Goal: Information Seeking & Learning: Learn about a topic

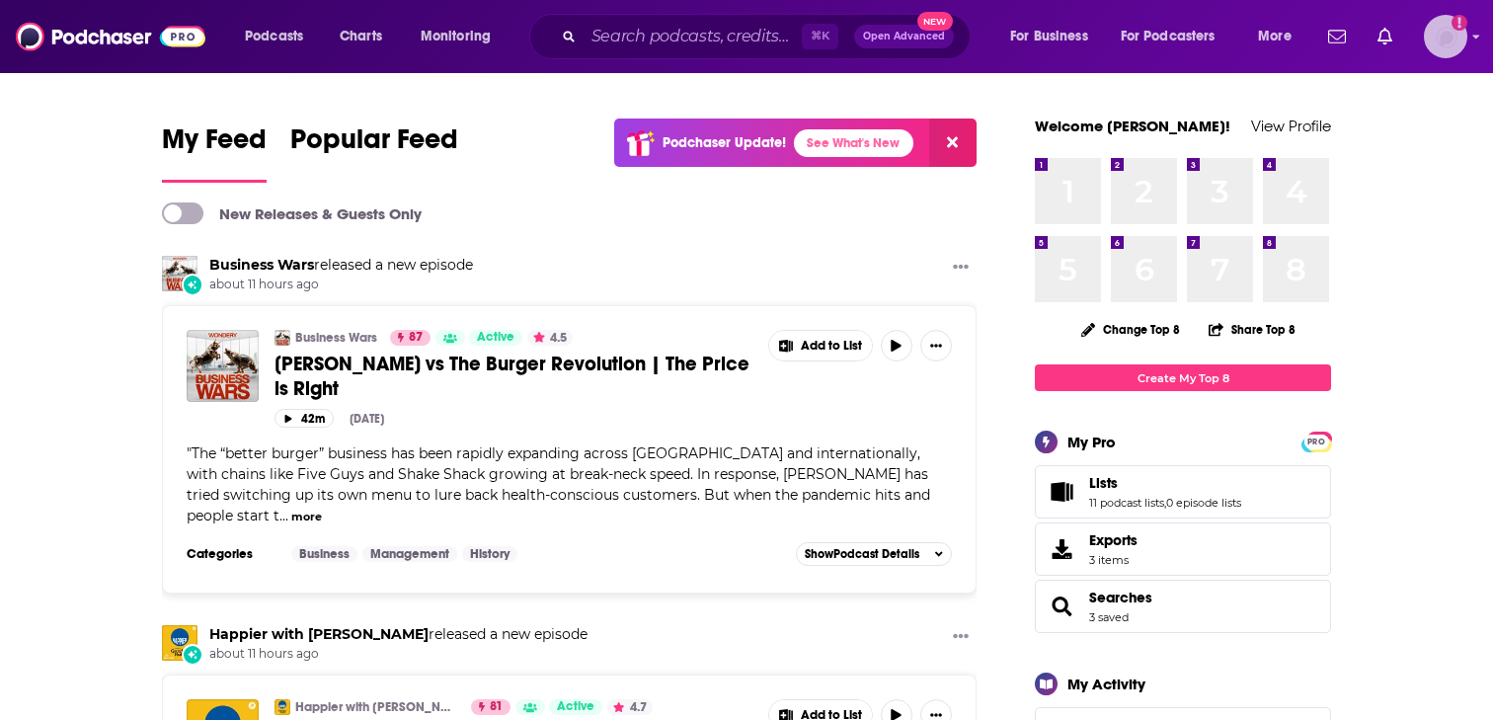
click at [1457, 40] on img "Logged in as lkingsley" at bounding box center [1445, 36] width 43 height 43
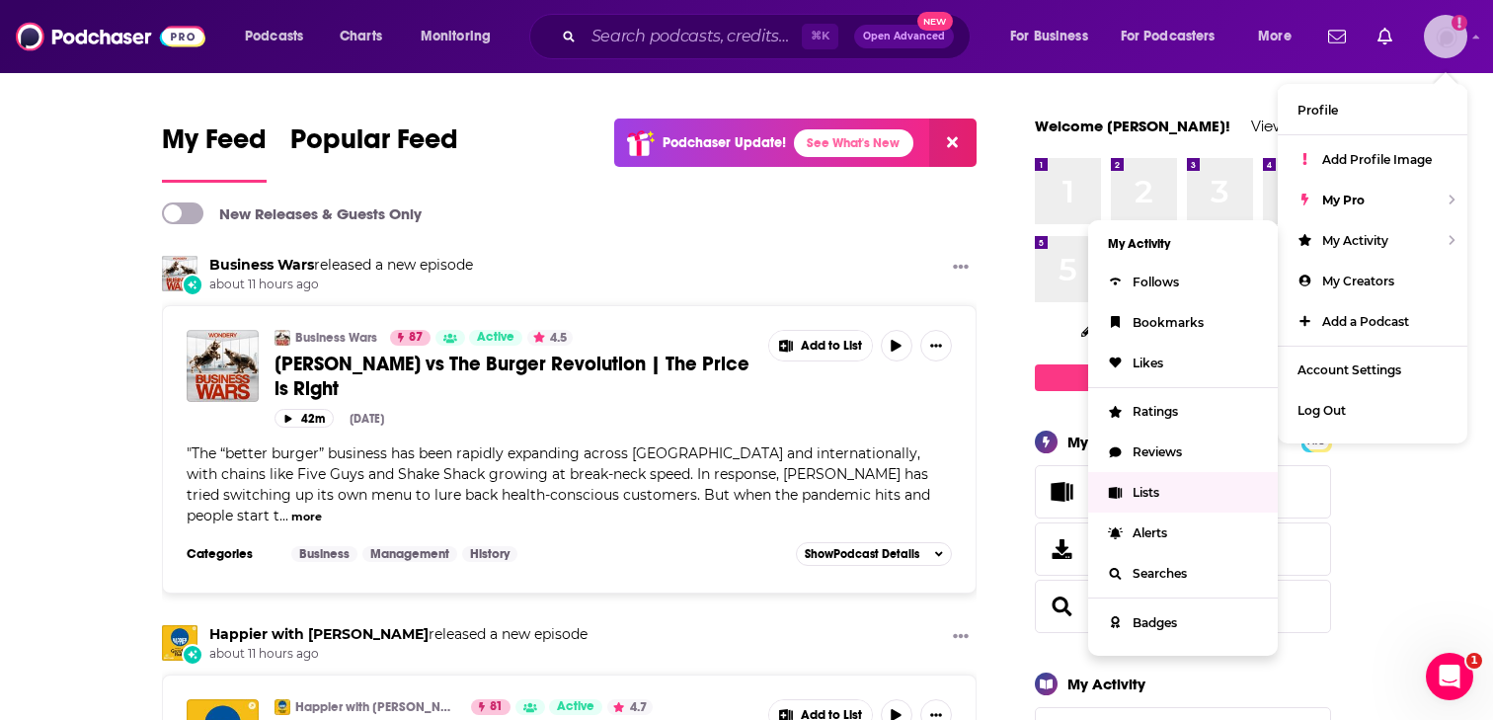
click at [1160, 486] on link "Lists" at bounding box center [1183, 492] width 190 height 40
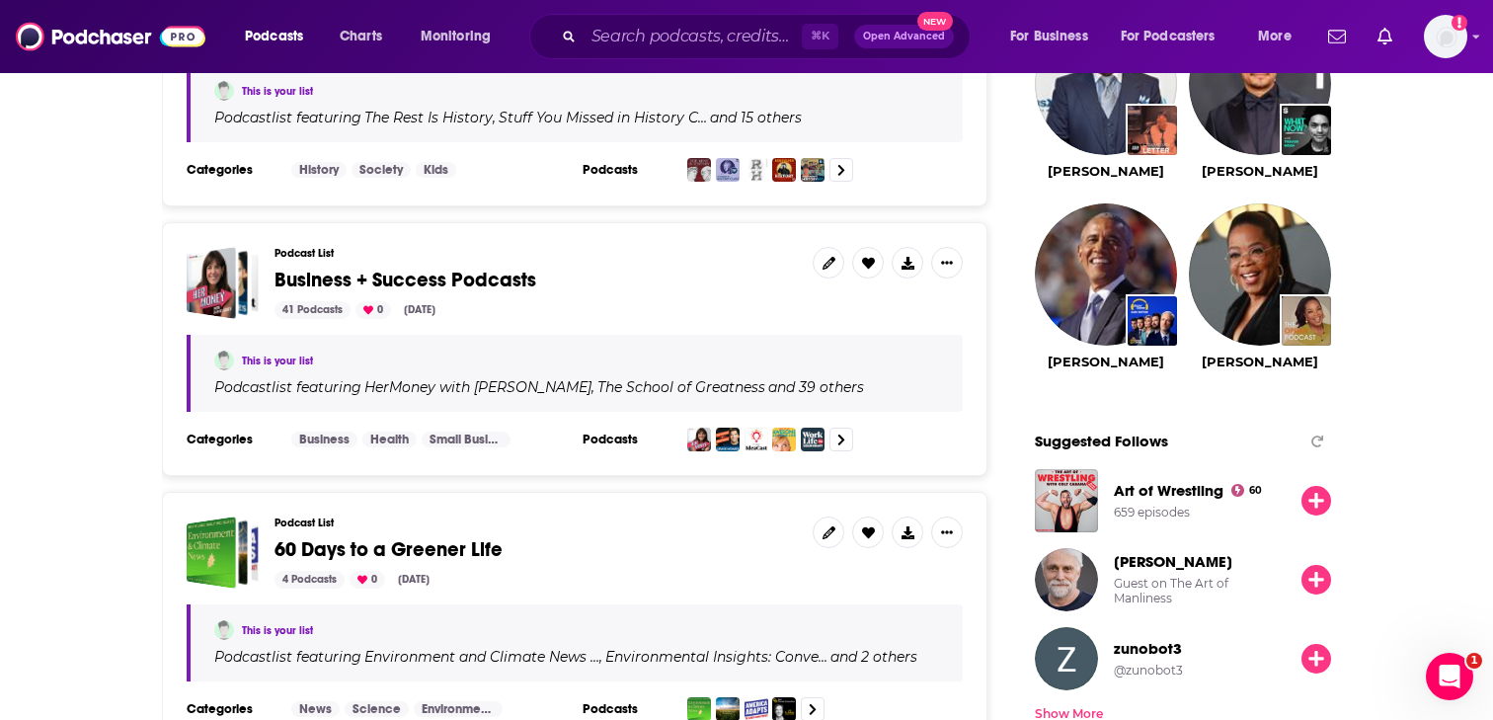
scroll to position [2054, 0]
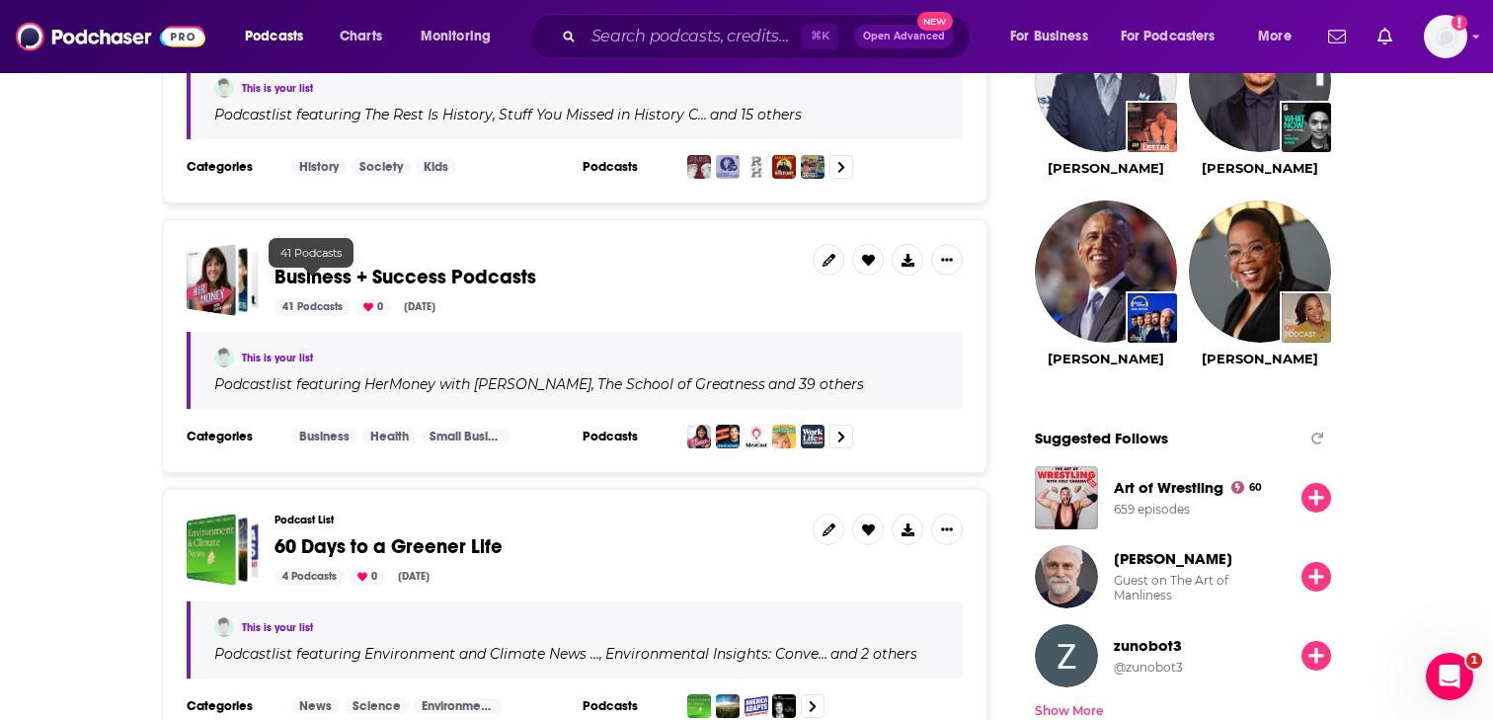
click at [399, 244] on div "Podcast List Business + Success Podcasts 41 Podcasts 0 Mar 28, 2024" at bounding box center [536, 280] width 522 height 72
click at [397, 265] on span "Business + Success Podcasts" at bounding box center [406, 277] width 262 height 25
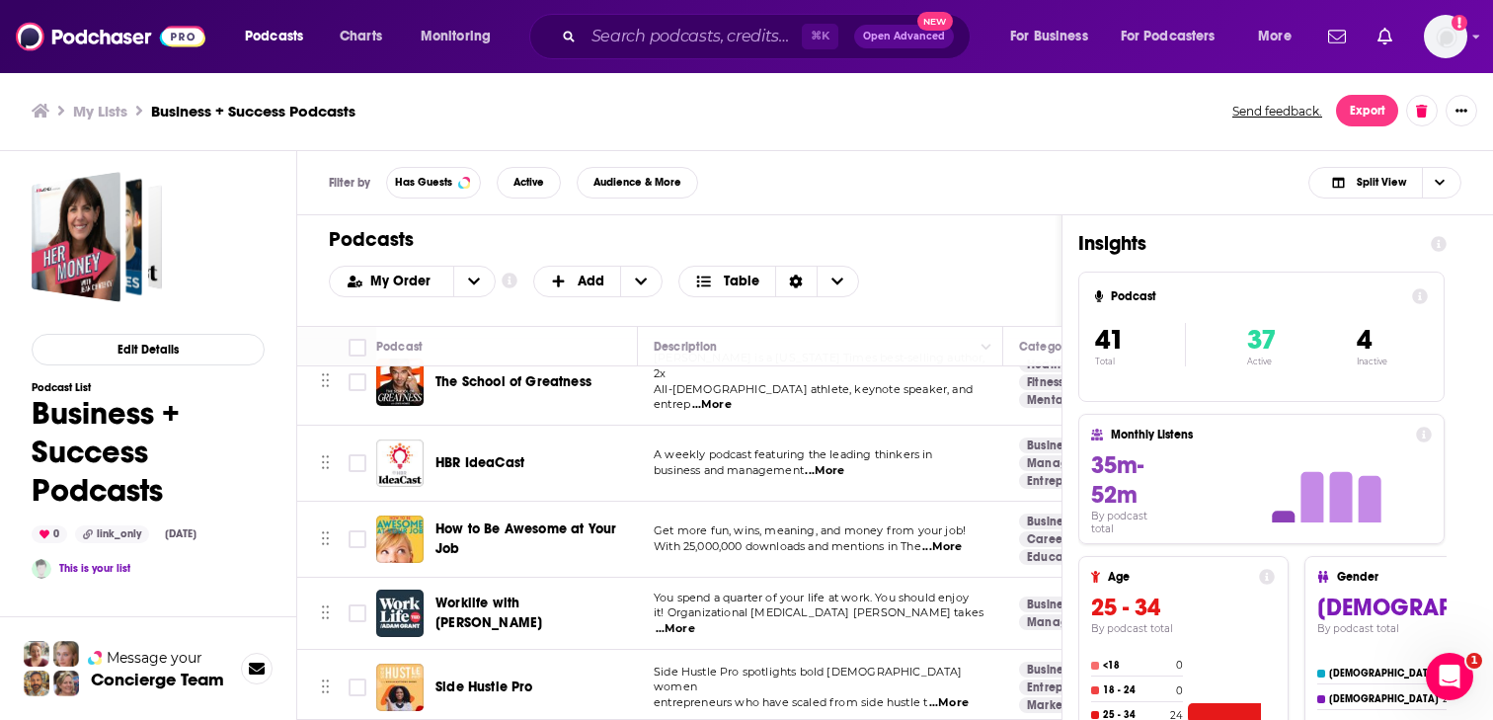
scroll to position [65, 0]
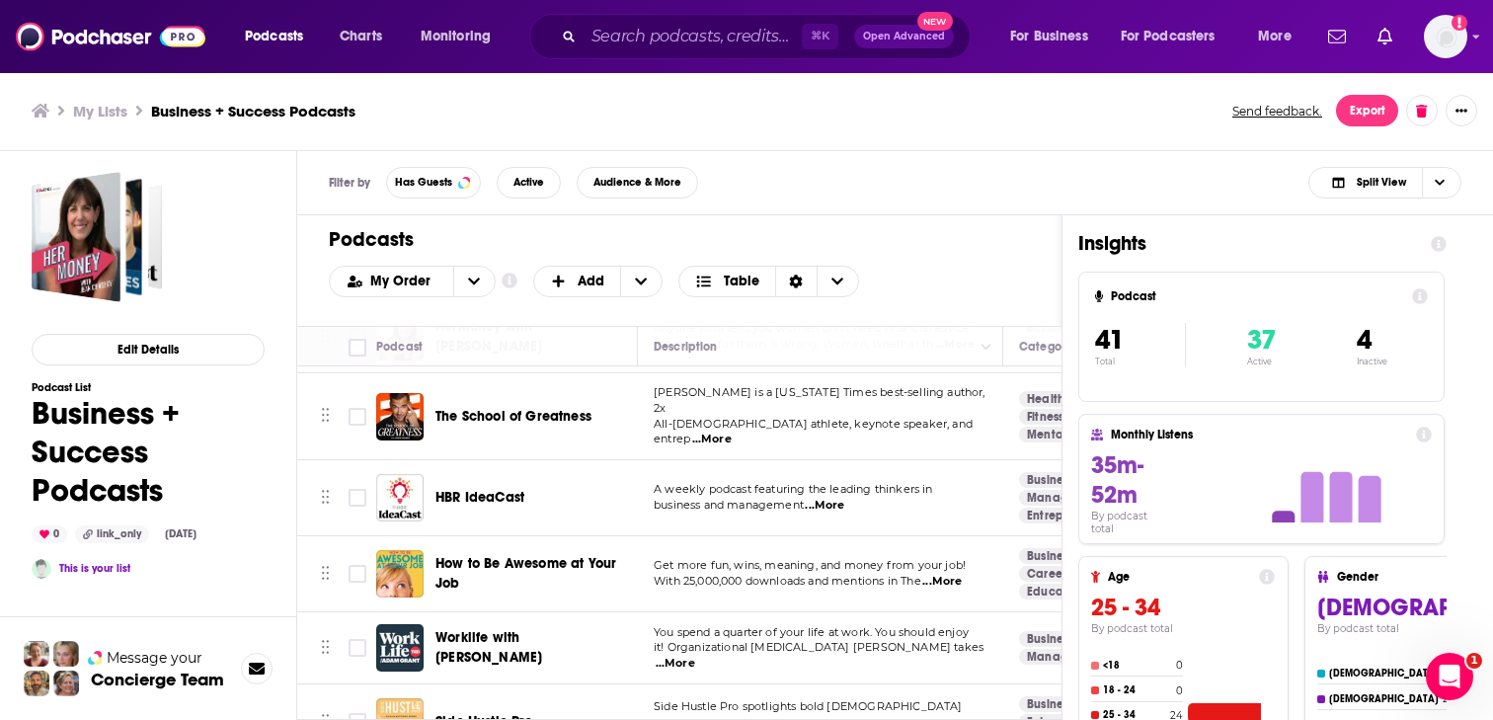
click at [491, 489] on span "HBR IdeaCast" at bounding box center [479, 497] width 89 height 17
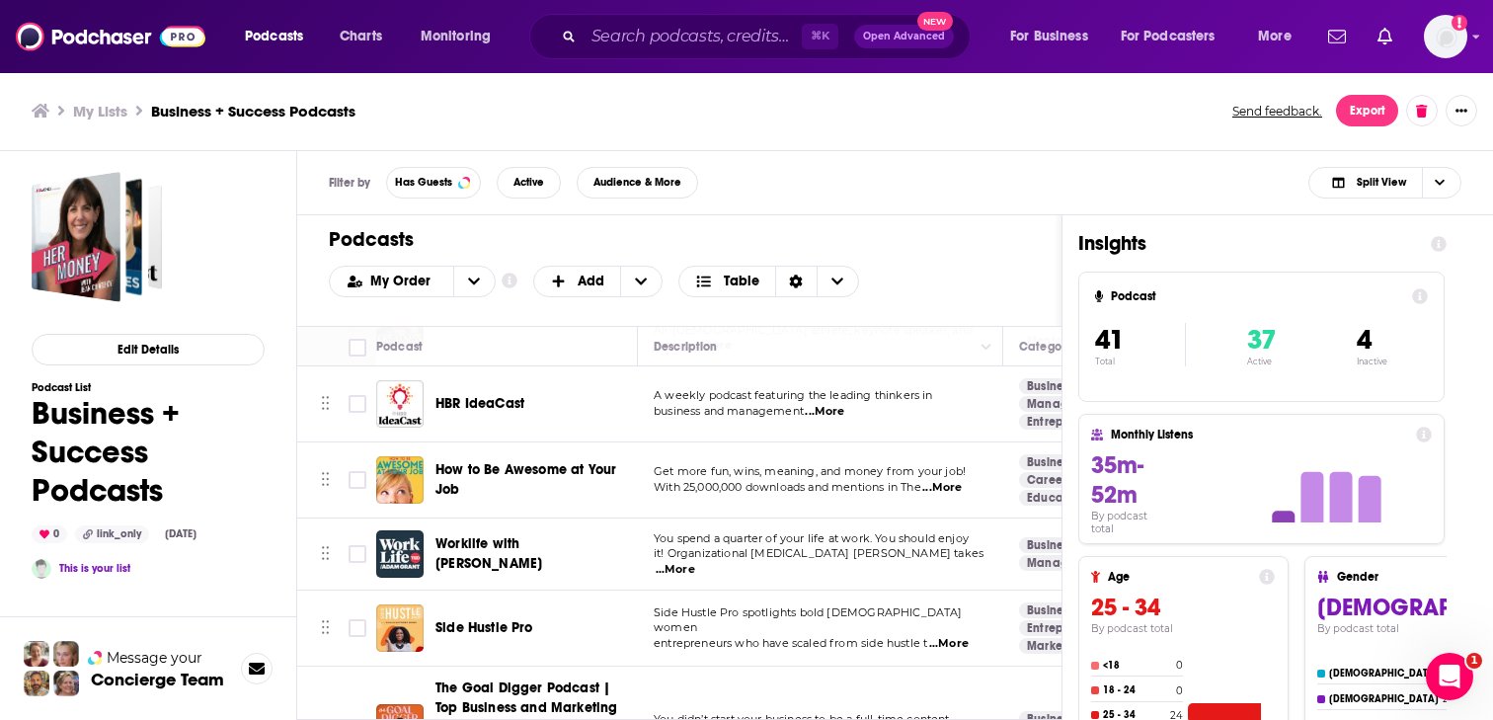
scroll to position [167, 0]
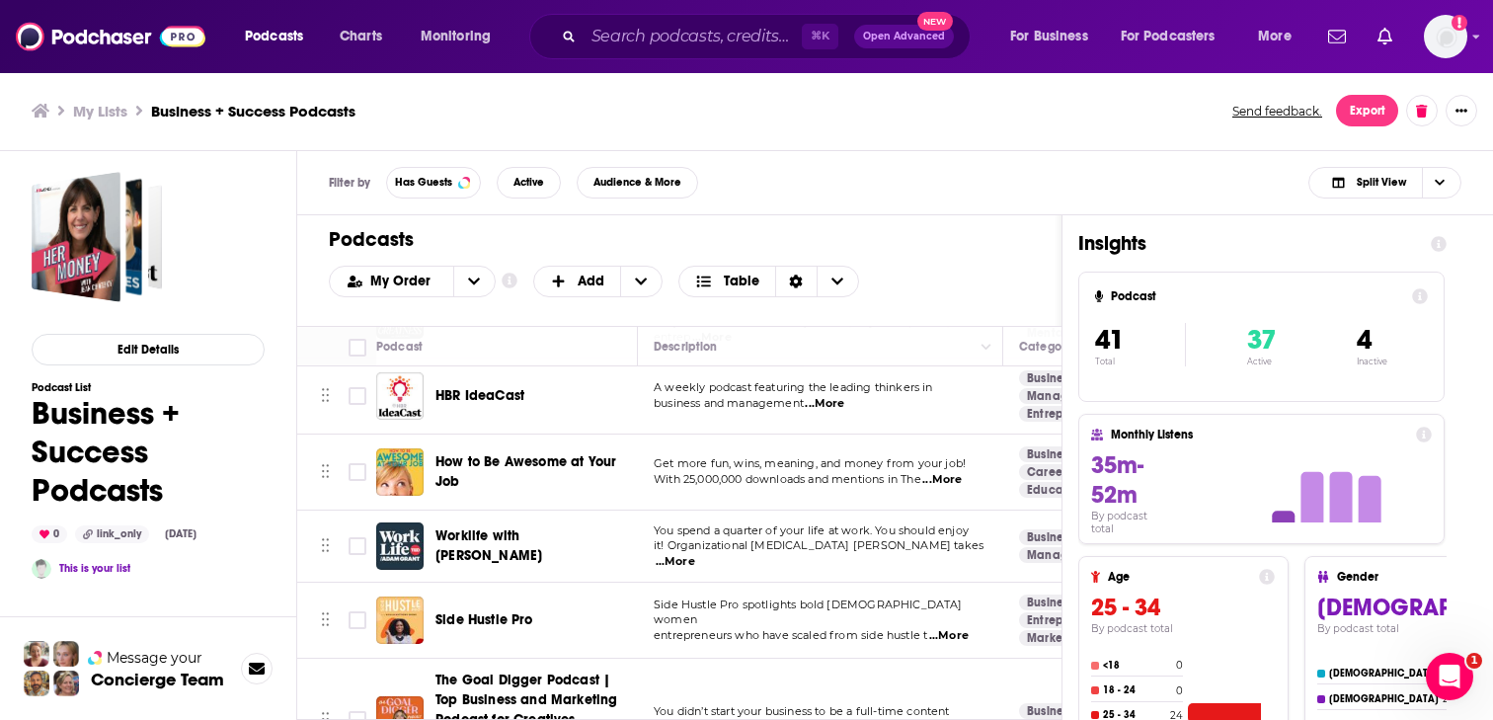
click at [513, 453] on span "How to Be Awesome at Your Job" at bounding box center [525, 471] width 181 height 37
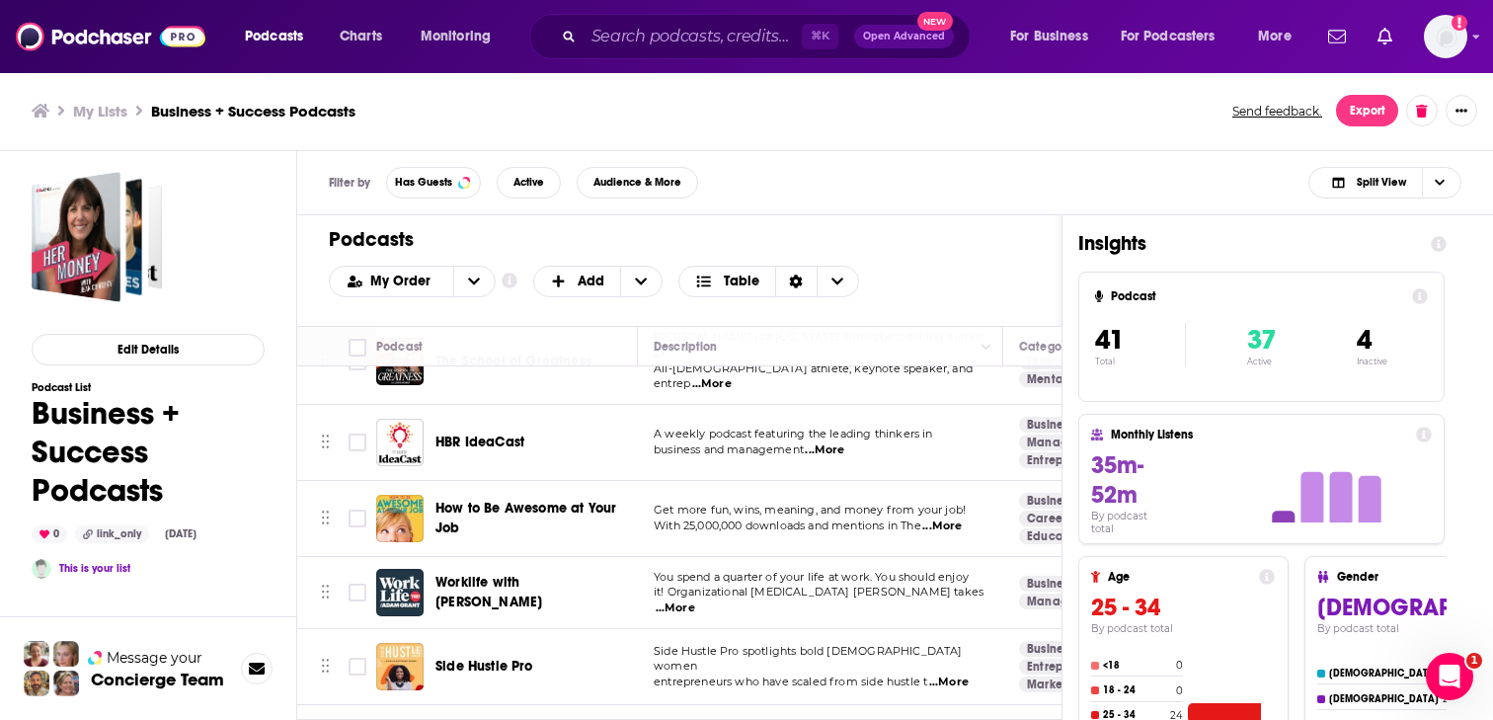
scroll to position [167, 0]
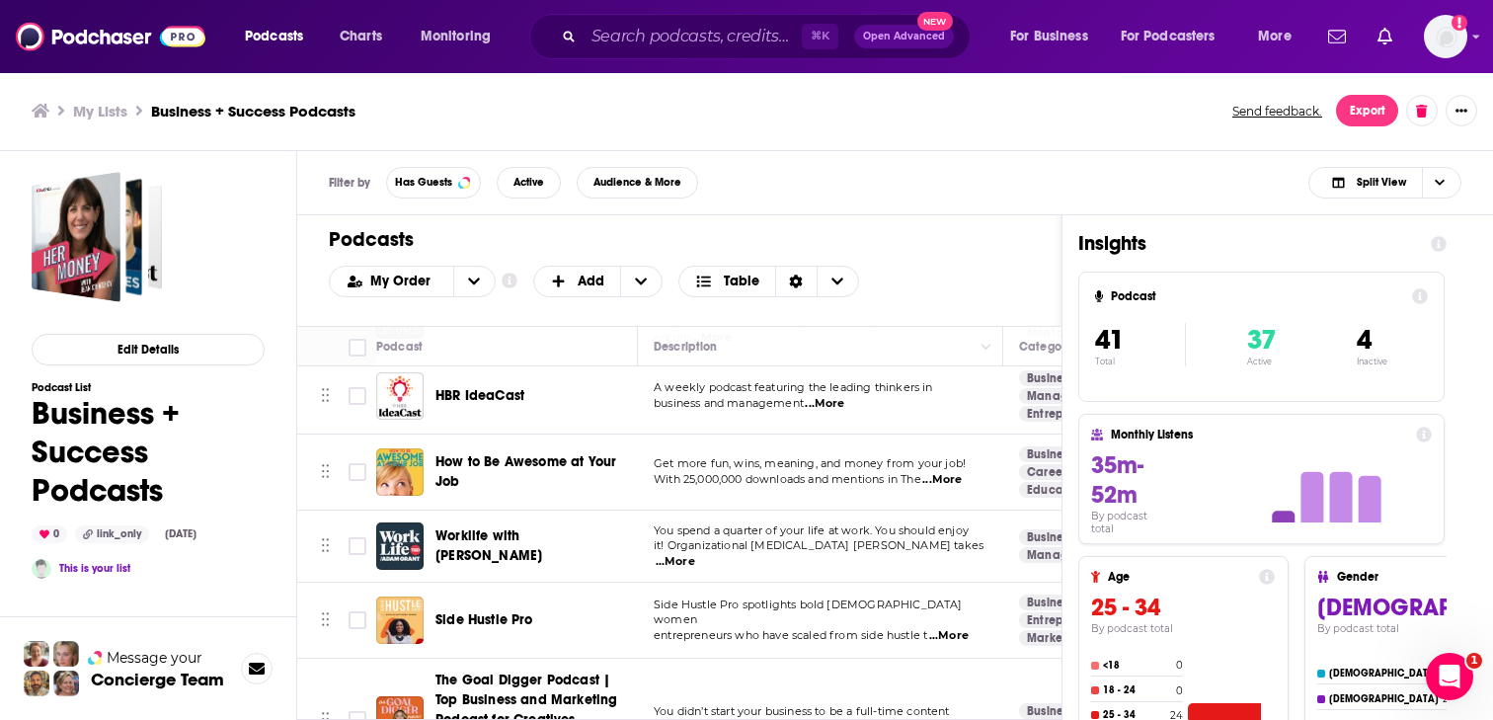
click at [539, 527] on span "Worklife with Adam Grant" at bounding box center [488, 545] width 107 height 37
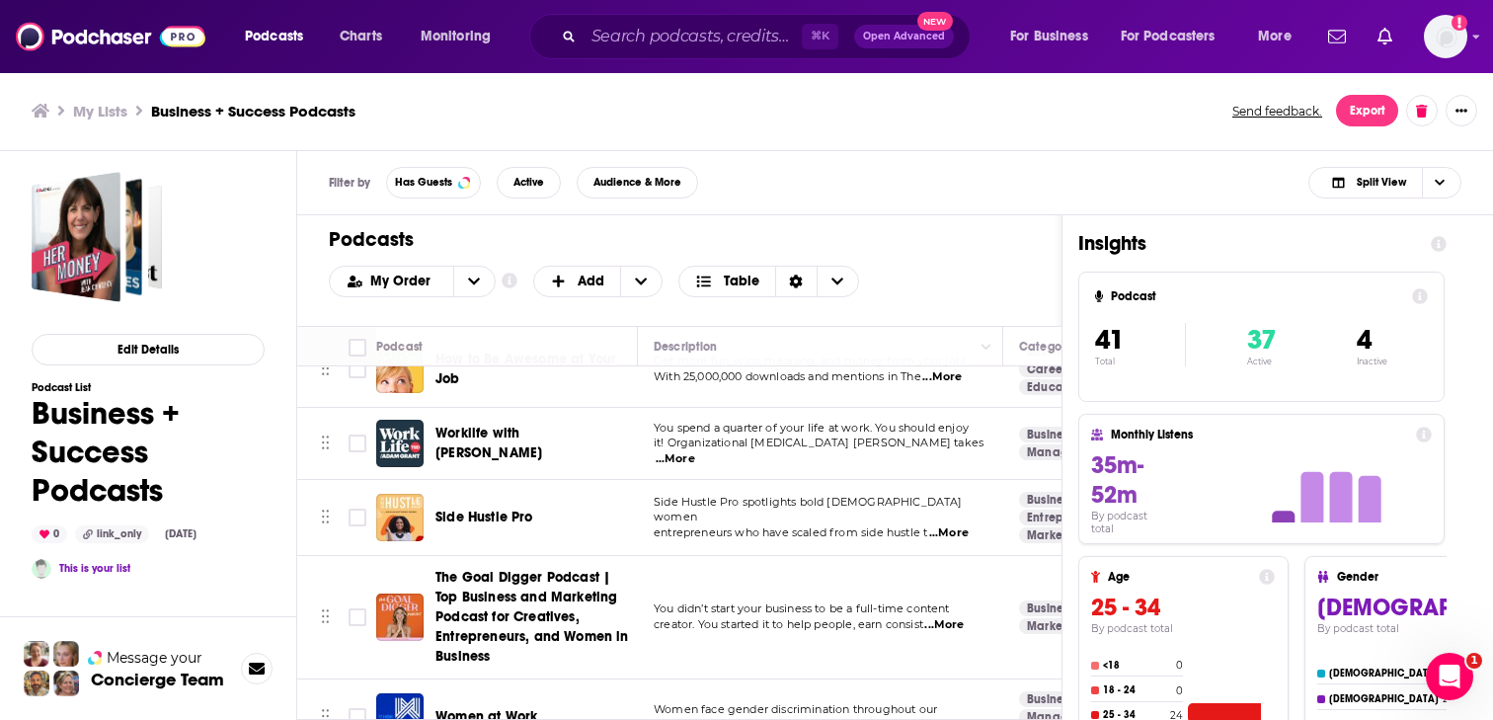
scroll to position [272, 0]
click at [496, 507] on span "Side Hustle Pro" at bounding box center [484, 515] width 98 height 17
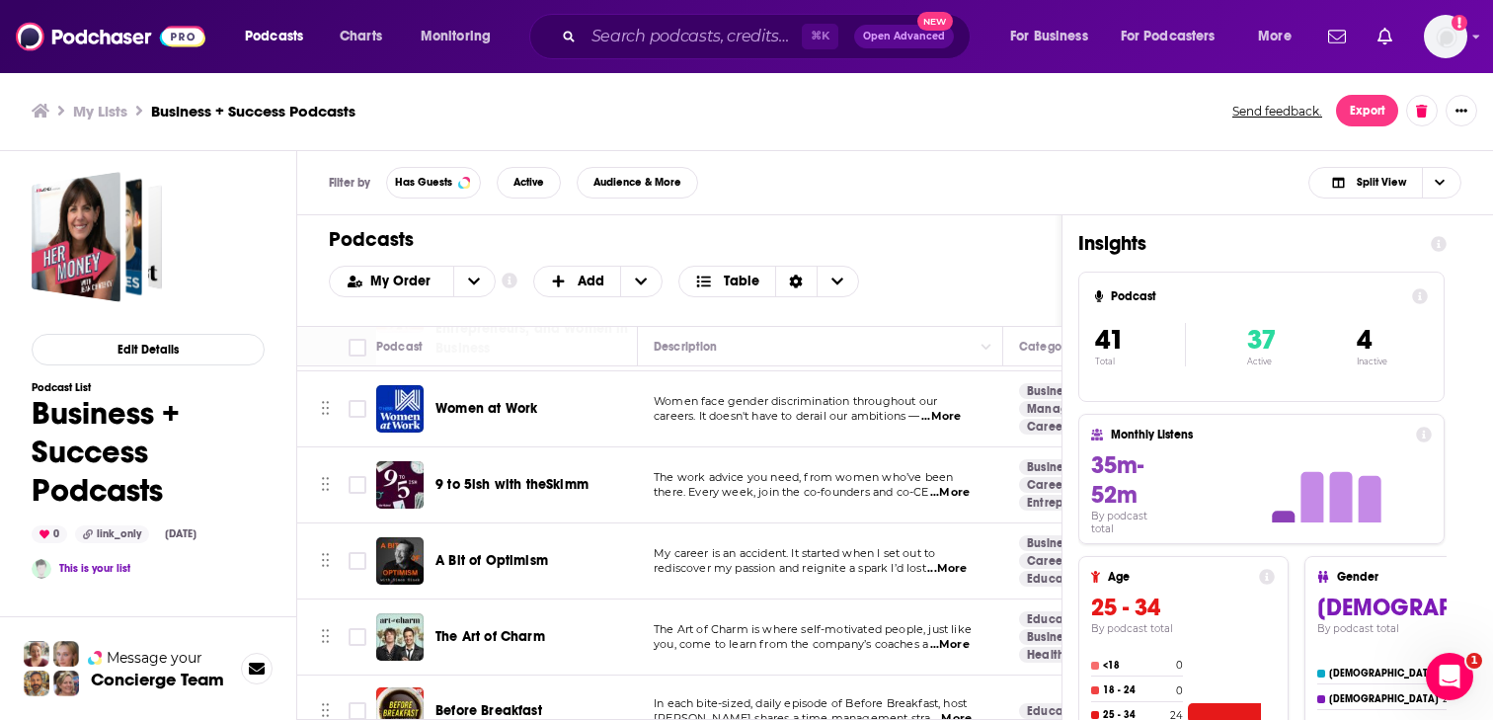
scroll to position [597, 0]
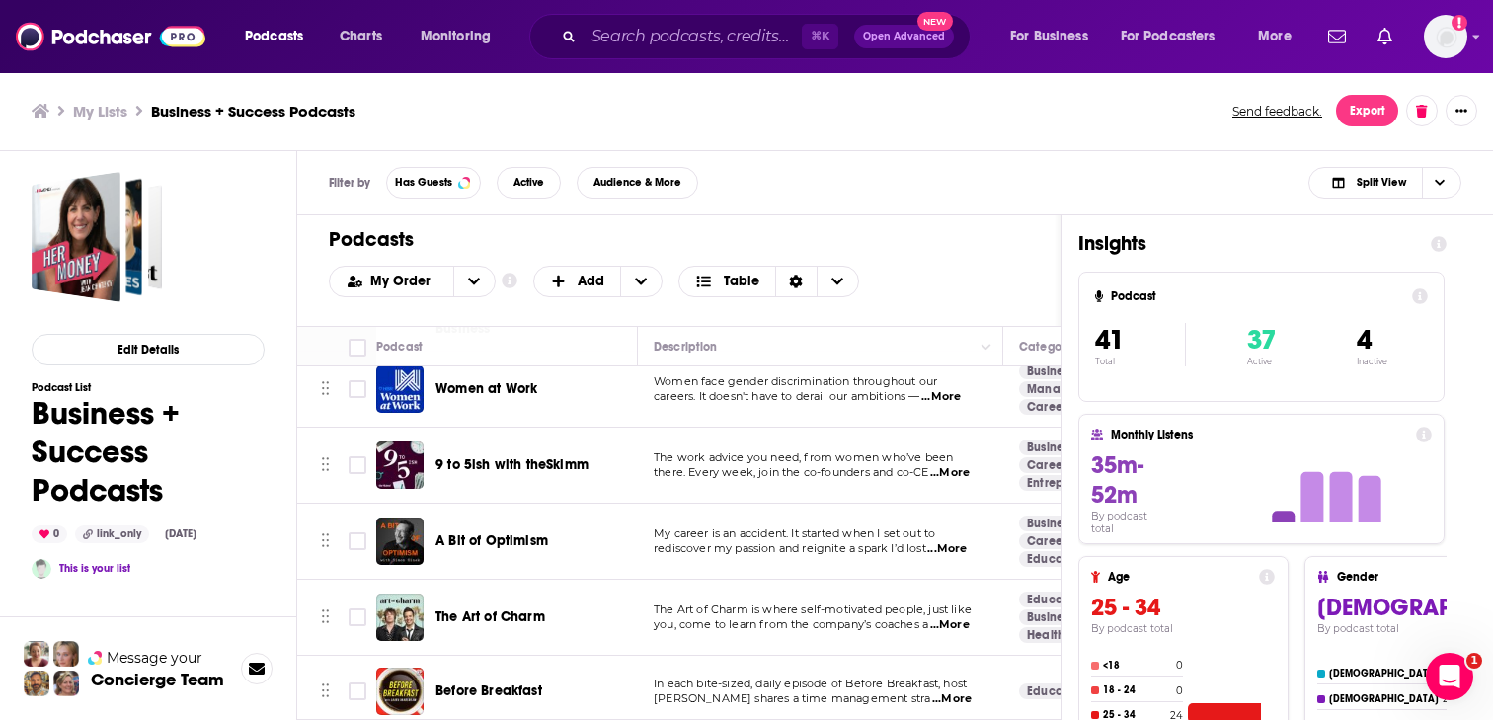
click at [564, 456] on span "9 to 5ish with theSkimm" at bounding box center [511, 464] width 153 height 17
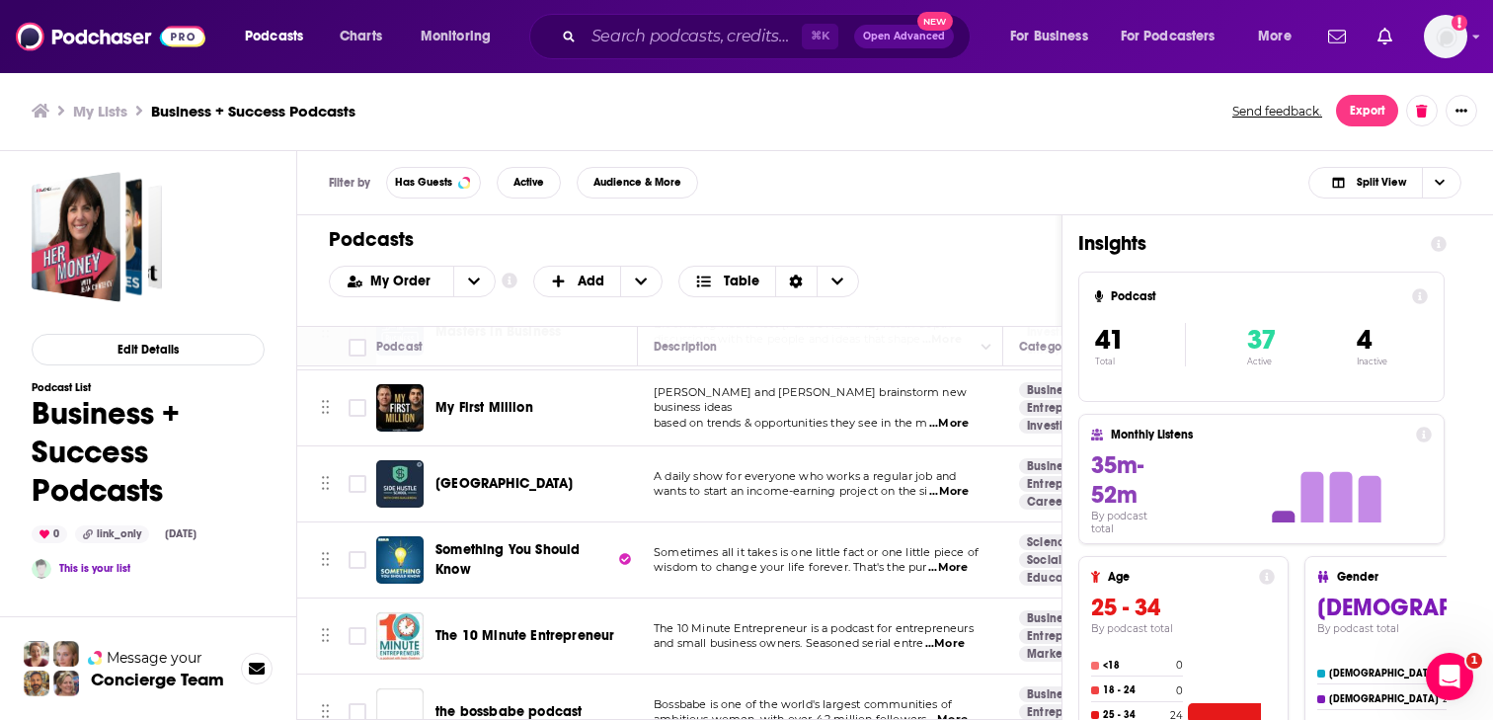
scroll to position [1732, 0]
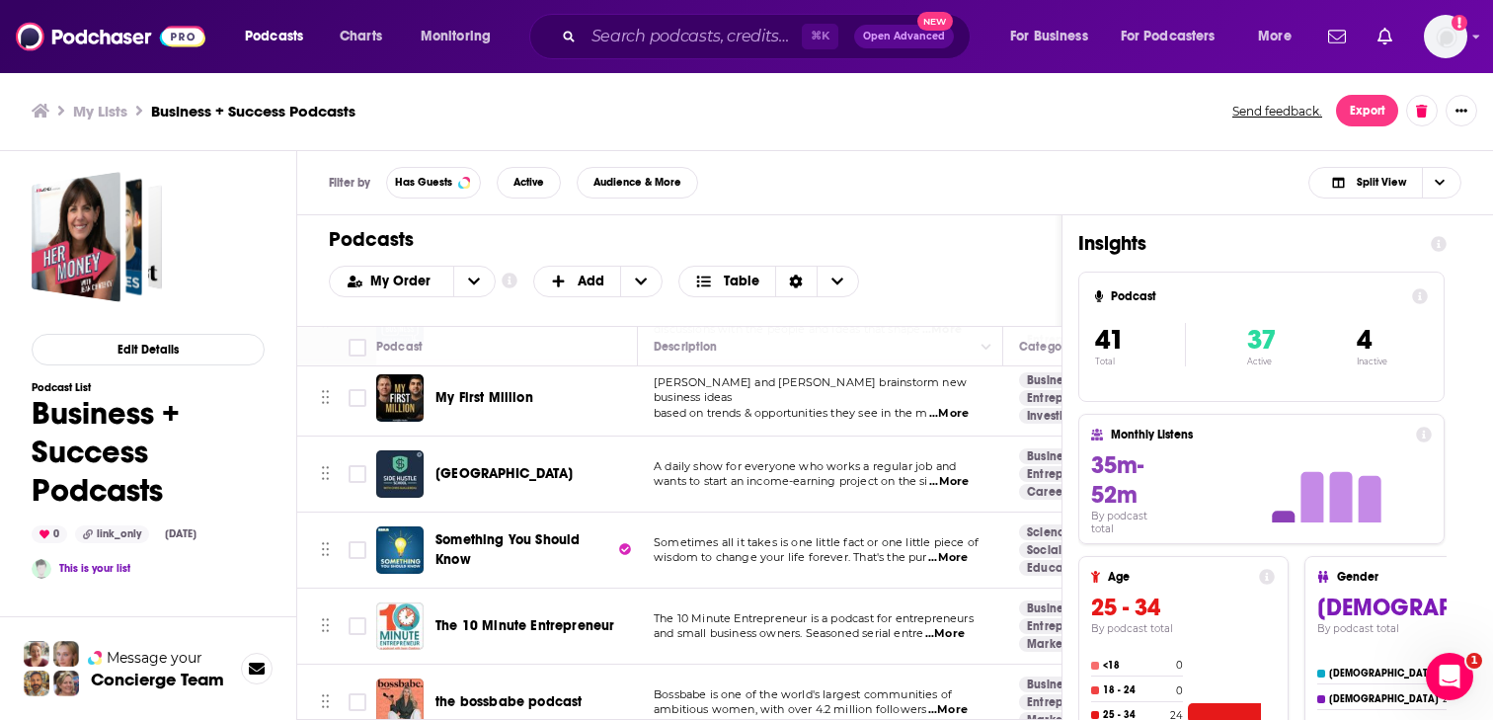
click at [531, 531] on span "Something You Should Know" at bounding box center [507, 549] width 144 height 37
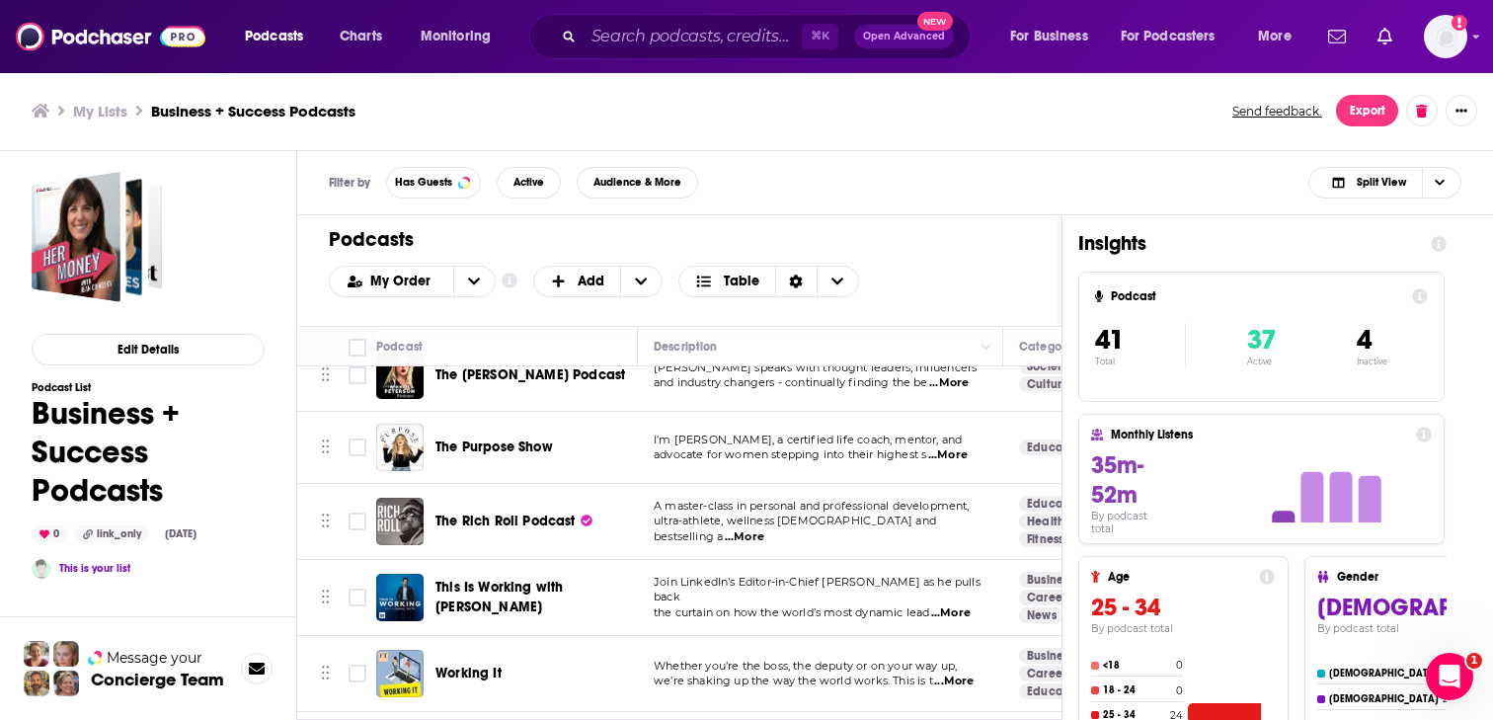
scroll to position [2406, 0]
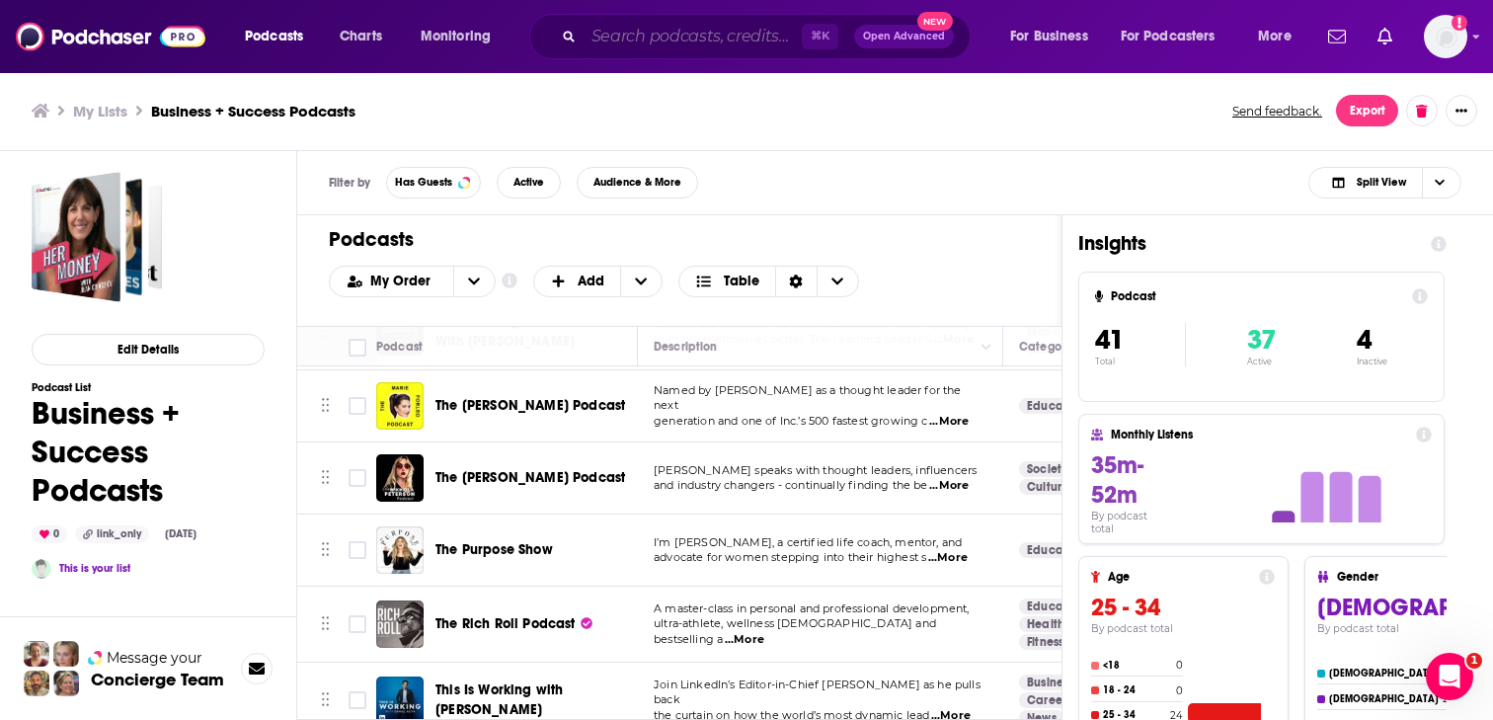
click at [662, 30] on input "Search podcasts, credits, & more..." at bounding box center [693, 37] width 218 height 32
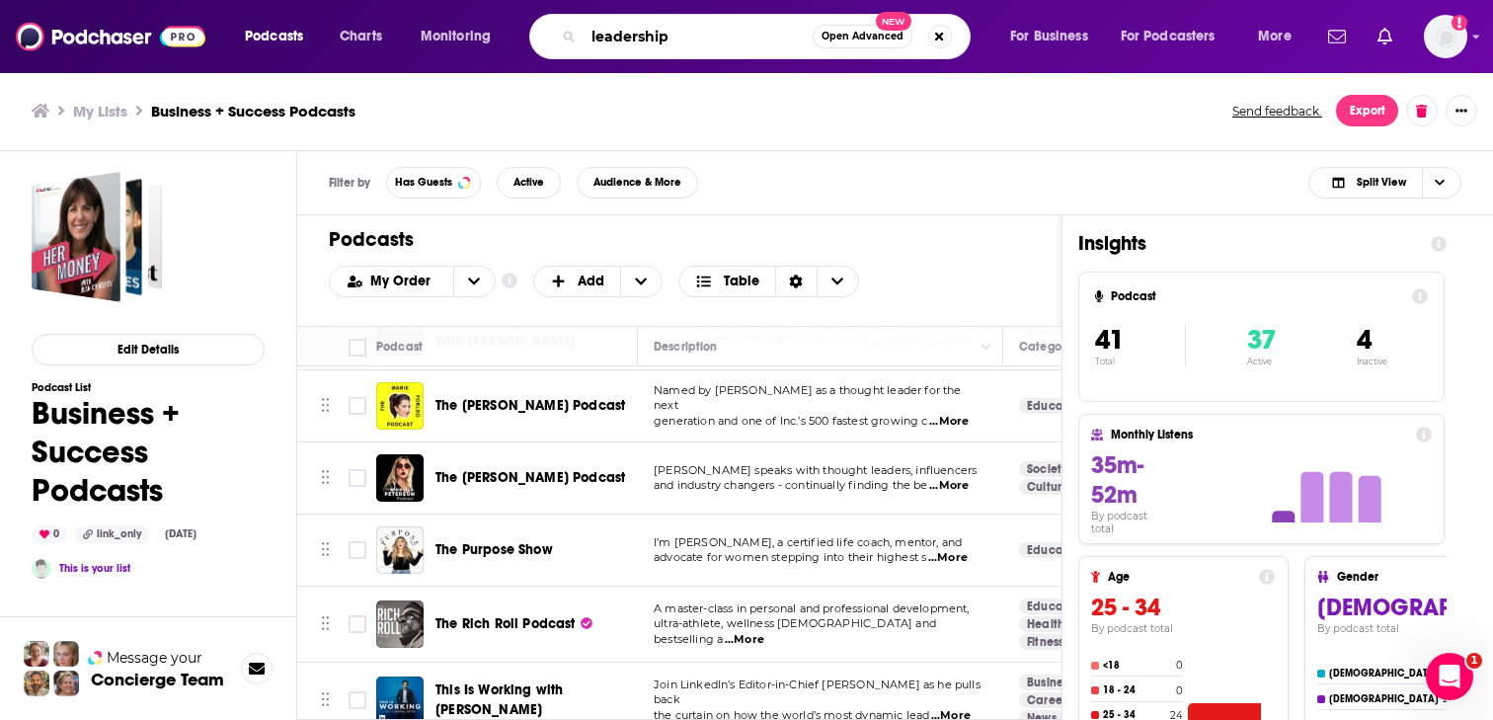
type input "leadership"
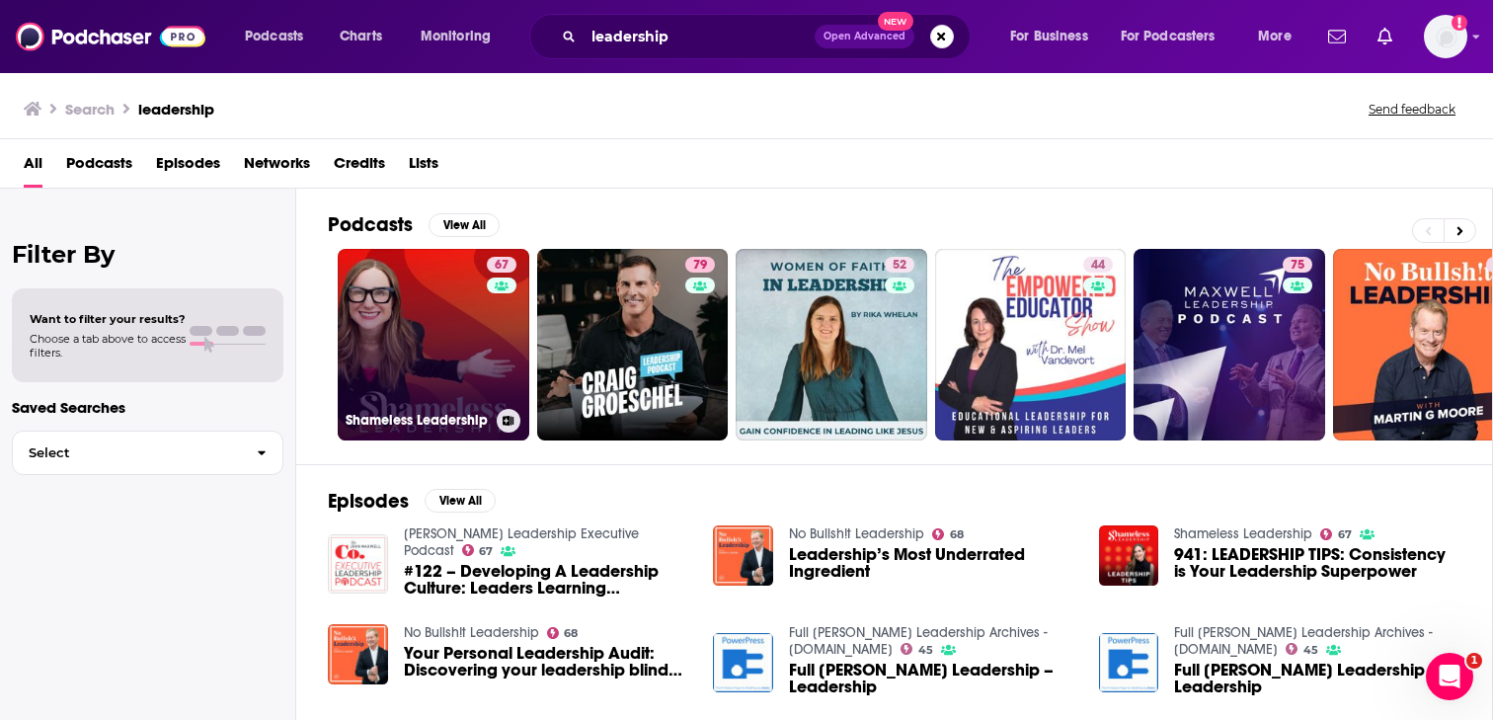
click at [421, 372] on link "67 Shameless Leadership" at bounding box center [434, 345] width 192 height 192
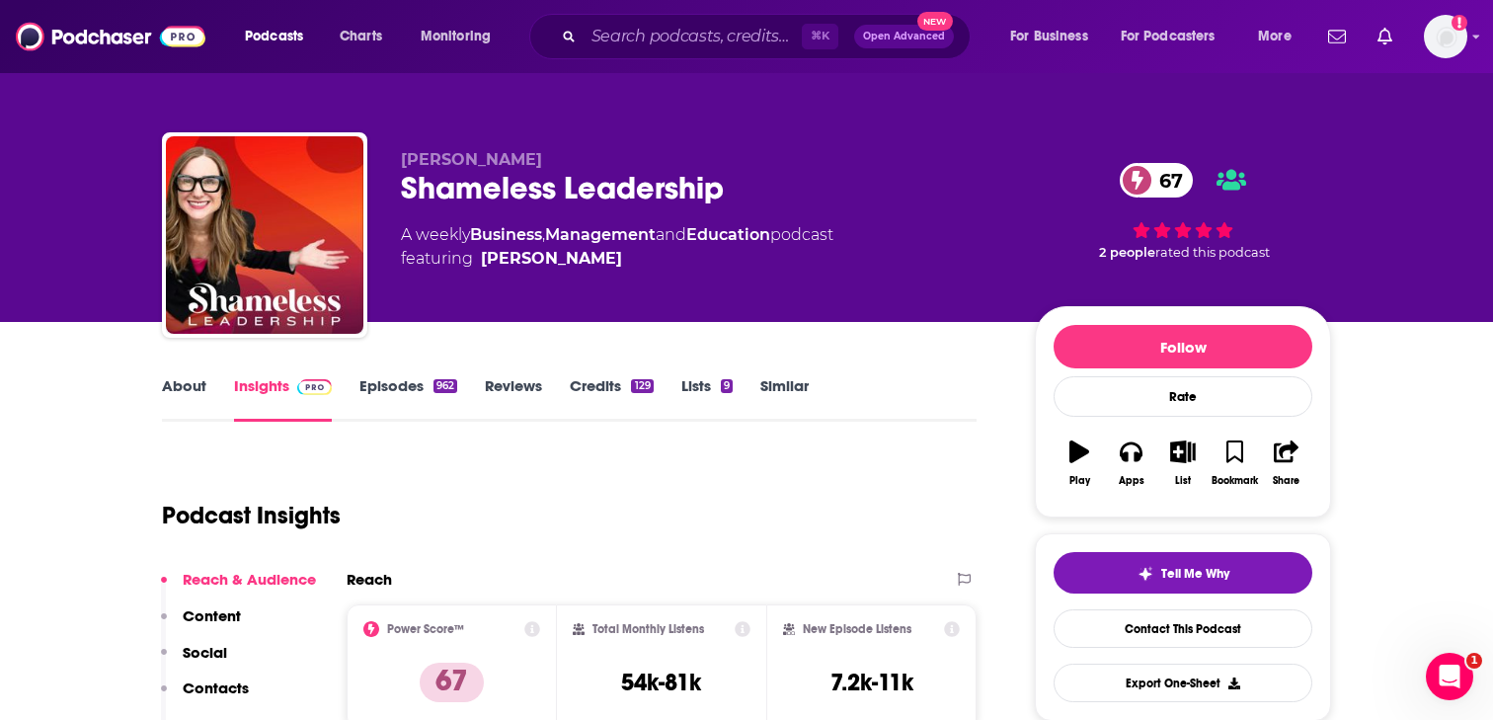
click at [191, 382] on link "About" at bounding box center [184, 398] width 44 height 45
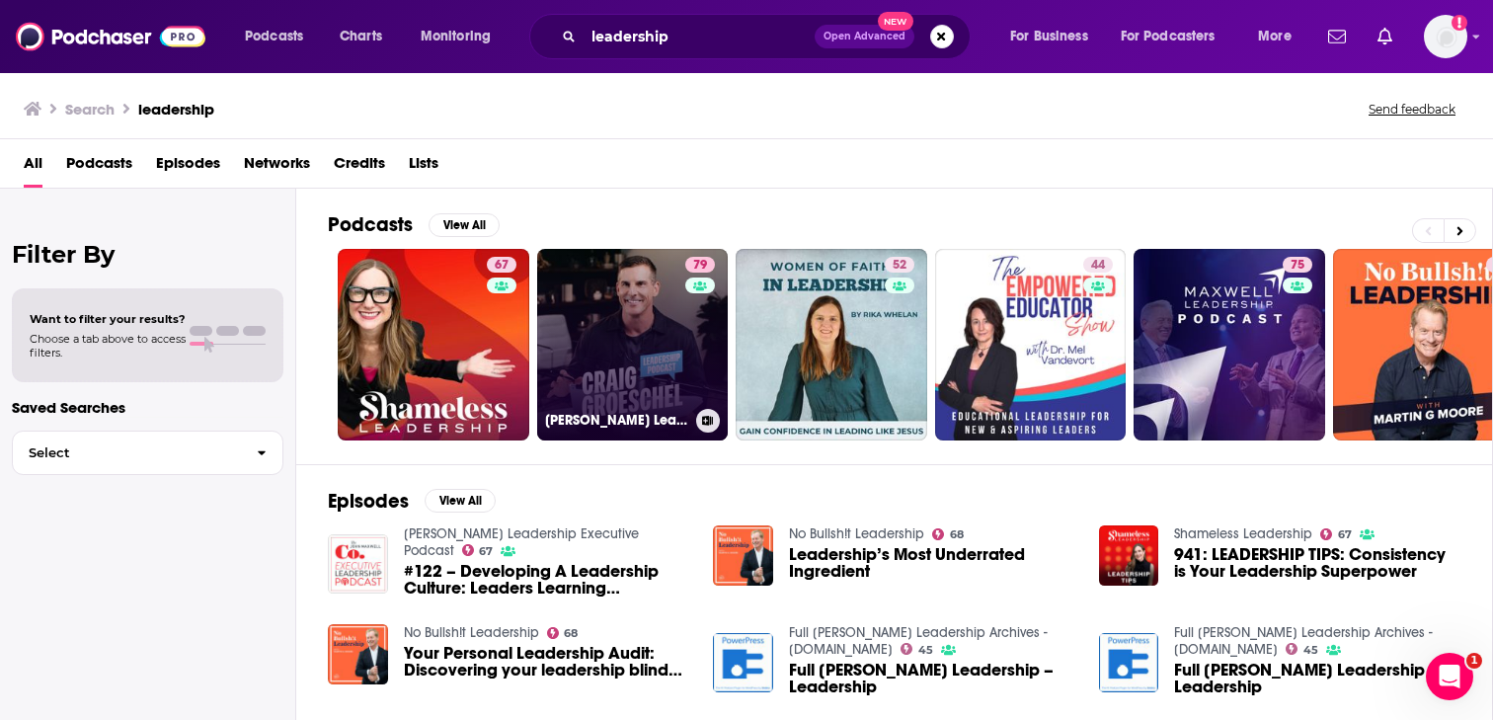
click at [641, 320] on link "79 Craig Groeschel Leadership Podcast" at bounding box center [633, 345] width 192 height 192
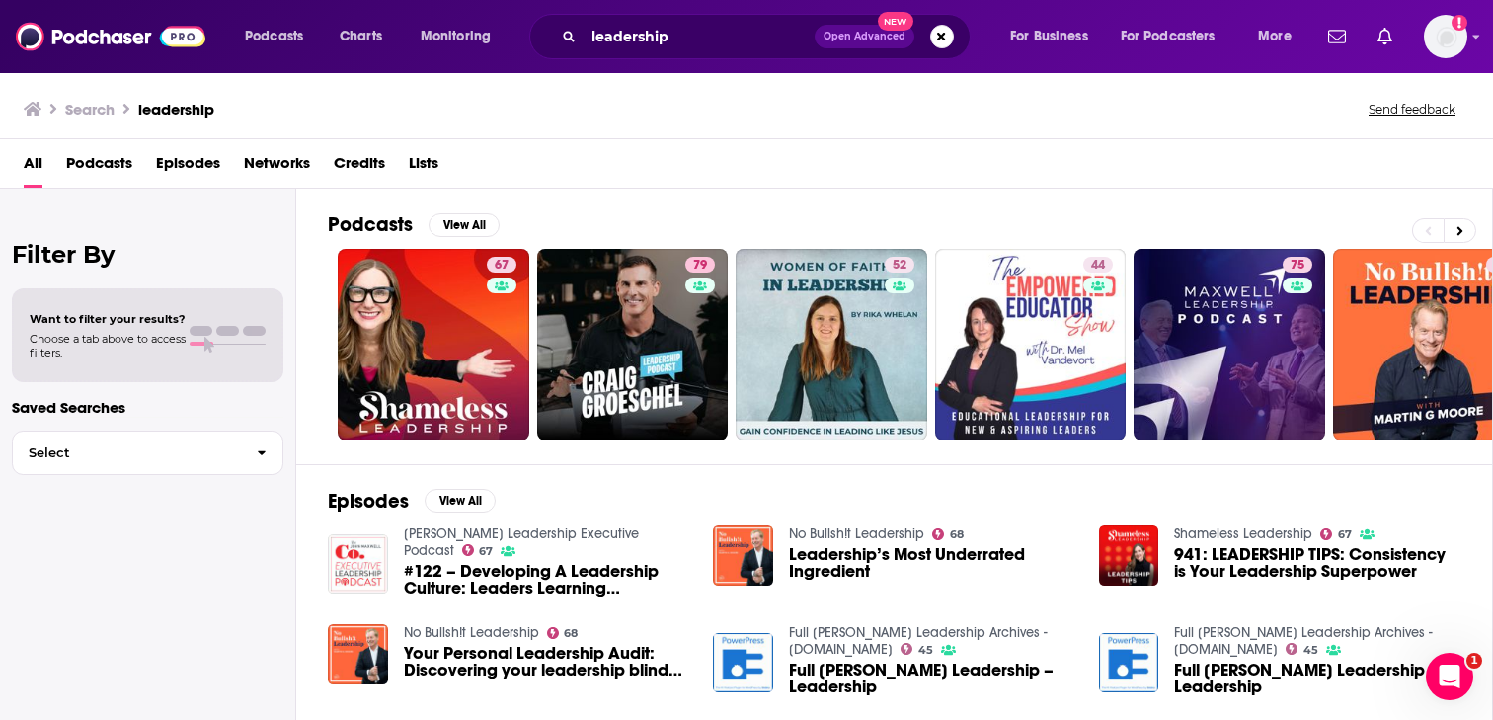
click at [103, 157] on span "Podcasts" at bounding box center [99, 167] width 66 height 40
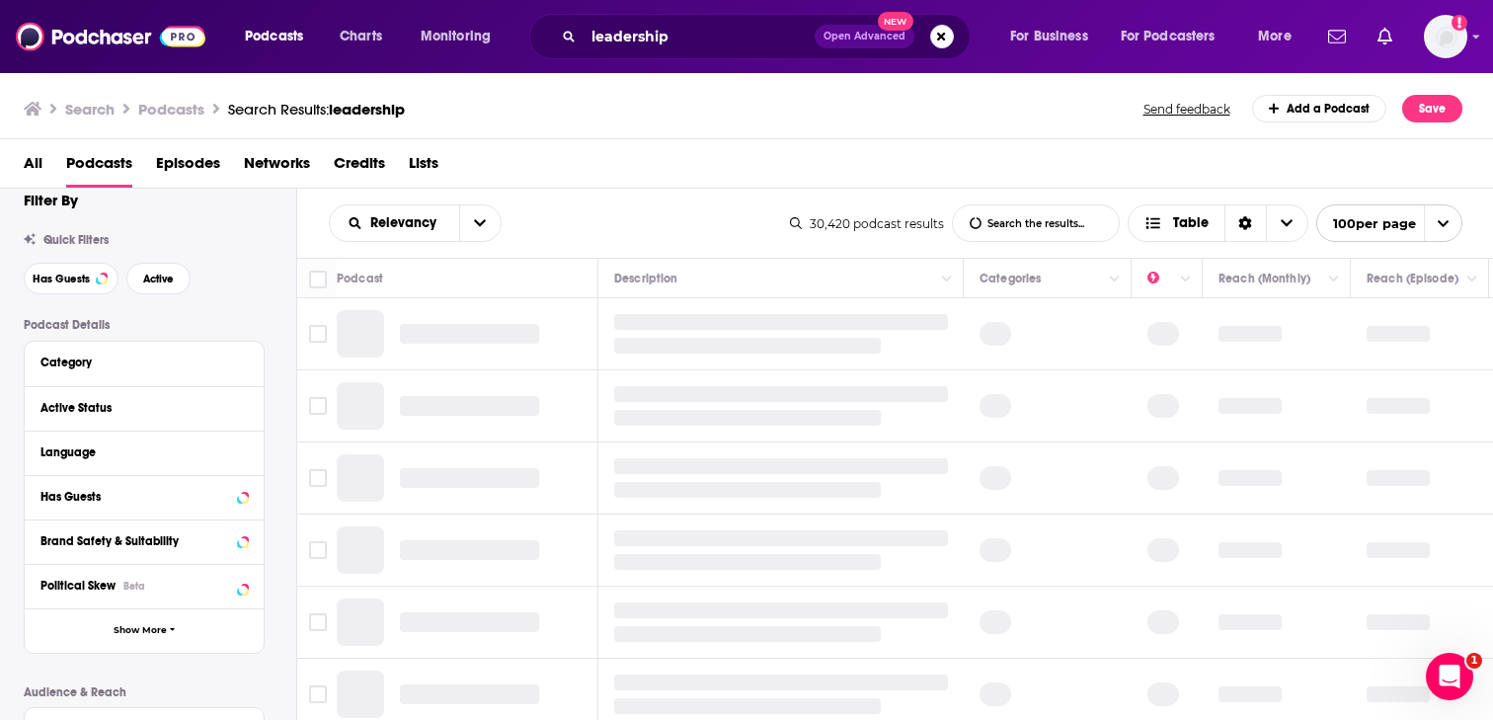
scroll to position [30, 0]
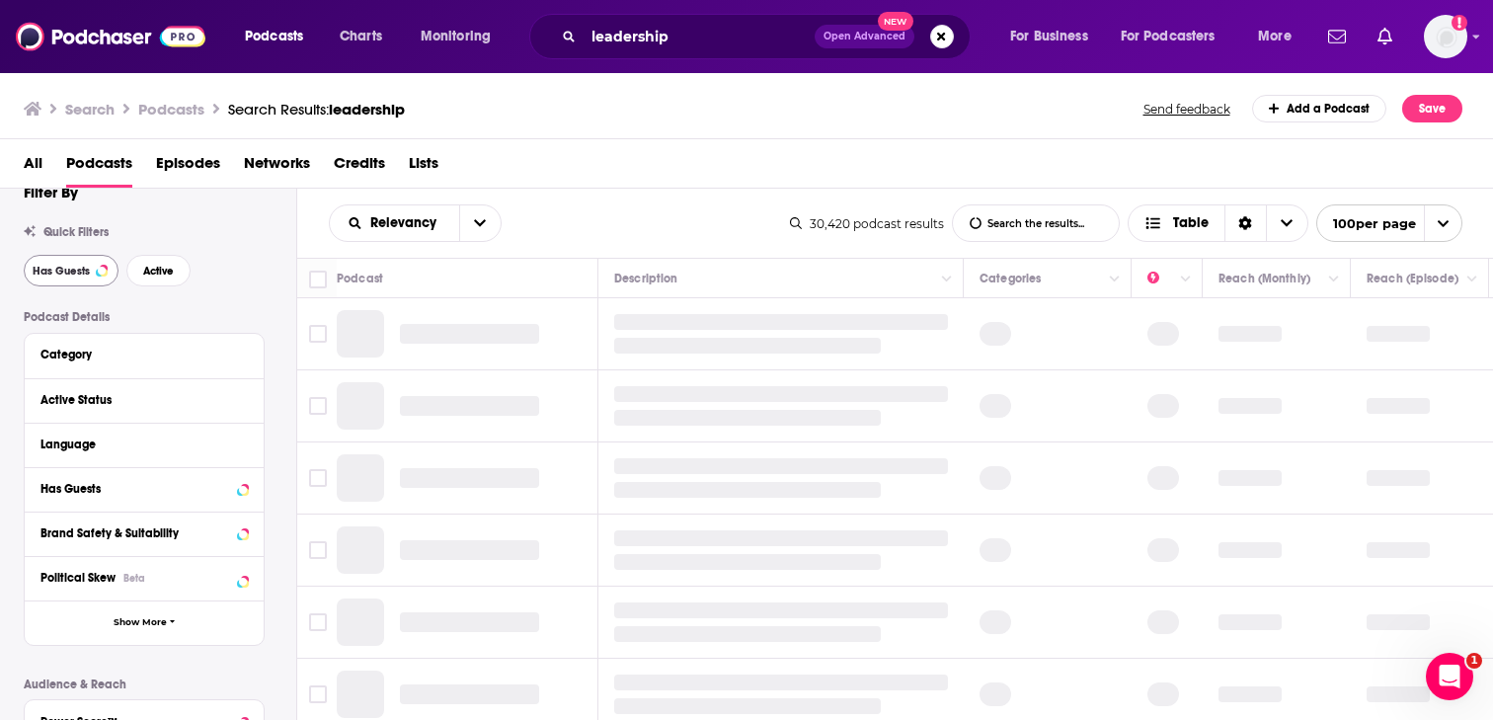
click at [43, 270] on span "Has Guests" at bounding box center [61, 271] width 57 height 11
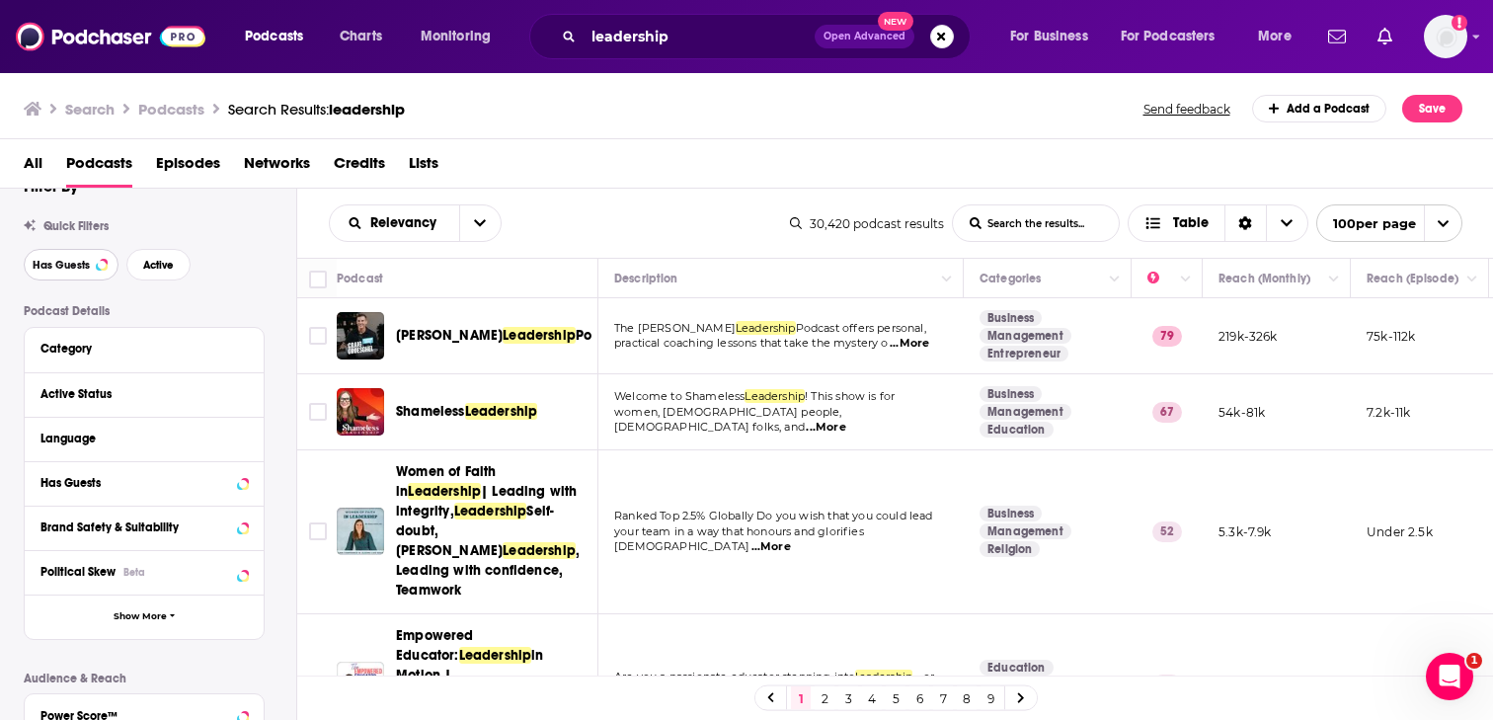
scroll to position [29, 0]
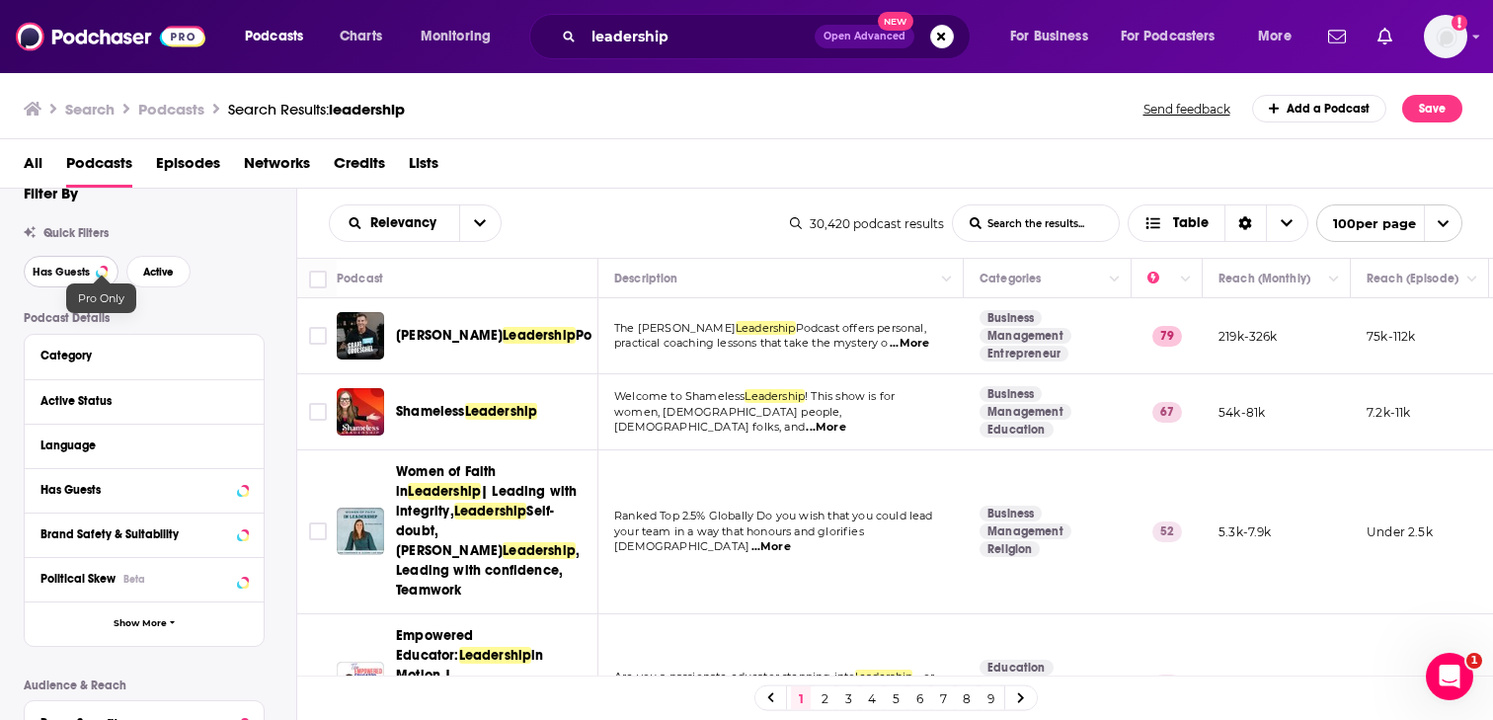
click at [92, 276] on button "Has Guests" at bounding box center [71, 272] width 95 height 32
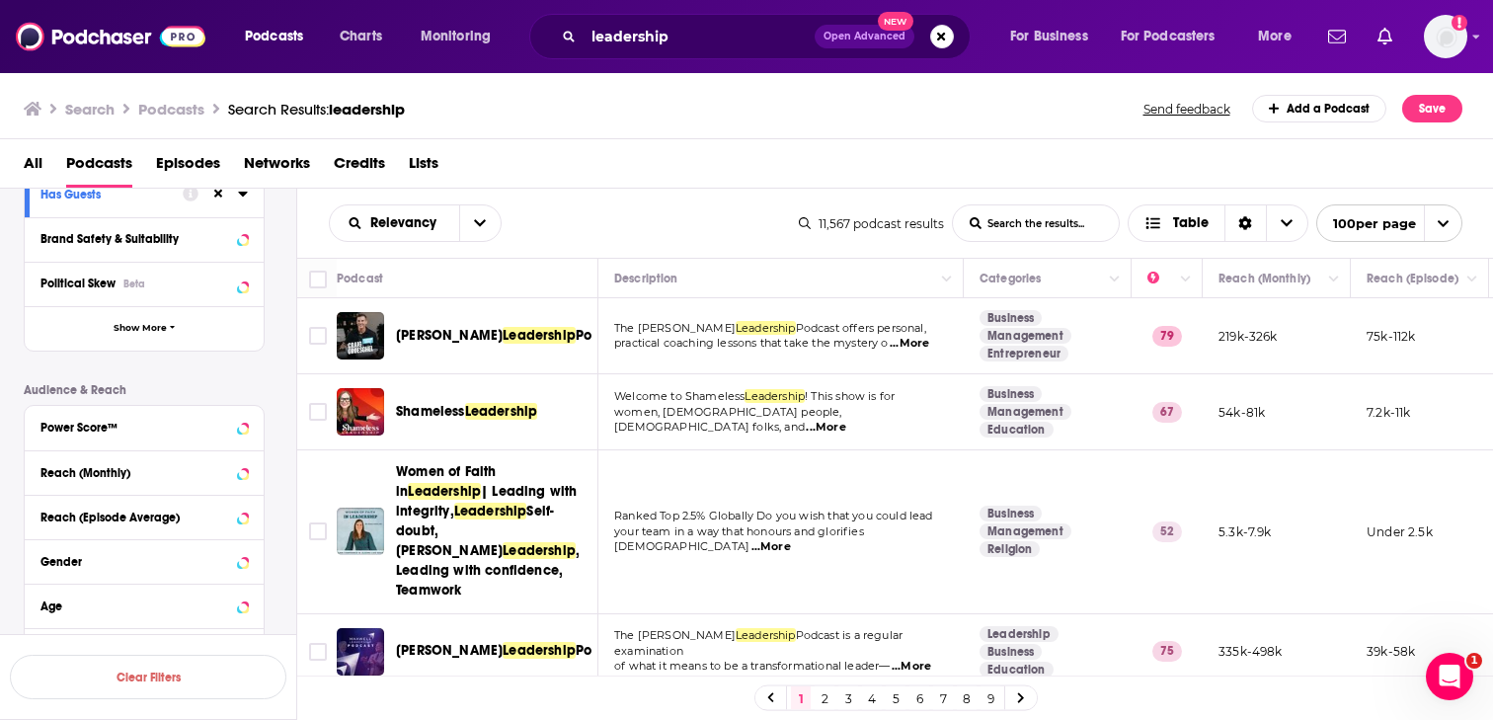
scroll to position [346, 0]
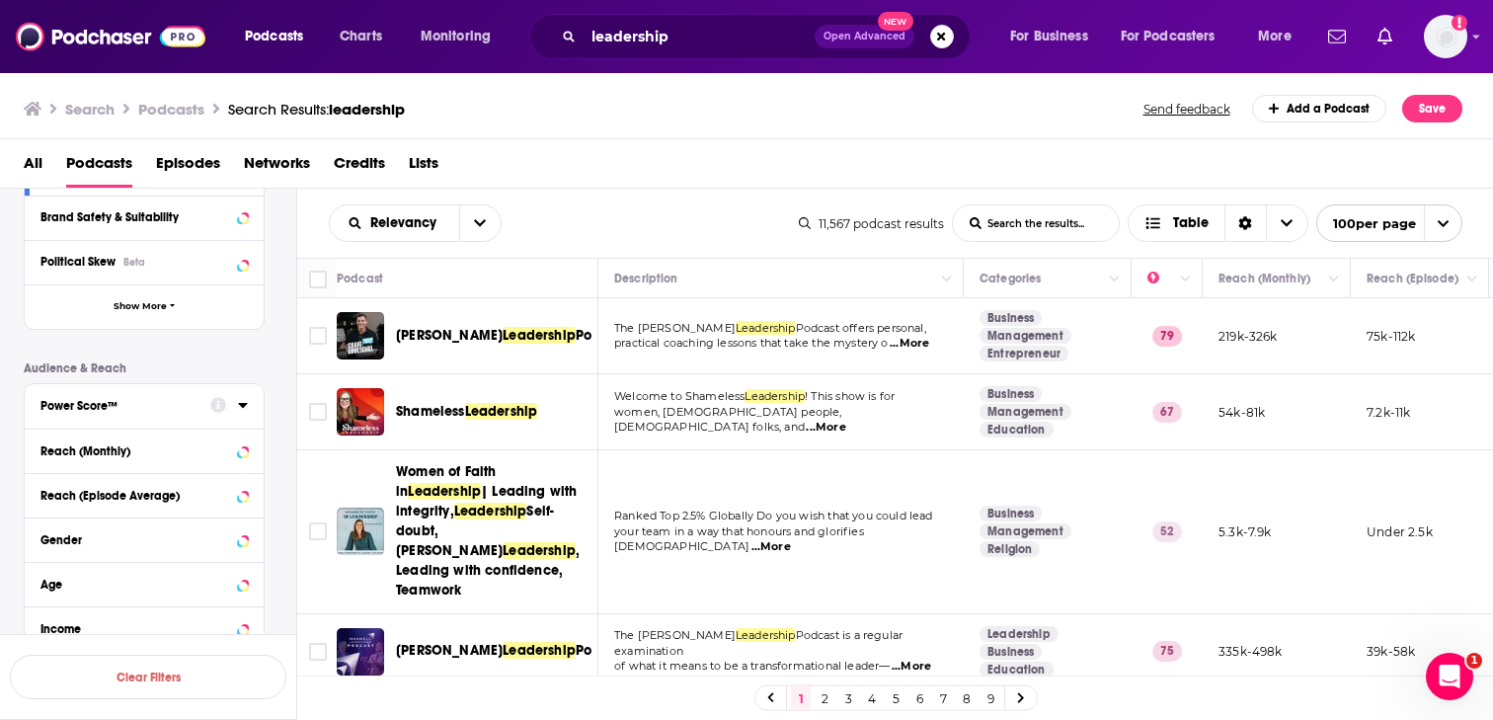
click at [154, 410] on div "Power Score™" at bounding box center [118, 406] width 157 height 14
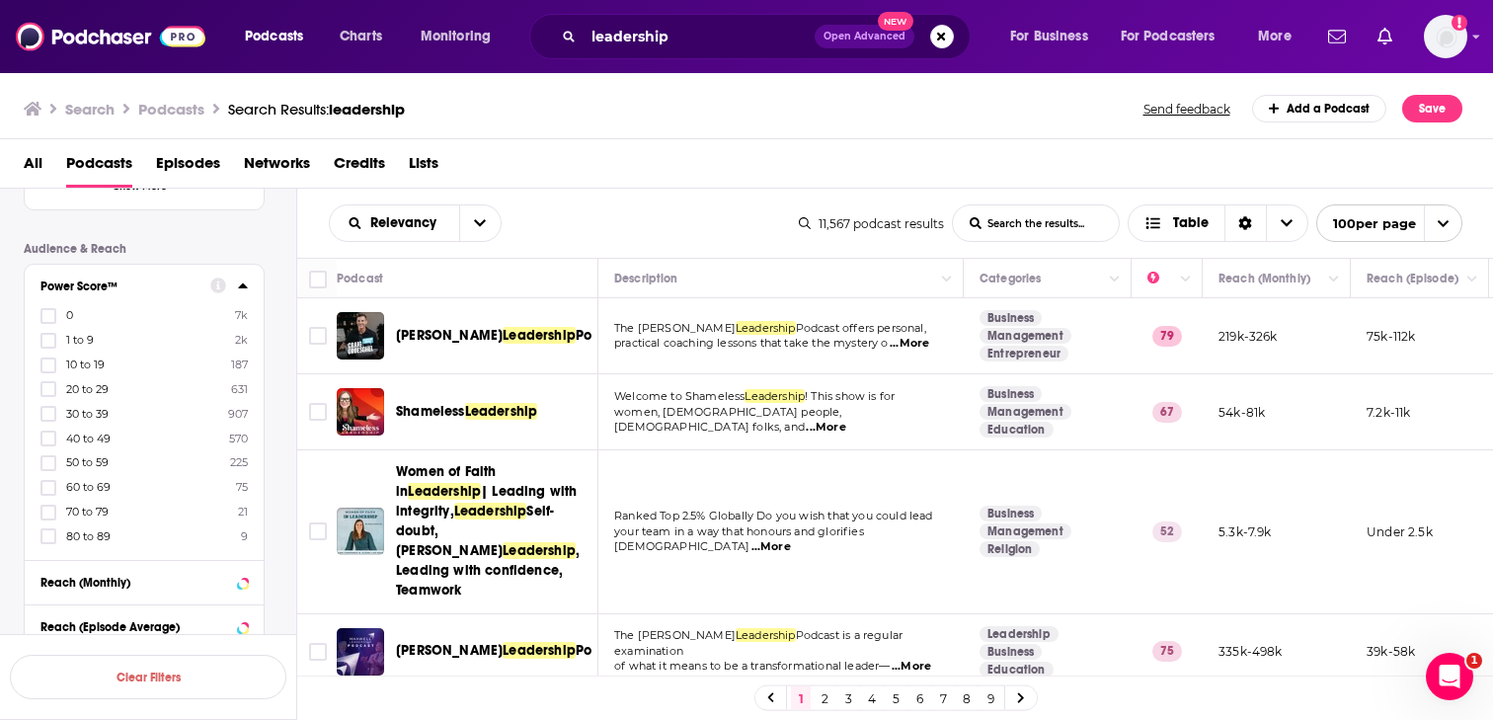
scroll to position [493, 0]
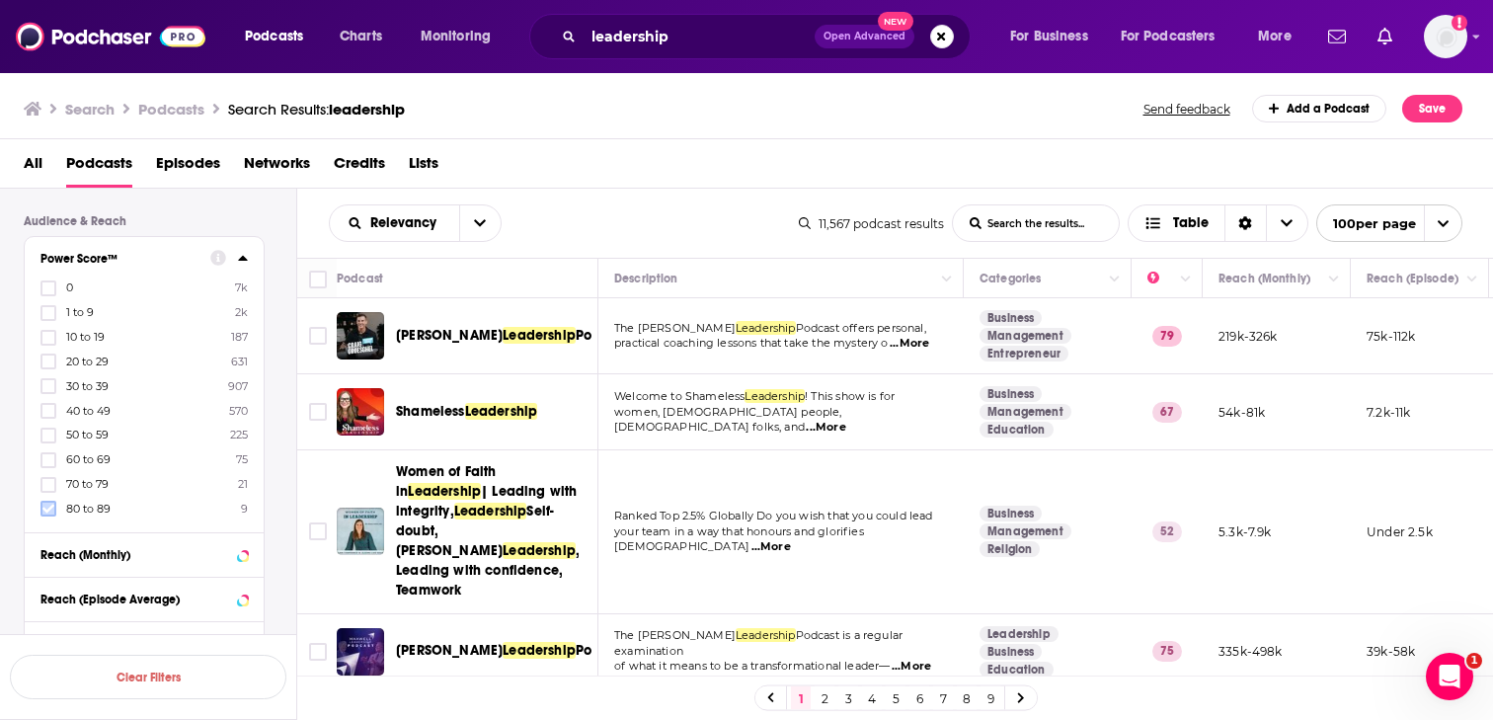
click at [52, 507] on icon at bounding box center [48, 509] width 12 height 12
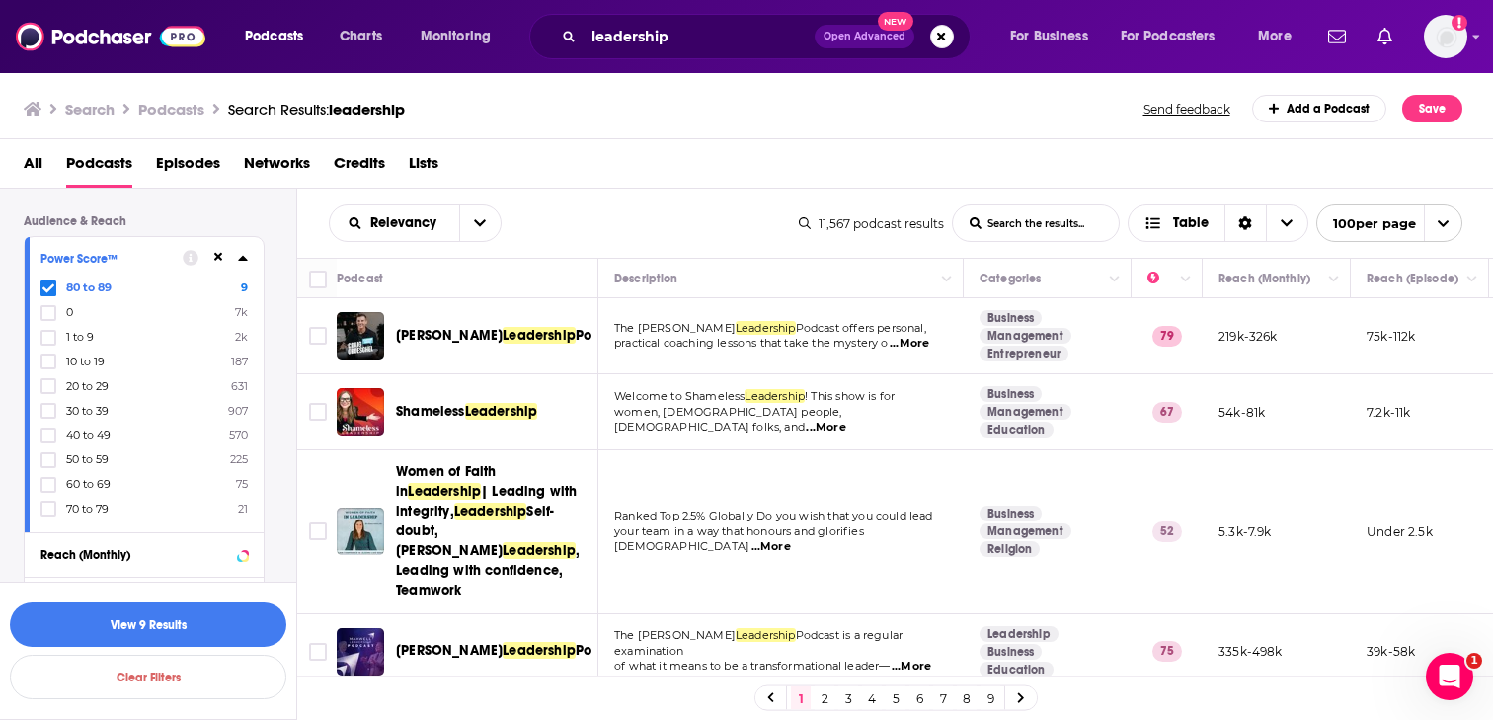
click at [52, 507] on icon at bounding box center [48, 509] width 12 height 12
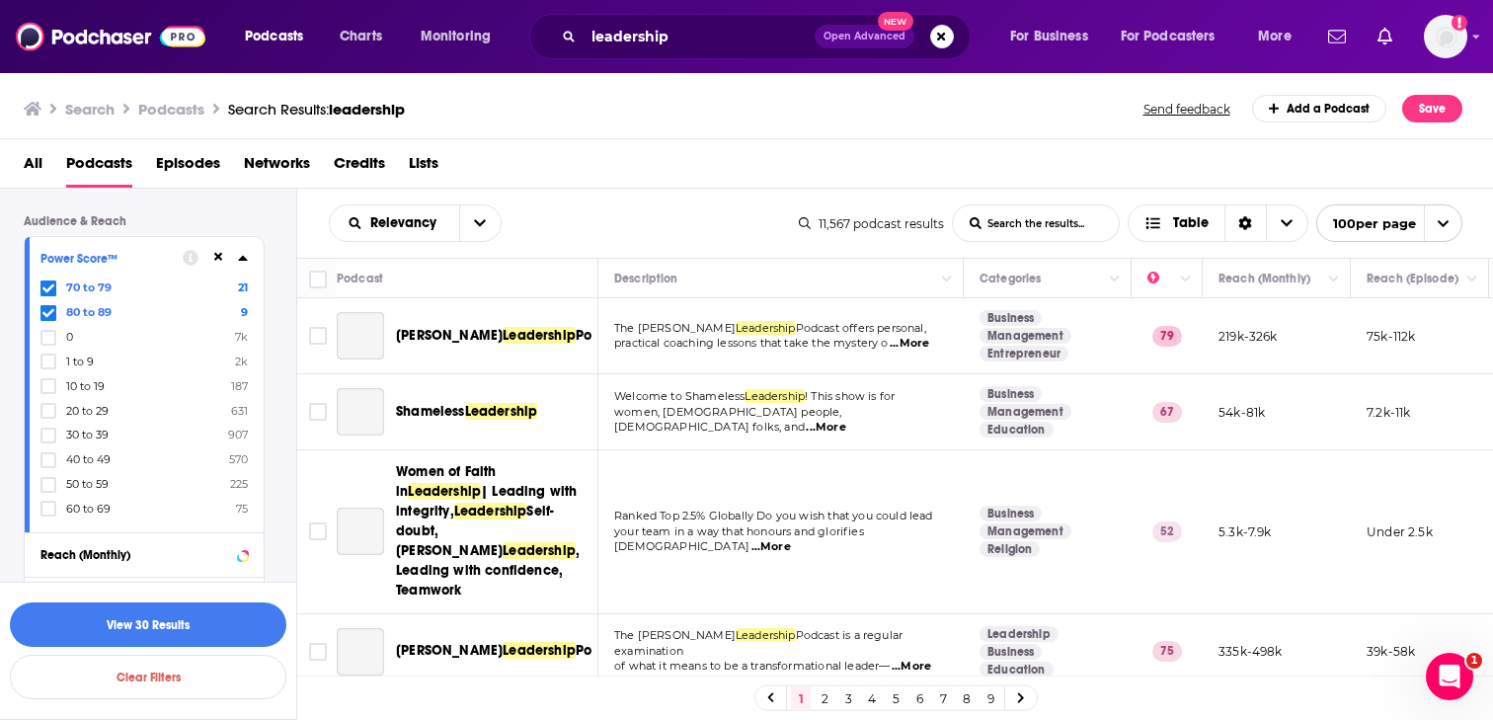
click at [52, 507] on icon at bounding box center [48, 509] width 12 height 12
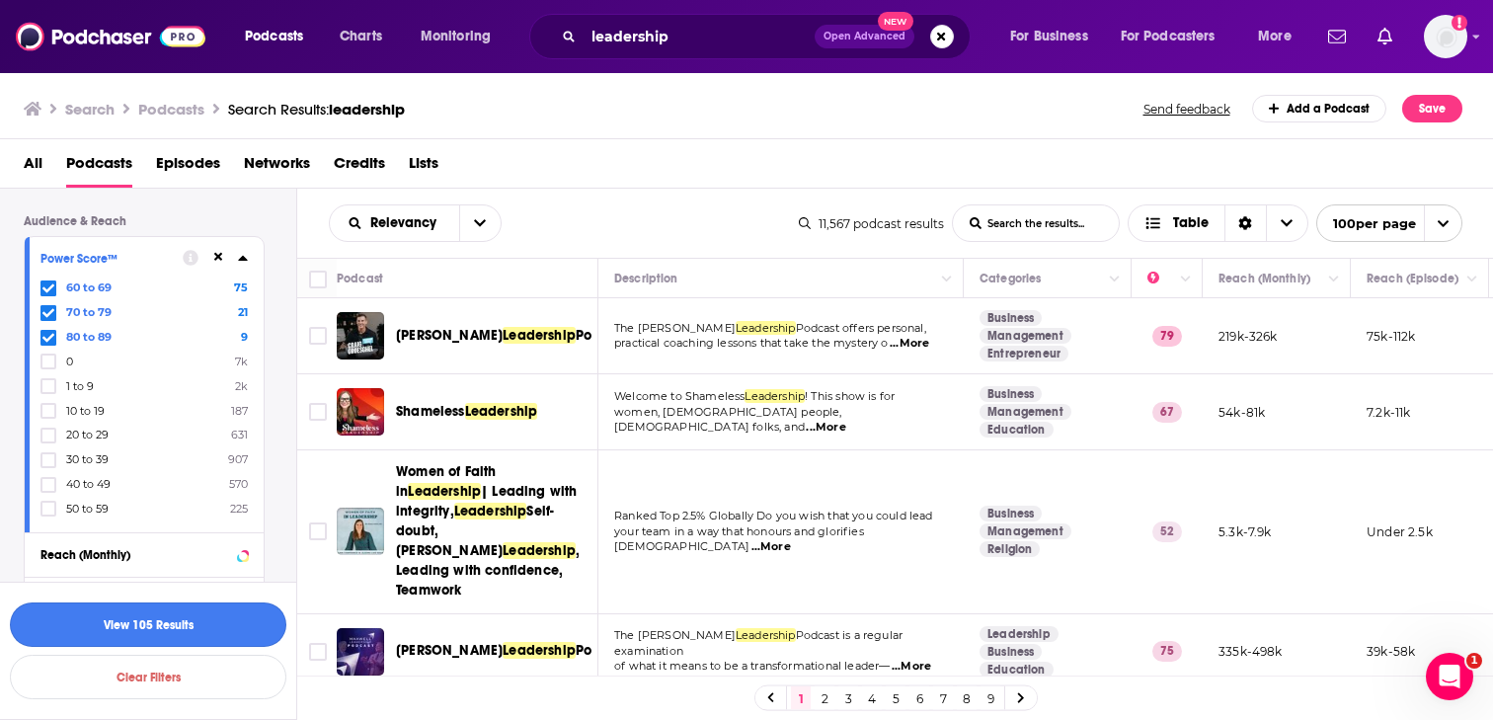
click at [234, 637] on button "View 105 Results" at bounding box center [148, 624] width 276 height 44
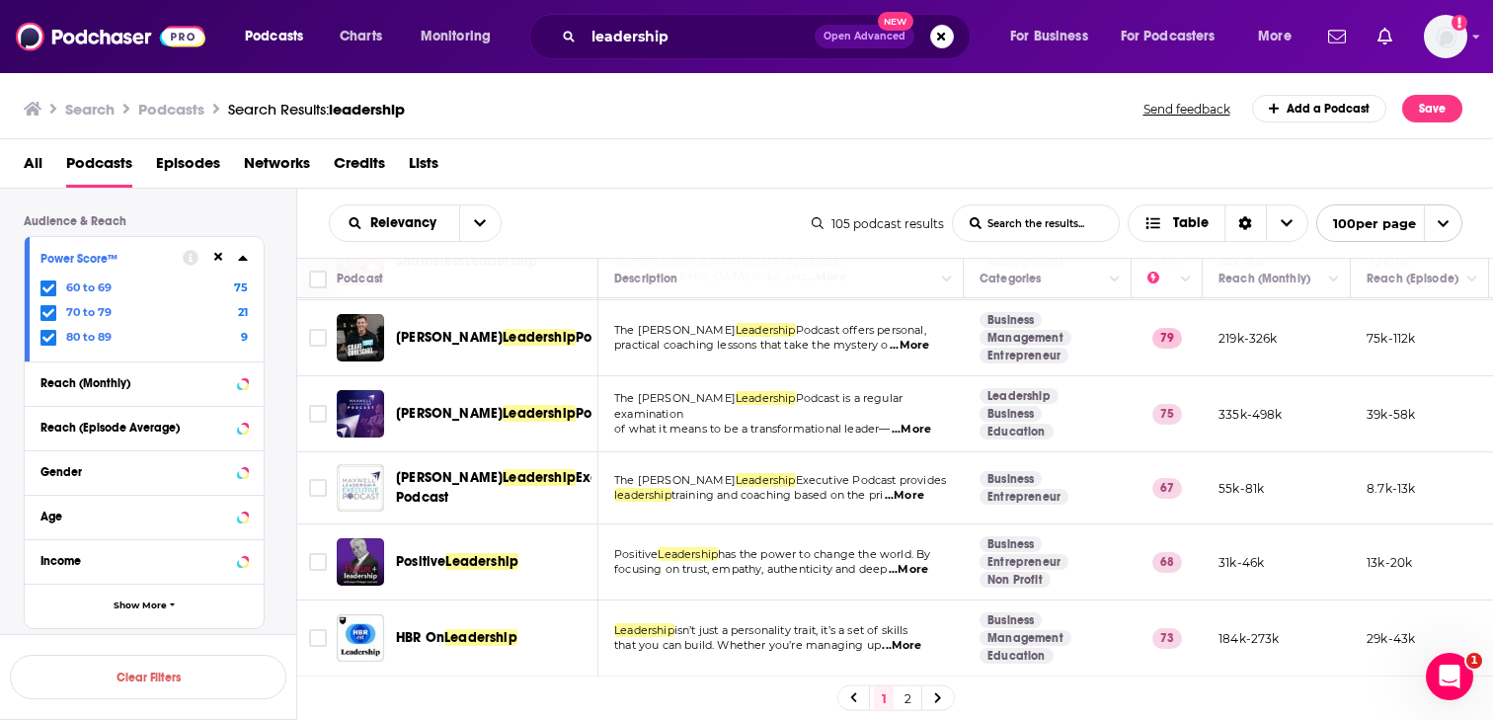
scroll to position [88, 0]
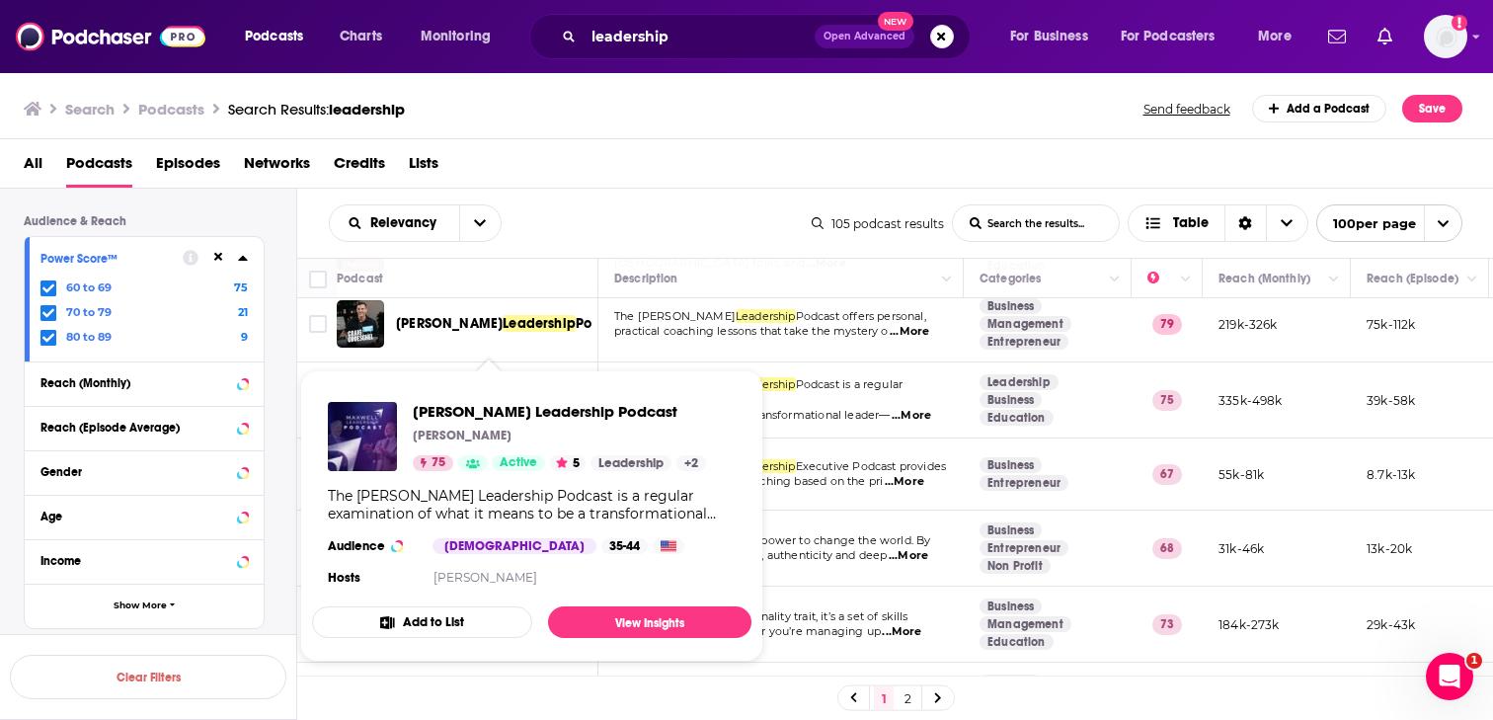
click at [499, 398] on div "Maxwell Leadership Podcast John Maxwell 75 Active 5 Leadership + 2 The Maxwell …" at bounding box center [531, 496] width 439 height 220
click at [492, 415] on span "Maxwell Leadership Podcast" at bounding box center [559, 411] width 293 height 19
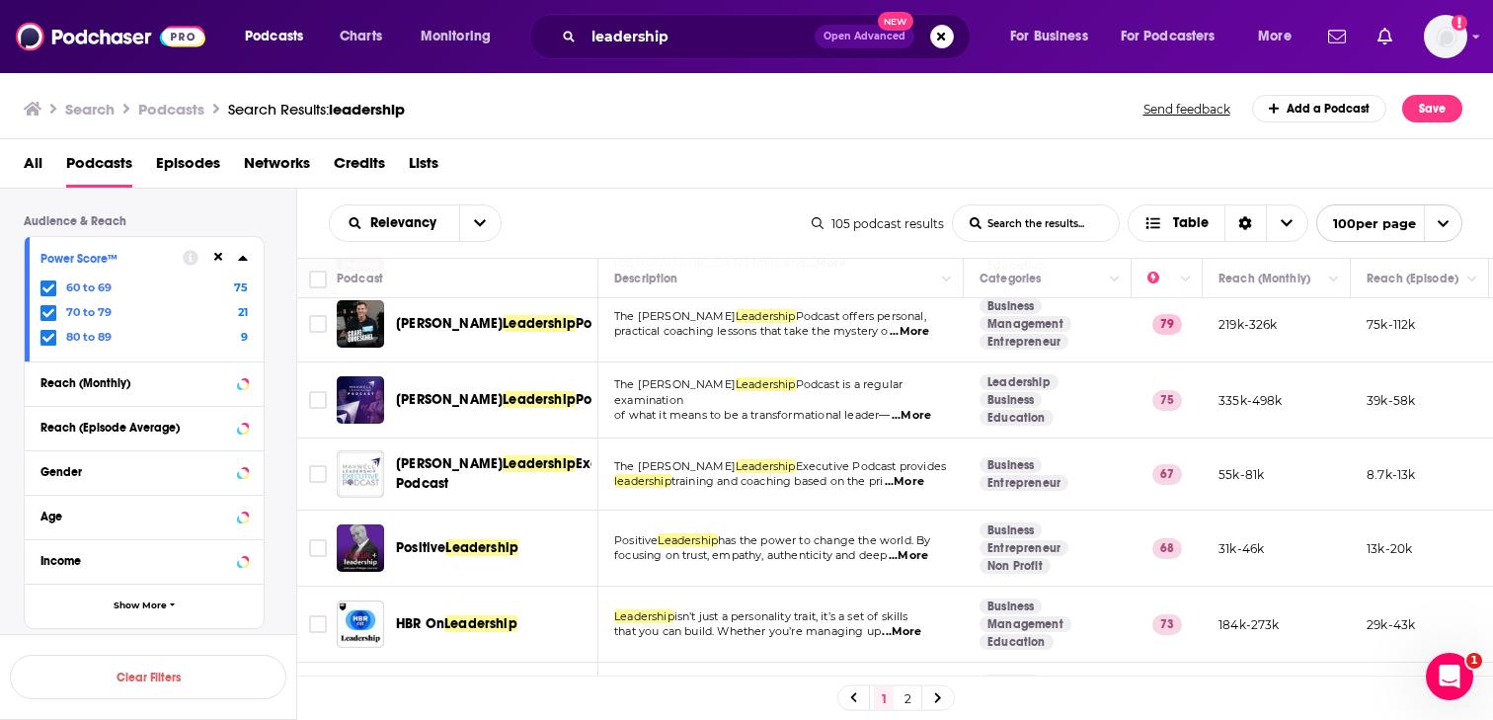
click at [641, 195] on div "Relevancy List Search Input Search the results... Table 105 podcast results Lis…" at bounding box center [895, 223] width 1197 height 69
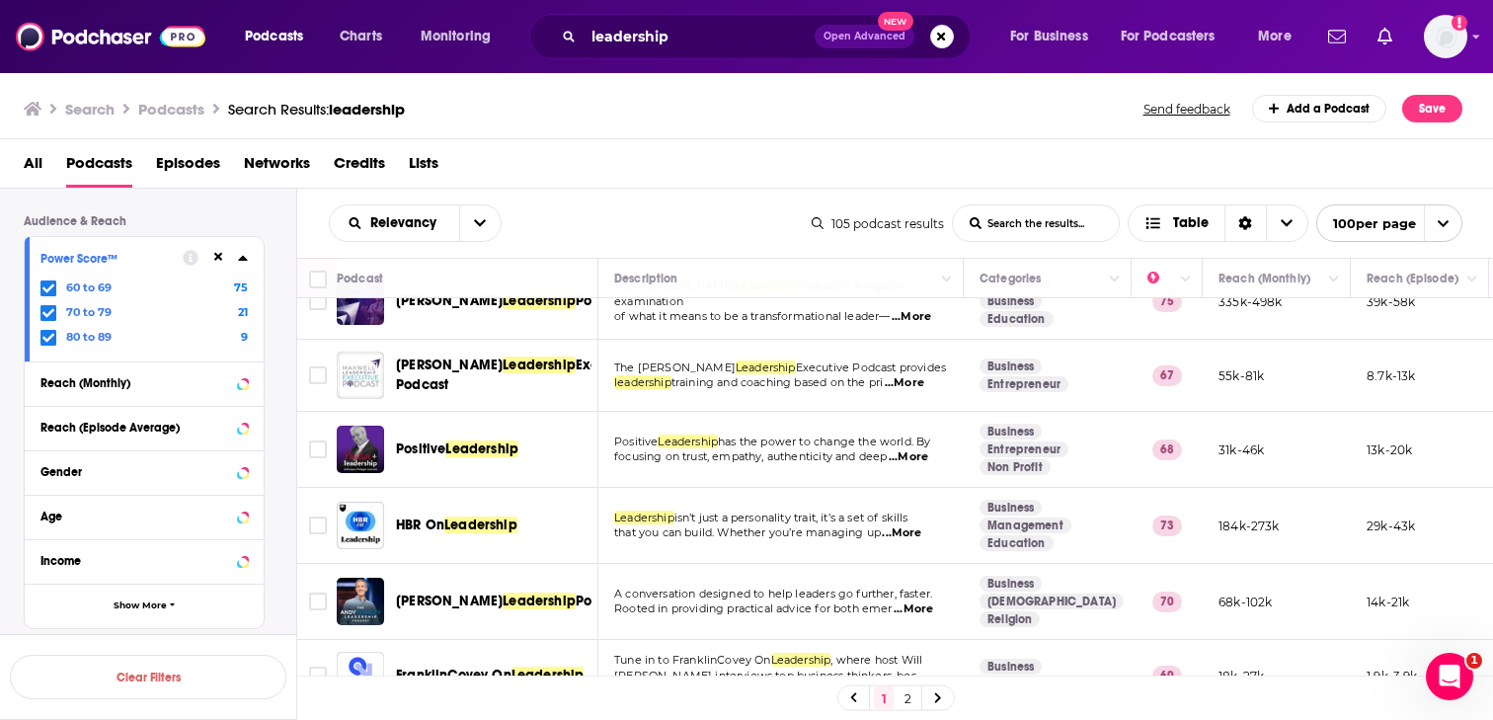
scroll to position [193, 0]
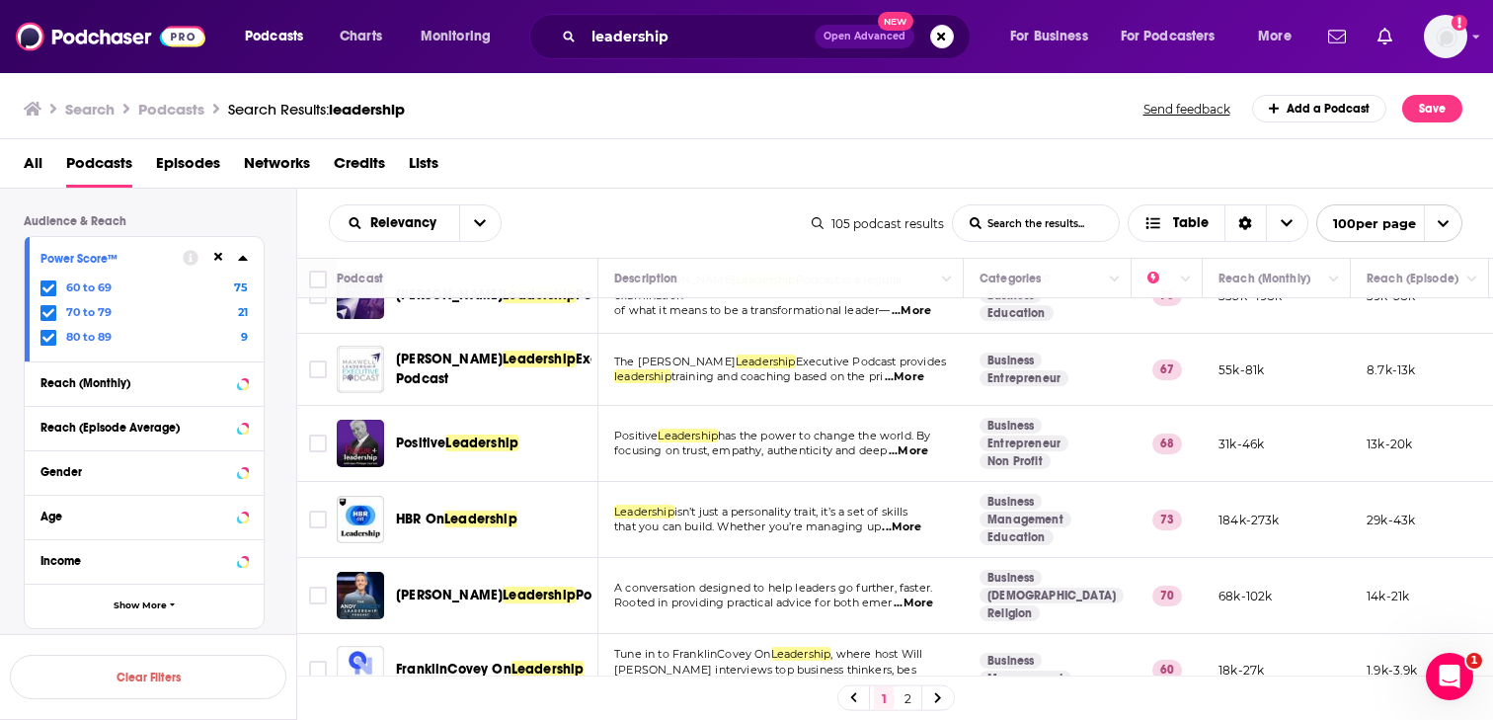
click at [474, 520] on div "Podcasts Charts Monitoring leadership Open Advanced New For Business For Podcas…" at bounding box center [746, 360] width 1493 height 720
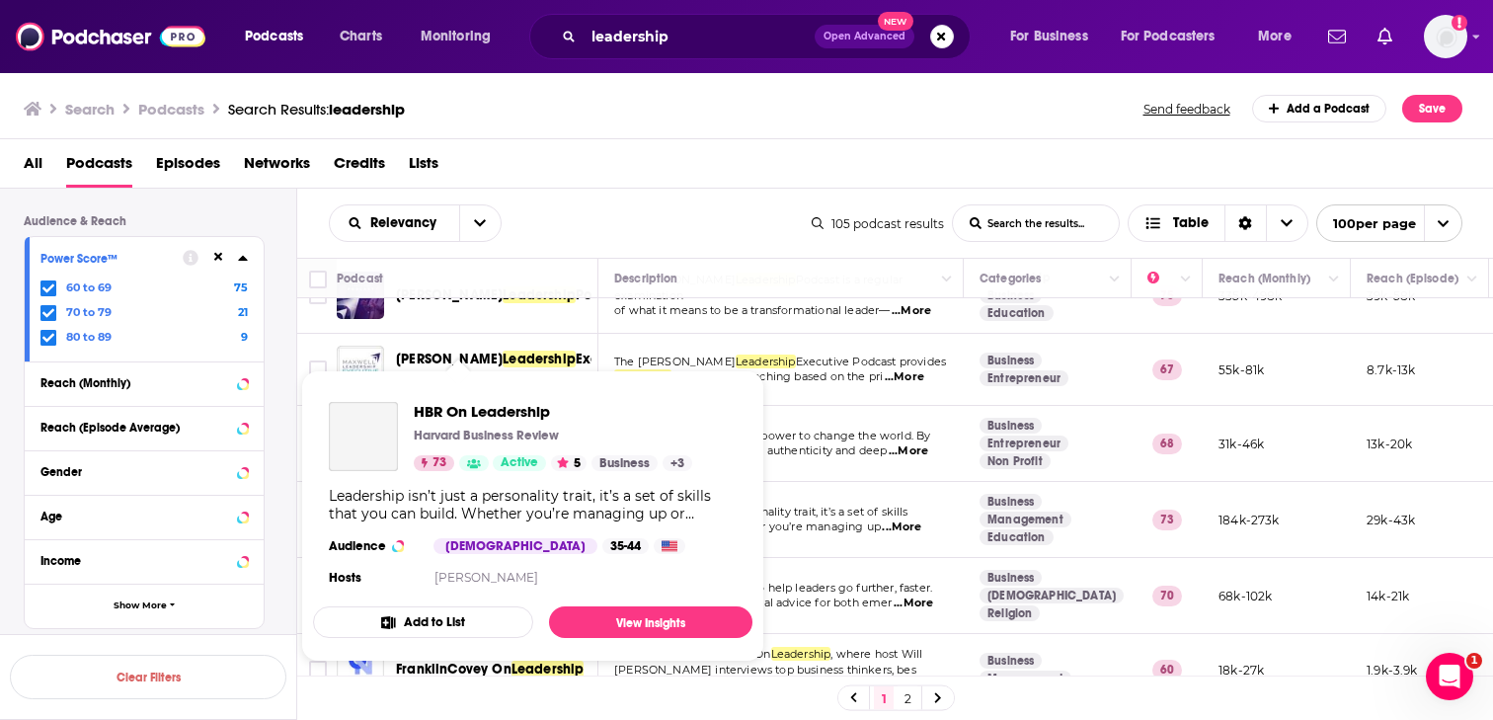
click at [412, 521] on div "Podcasts Charts Monitoring leadership Open Advanced New For Business For Podcas…" at bounding box center [746, 360] width 1493 height 720
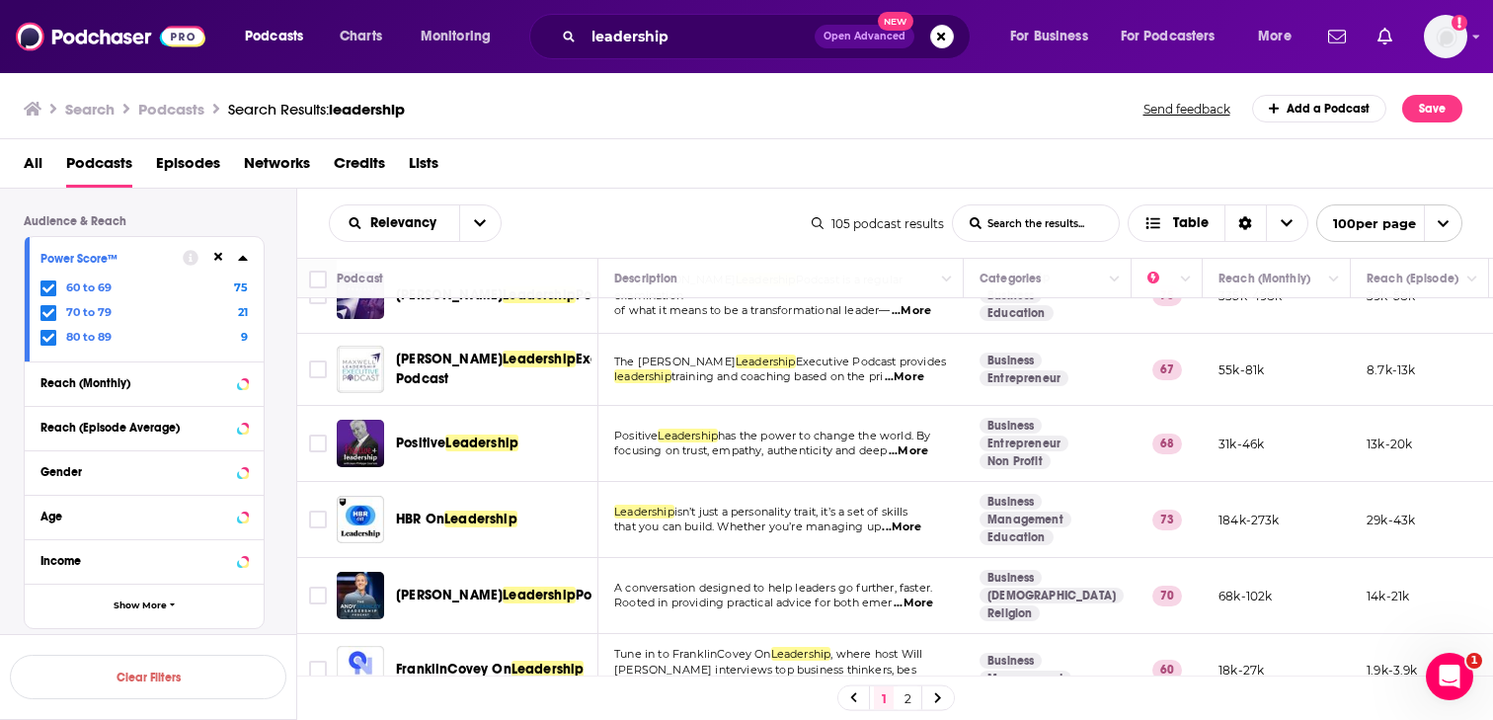
click at [506, 516] on span "Leadership" at bounding box center [480, 519] width 73 height 17
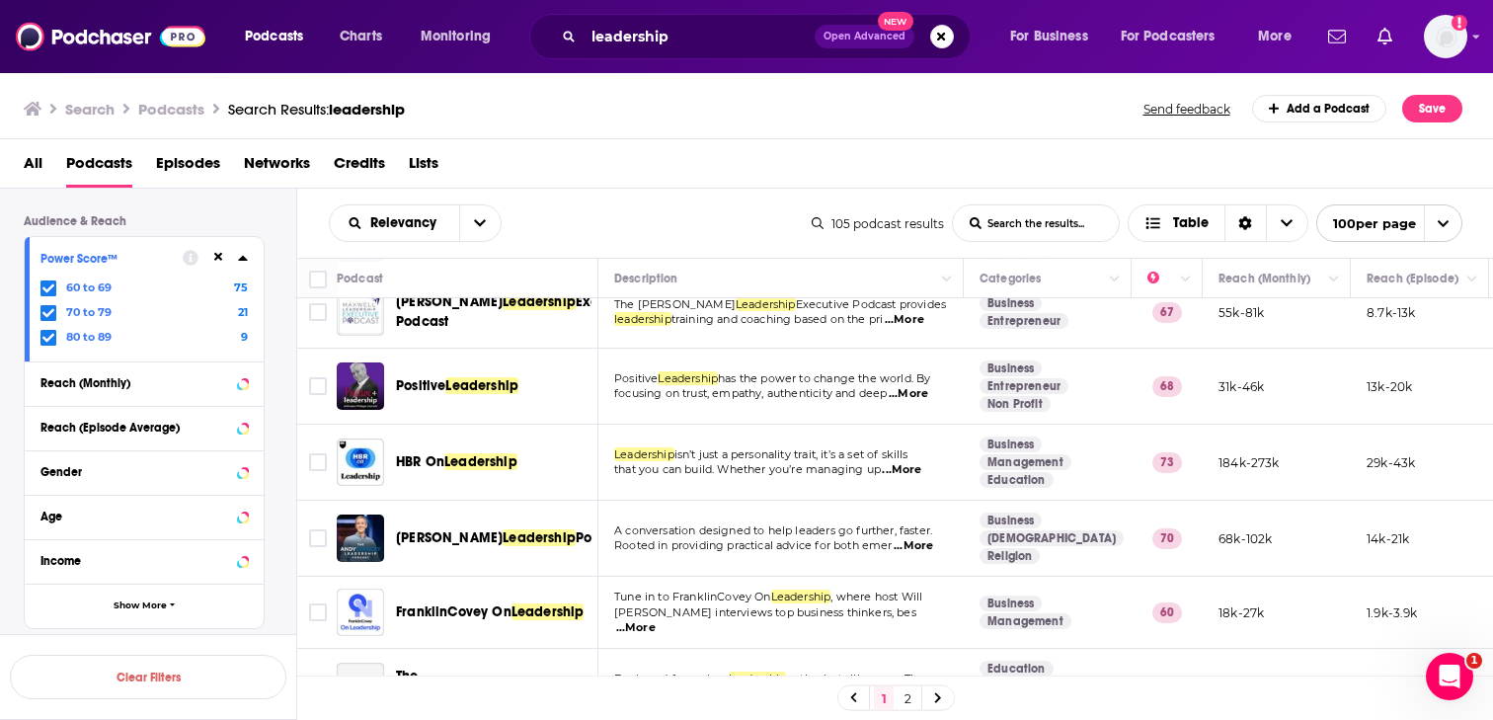
scroll to position [270, 0]
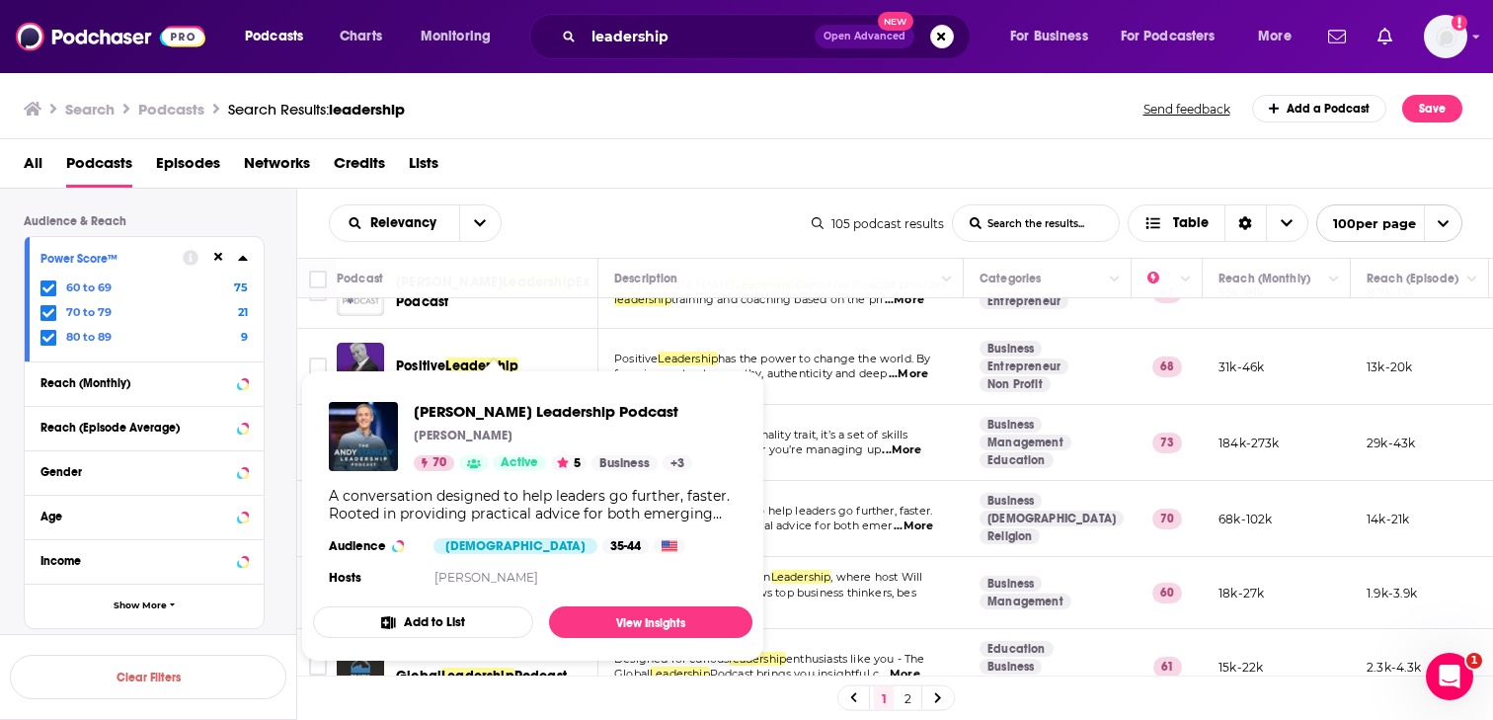
click at [464, 512] on div "A conversation designed to help leaders go further, faster. Rooted in providing…" at bounding box center [533, 505] width 408 height 36
click at [465, 413] on span "Andy Stanley Leadership Podcast" at bounding box center [553, 411] width 278 height 19
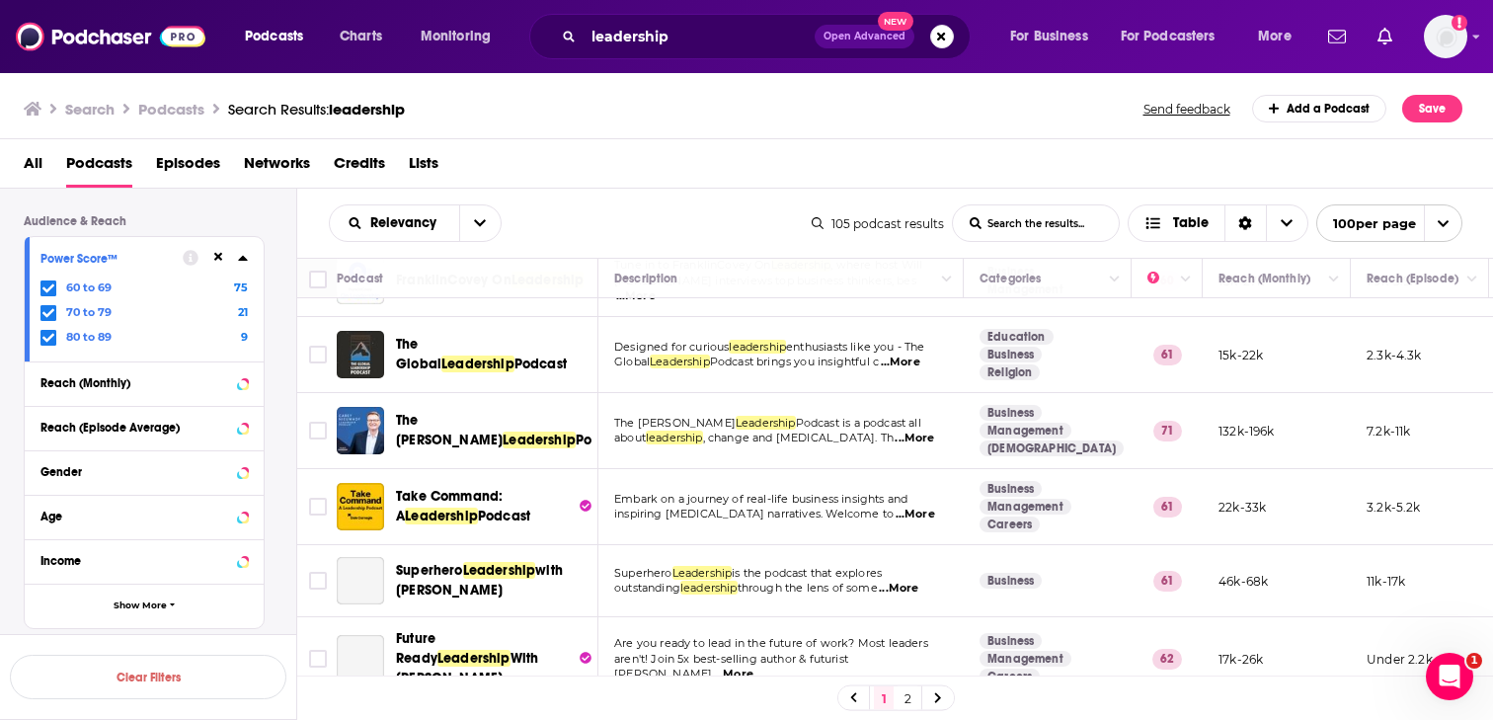
scroll to position [589, 0]
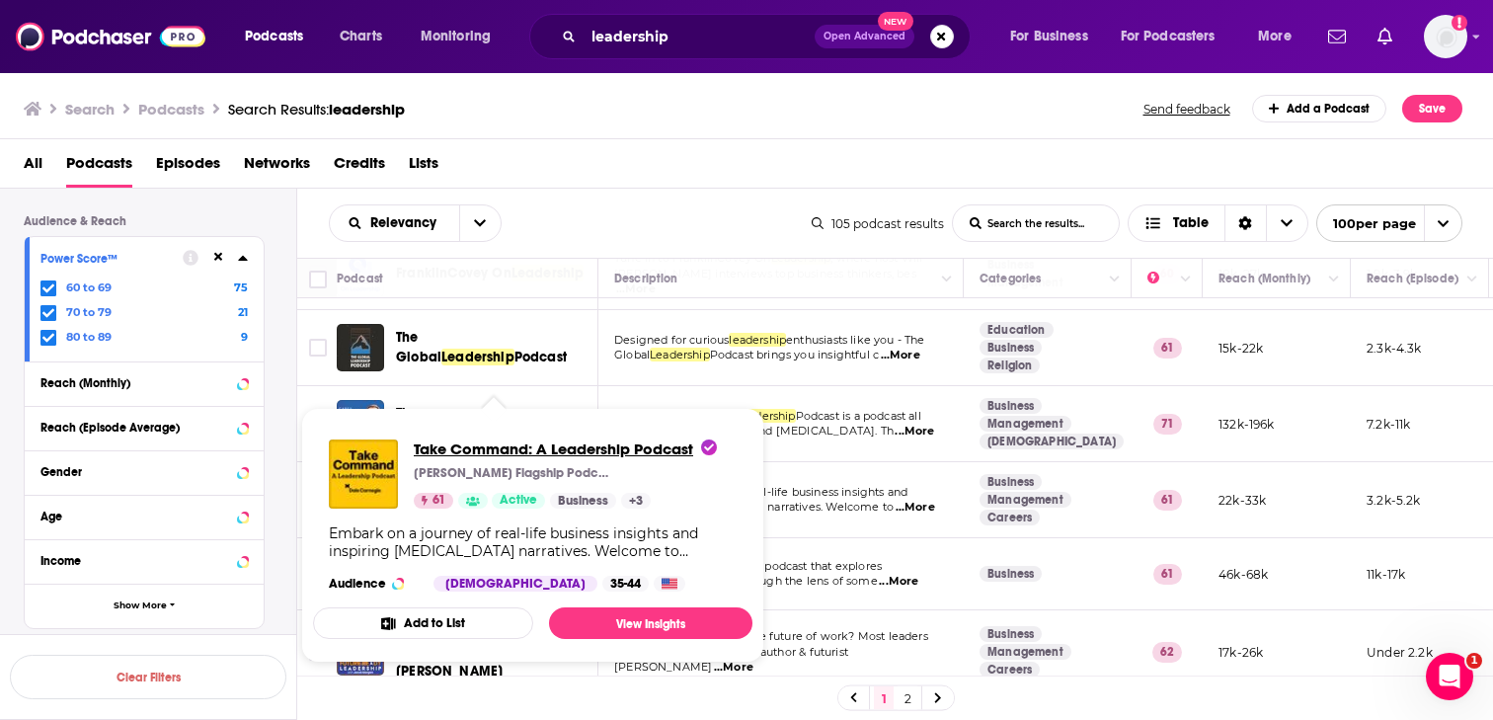
click at [478, 450] on span "Take Command: A Leadership Podcast" at bounding box center [565, 448] width 303 height 19
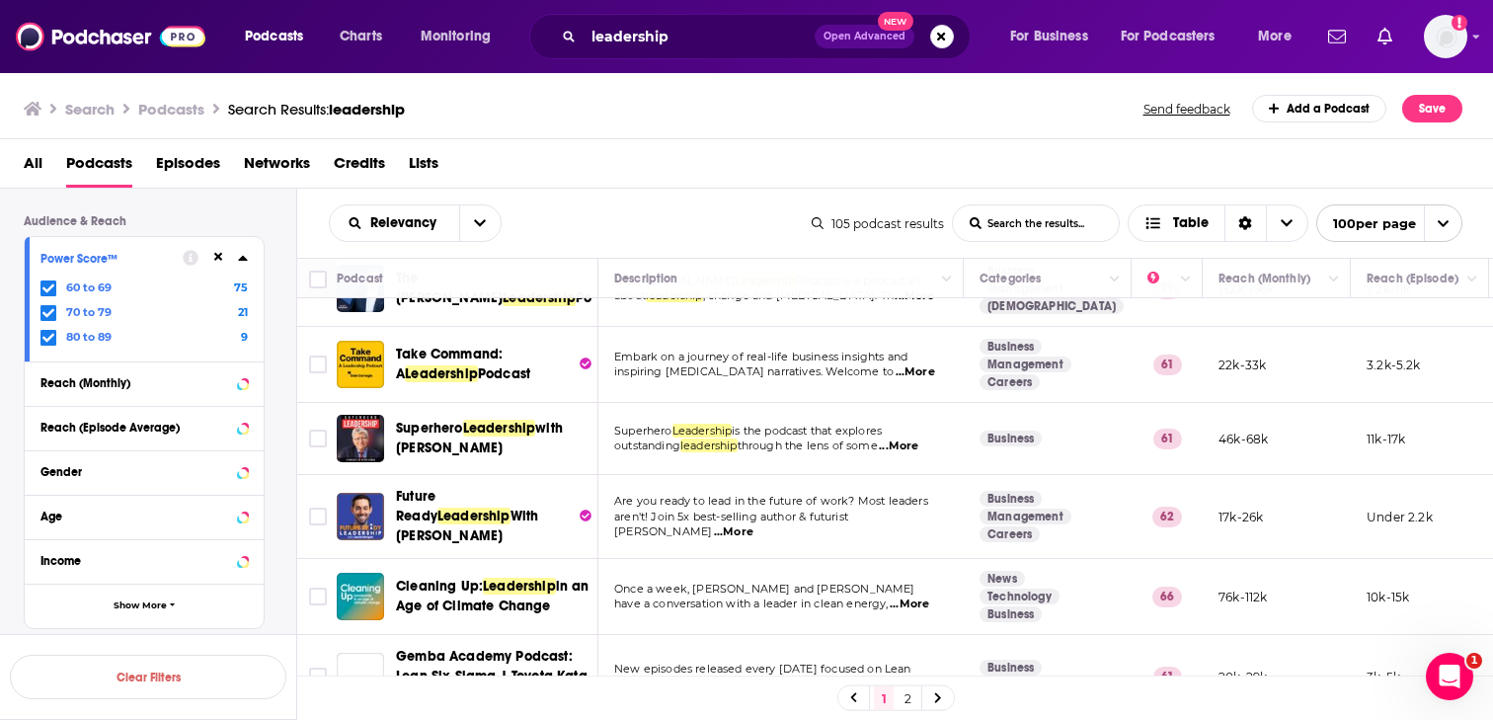
scroll to position [725, 0]
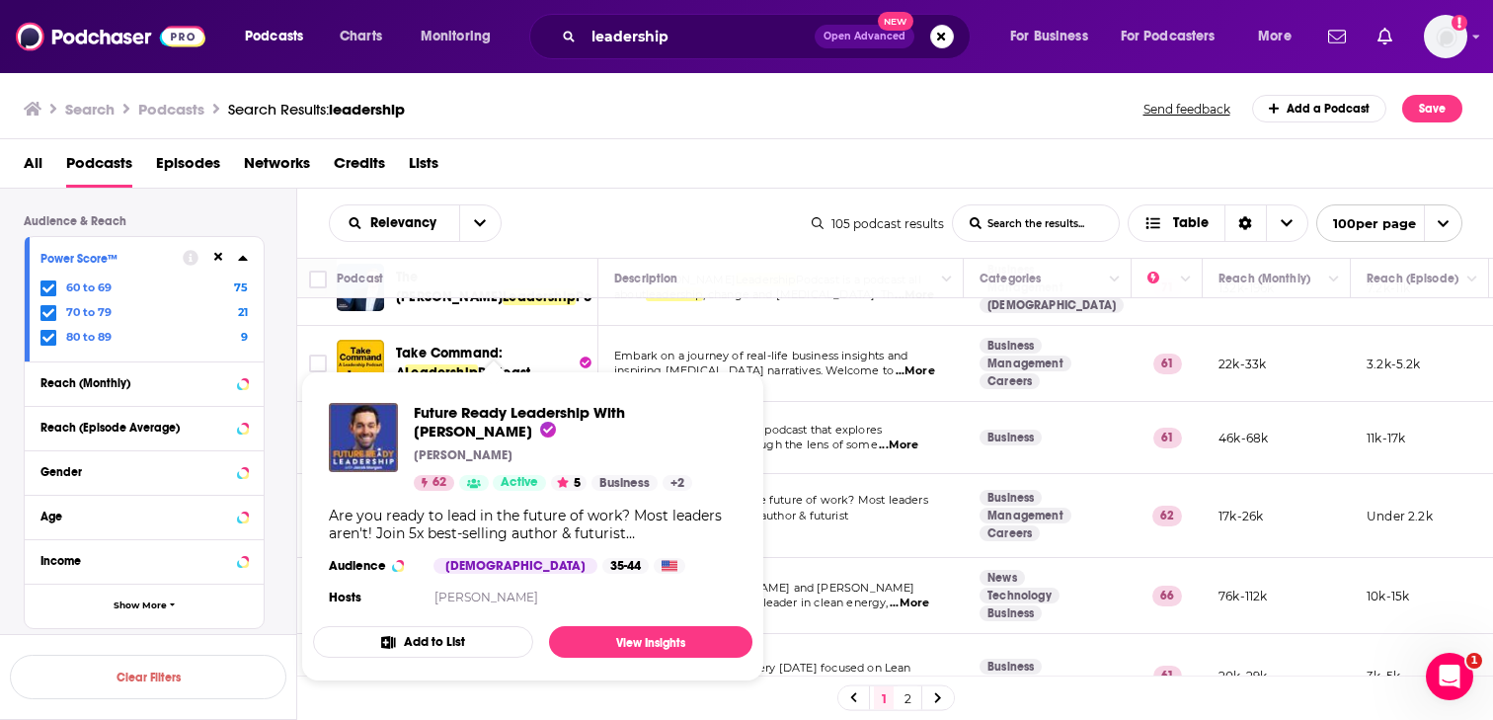
click at [481, 498] on div "Future Ready Leadership With Jacob Morgan Jacob Morgan 62 Active 5 Business + 2…" at bounding box center [532, 506] width 439 height 239
click at [484, 411] on span "Future Ready Leadership With Jacob Morgan" at bounding box center [519, 422] width 211 height 38
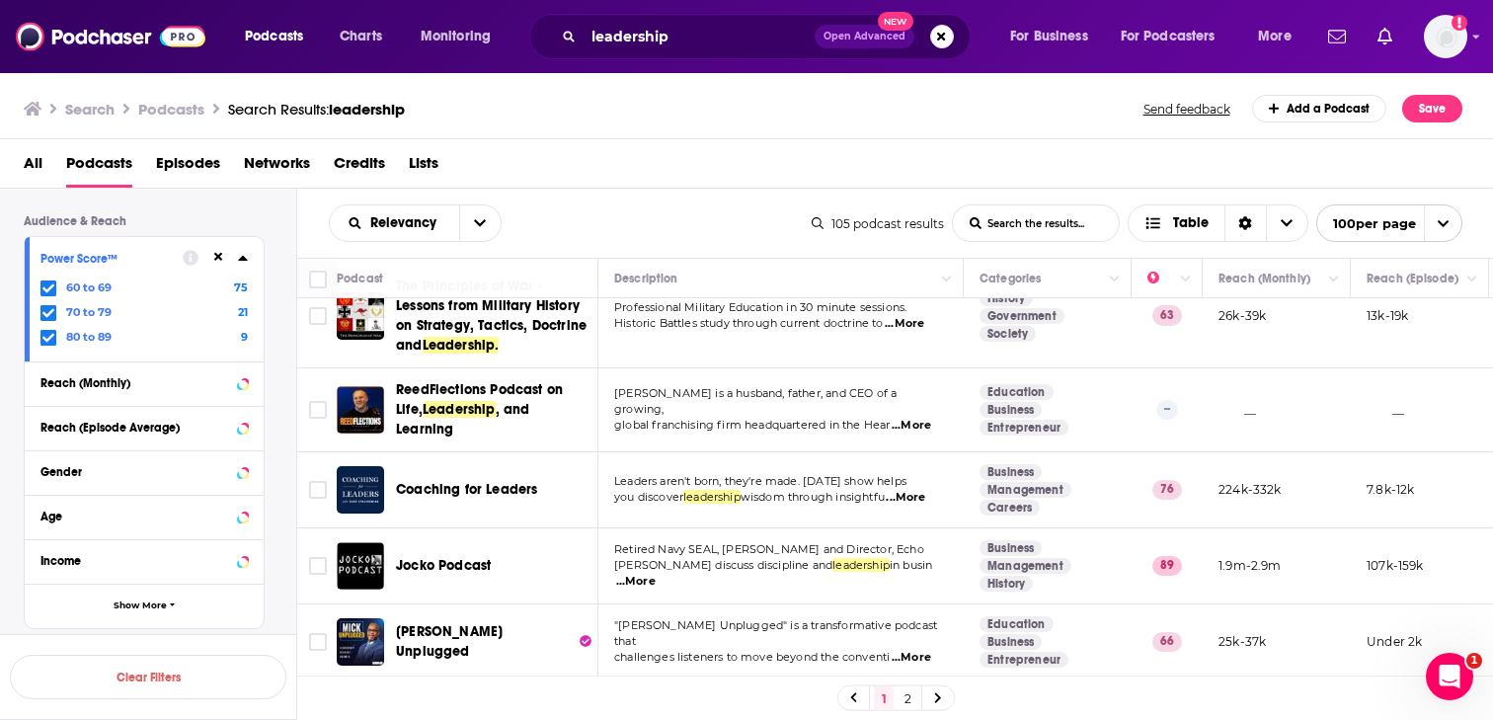
scroll to position [1408, 0]
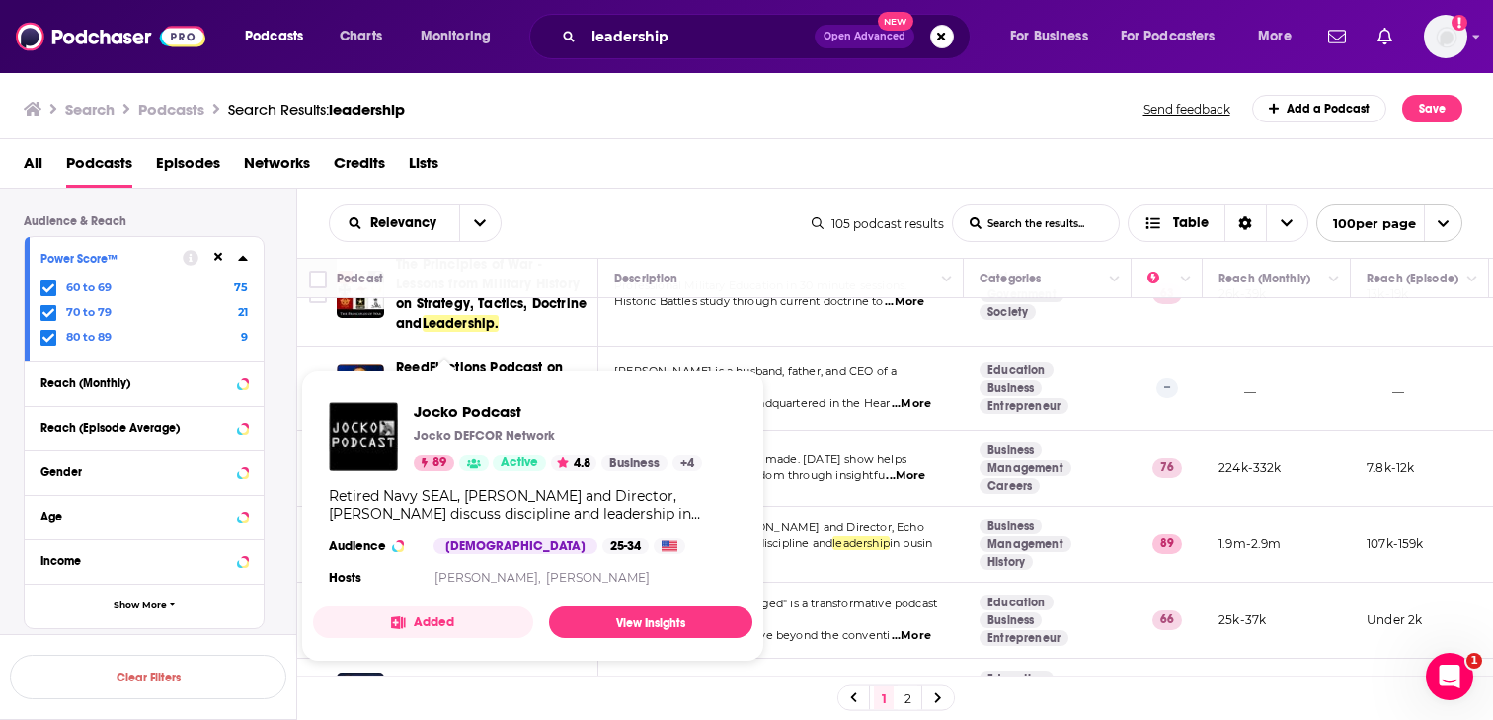
click at [464, 527] on div "Jocko Podcast Jocko DEFCOR Network 89 Active 4.8 Business + 4 Retired Navy SEAL…" at bounding box center [532, 496] width 439 height 220
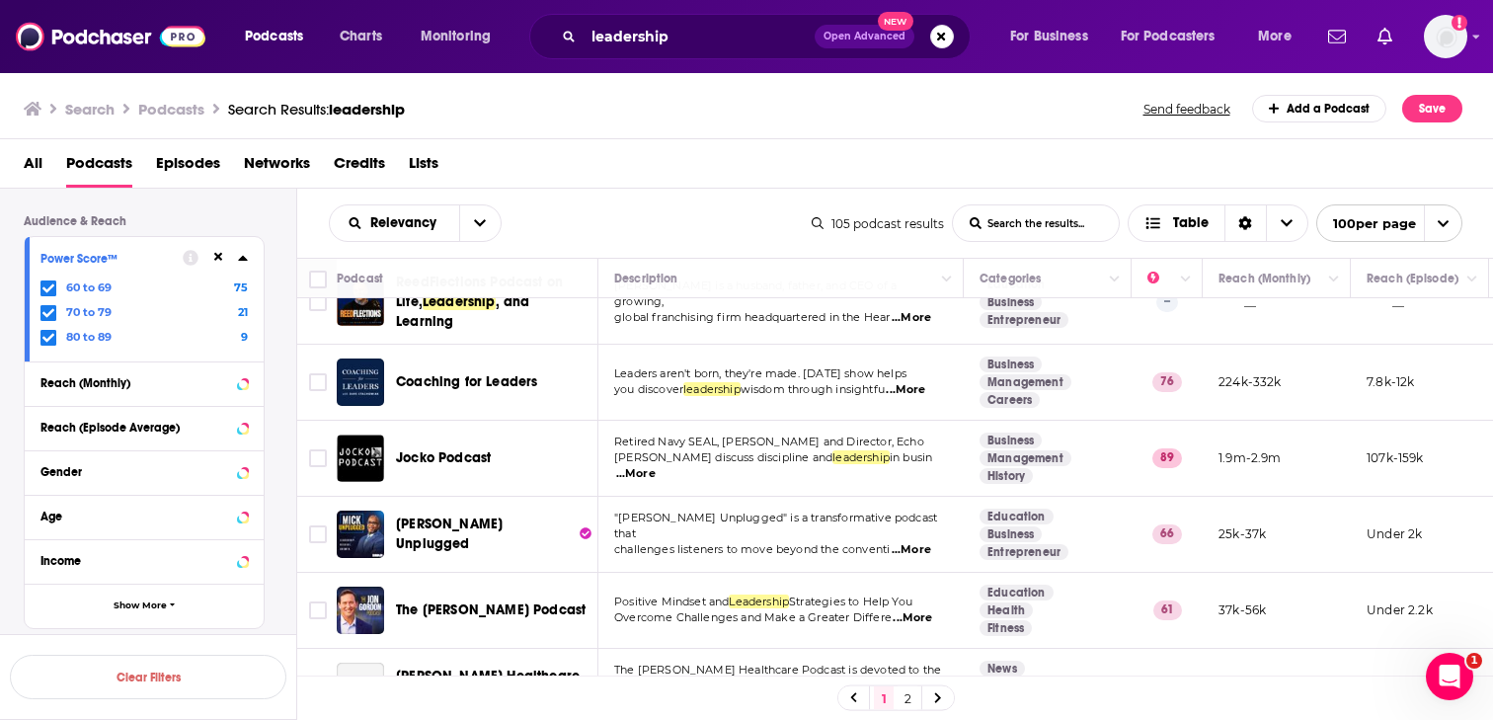
scroll to position [1502, 0]
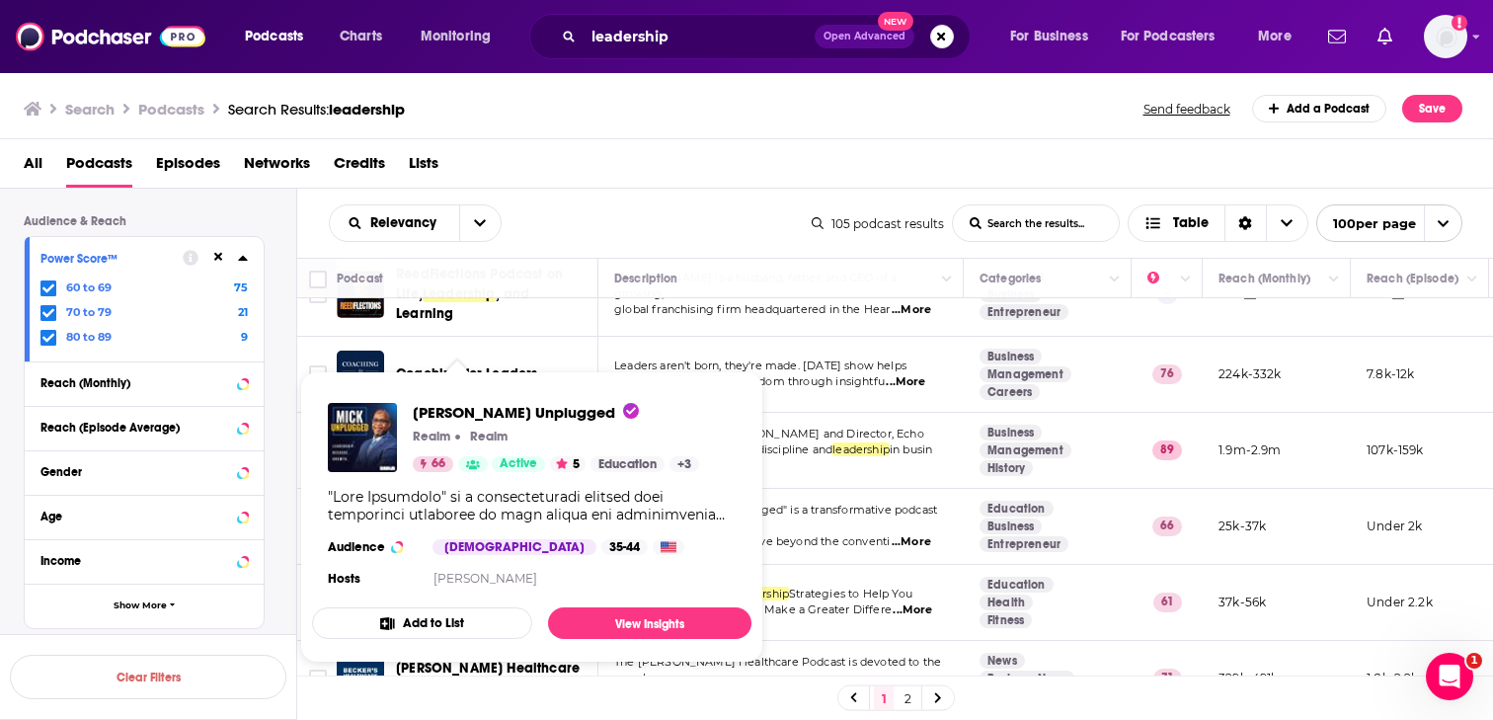
click at [429, 509] on div "Podcasts Charts Monitoring leadership Open Advanced New For Business For Podcas…" at bounding box center [746, 360] width 1493 height 720
click at [433, 417] on span "Mick Unplugged" at bounding box center [526, 412] width 226 height 19
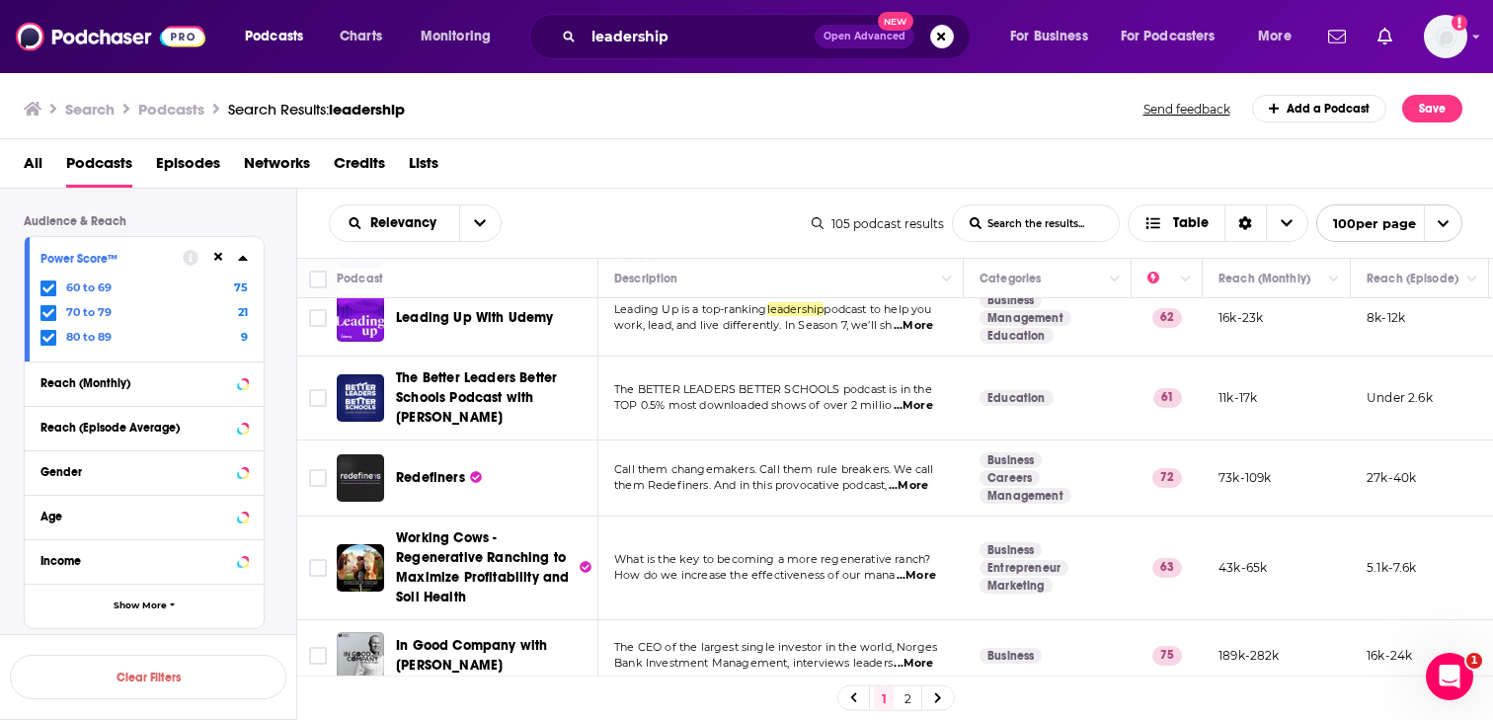
scroll to position [2099, 0]
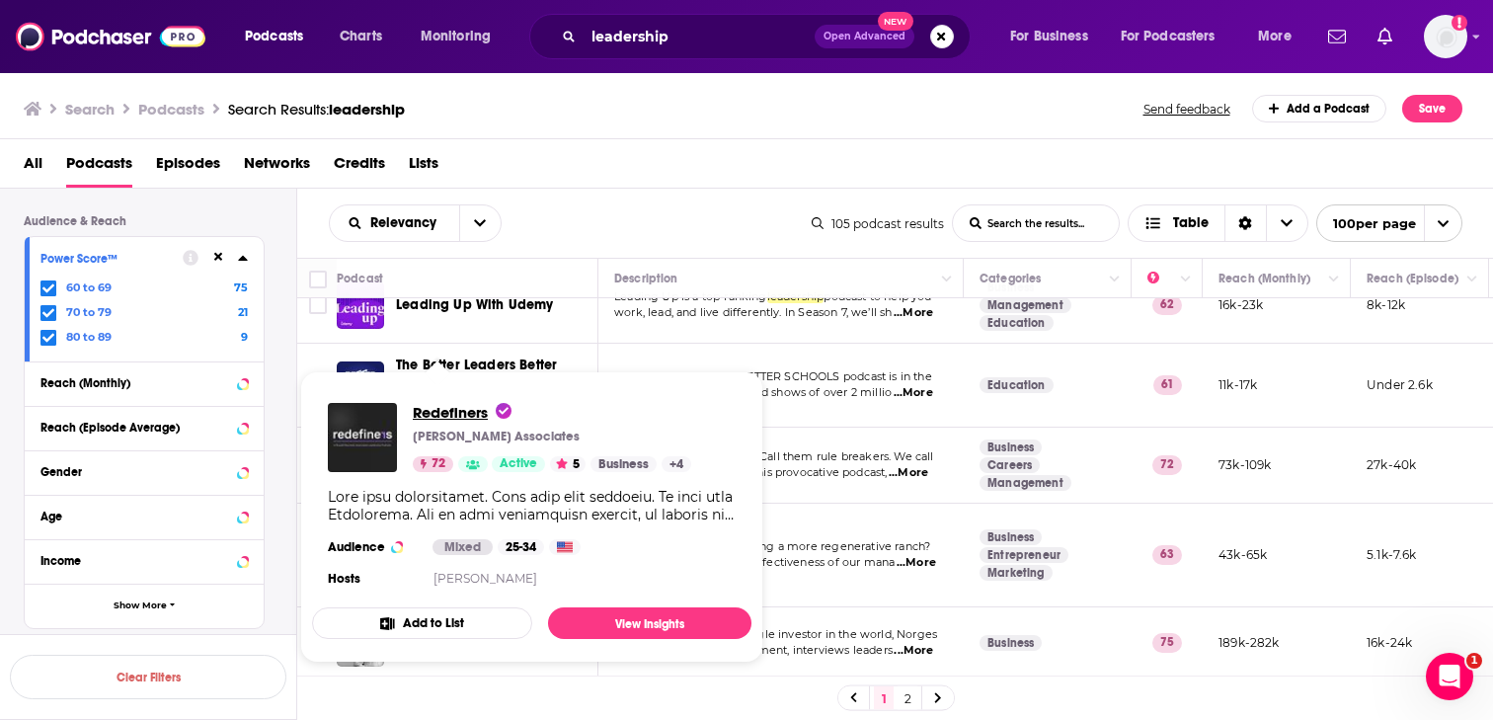
click at [438, 414] on span "Redefiners" at bounding box center [462, 412] width 99 height 19
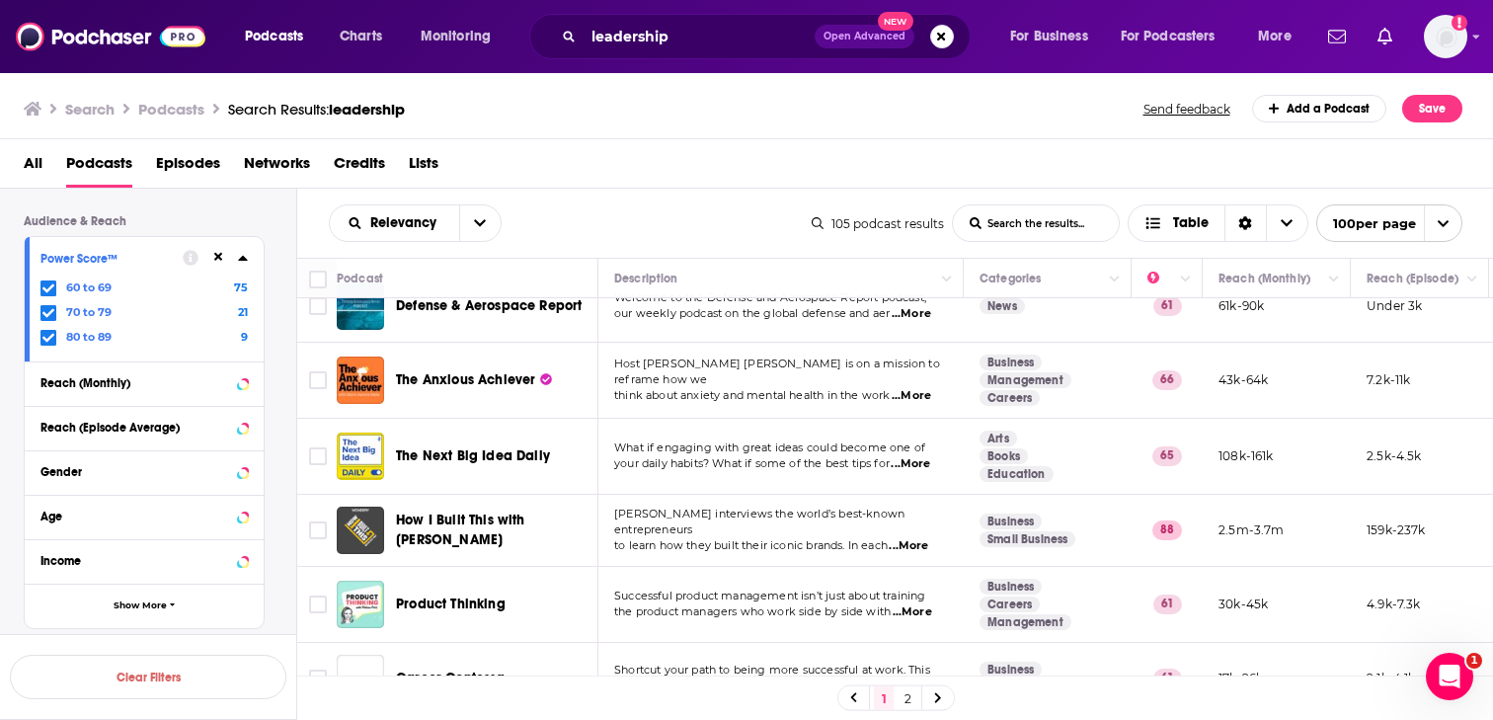
scroll to position [3934, 0]
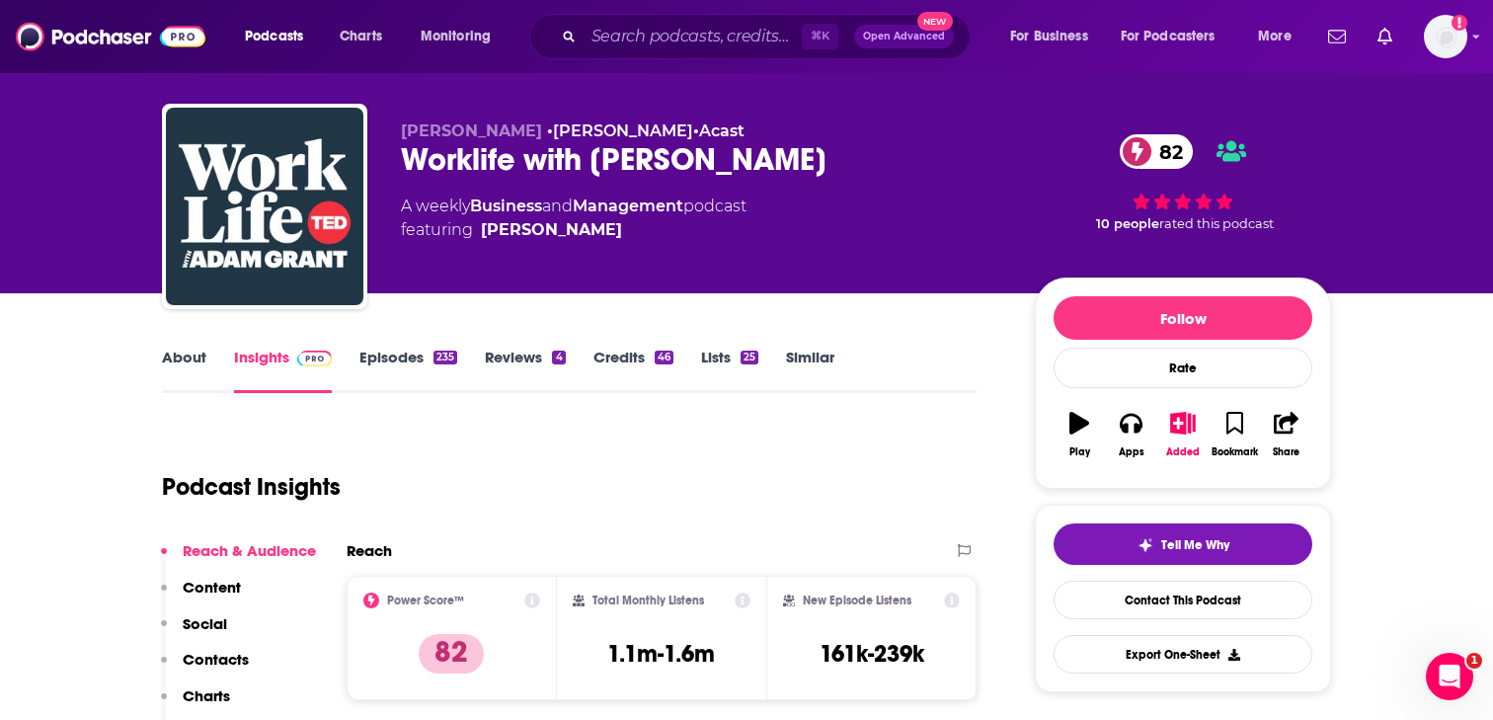
click at [204, 660] on p "Contacts" at bounding box center [216, 659] width 66 height 19
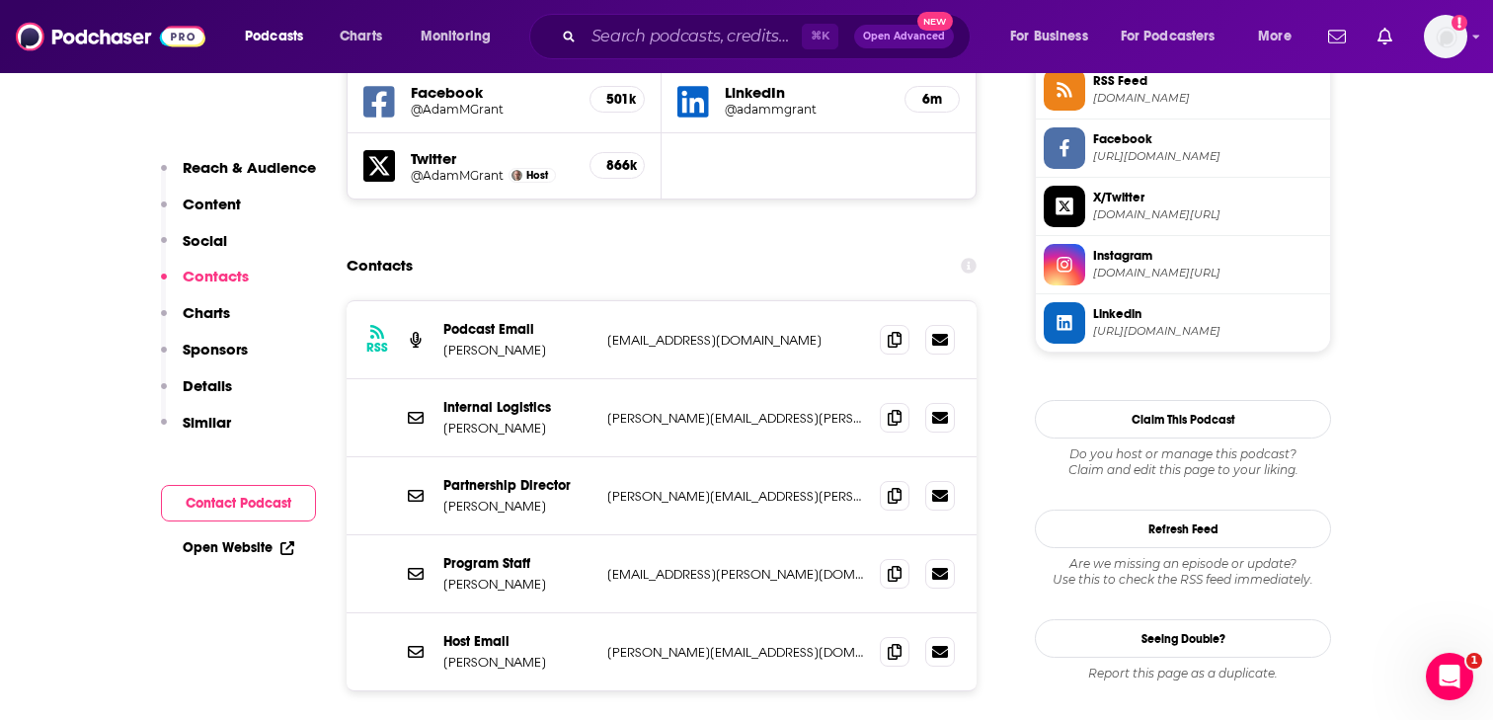
scroll to position [1859, 0]
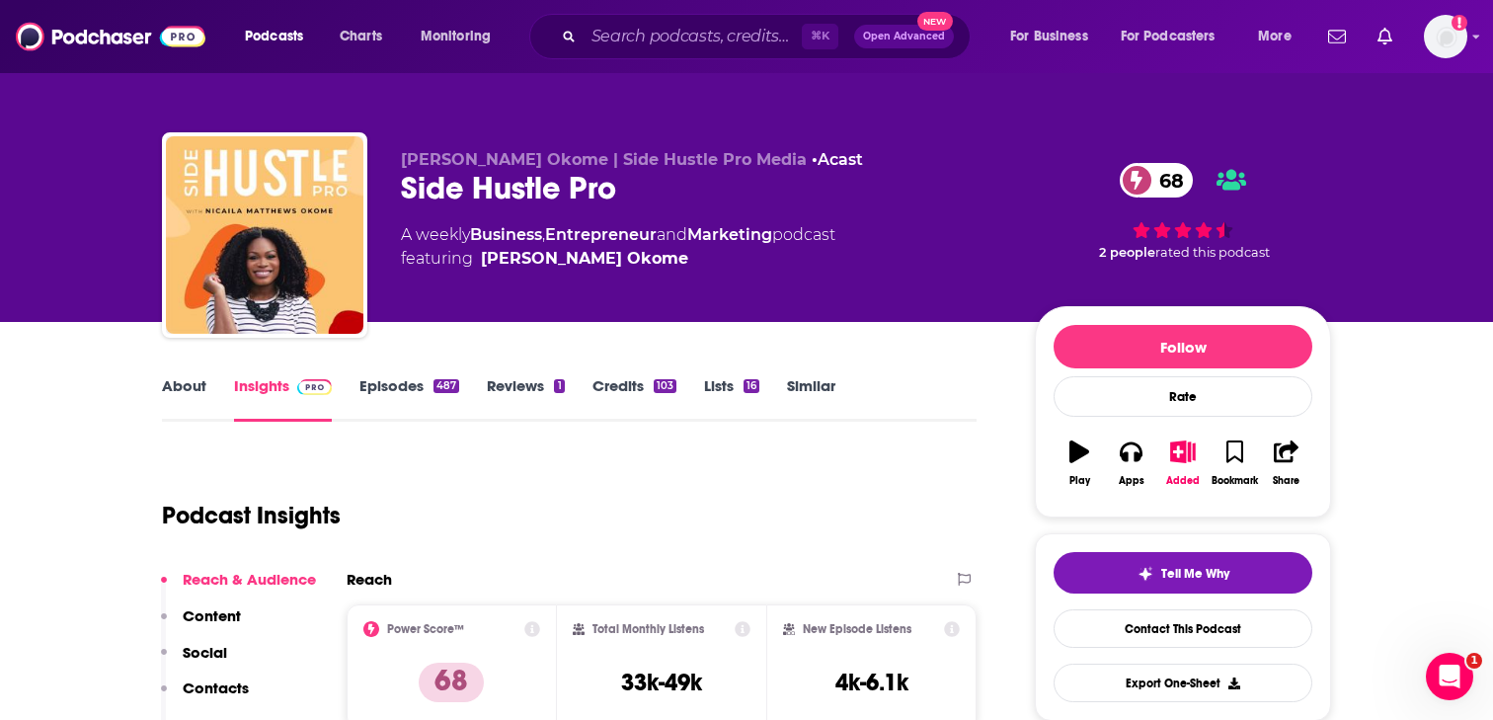
click at [185, 390] on link "About" at bounding box center [184, 398] width 44 height 45
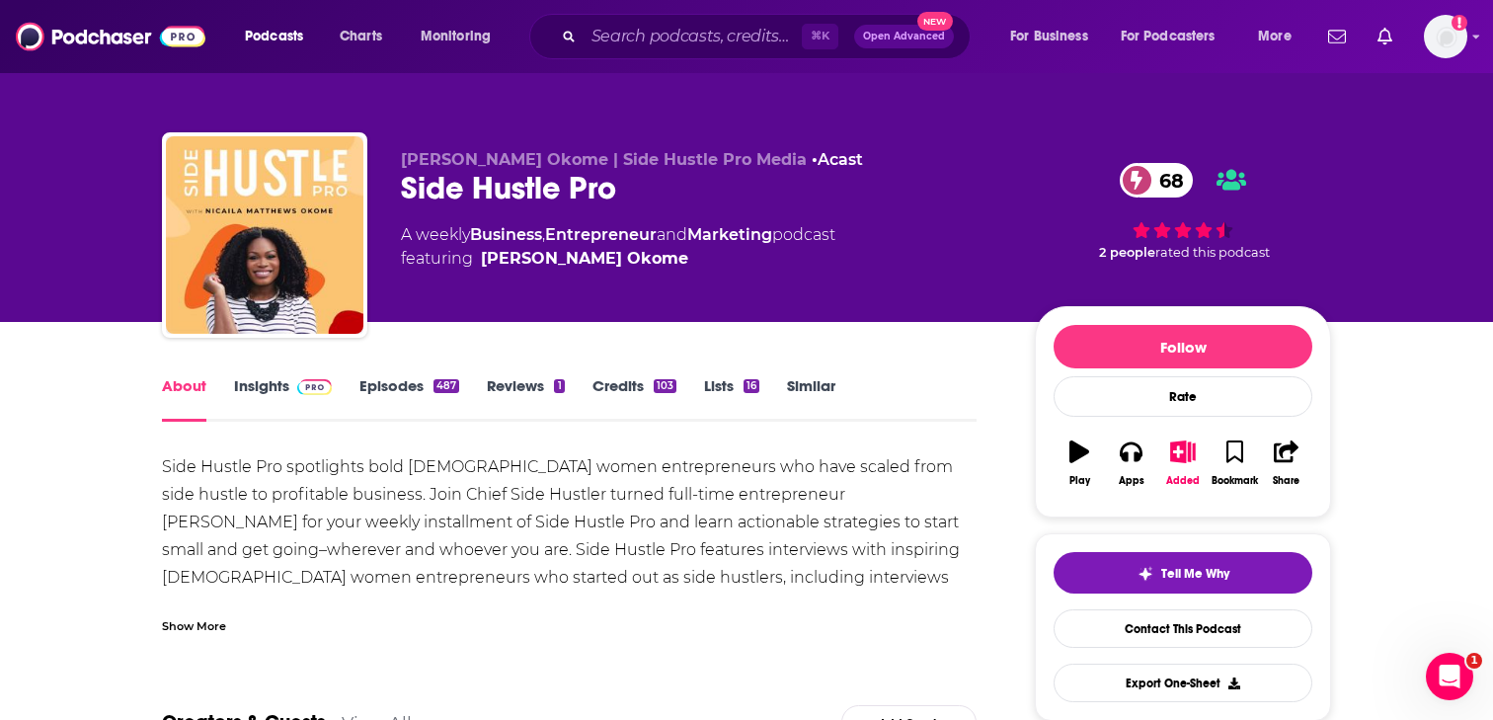
click at [274, 393] on link "Insights" at bounding box center [283, 398] width 98 height 45
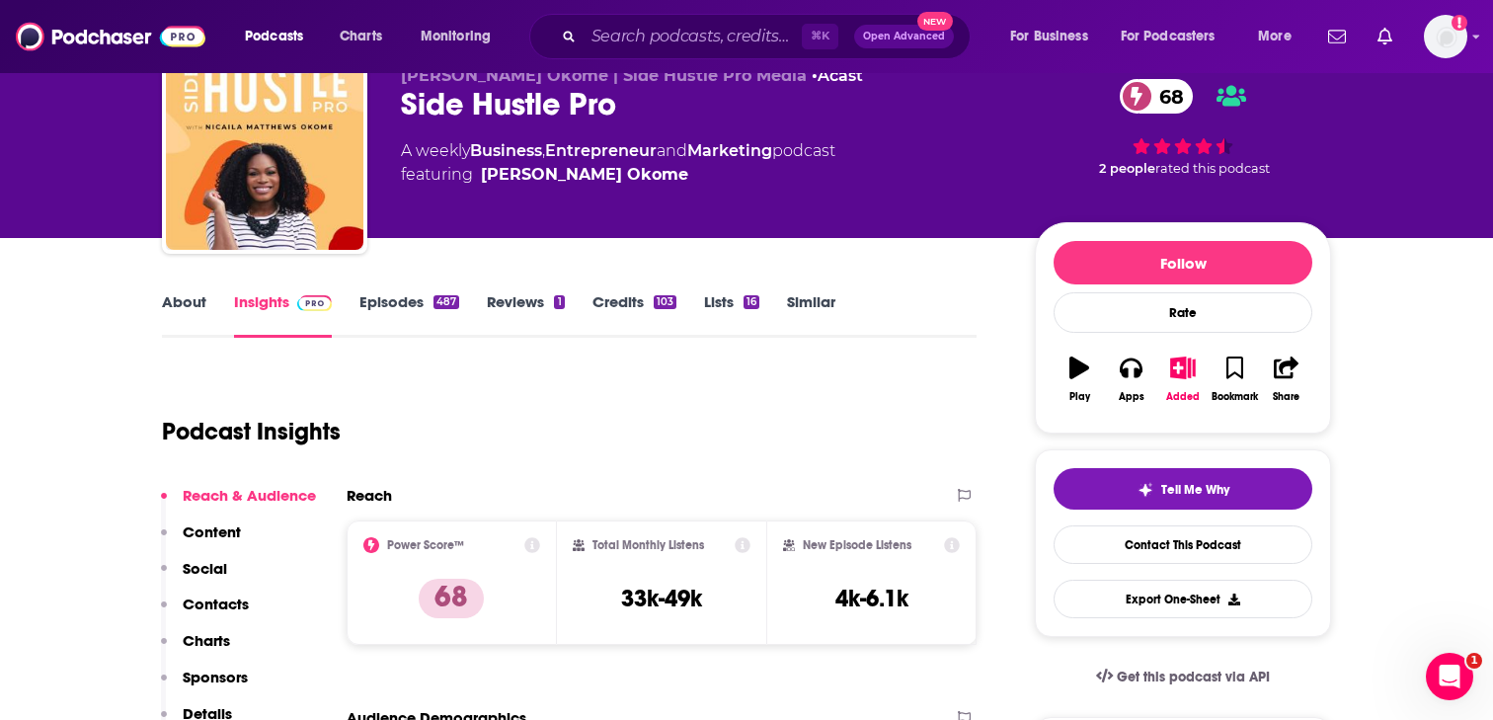
click at [224, 601] on p "Contacts" at bounding box center [216, 603] width 66 height 19
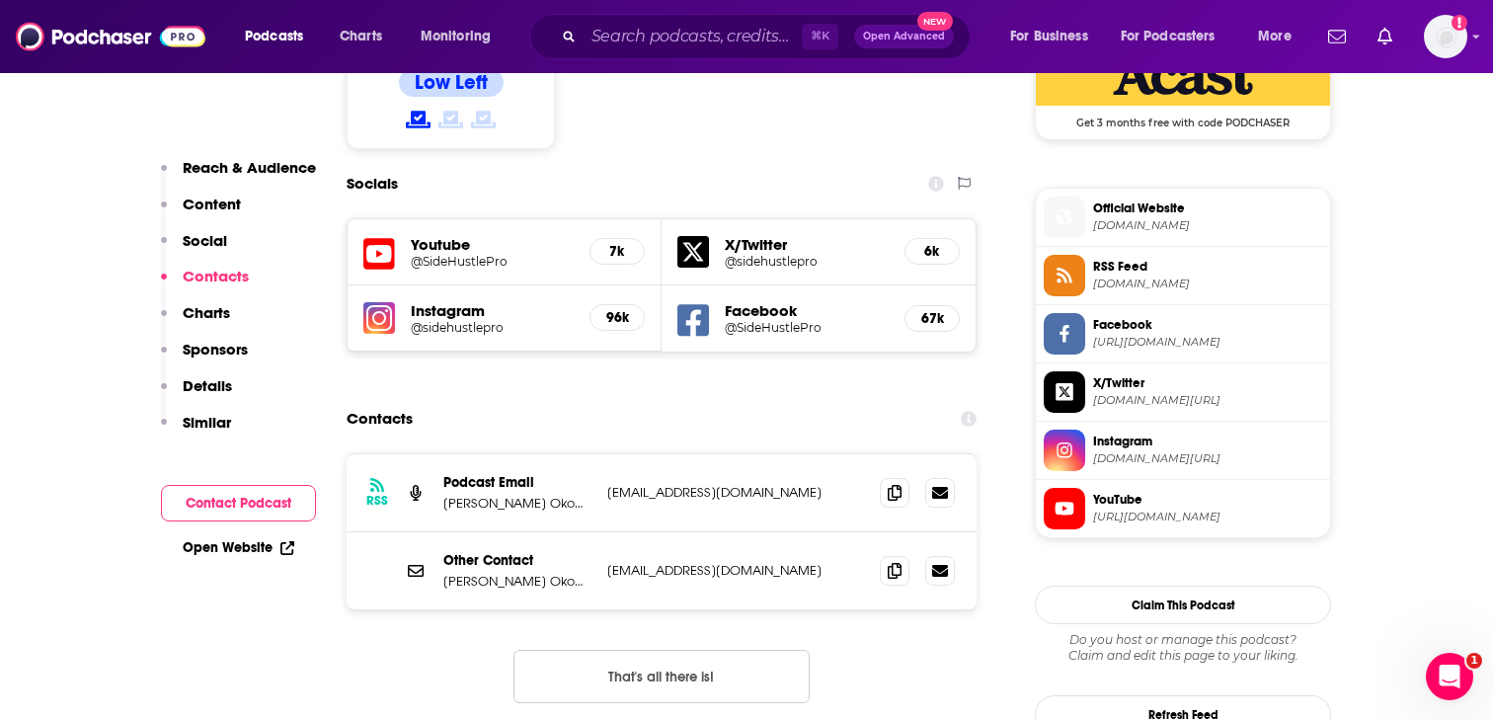
scroll to position [1673, 0]
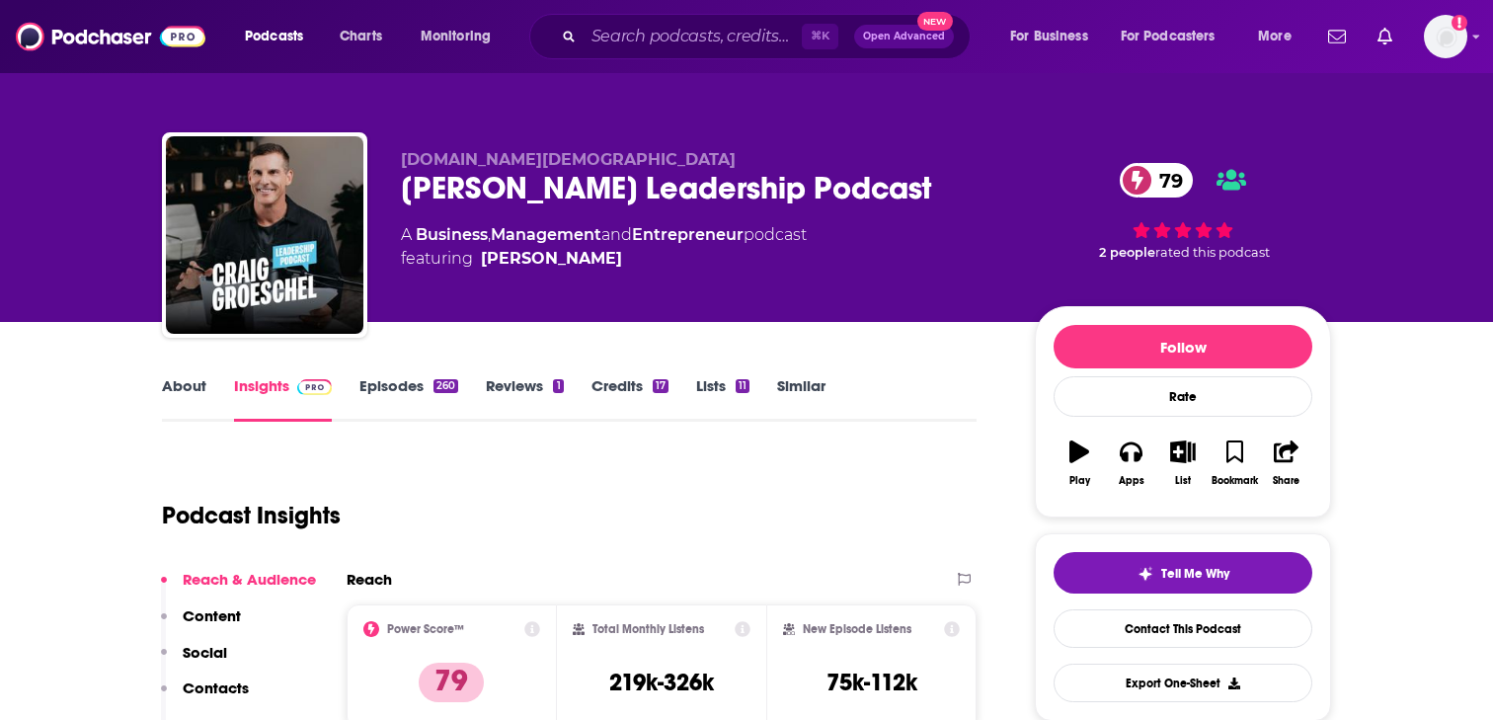
scroll to position [20, 0]
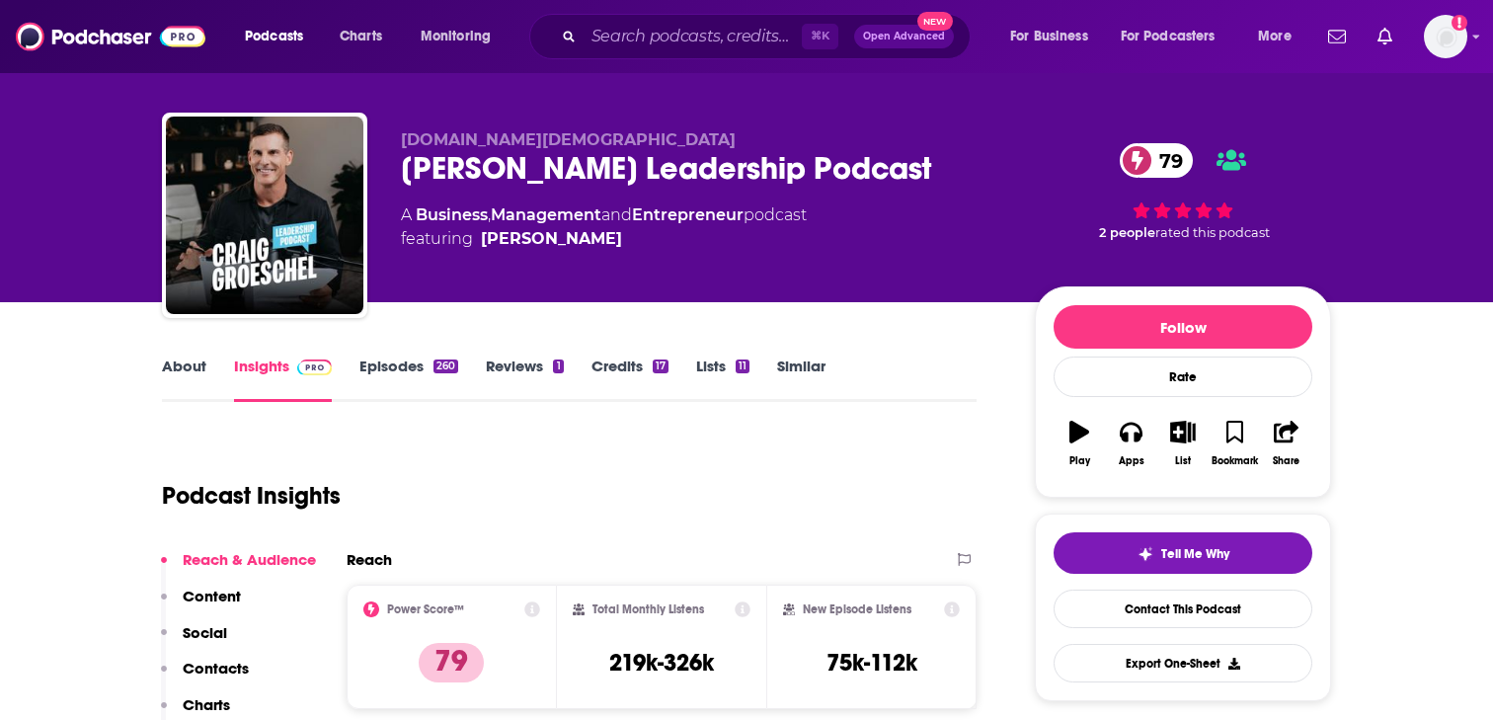
click at [174, 363] on link "About" at bounding box center [184, 378] width 44 height 45
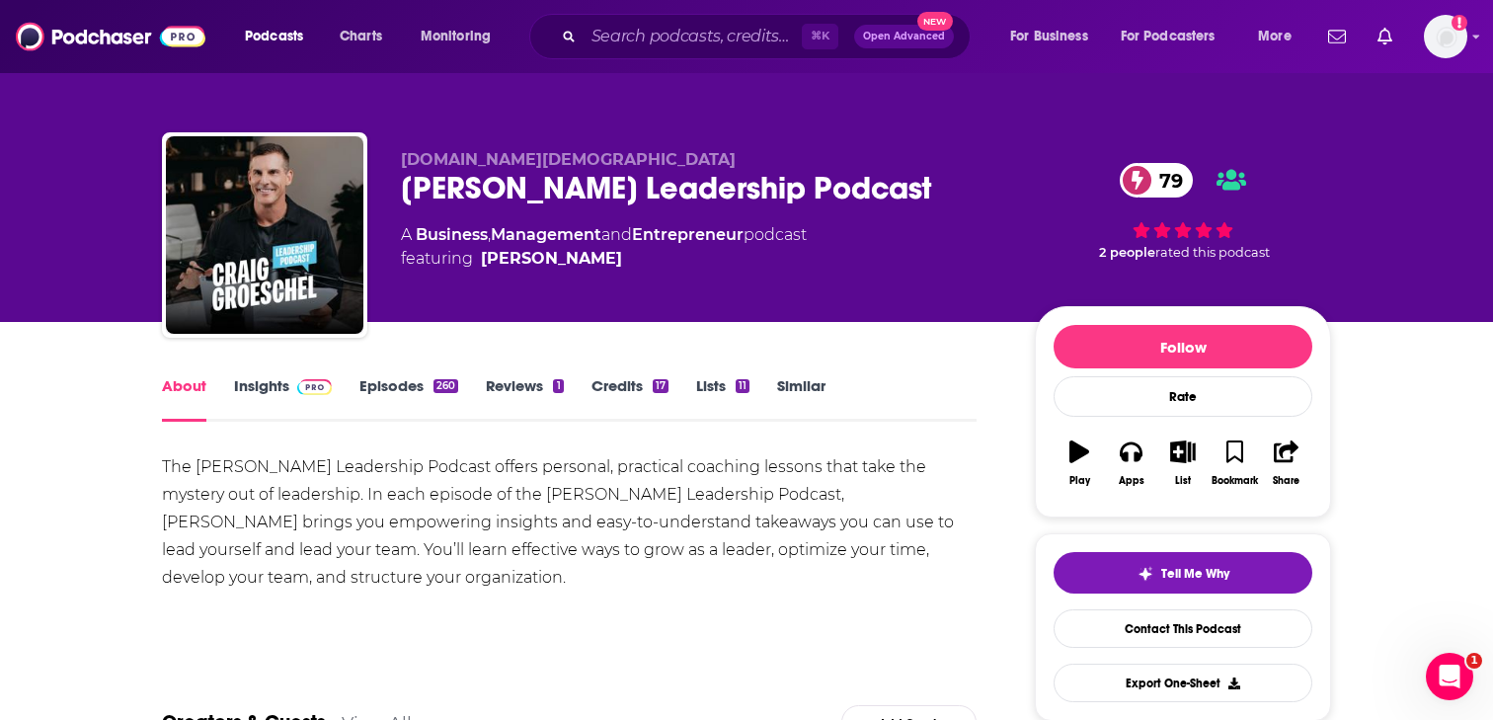
click at [259, 383] on link "Insights" at bounding box center [283, 398] width 98 height 45
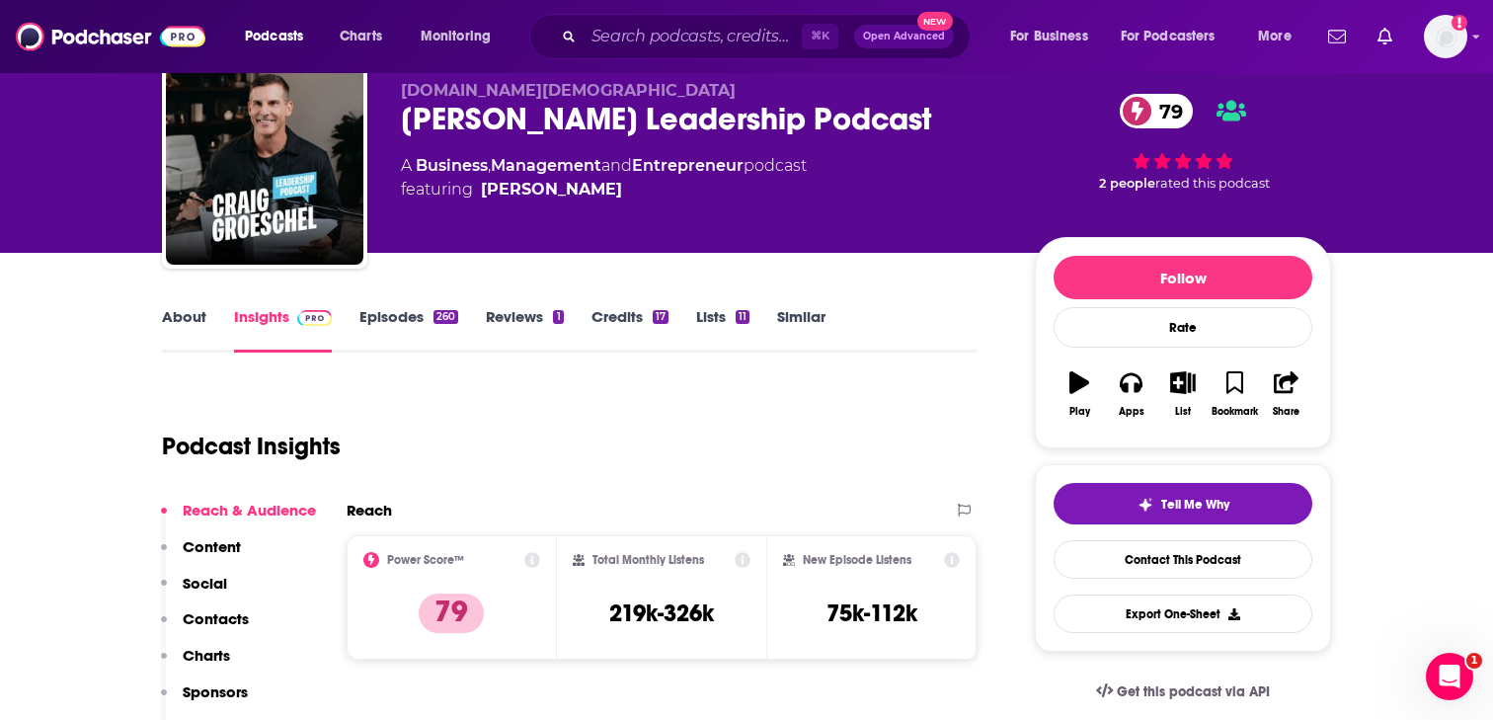
click at [202, 624] on p "Contacts" at bounding box center [216, 618] width 66 height 19
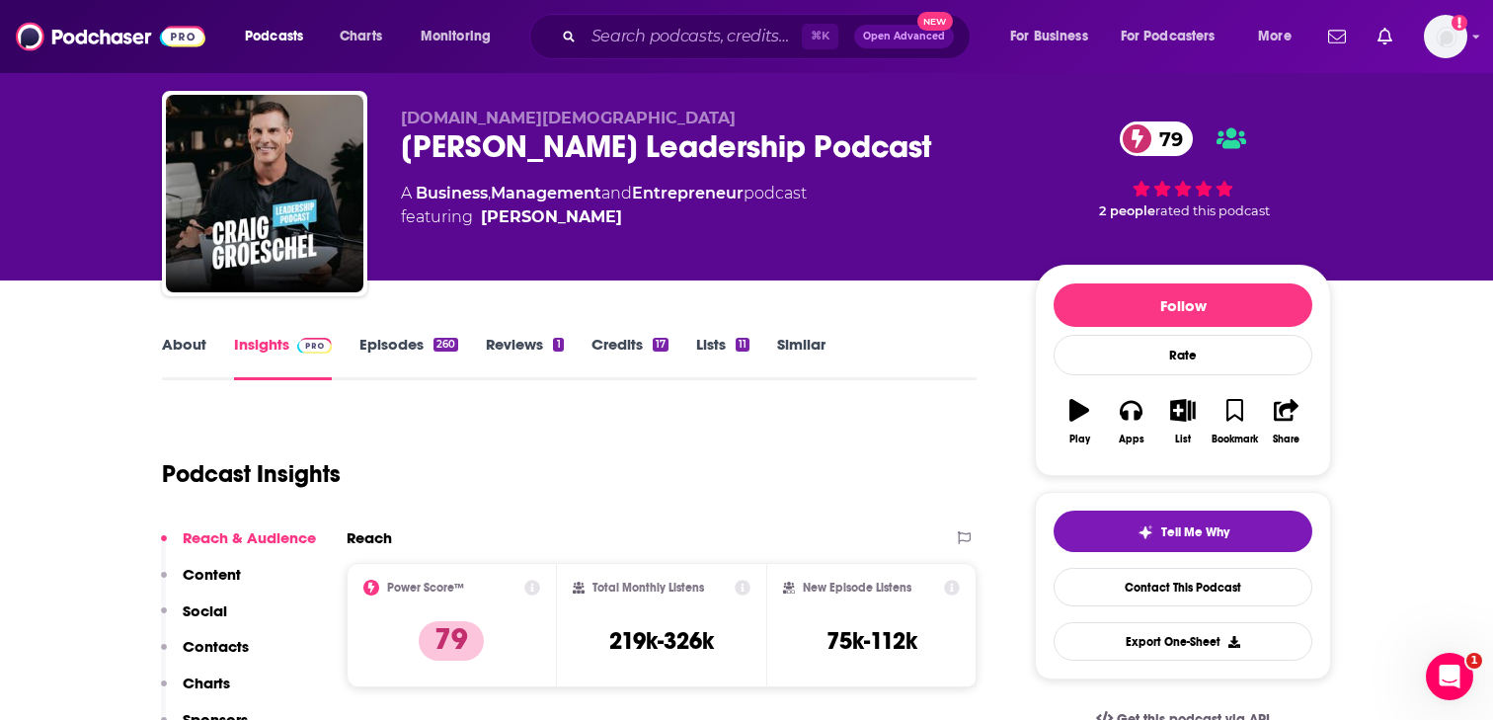
scroll to position [8, 0]
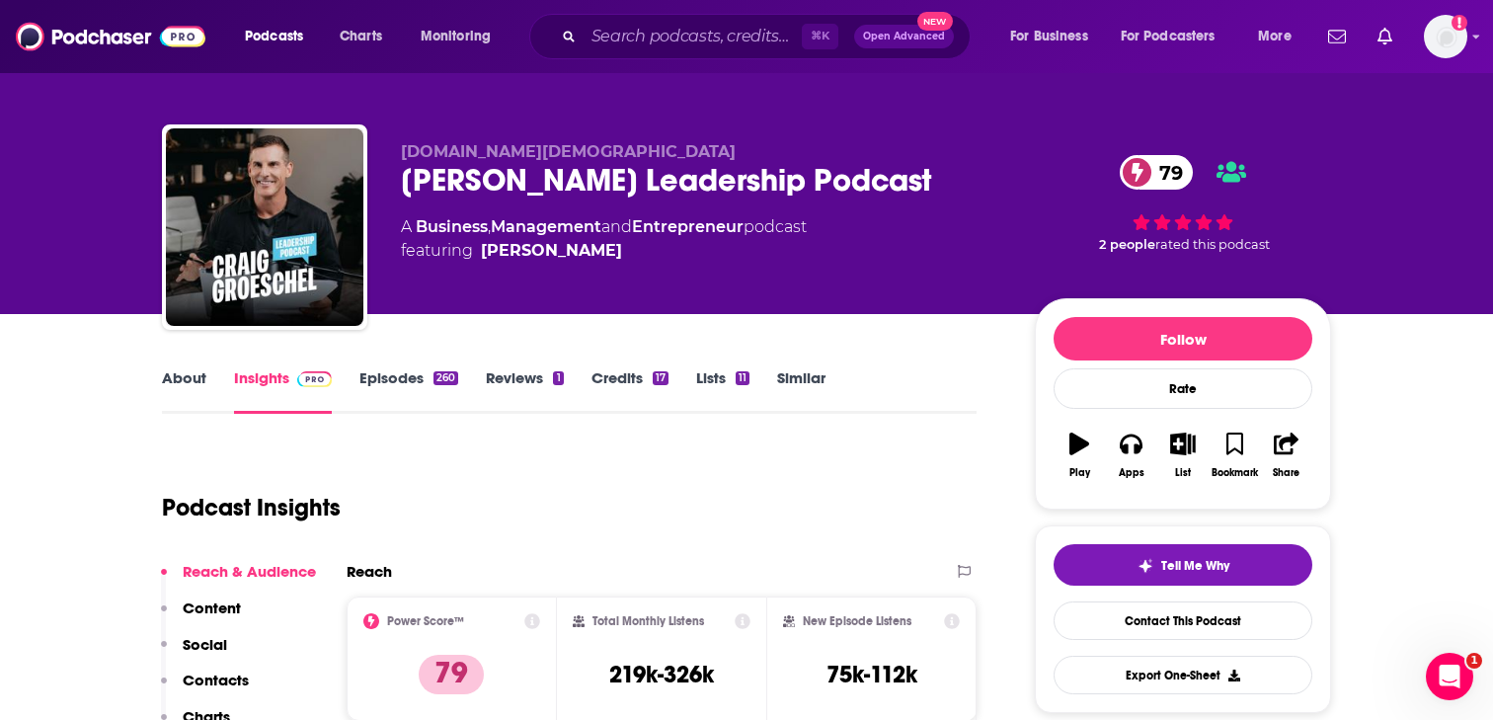
click at [174, 386] on link "About" at bounding box center [184, 390] width 44 height 45
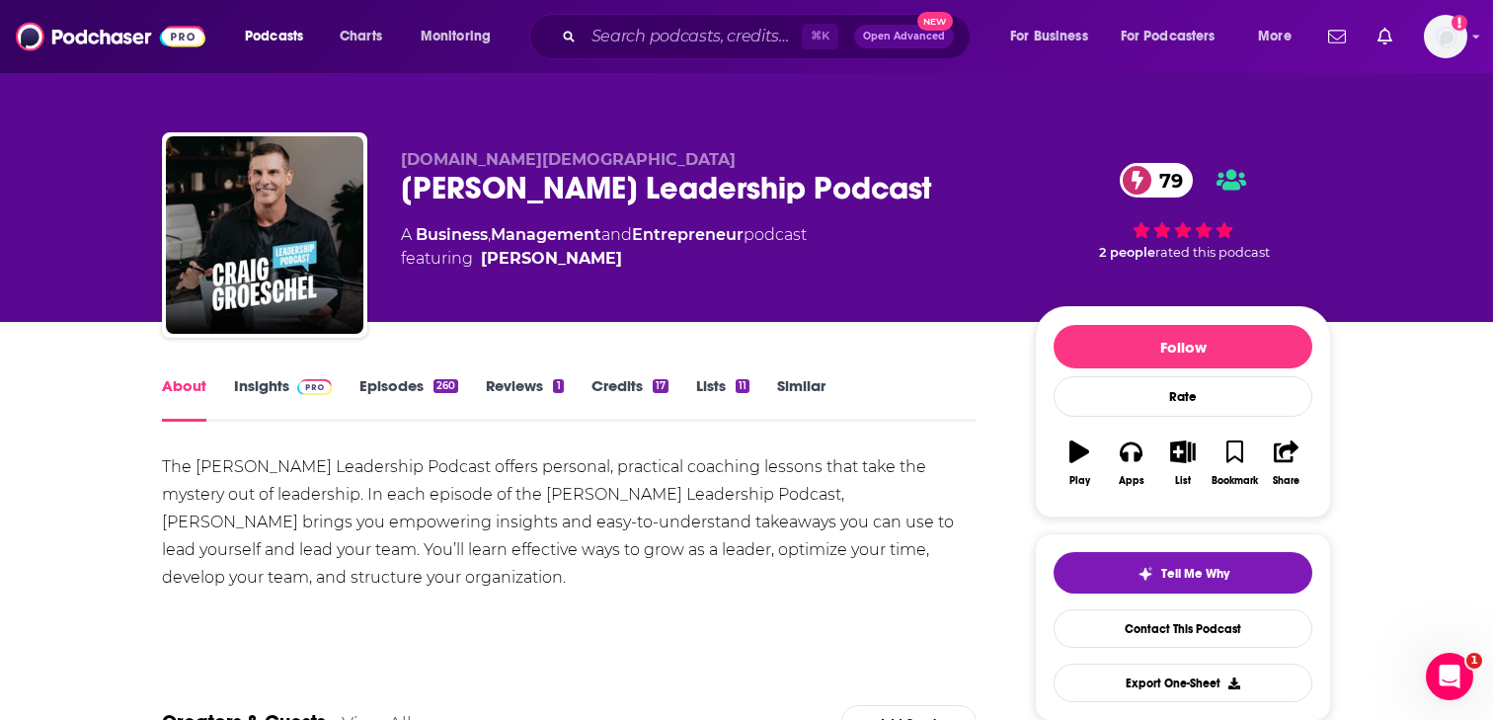
click at [244, 395] on link "Insights" at bounding box center [283, 398] width 98 height 45
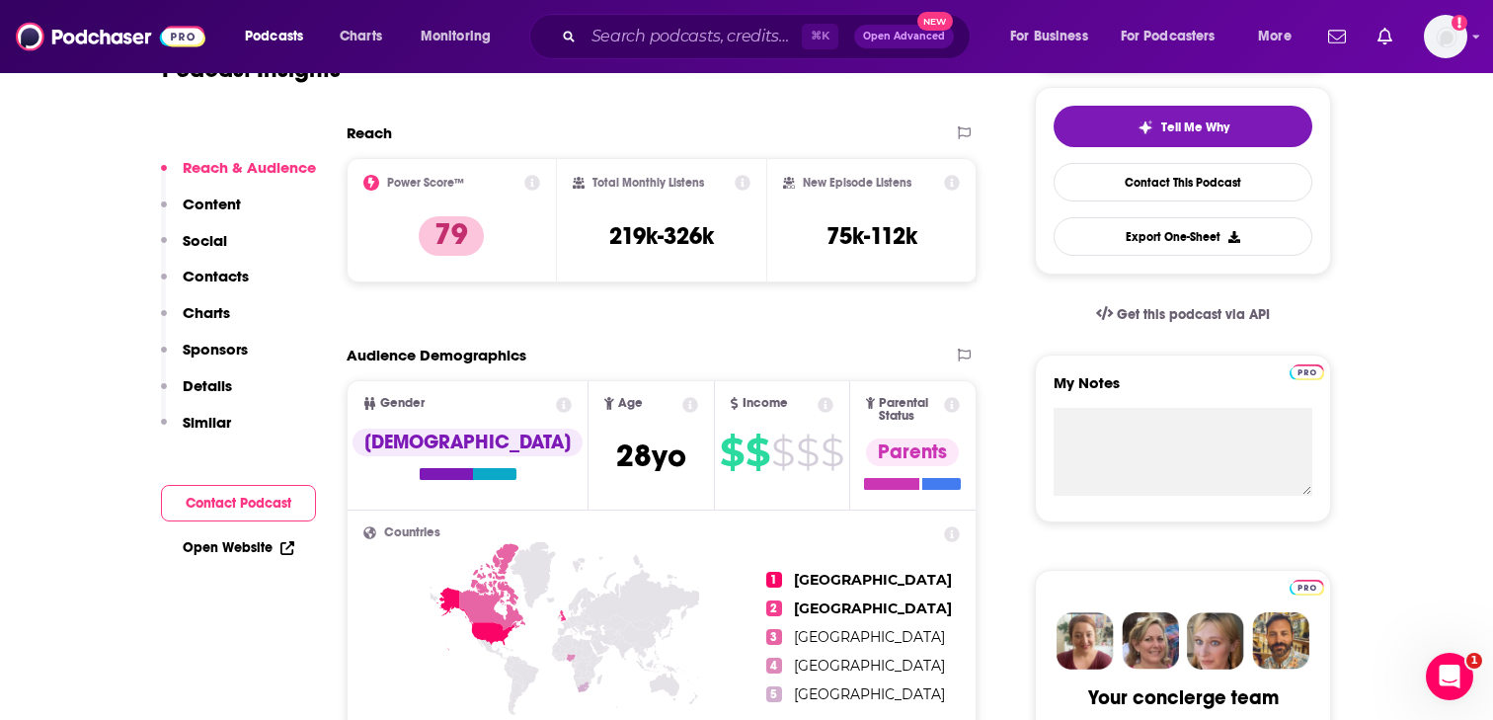
click at [205, 272] on p "Contacts" at bounding box center [216, 276] width 66 height 19
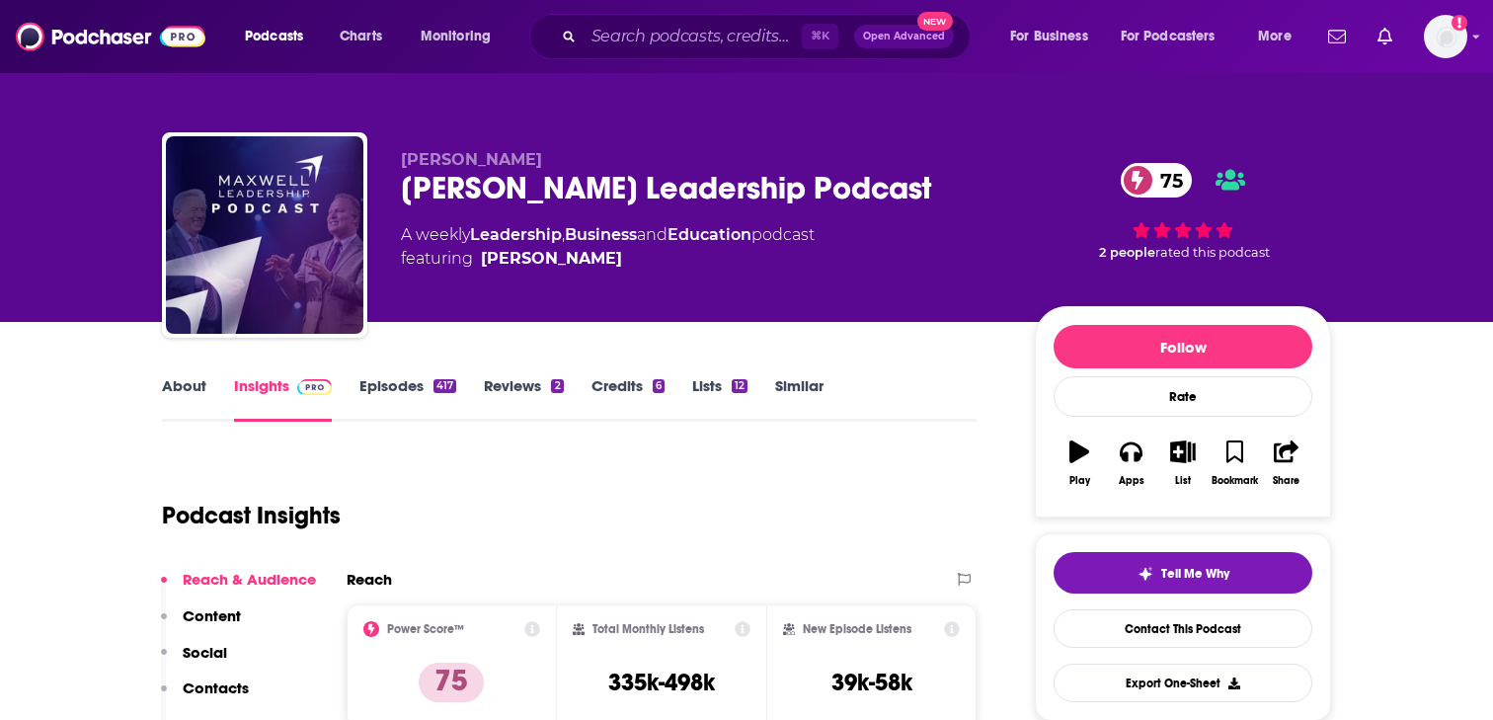
click at [220, 681] on p "Contacts" at bounding box center [216, 687] width 66 height 19
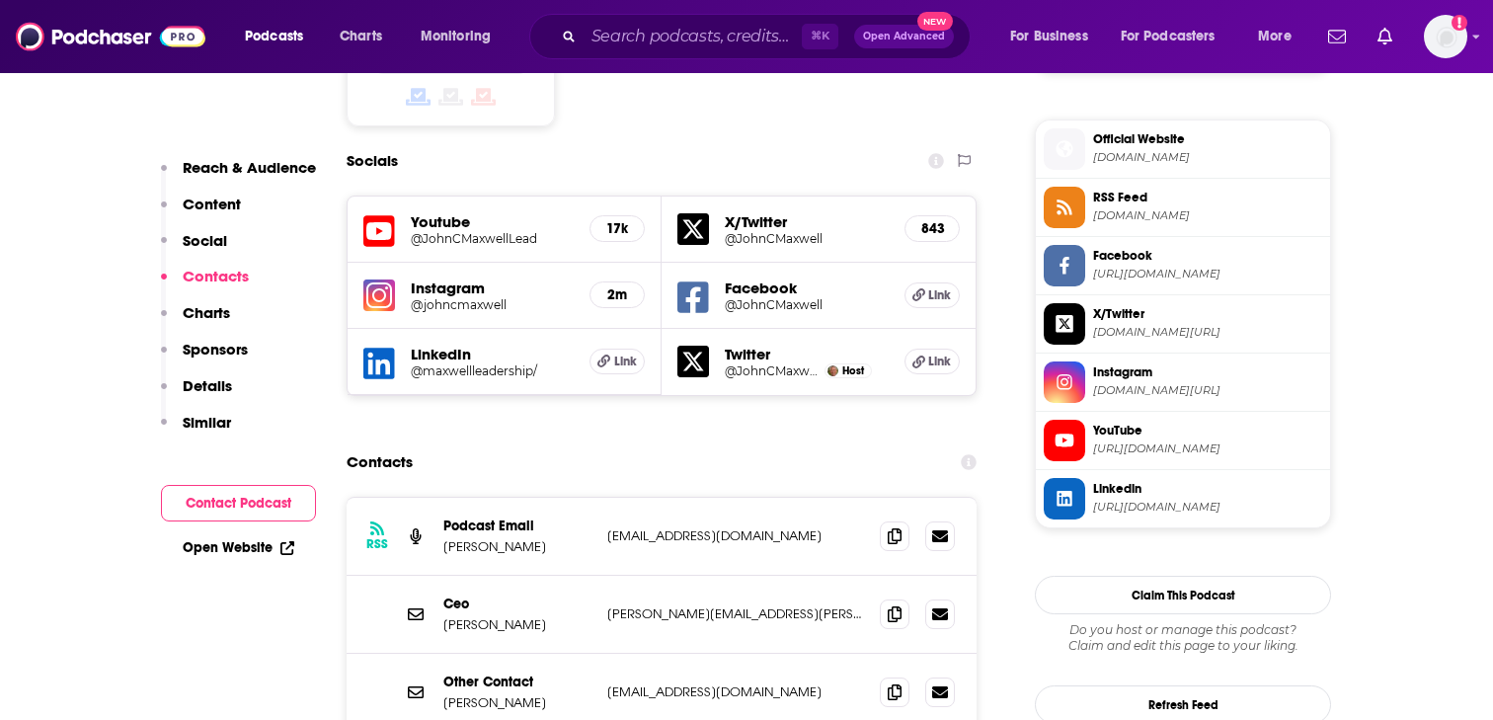
scroll to position [1735, 0]
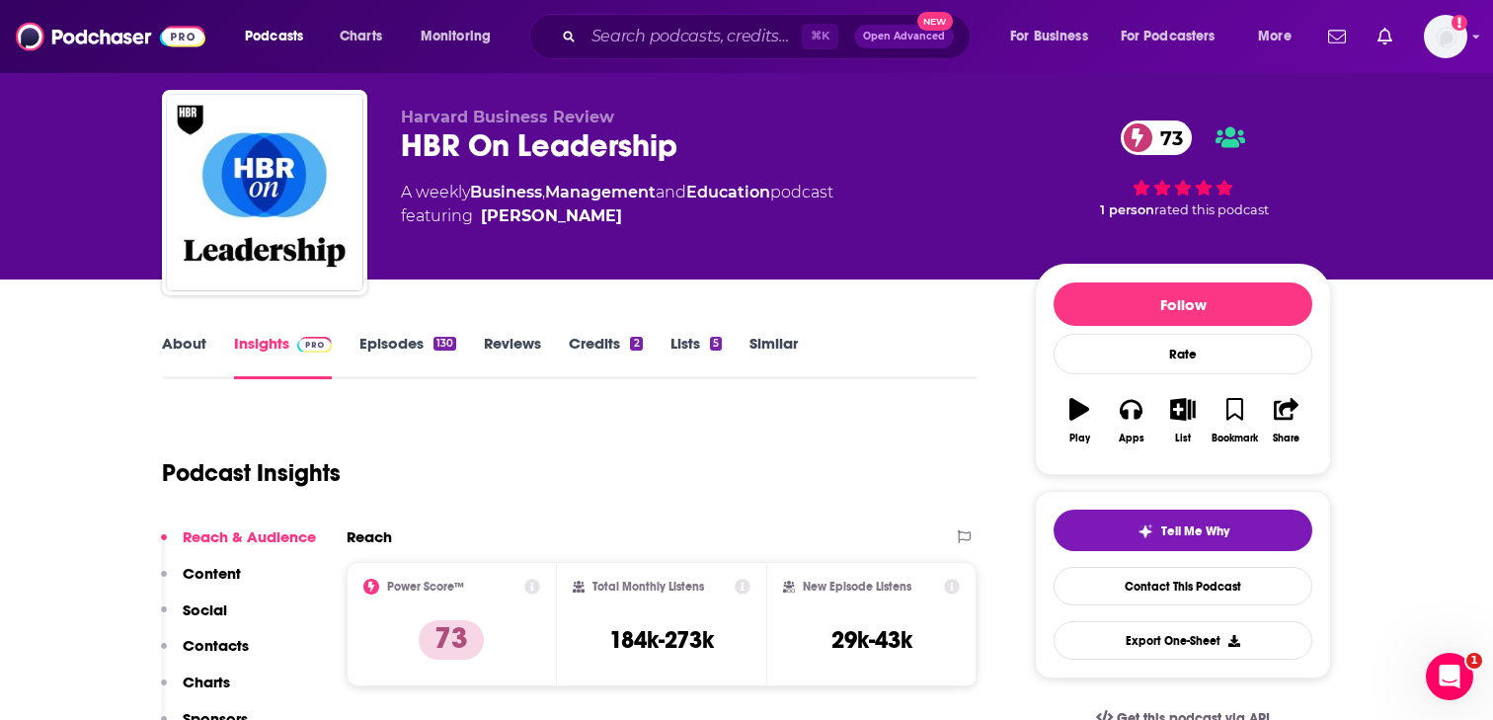
scroll to position [56, 0]
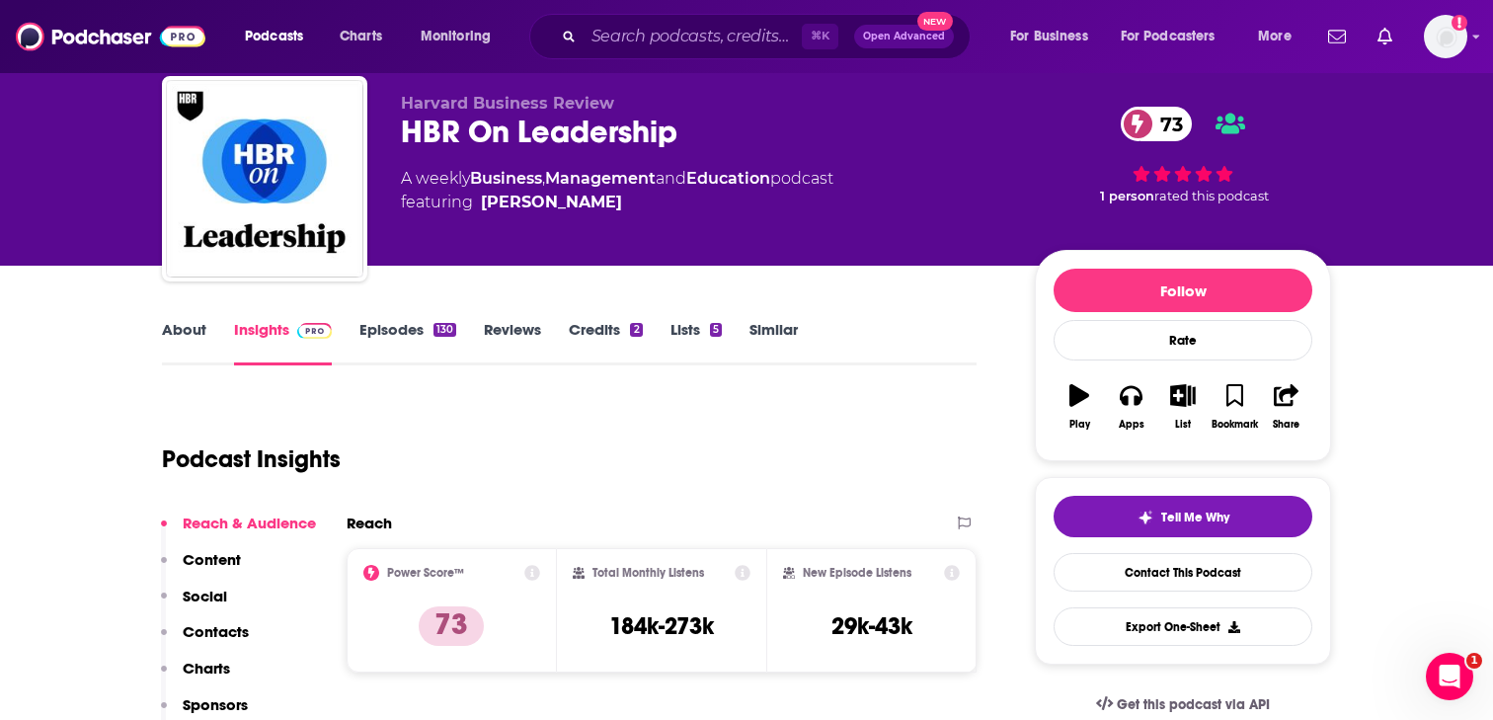
click at [213, 636] on p "Contacts" at bounding box center [216, 631] width 66 height 19
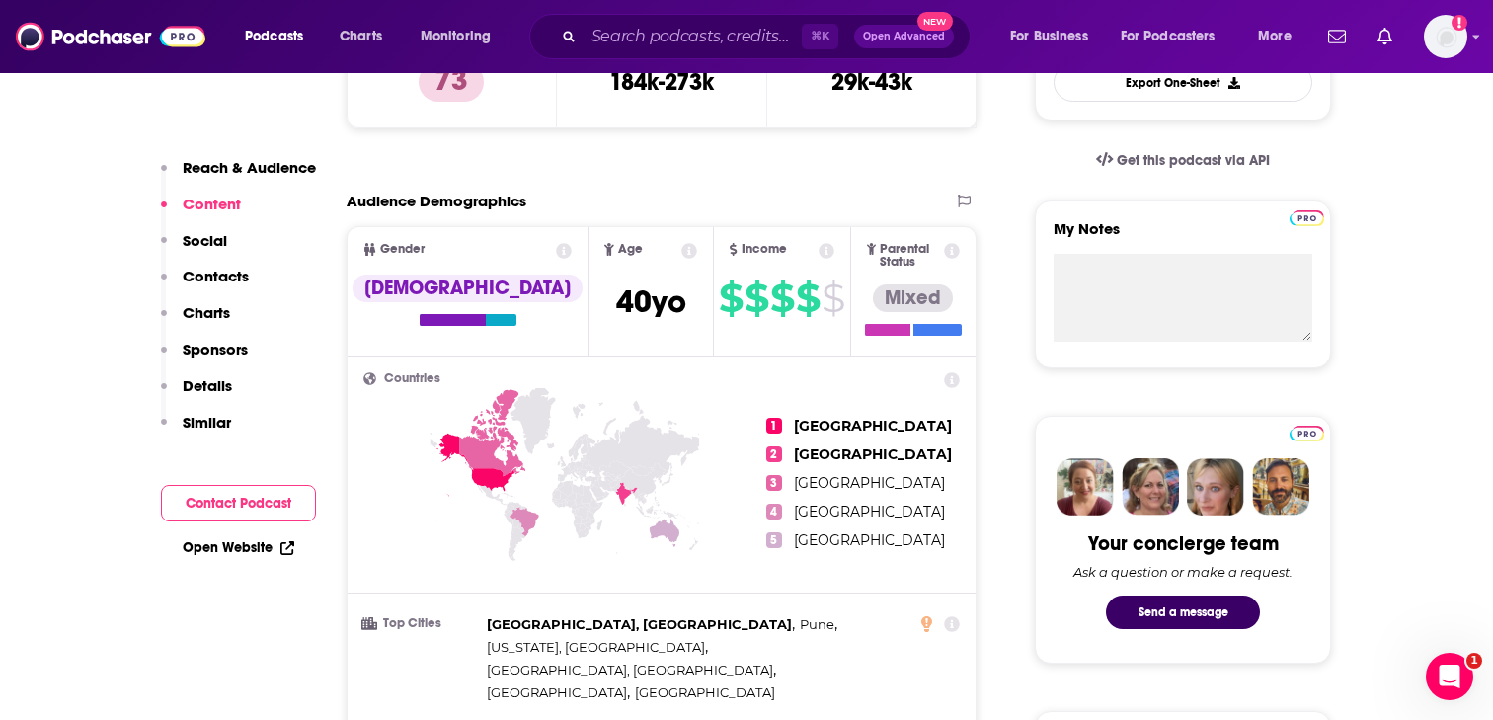
scroll to position [0, 0]
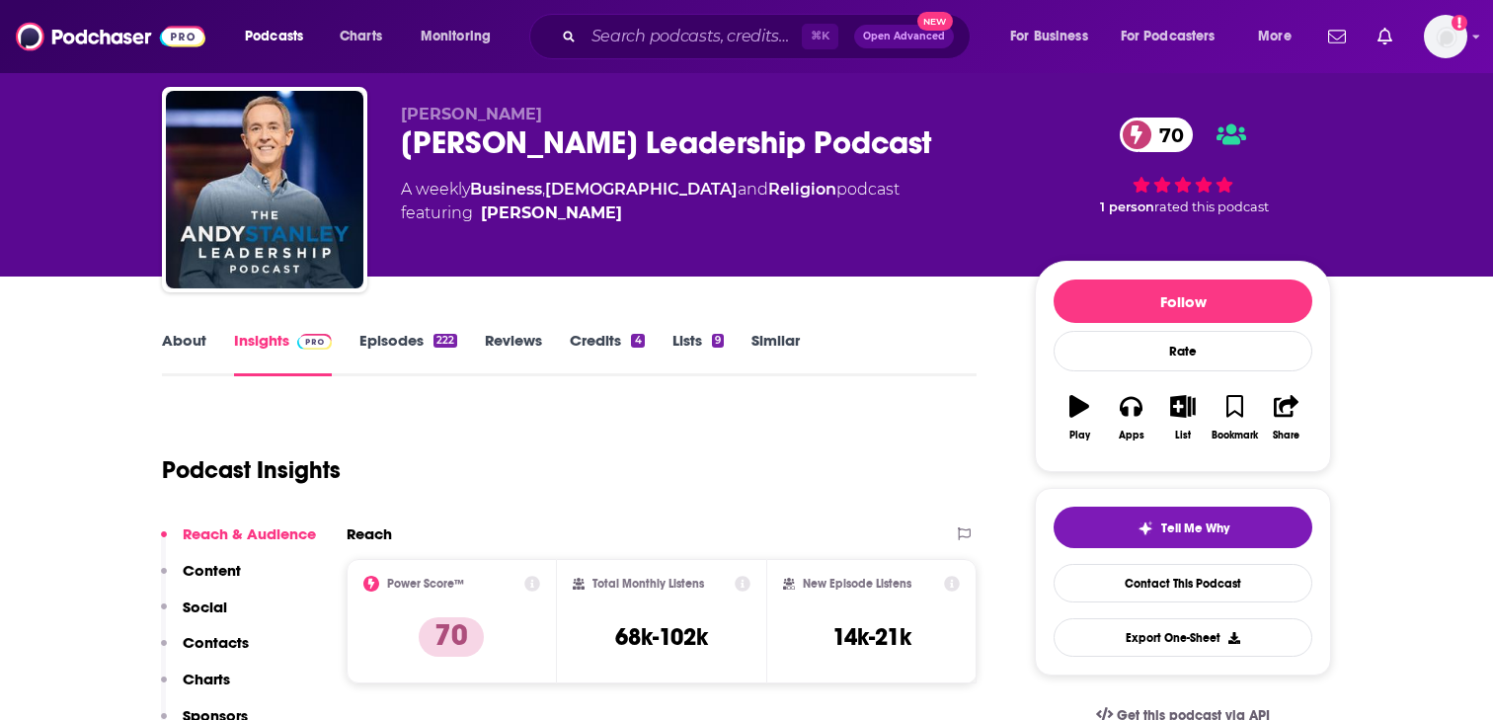
scroll to position [47, 0]
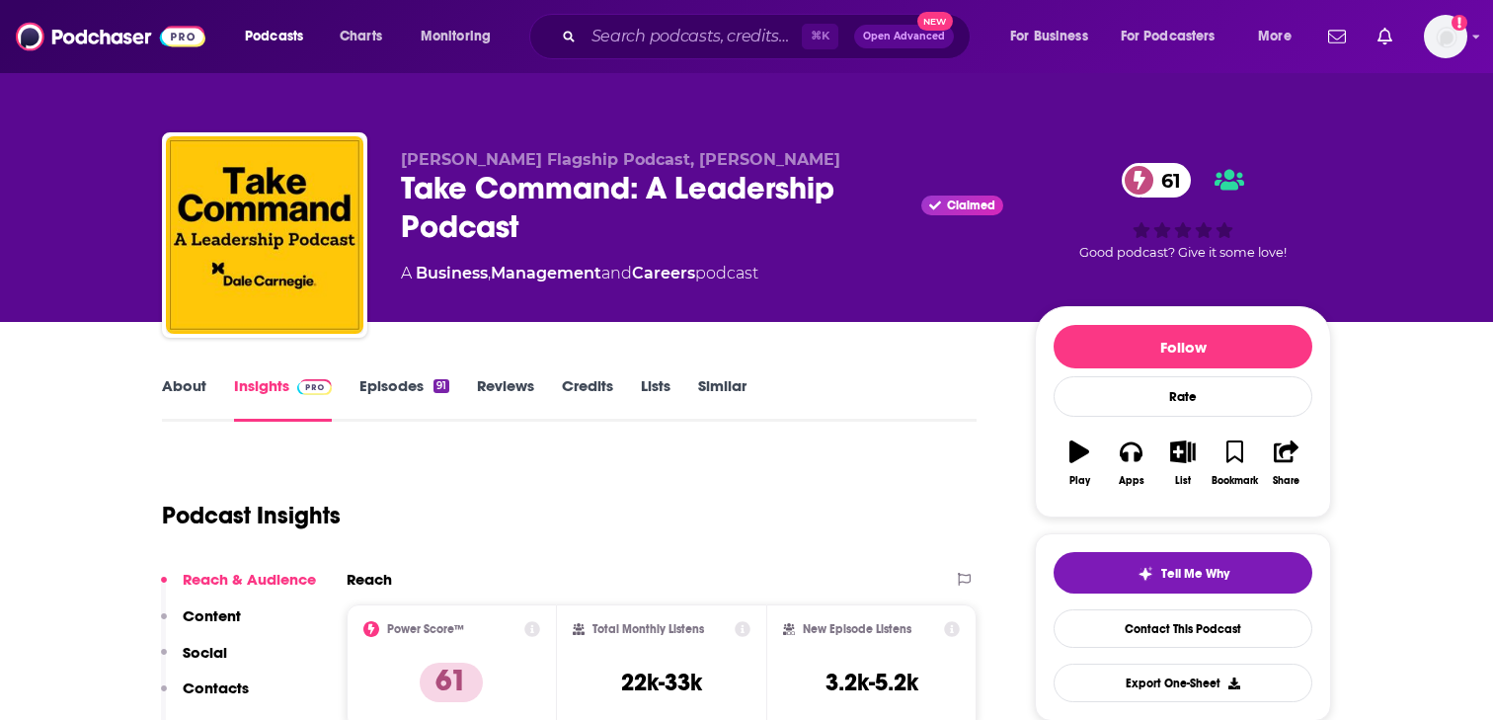
click at [189, 392] on link "About" at bounding box center [184, 398] width 44 height 45
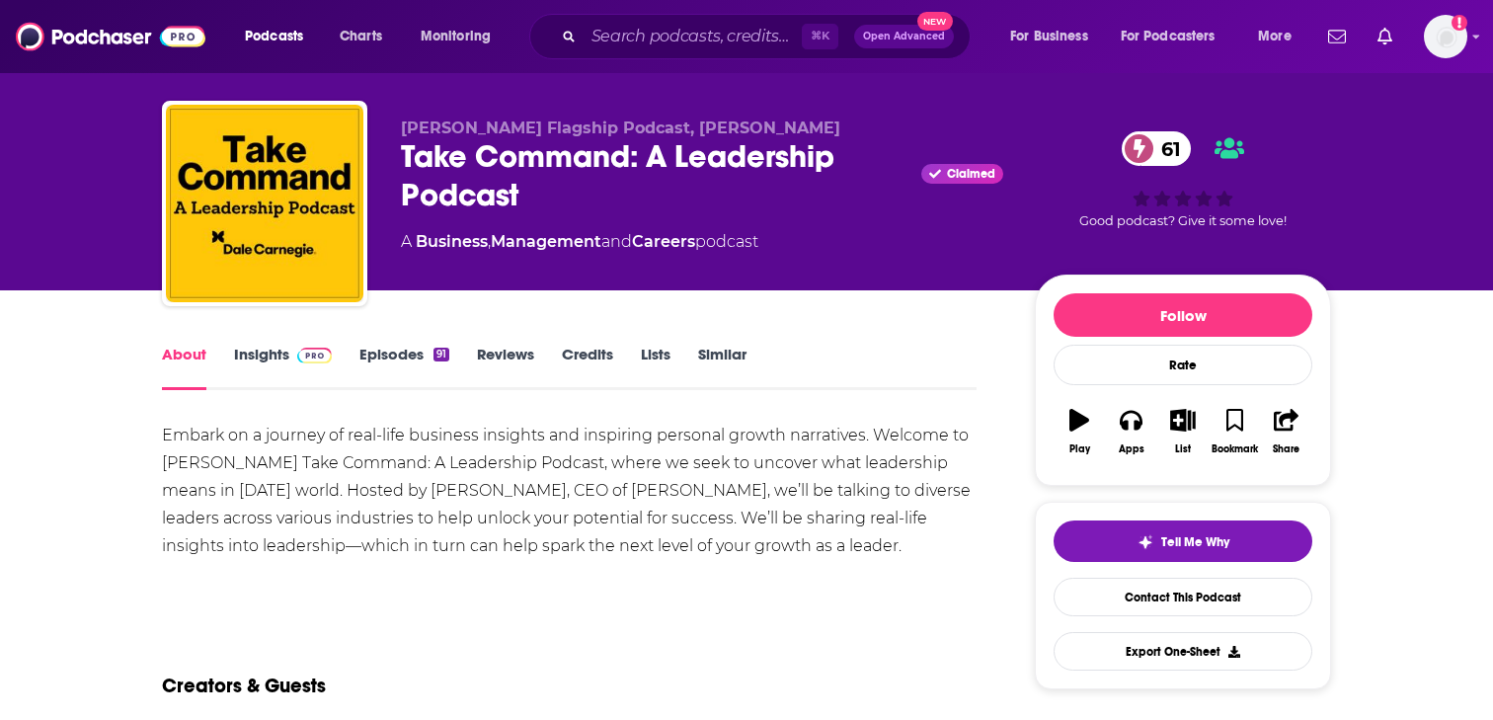
scroll to position [29, 0]
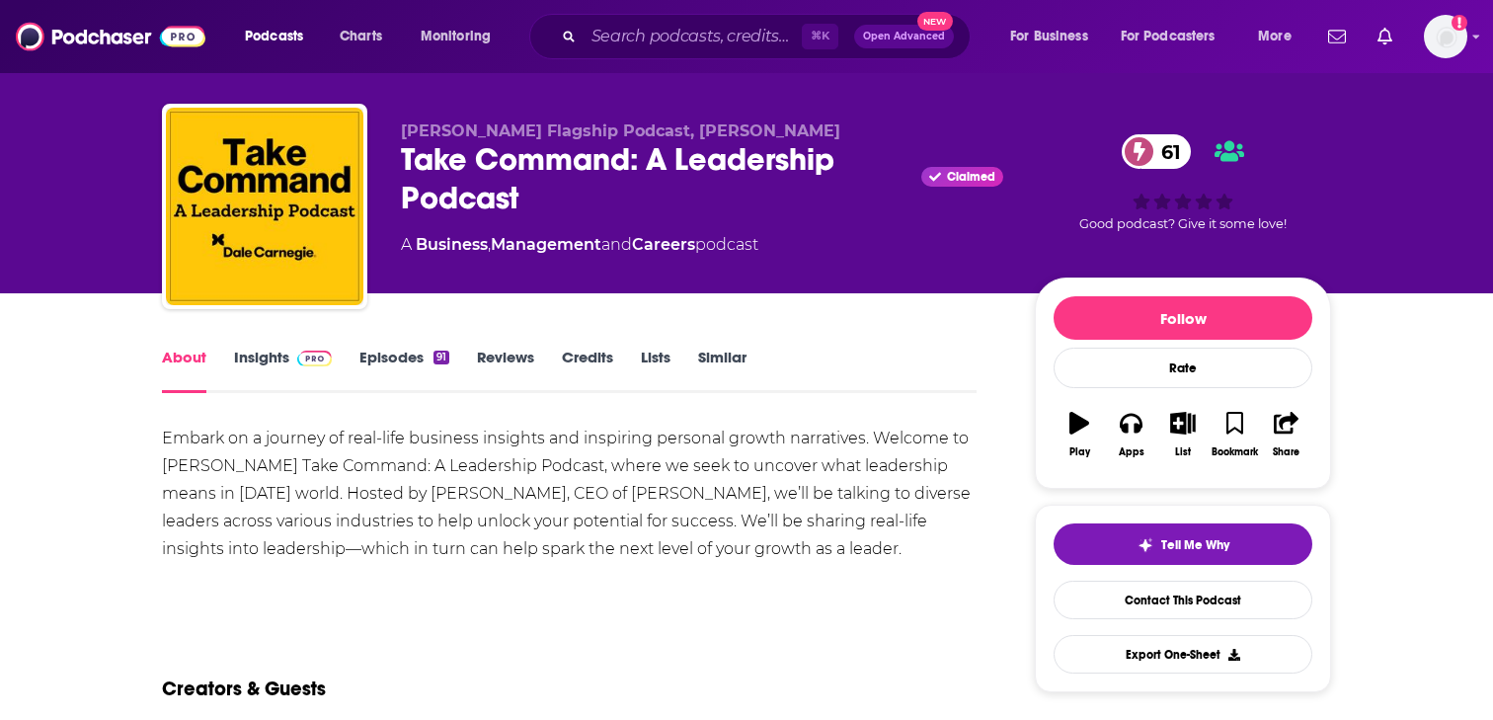
click at [248, 369] on link "Insights" at bounding box center [283, 370] width 98 height 45
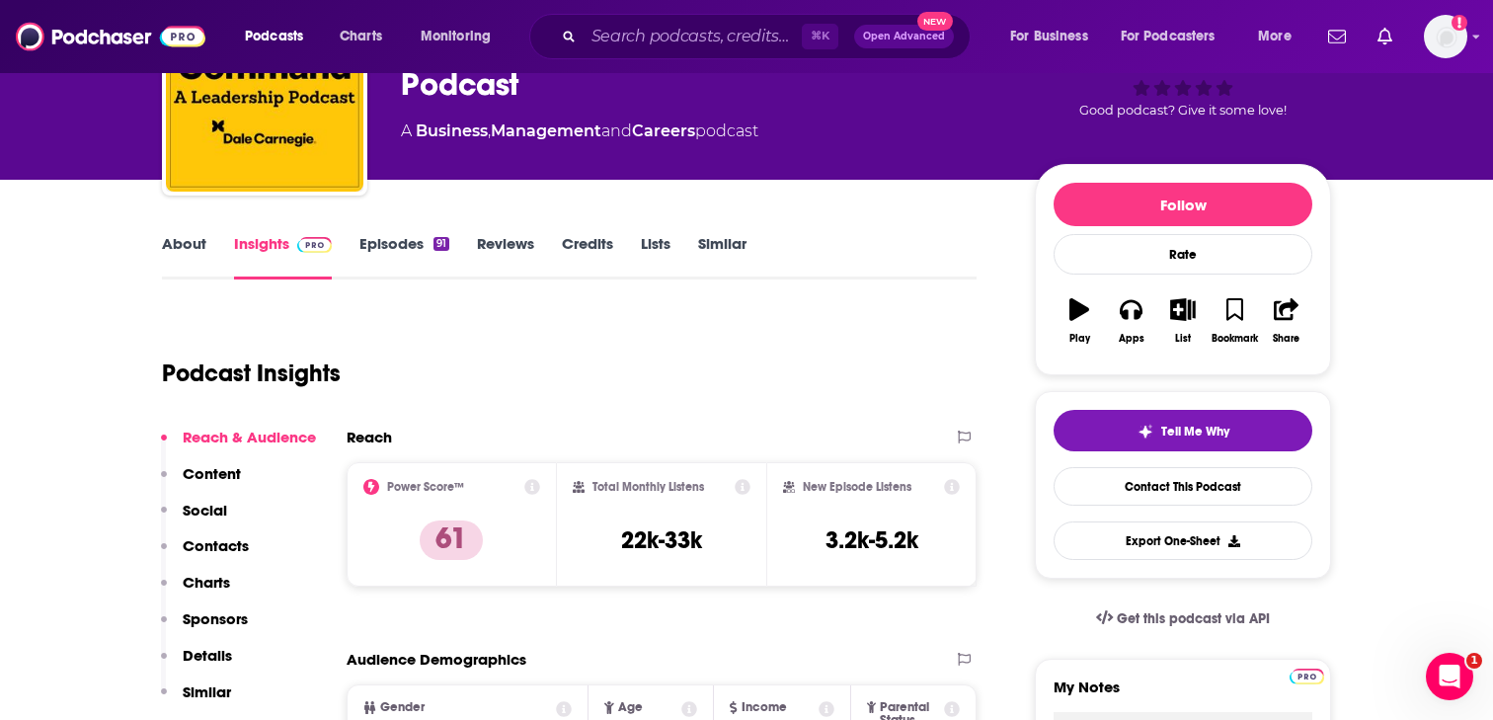
click at [218, 556] on button "Contacts" at bounding box center [205, 554] width 88 height 37
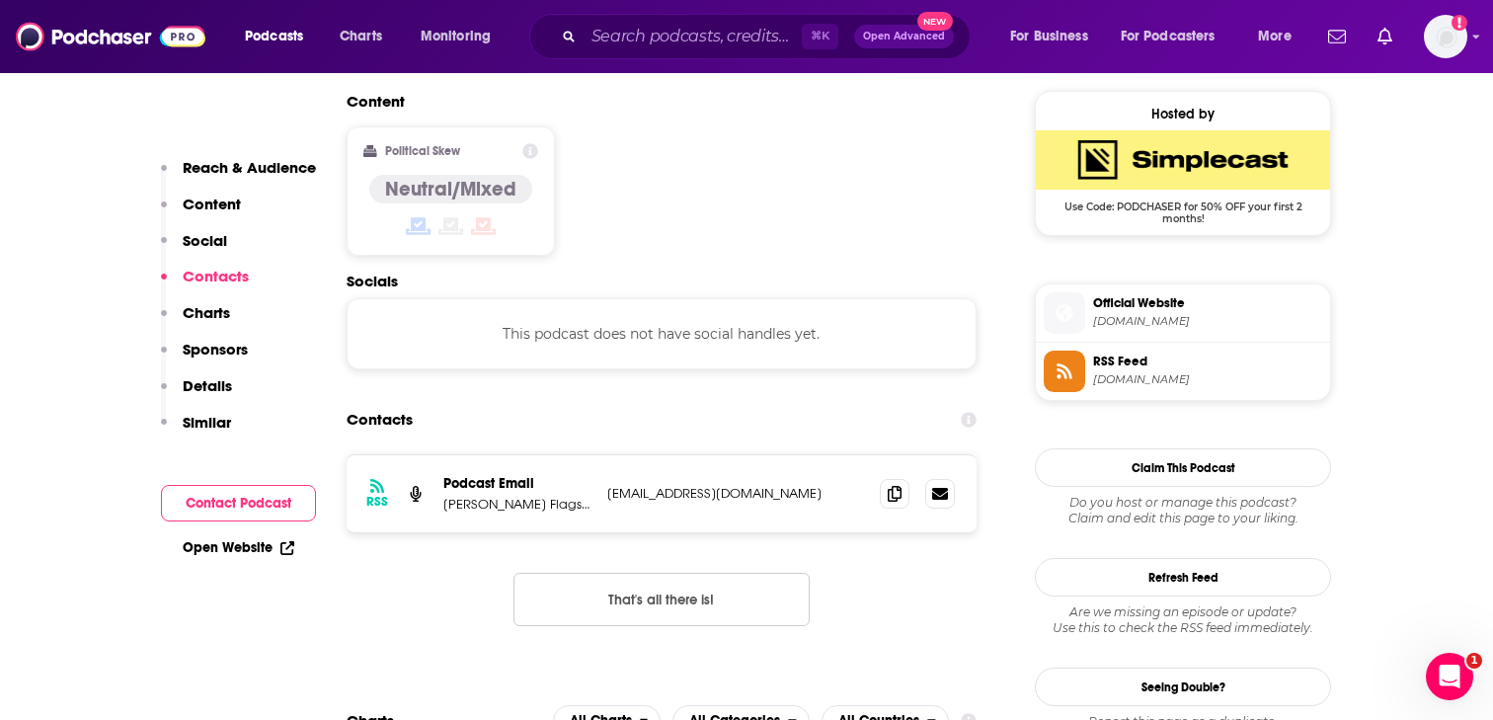
scroll to position [1590, 0]
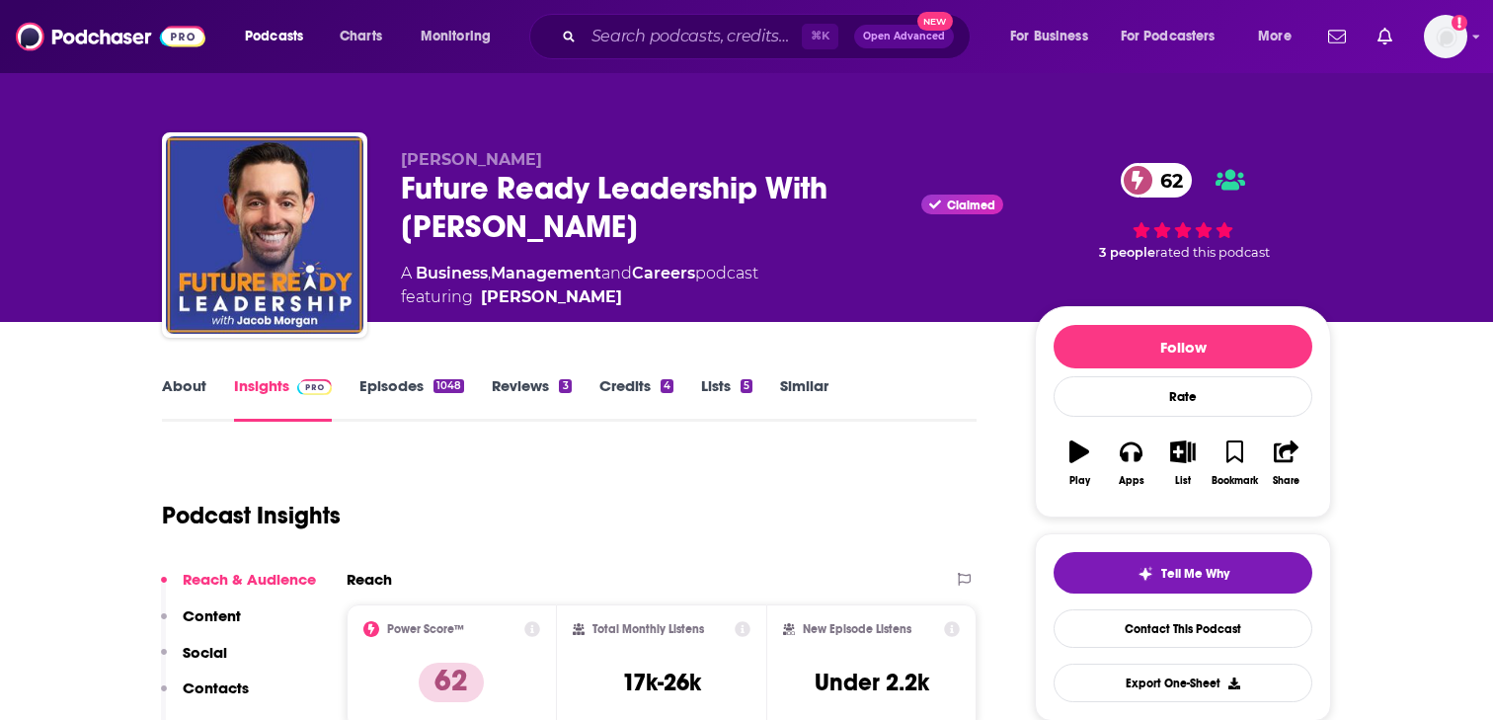
click at [192, 385] on link "About" at bounding box center [184, 398] width 44 height 45
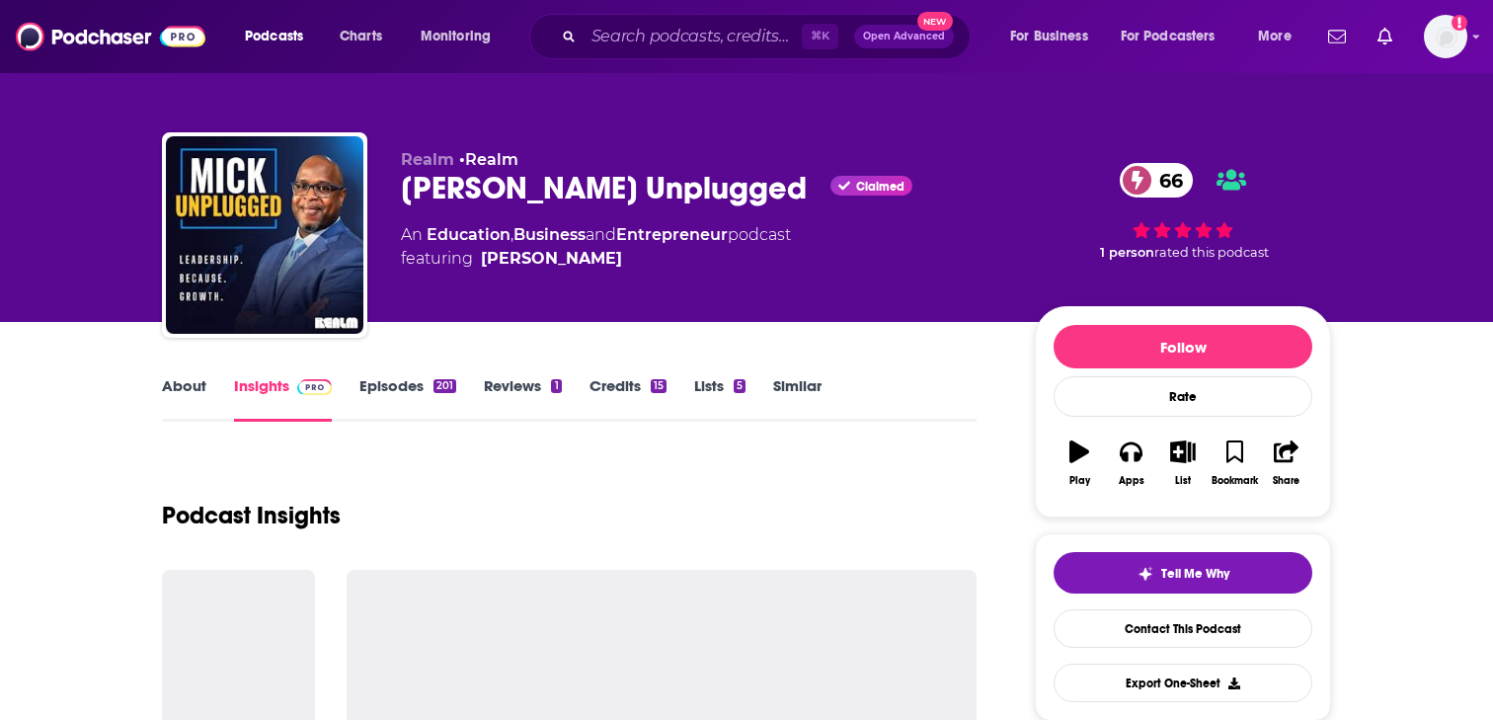
click at [197, 389] on link "About" at bounding box center [184, 398] width 44 height 45
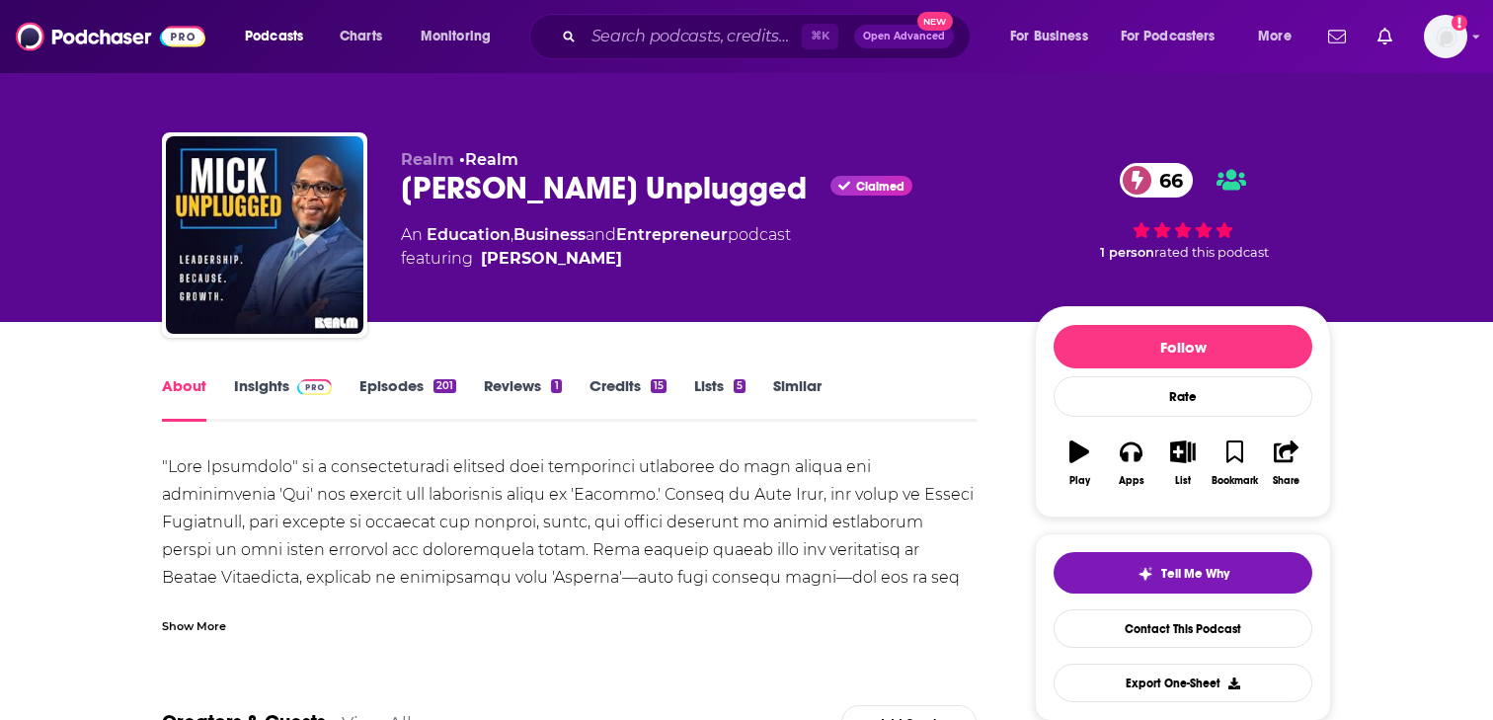
click at [274, 380] on link "Insights" at bounding box center [283, 398] width 98 height 45
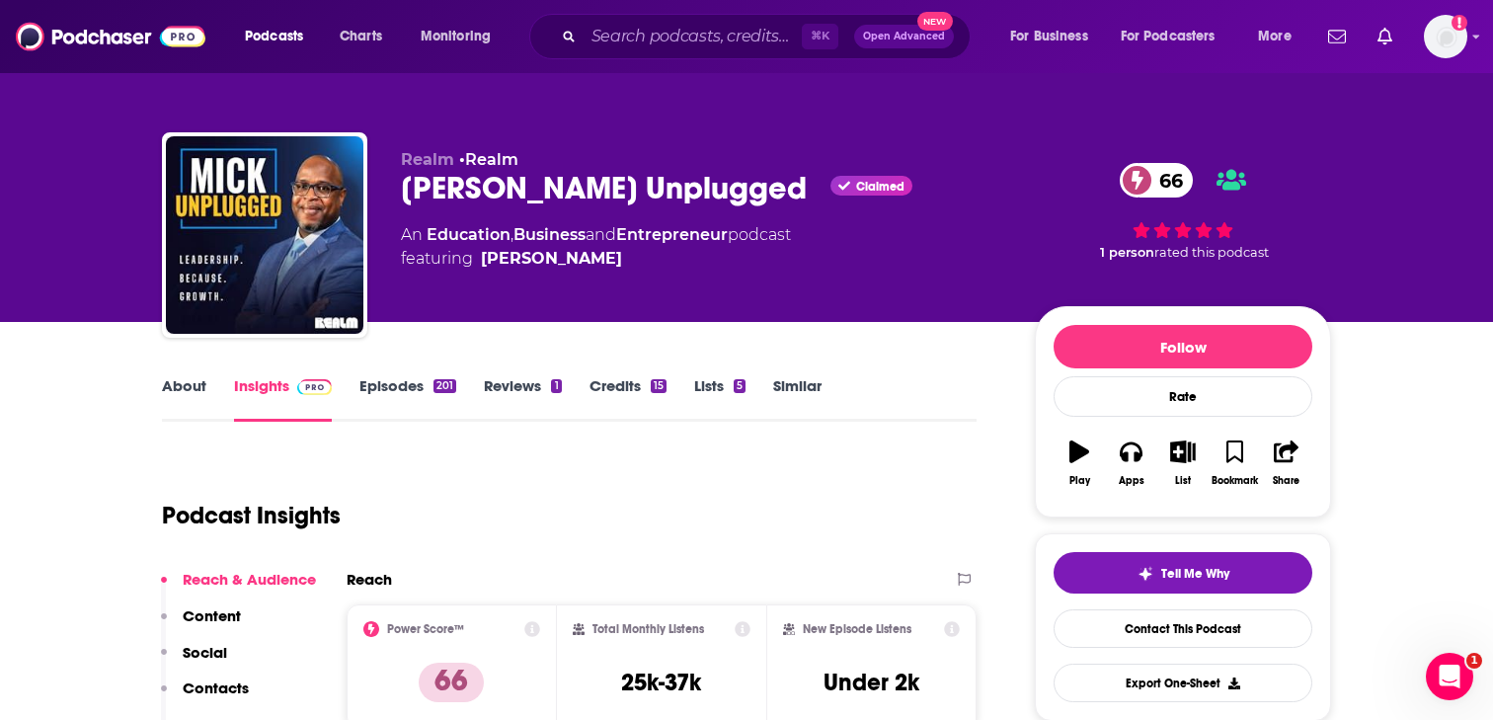
click at [224, 686] on p "Contacts" at bounding box center [216, 687] width 66 height 19
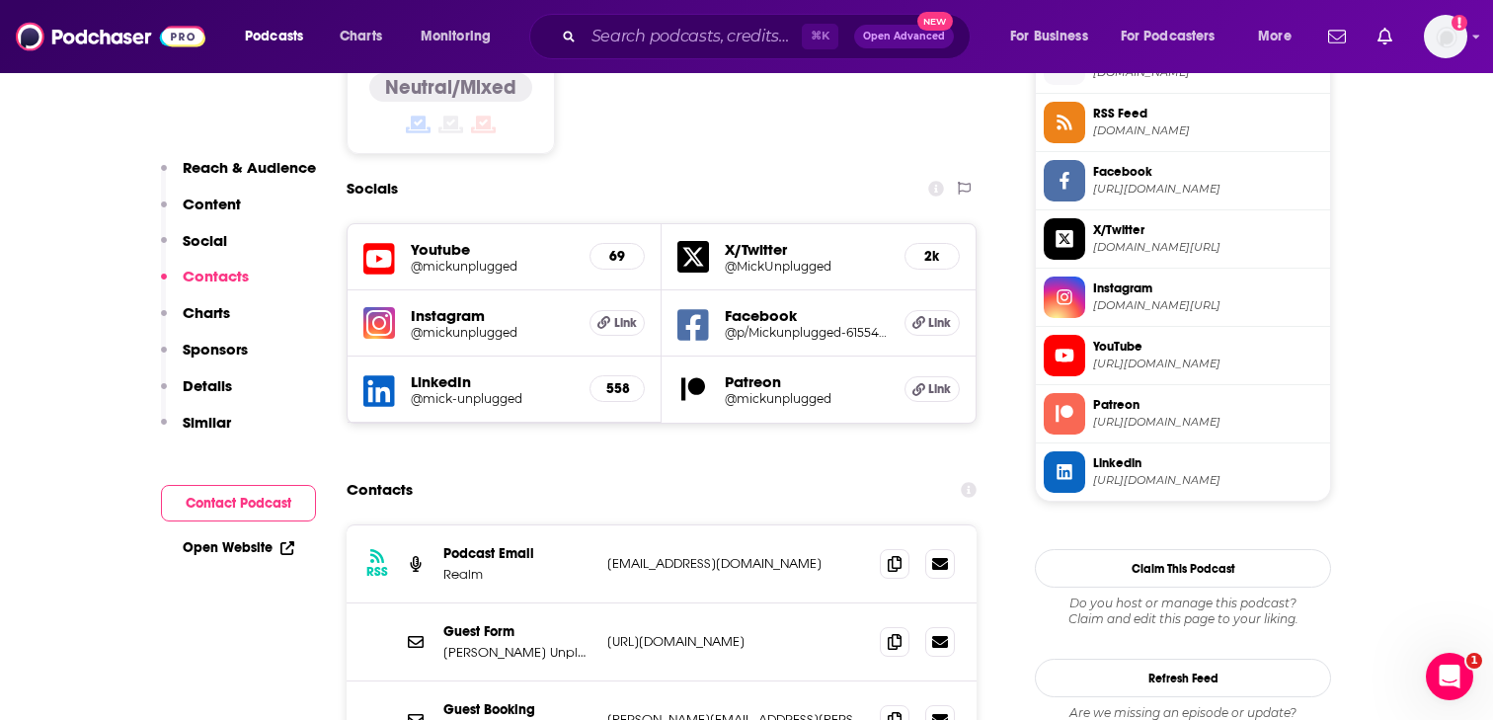
scroll to position [1739, 0]
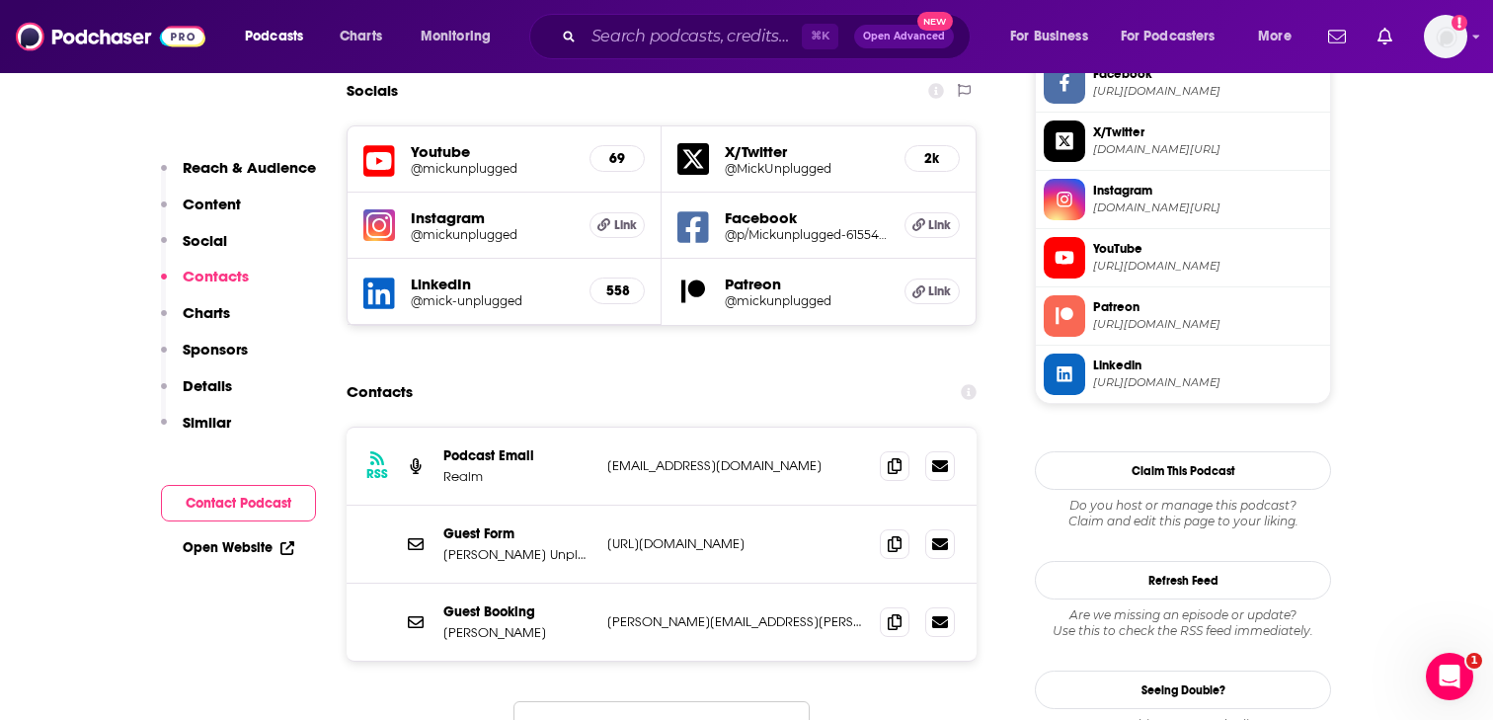
click at [902, 606] on span at bounding box center [895, 621] width 30 height 30
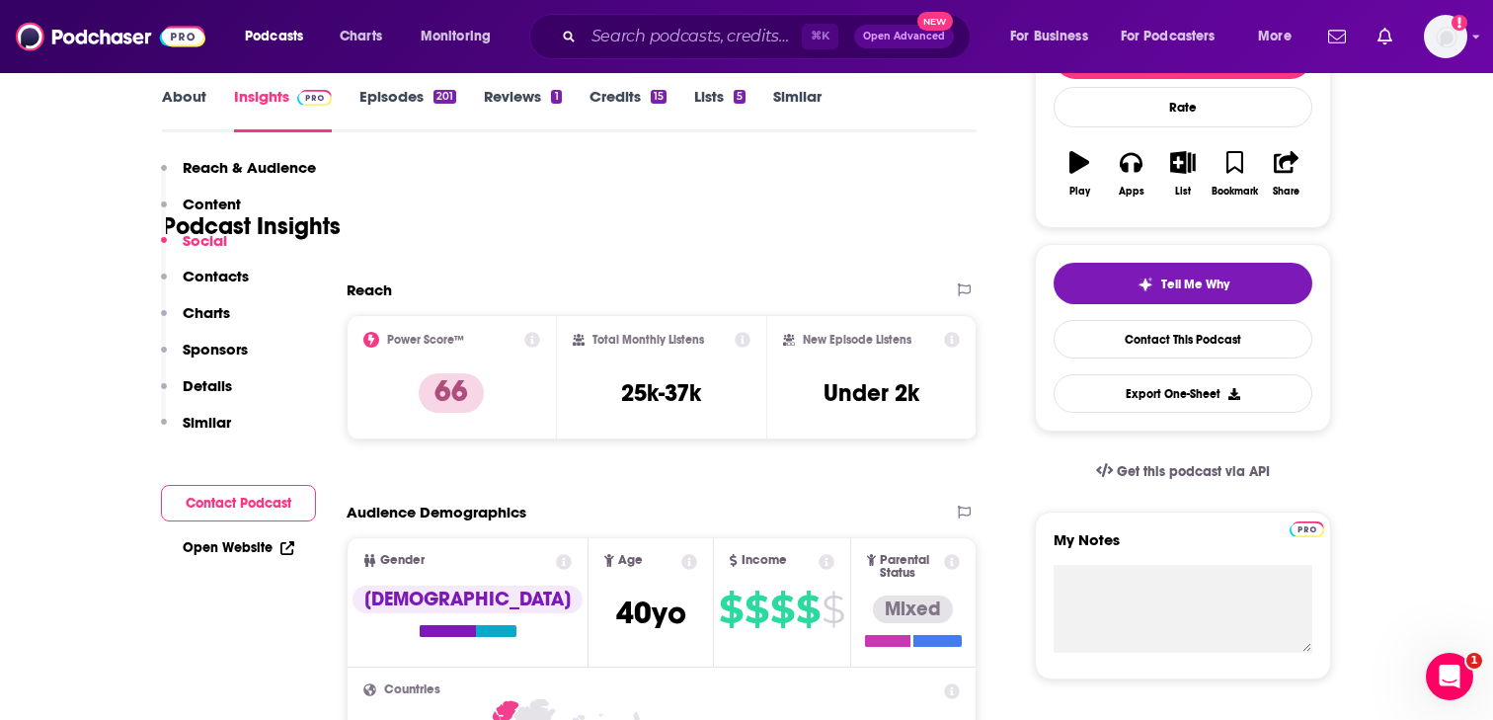
scroll to position [0, 0]
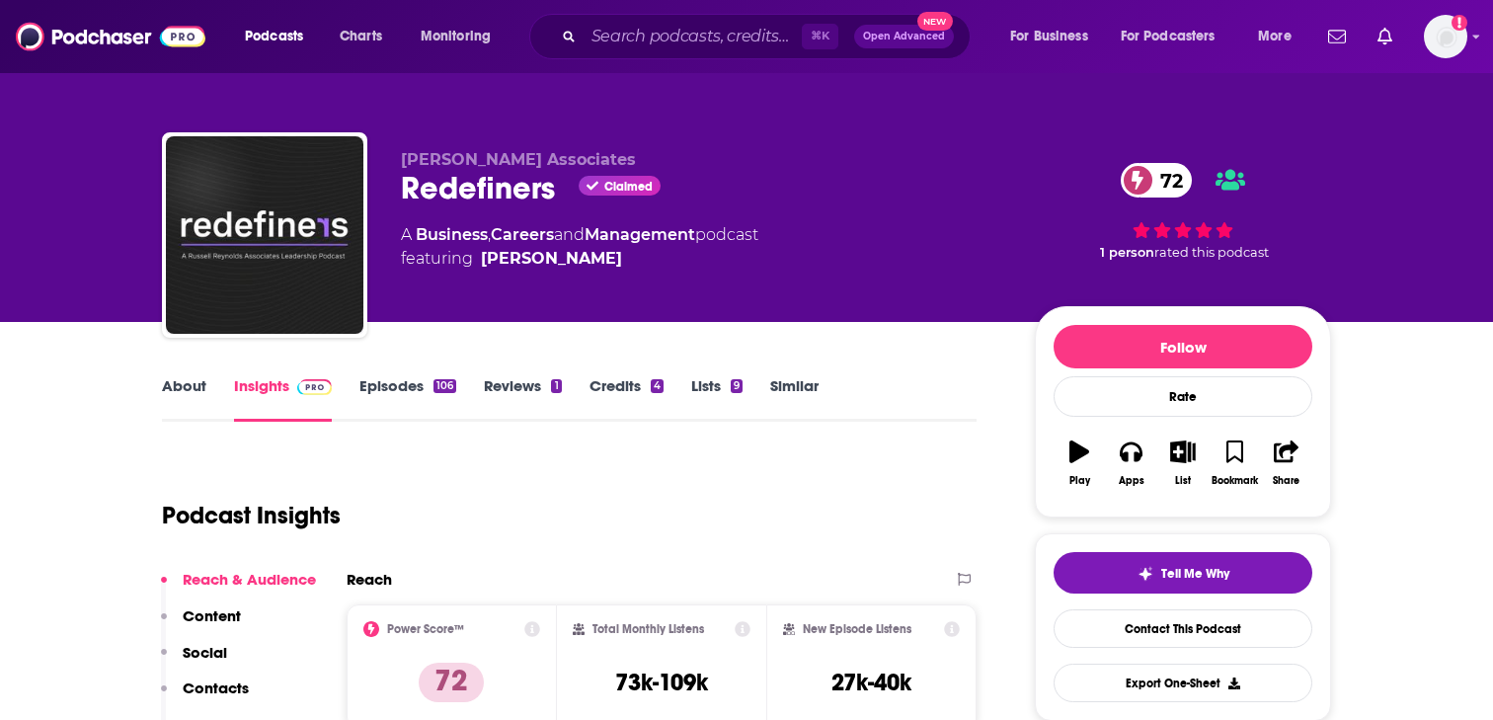
click at [181, 398] on link "About" at bounding box center [184, 398] width 44 height 45
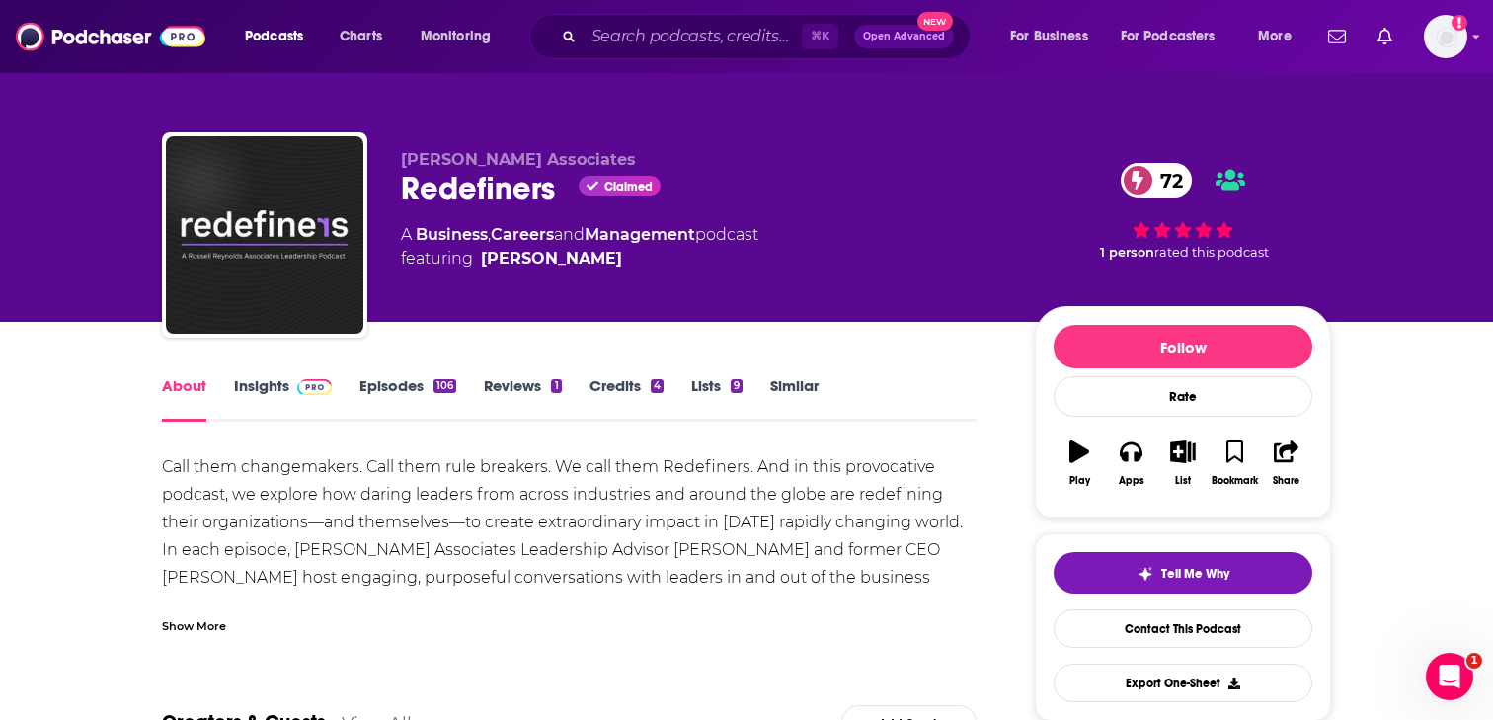
click at [244, 394] on link "Insights" at bounding box center [283, 398] width 98 height 45
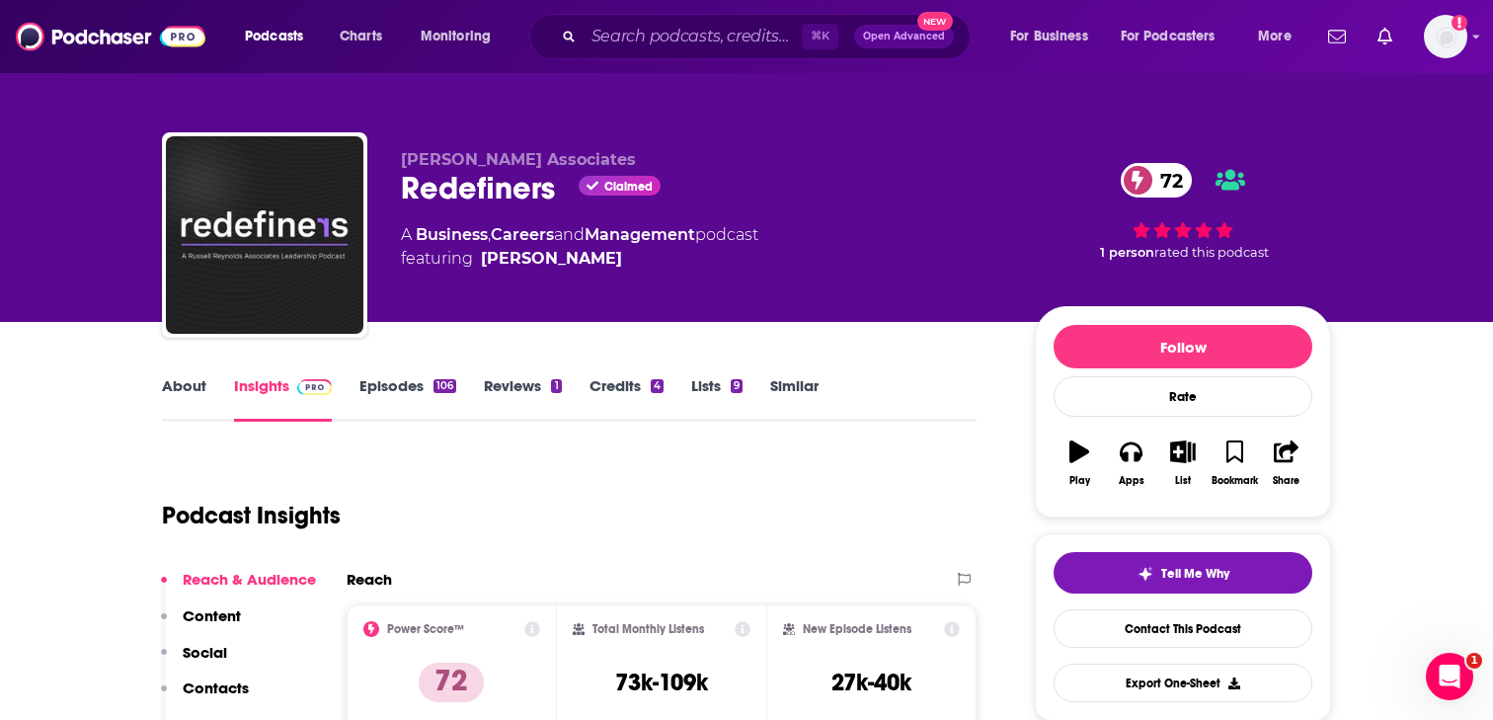
click at [206, 675] on button "Social" at bounding box center [194, 661] width 66 height 37
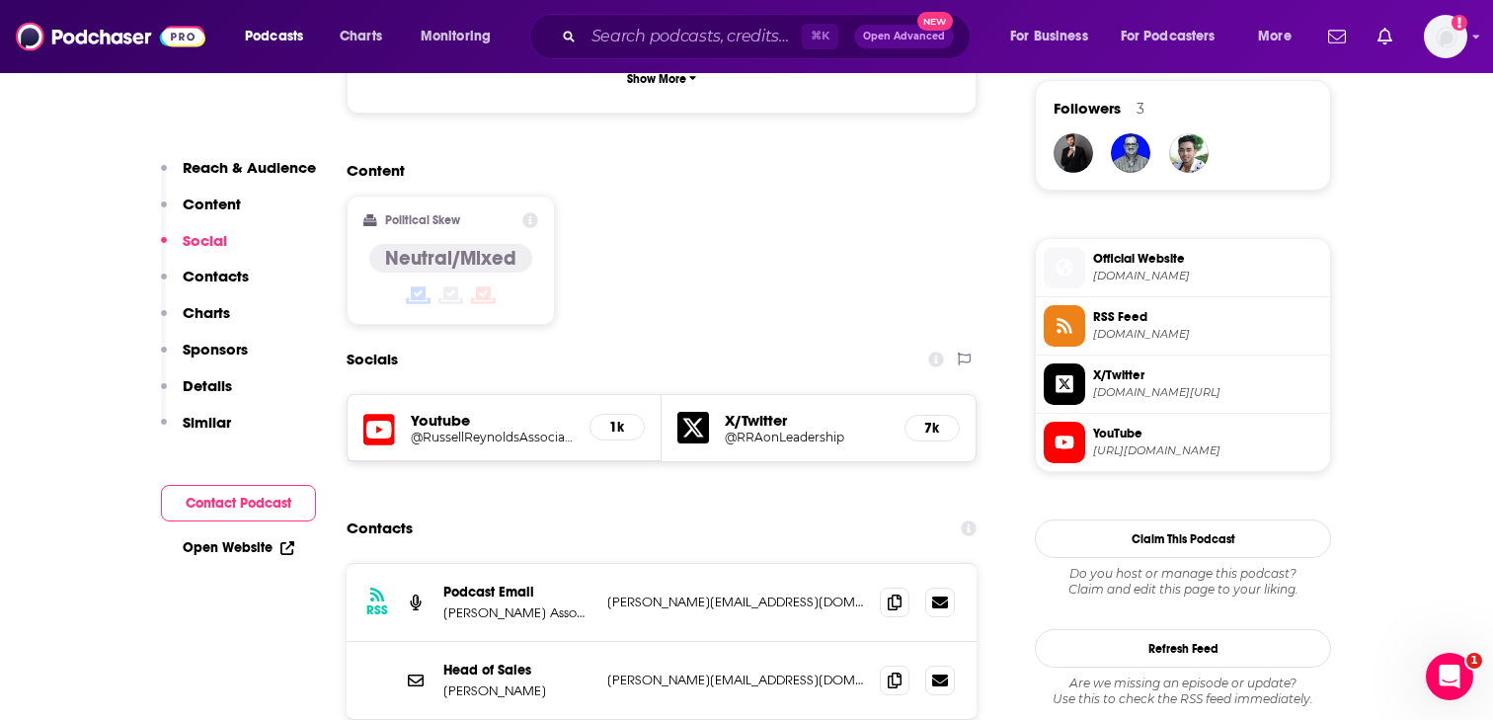
click at [204, 281] on p "Contacts" at bounding box center [216, 276] width 66 height 19
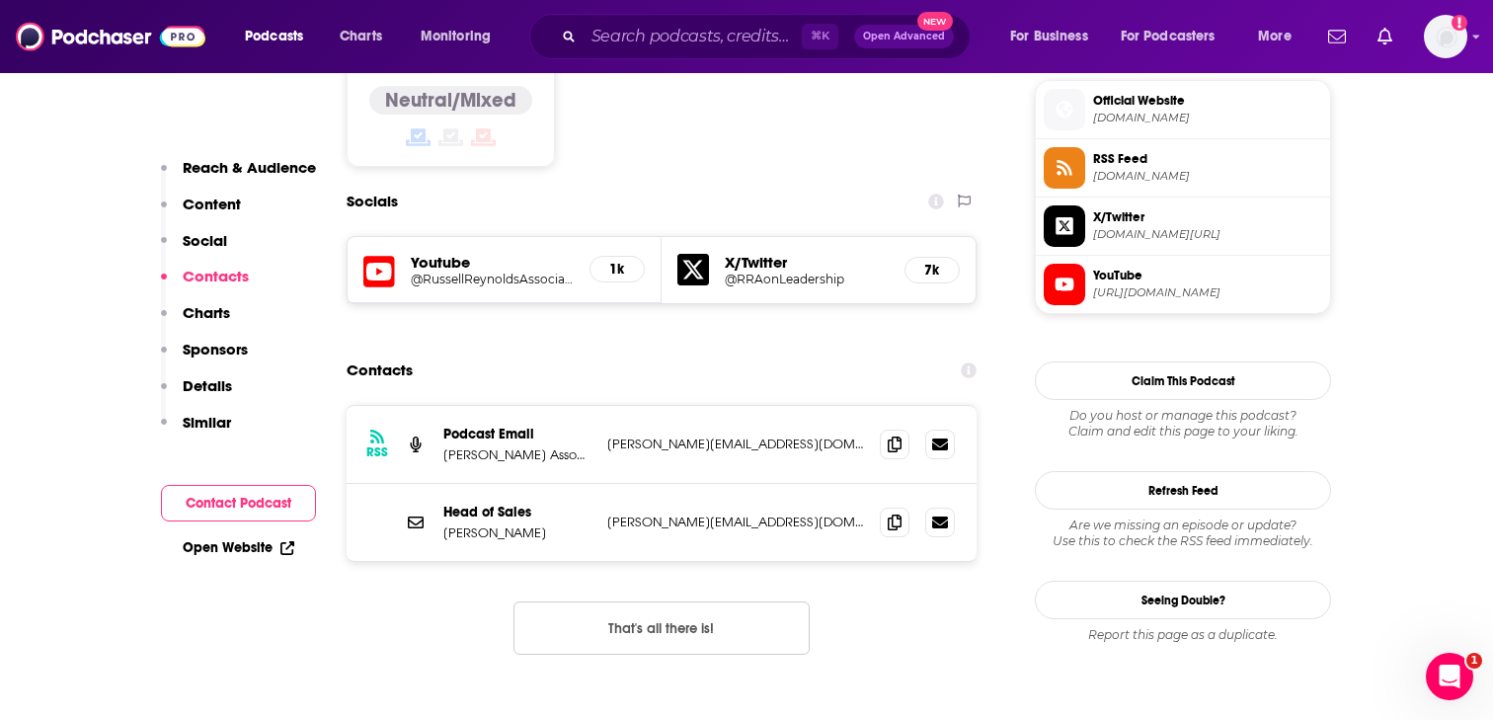
scroll to position [1607, 0]
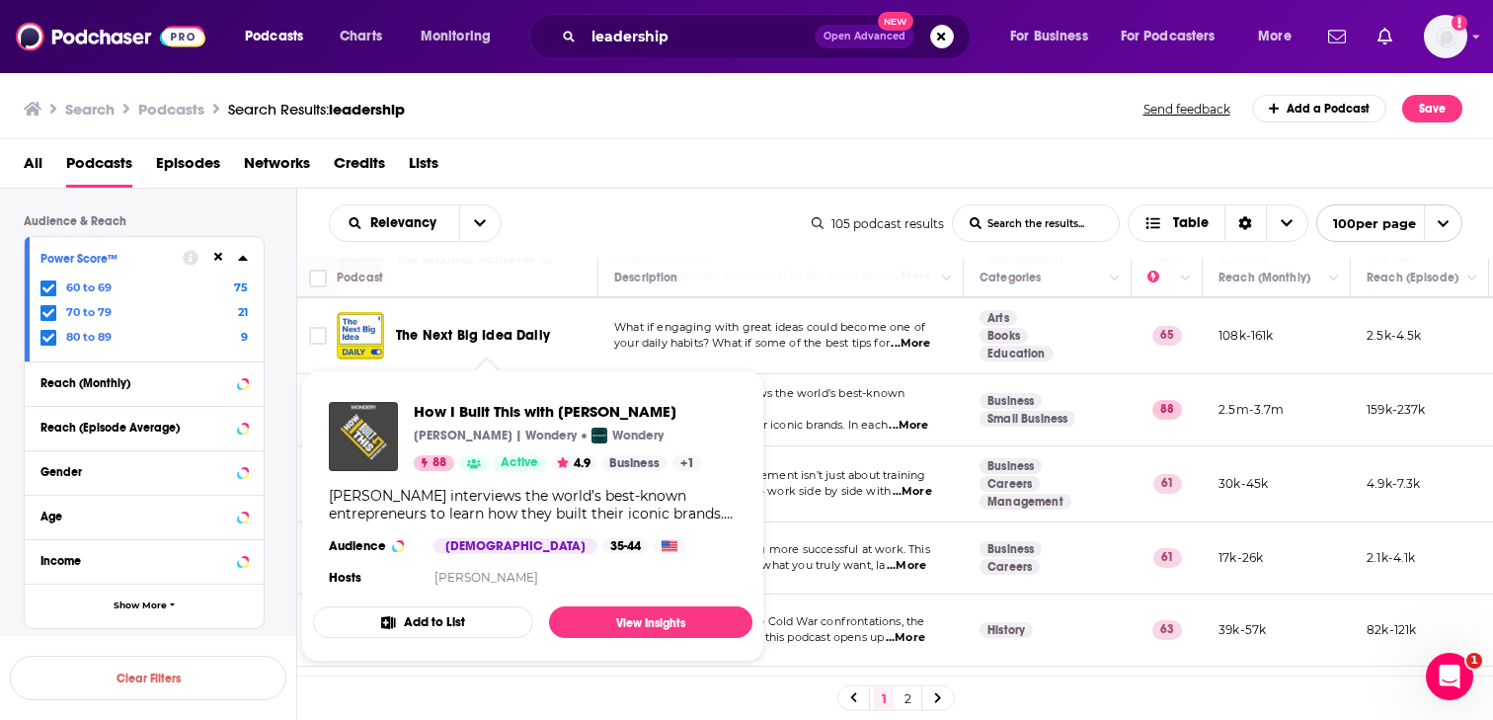
scroll to position [4059, 0]
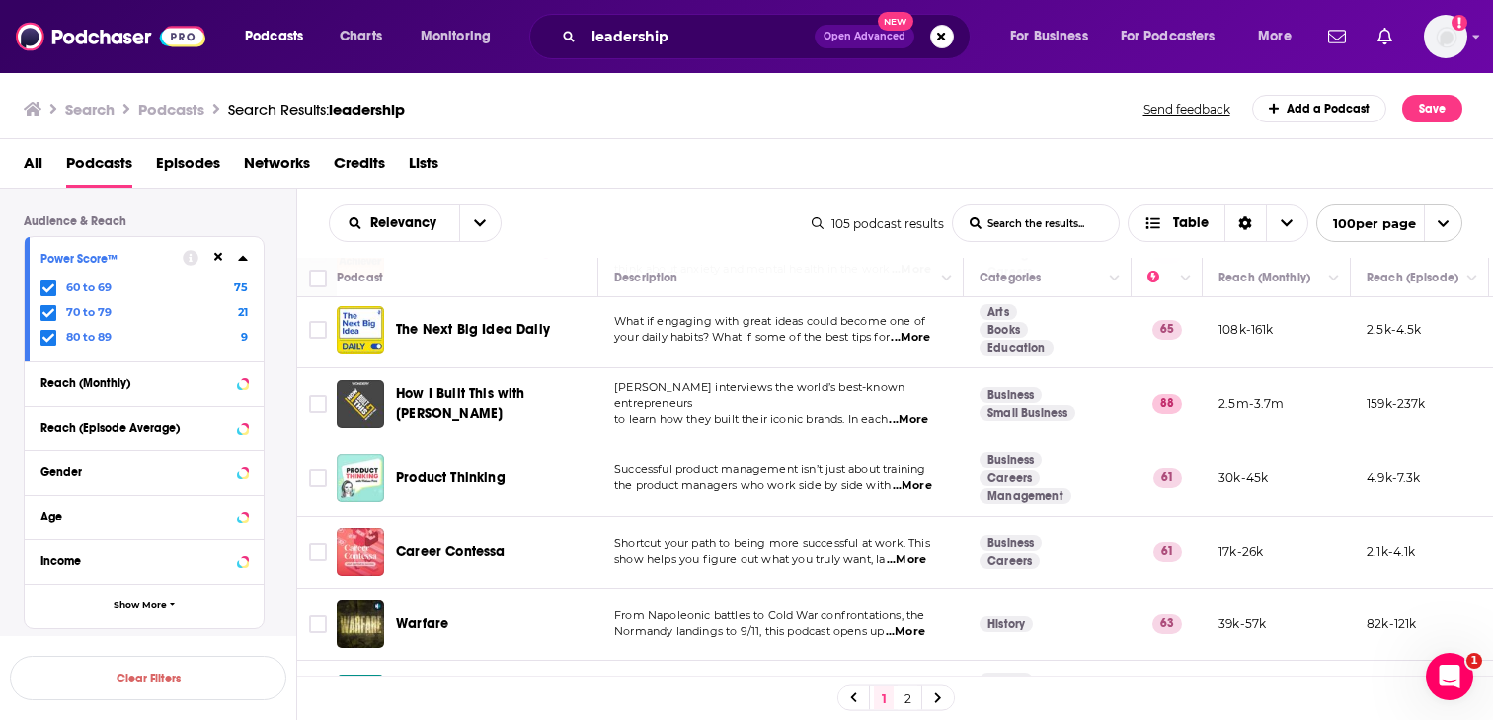
click at [443, 541] on div "Podcasts Charts Monitoring leadership Open Advanced New For Business For Podcas…" at bounding box center [746, 360] width 1493 height 720
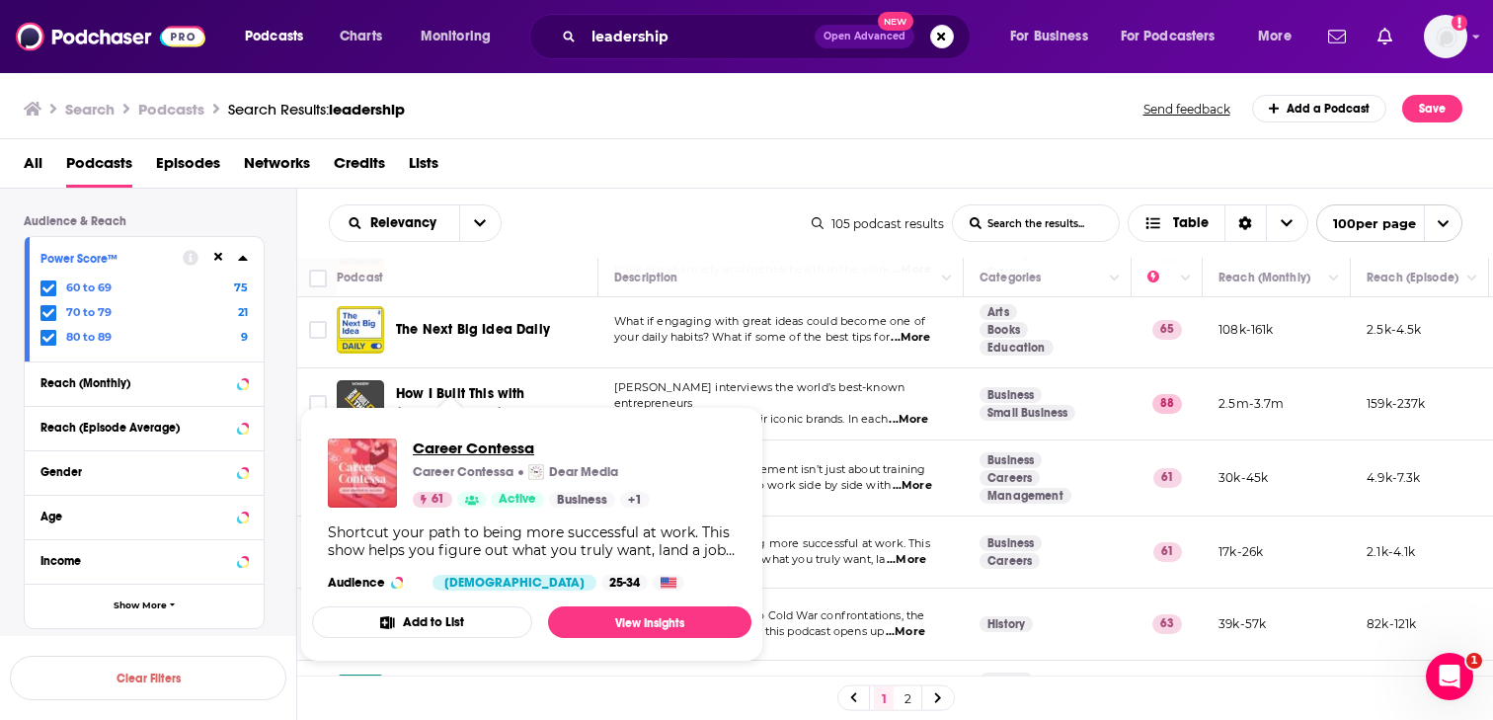
click at [470, 444] on span "Career Contessa" at bounding box center [531, 447] width 237 height 19
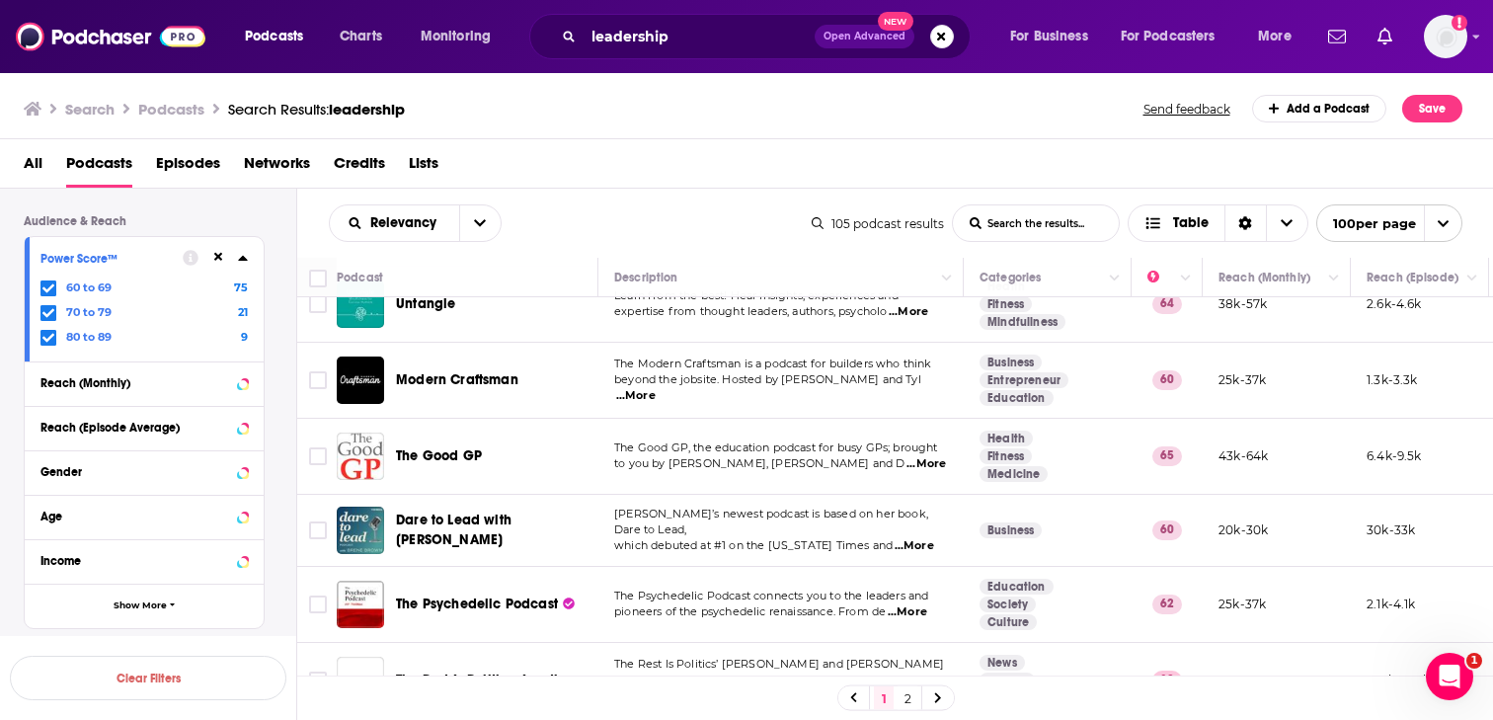
scroll to position [4461, 0]
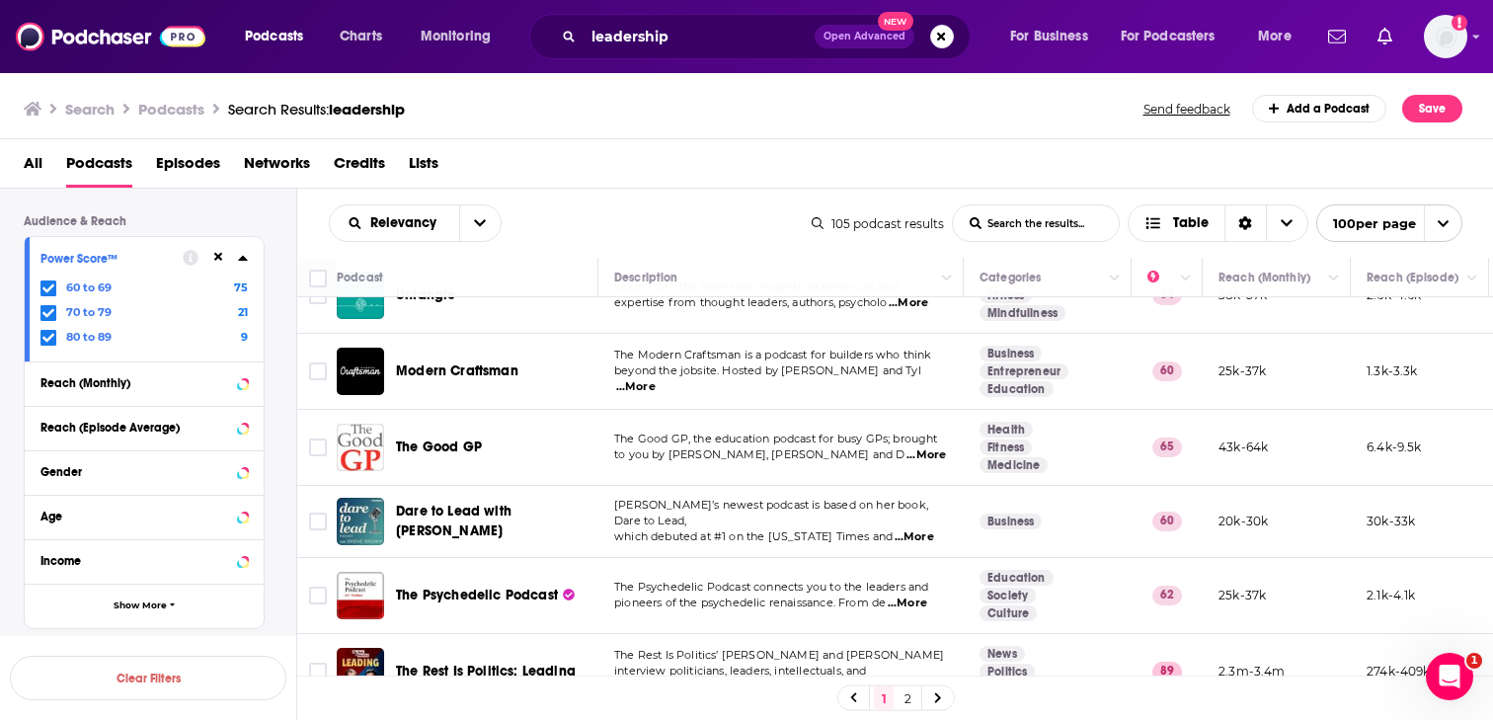
click at [490, 503] on span "Dare to Lead with Brené Brown" at bounding box center [454, 521] width 116 height 37
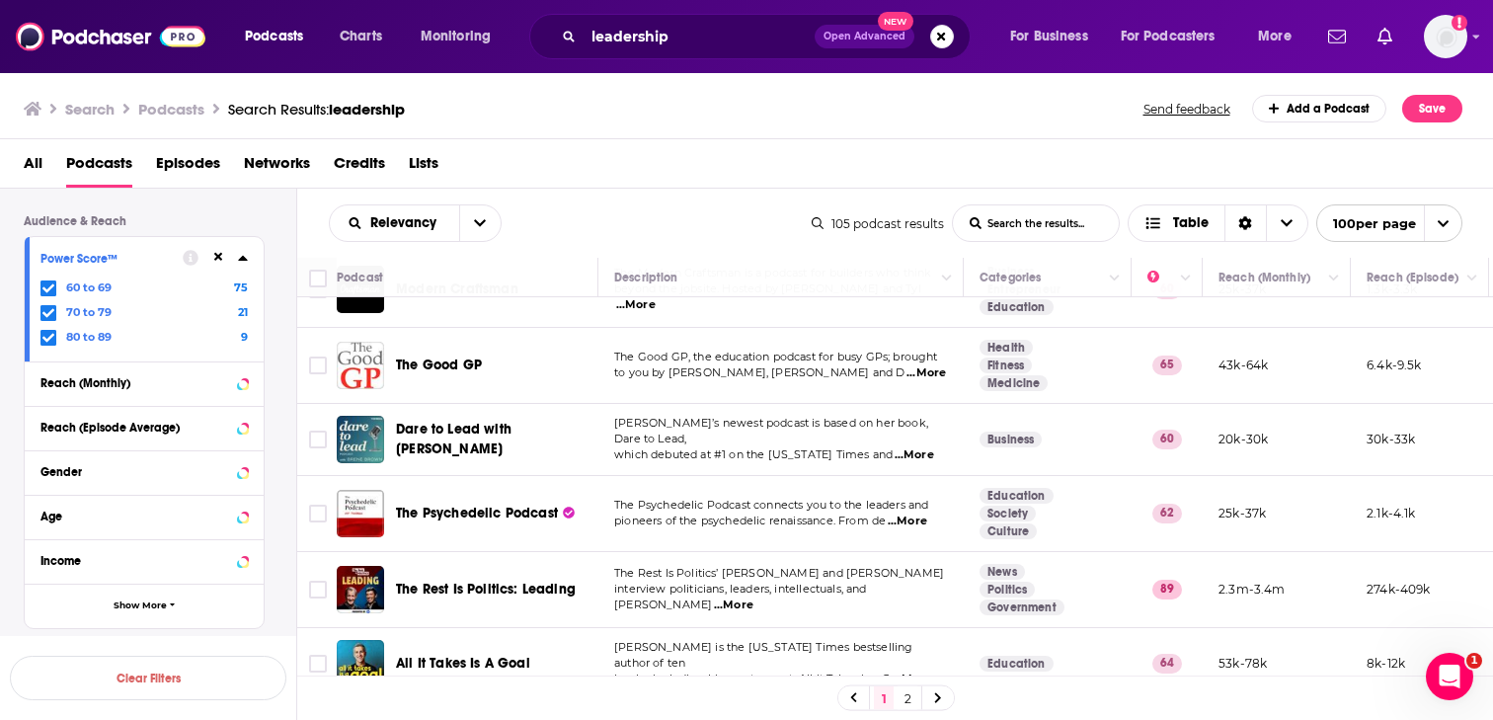
scroll to position [4541, 0]
click at [499, 583] on span "The Rest Is Politics: Leading" at bounding box center [486, 591] width 180 height 17
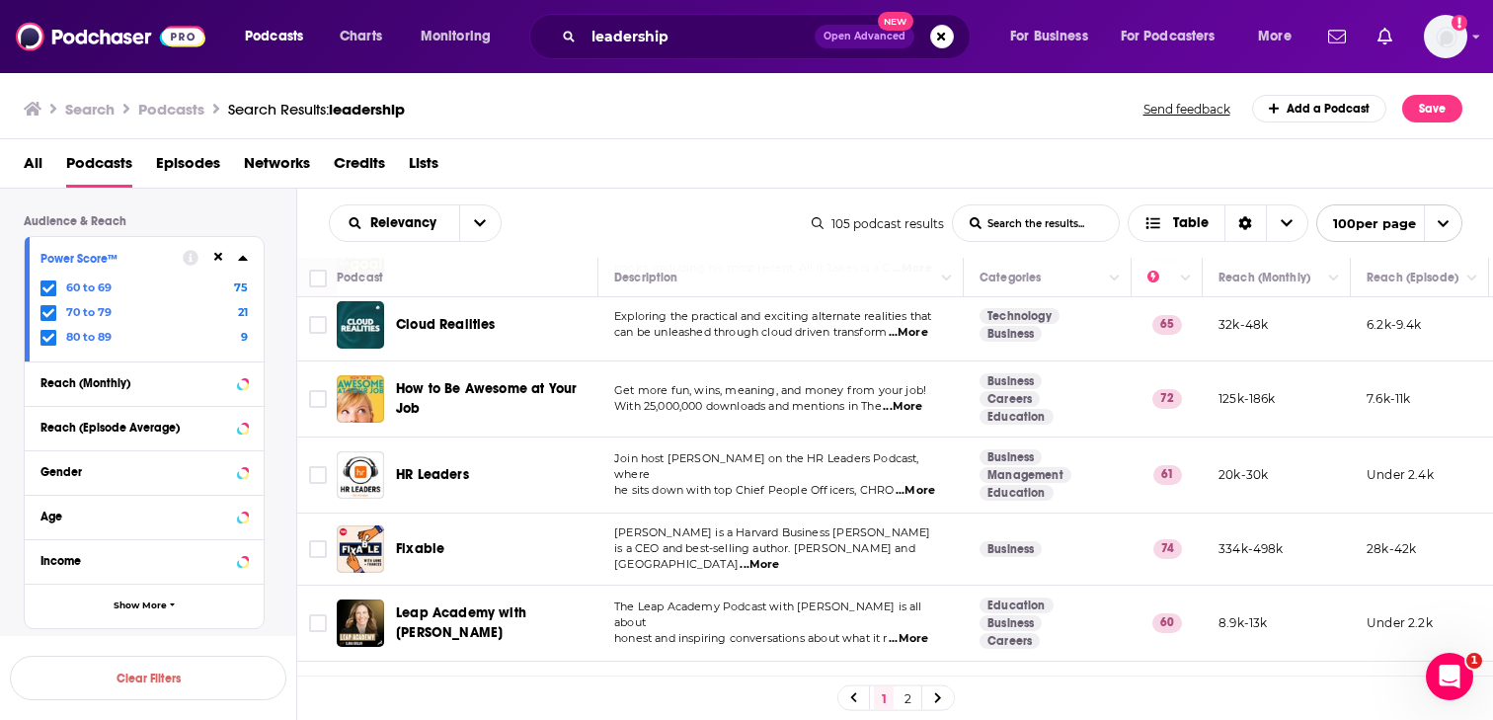
scroll to position [4961, 0]
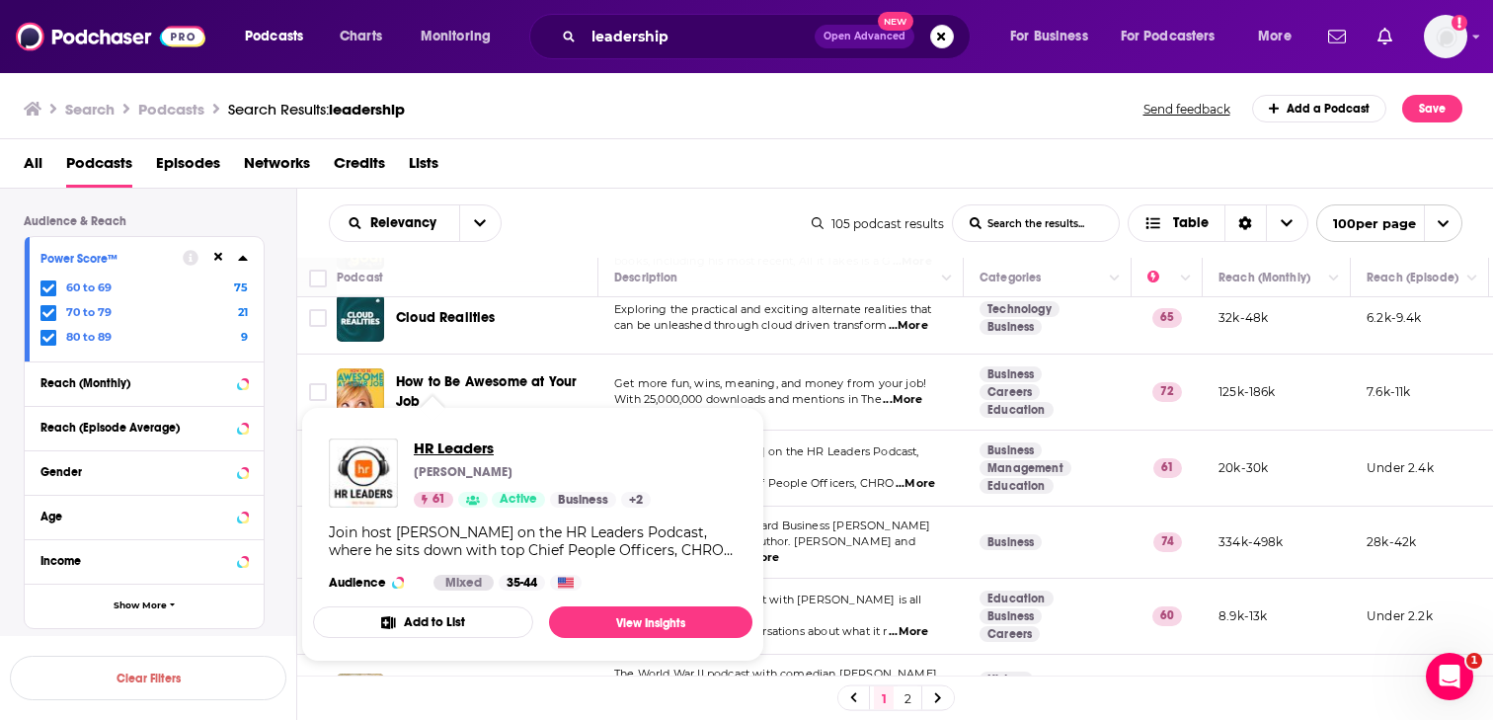
click at [437, 449] on span "HR Leaders" at bounding box center [532, 447] width 237 height 19
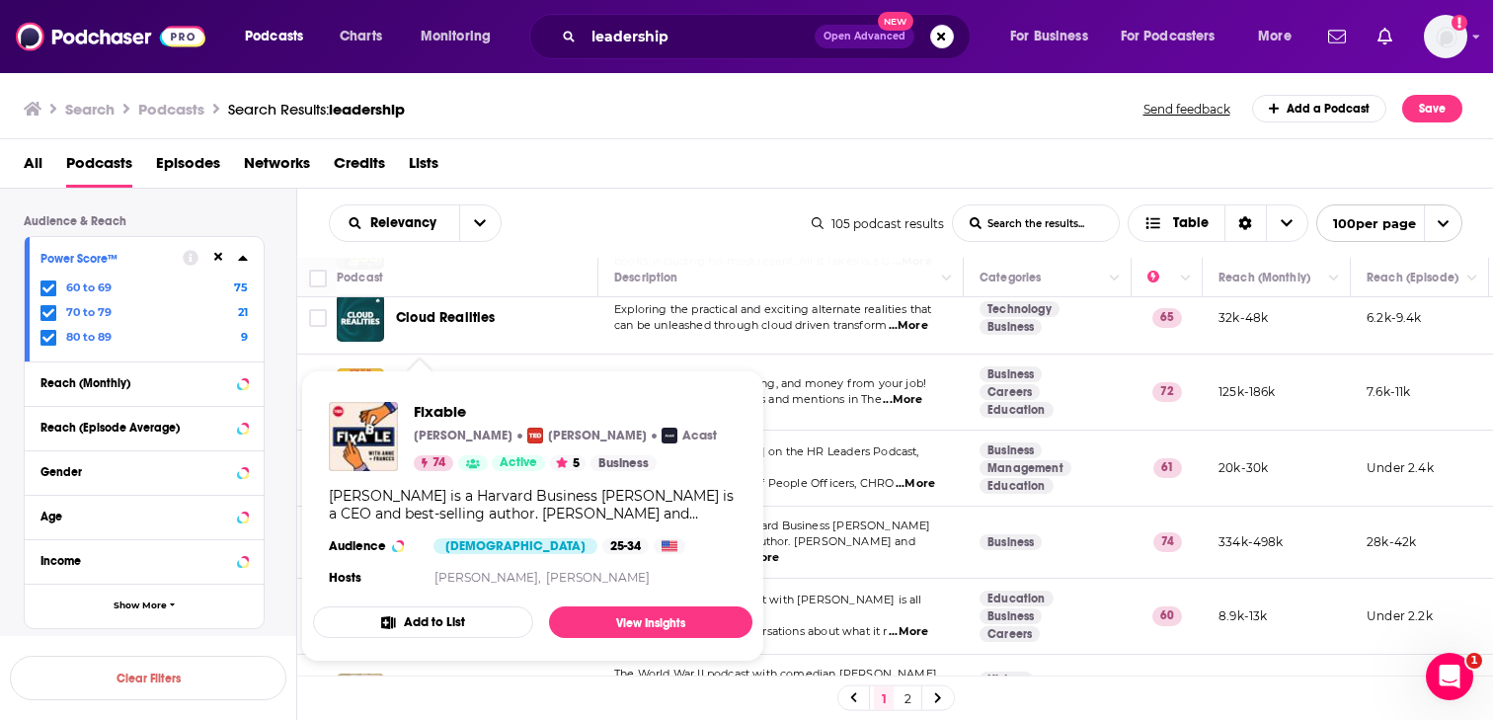
click at [427, 529] on div "Fixable TED TED Acast 74 Active 5 Business Frances Frei is a Harvard Business p…" at bounding box center [532, 496] width 439 height 220
click at [435, 409] on span "Fixable" at bounding box center [565, 411] width 303 height 19
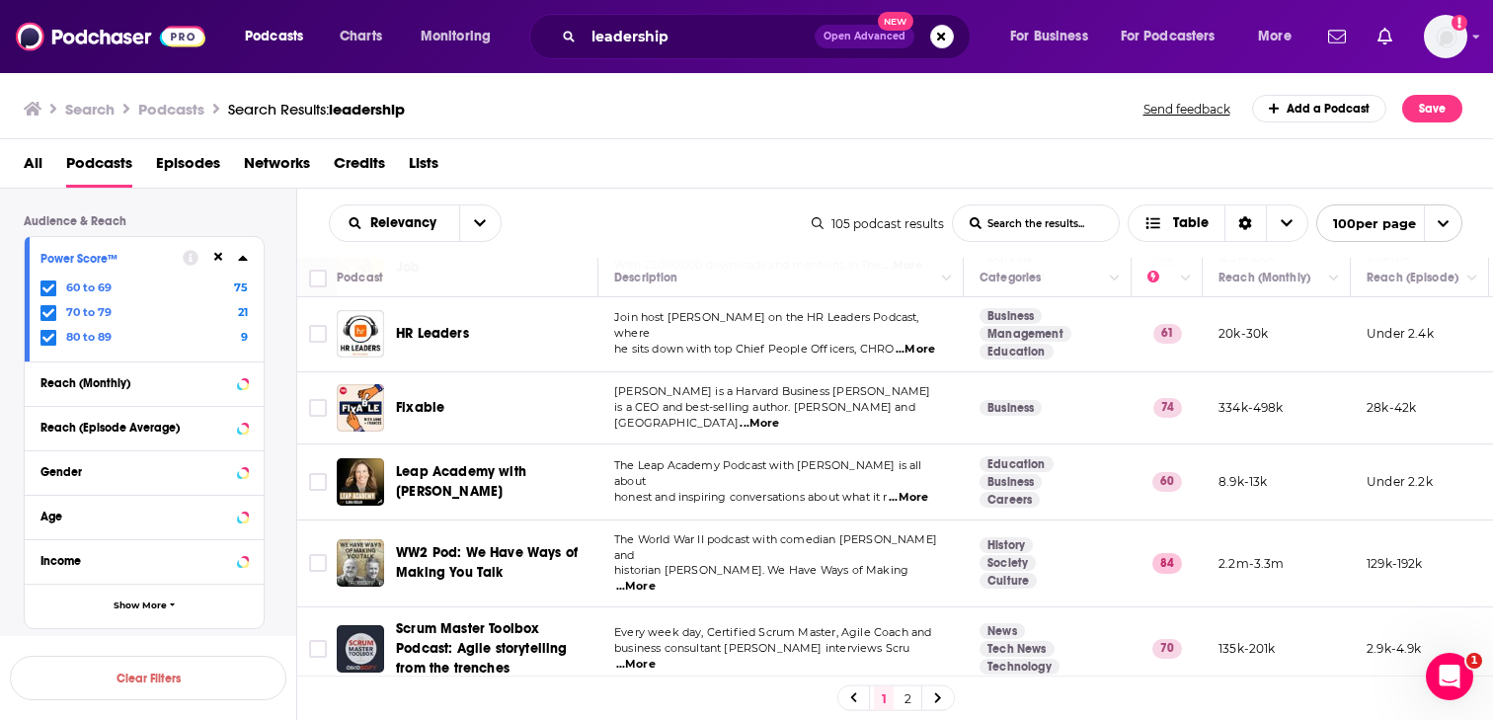
scroll to position [5101, 0]
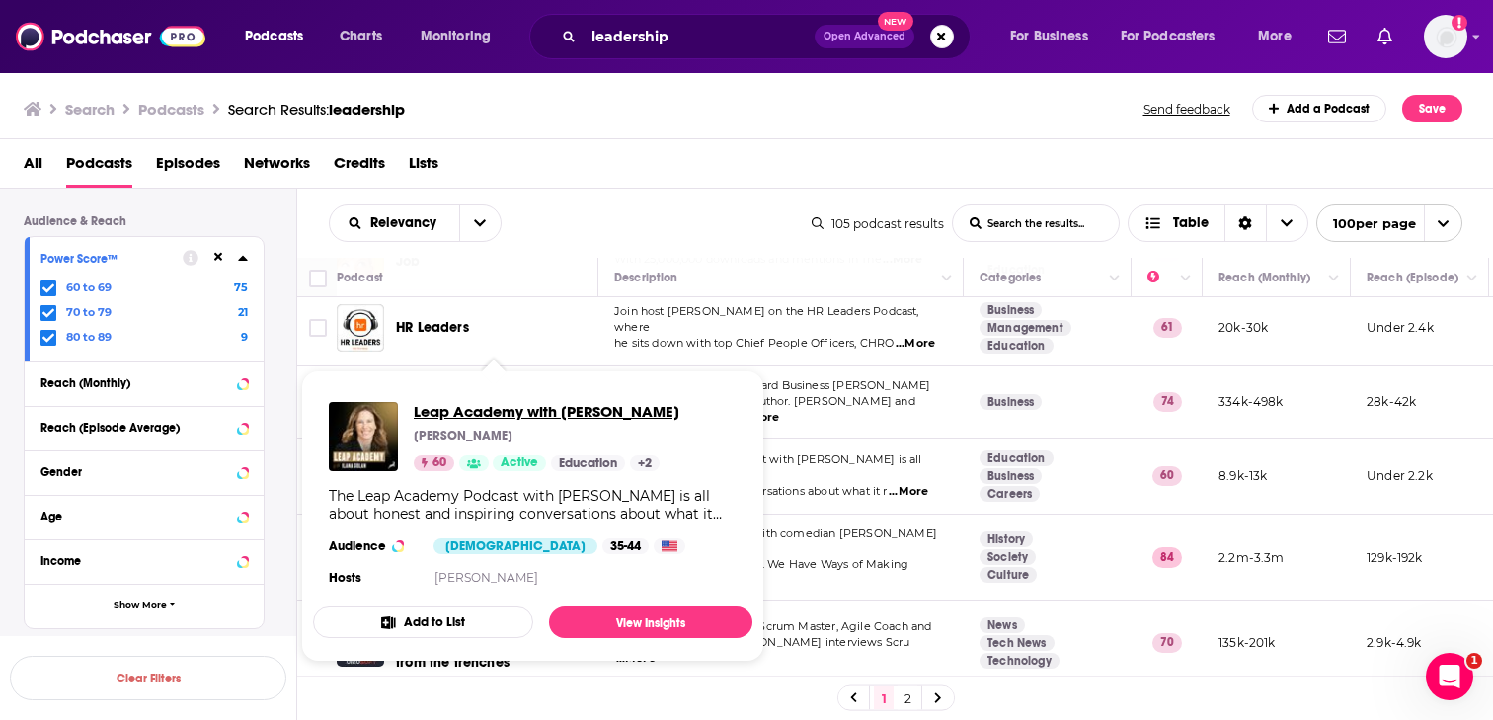
click at [531, 418] on span "Leap Academy with Ilana Golan" at bounding box center [547, 411] width 266 height 19
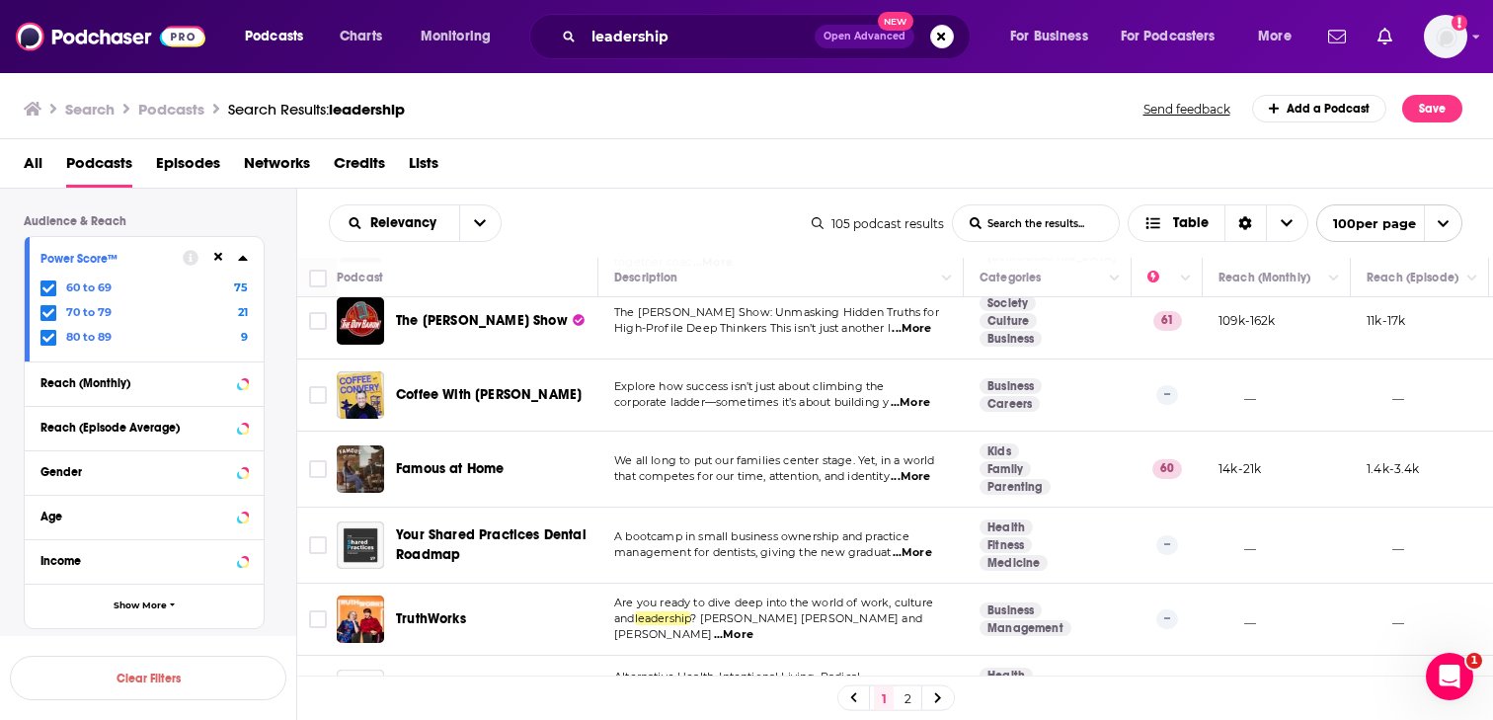
scroll to position [5988, 0]
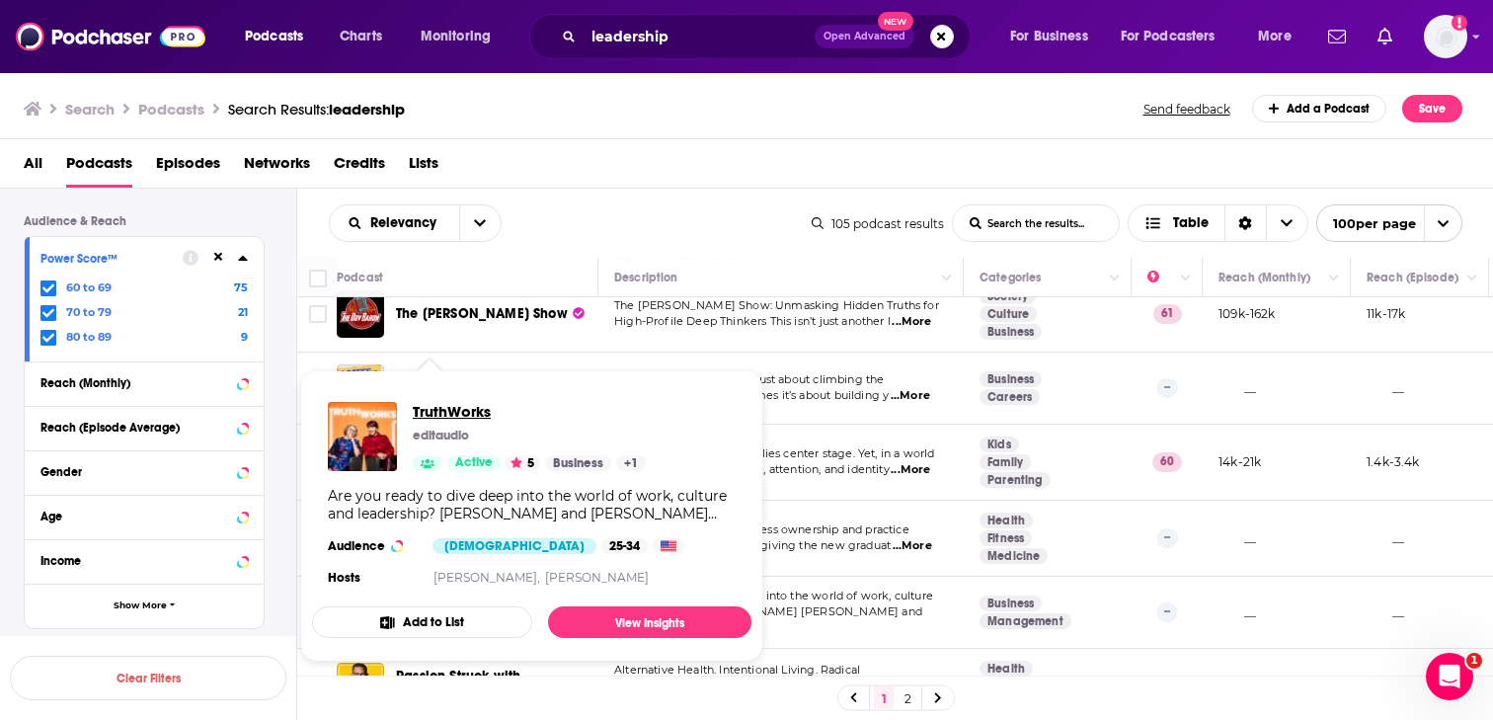
click at [433, 415] on span "TruthWorks" at bounding box center [529, 411] width 233 height 19
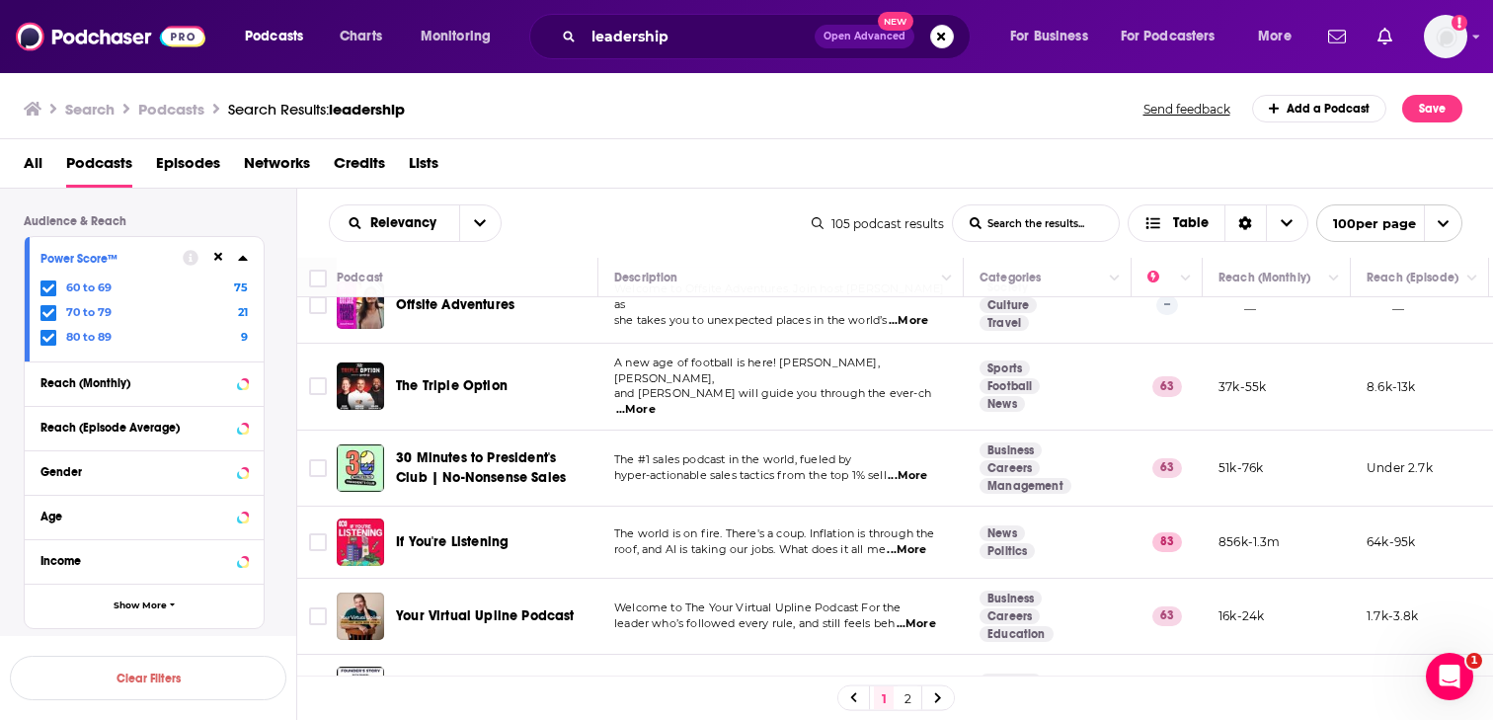
scroll to position [6465, 0]
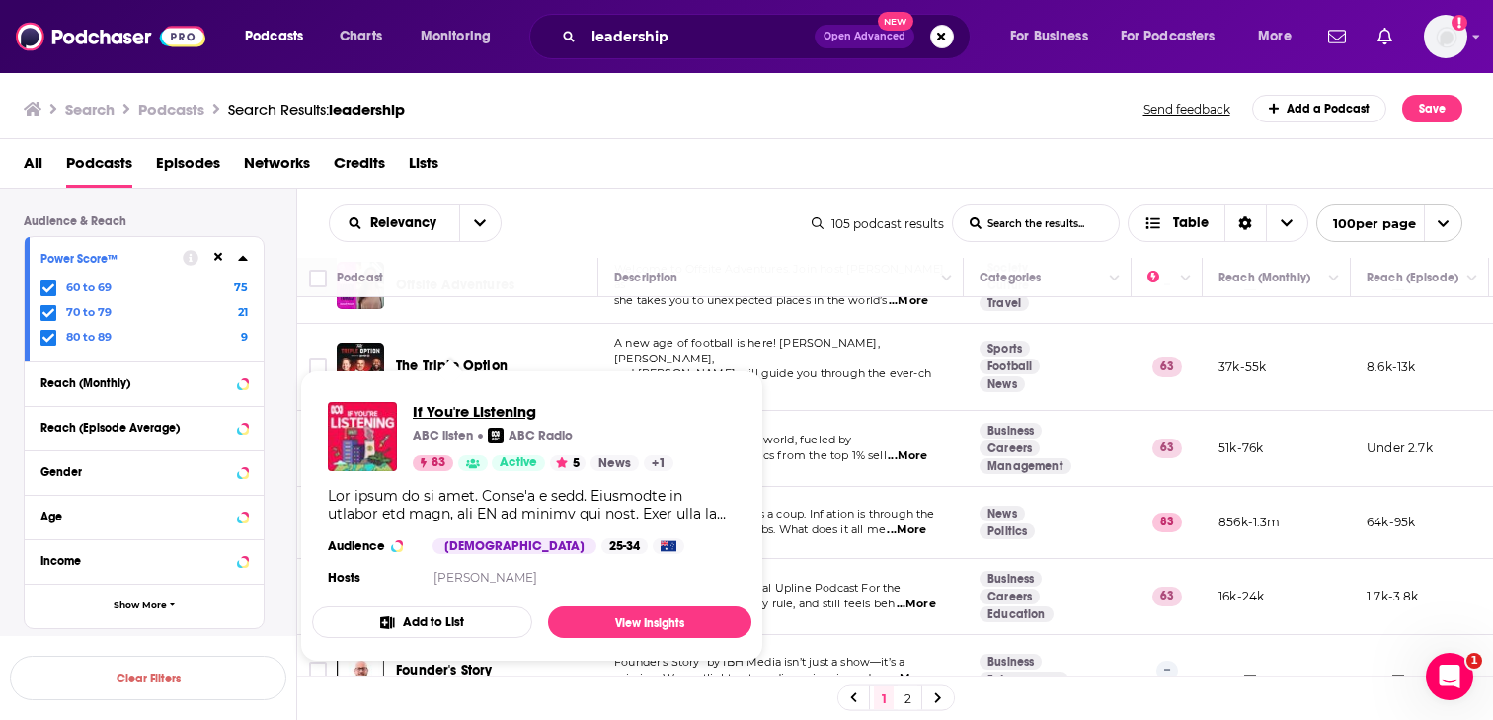
click at [466, 413] on span "If You're Listening" at bounding box center [543, 411] width 261 height 19
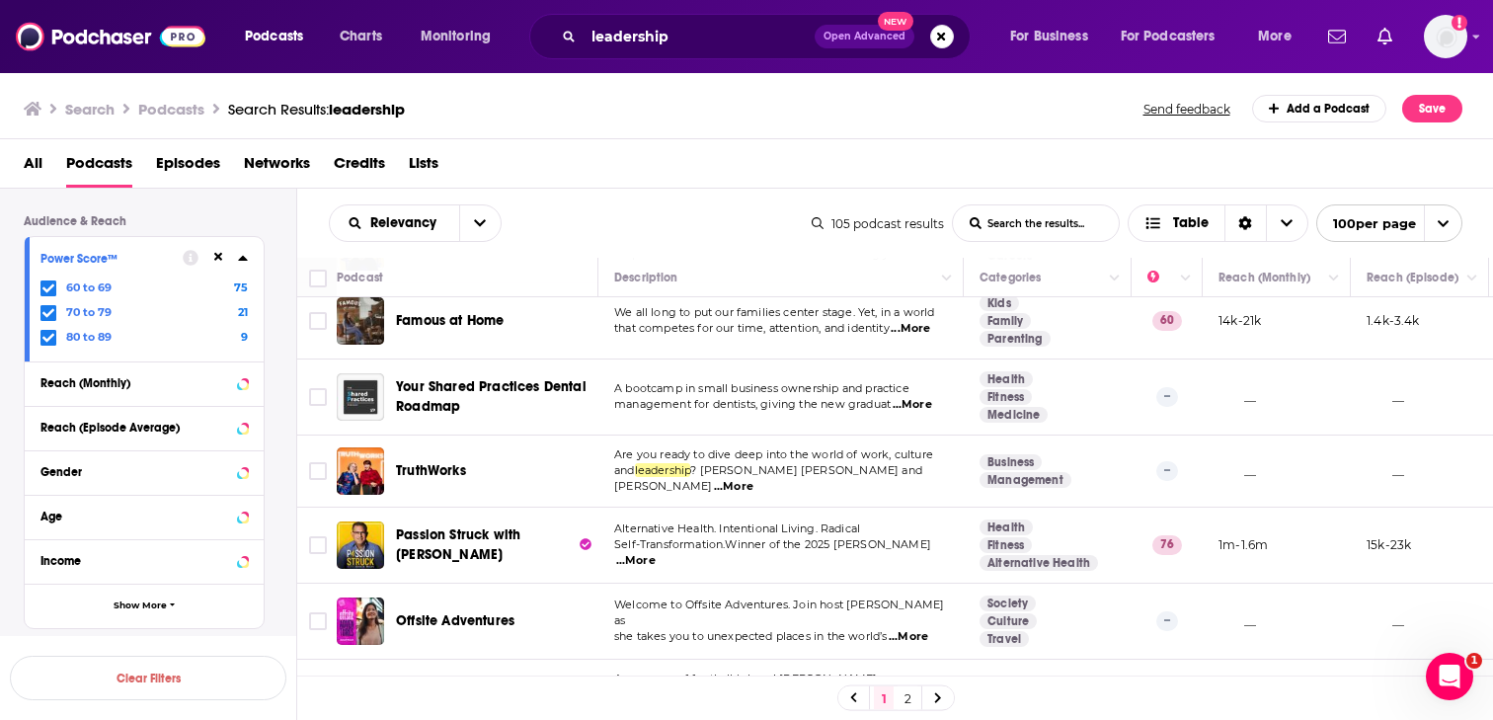
scroll to position [5456, 0]
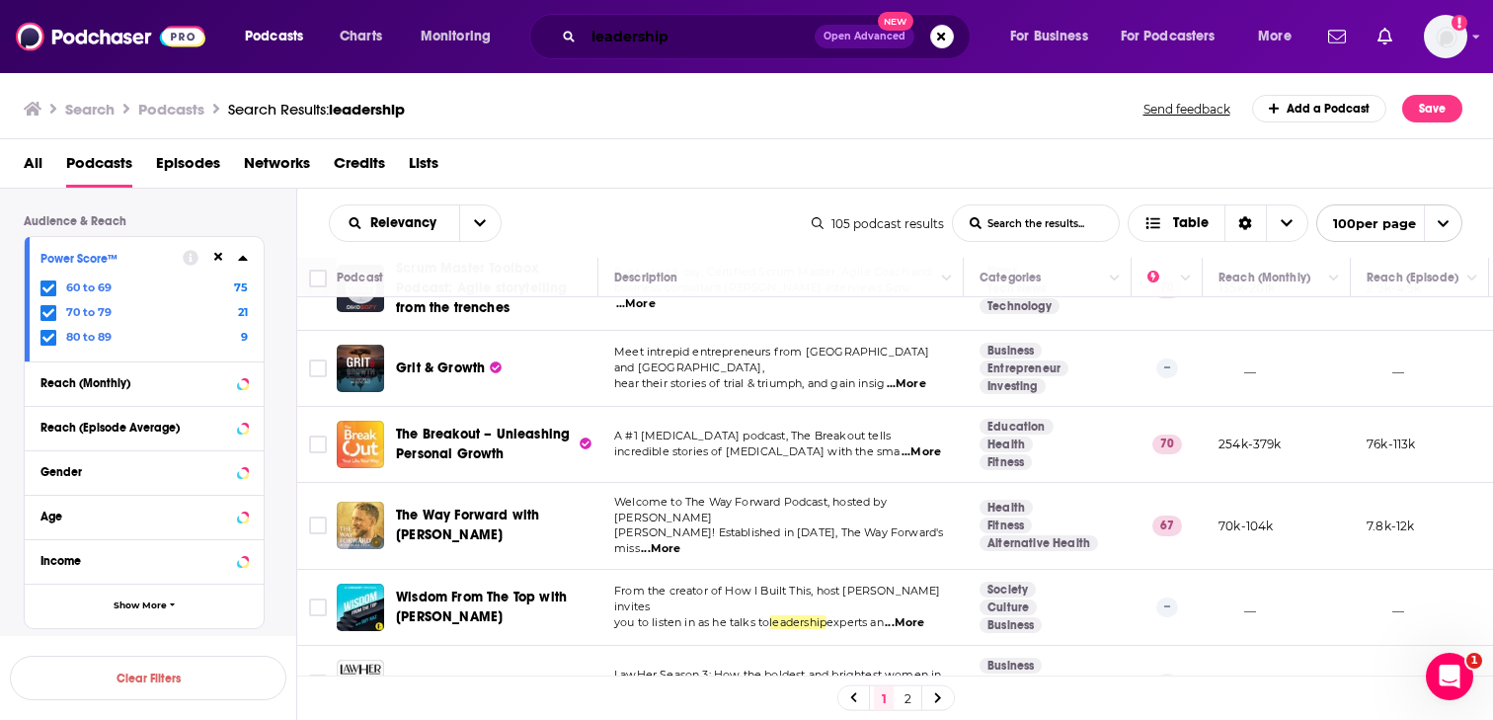
click at [685, 29] on input "leadership" at bounding box center [699, 37] width 231 height 32
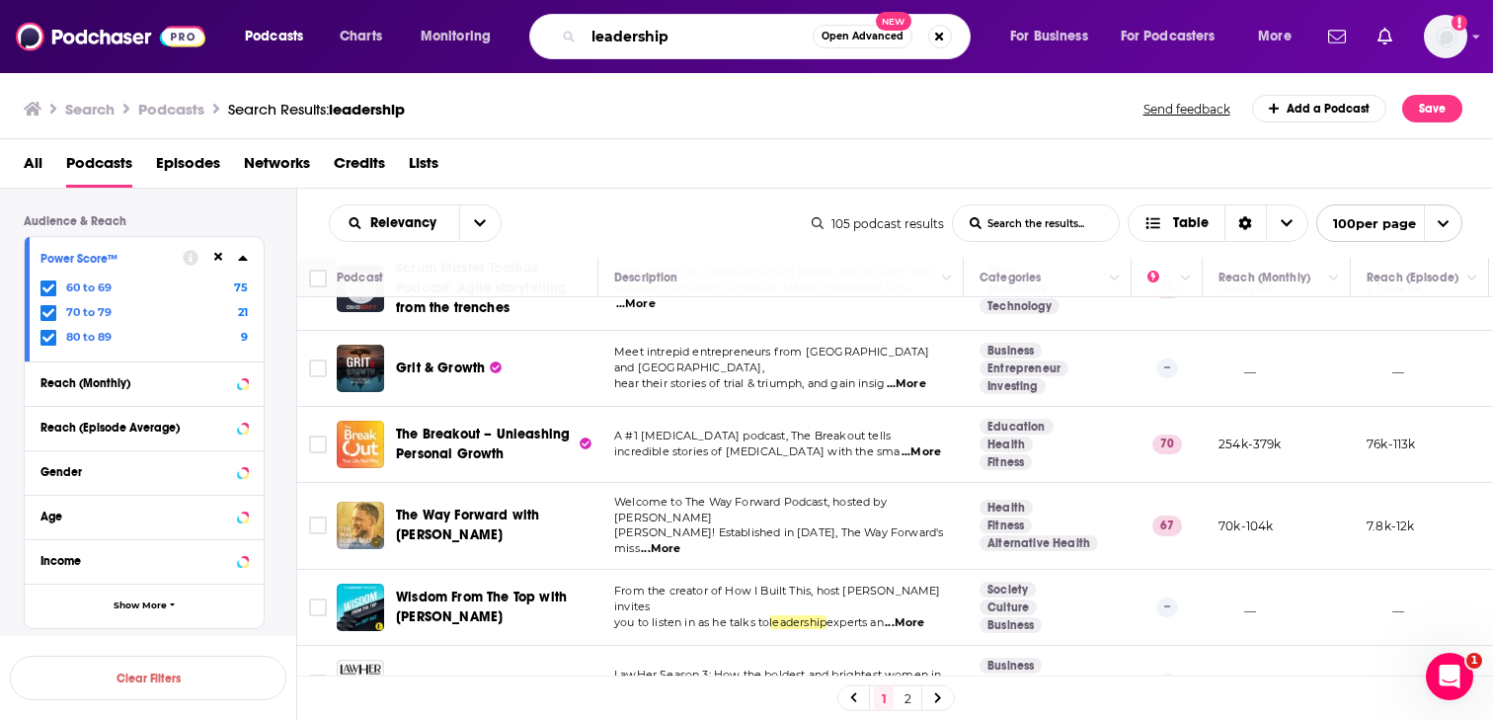
click at [685, 29] on input "leadership" at bounding box center [698, 37] width 229 height 32
type input "managing people"
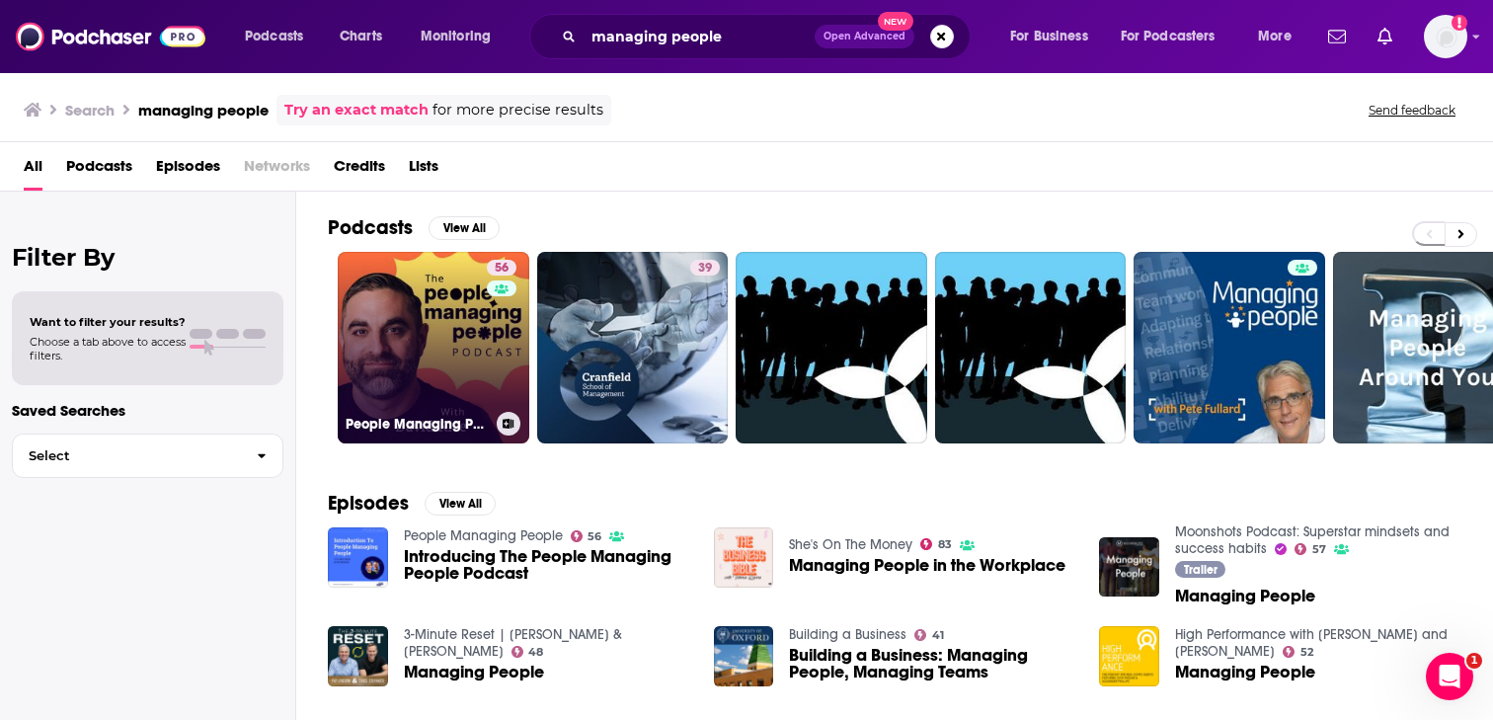
click at [416, 333] on link "56 People Managing People" at bounding box center [434, 348] width 192 height 192
click at [456, 291] on link "56 People Managing People" at bounding box center [434, 348] width 192 height 192
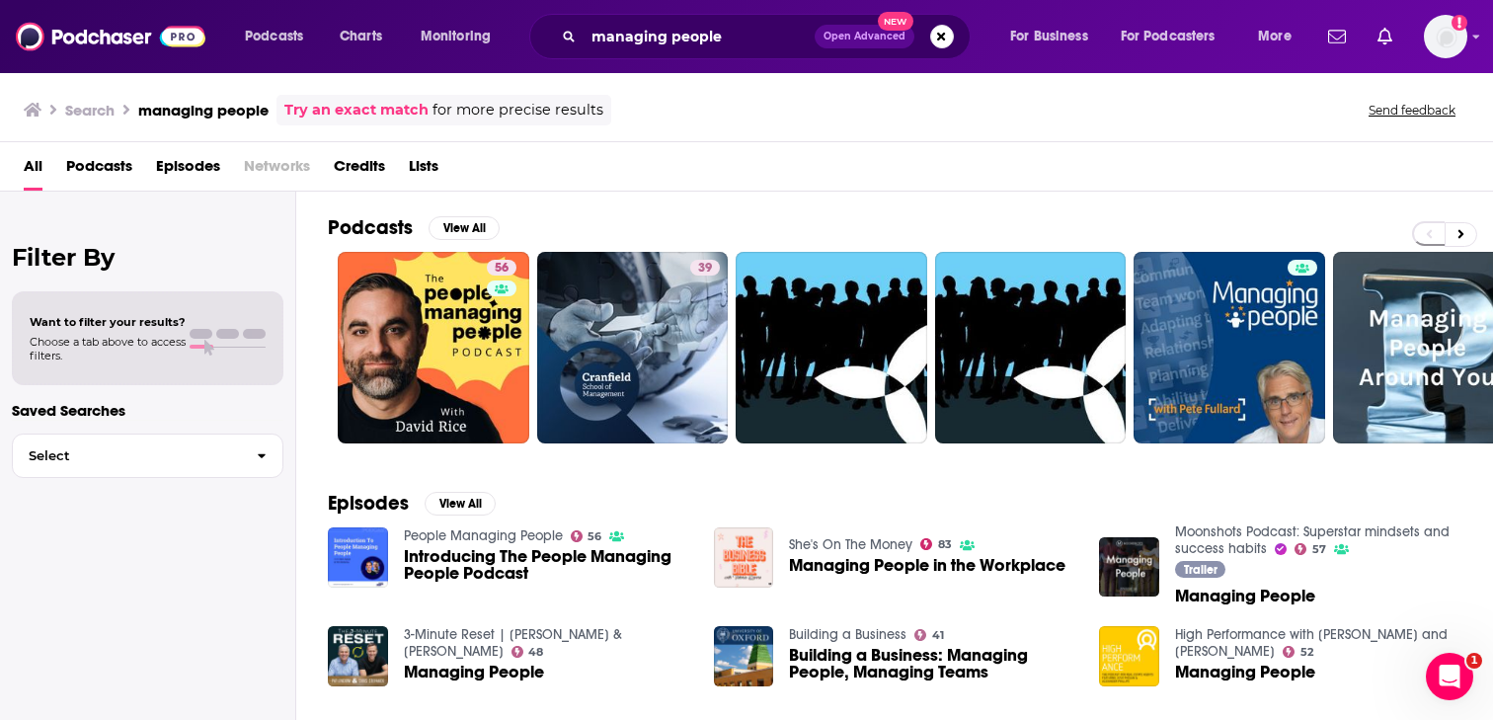
click at [436, 564] on span "Introducing The People Managing People Podcast" at bounding box center [547, 565] width 286 height 34
click at [106, 168] on span "Podcasts" at bounding box center [99, 170] width 66 height 40
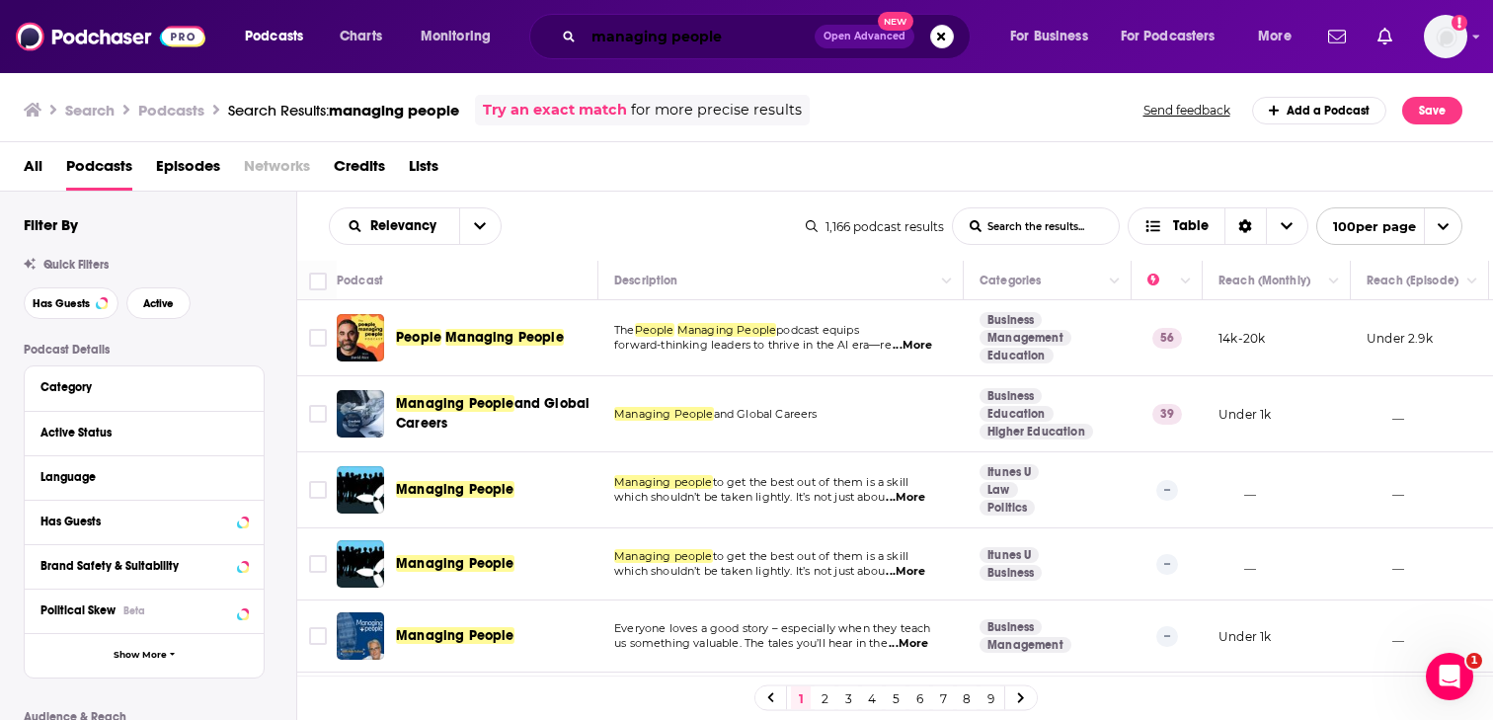
click at [682, 48] on input "managing people" at bounding box center [699, 37] width 231 height 32
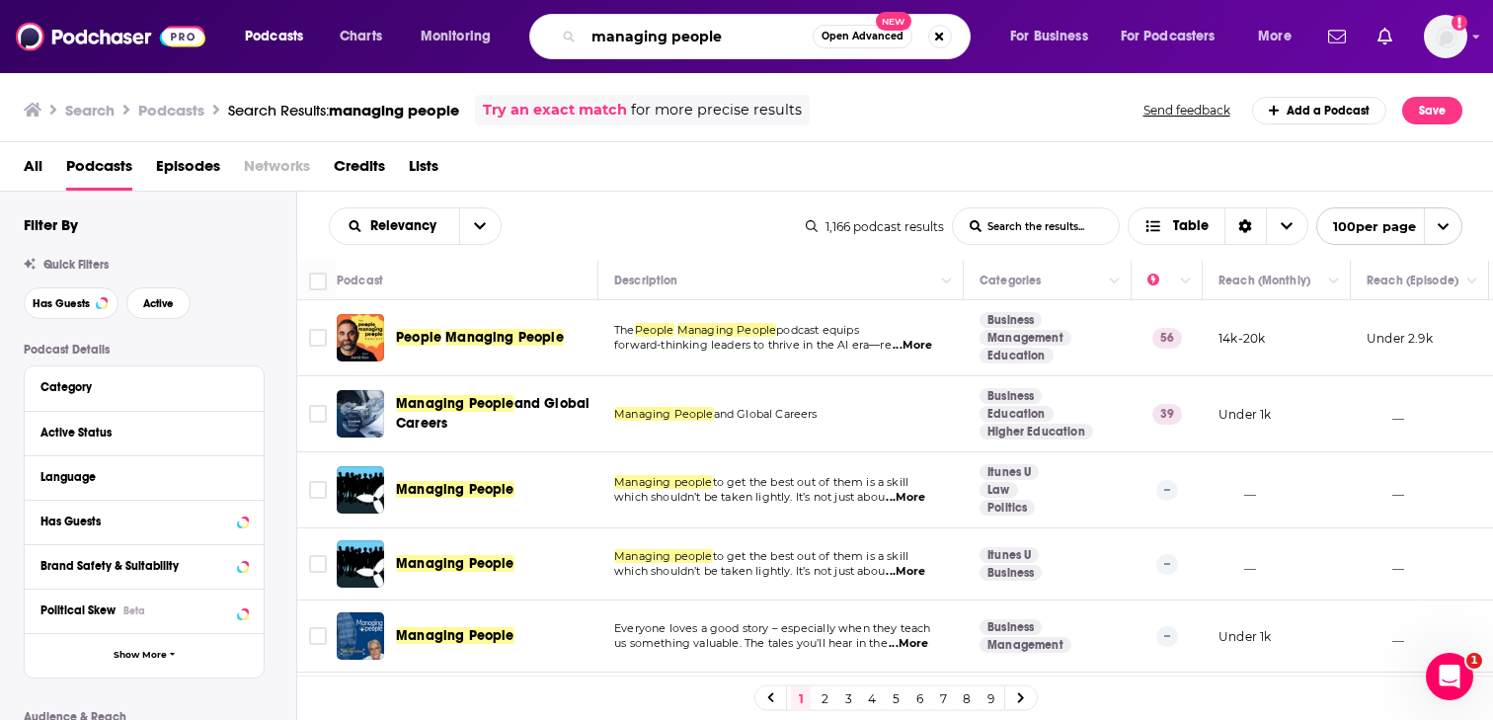
click at [682, 48] on input "managing people" at bounding box center [698, 37] width 229 height 32
click at [680, 47] on input "managing people" at bounding box center [698, 37] width 229 height 32
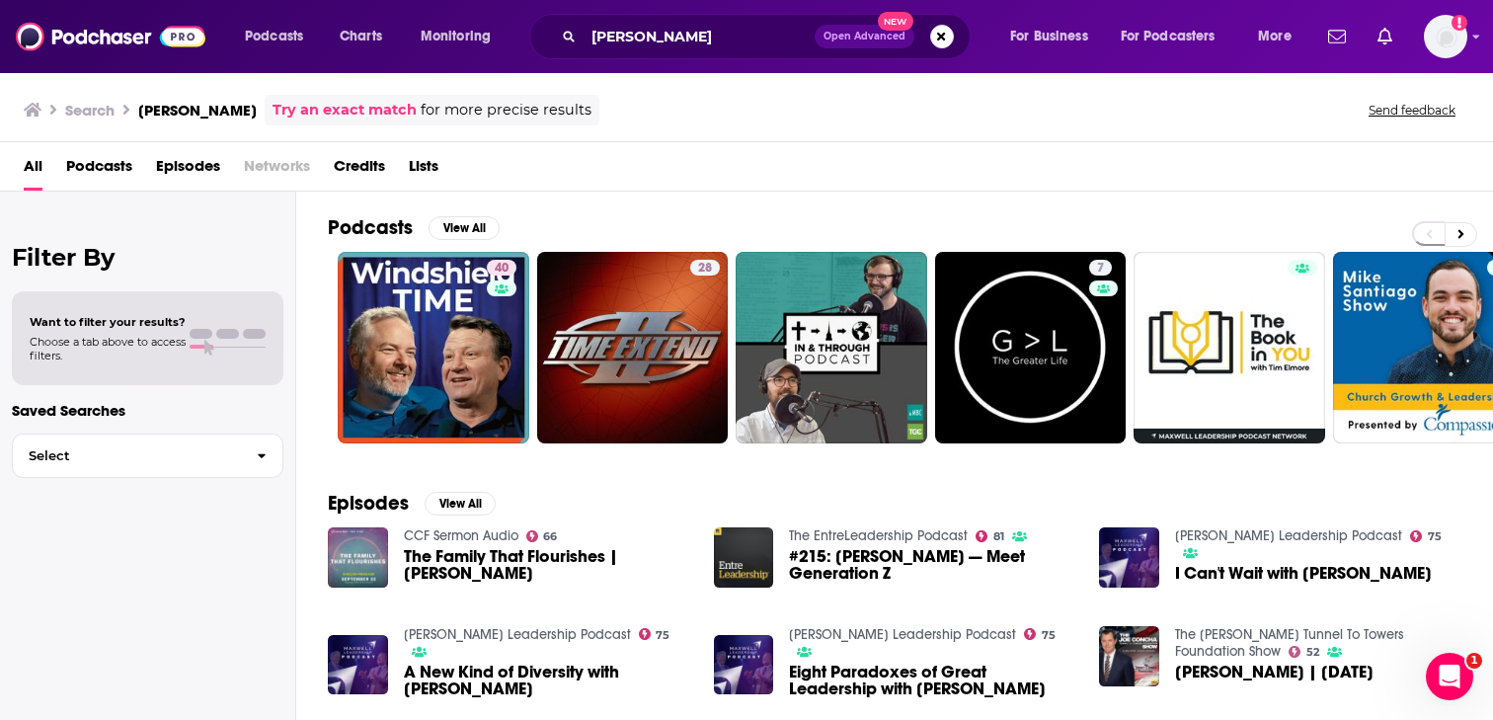
click at [176, 164] on span "Episodes" at bounding box center [188, 170] width 64 height 40
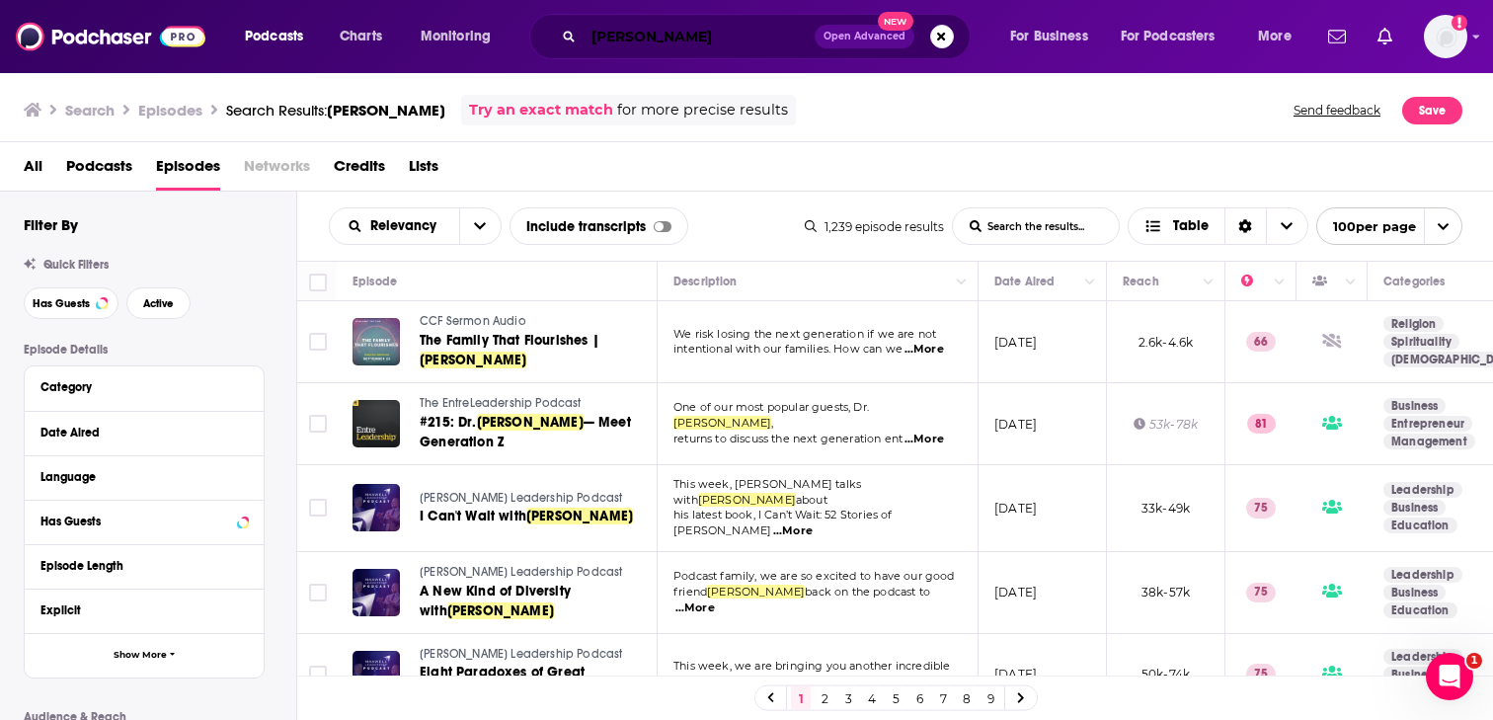
click at [710, 39] on input "tim elmore" at bounding box center [699, 37] width 231 height 32
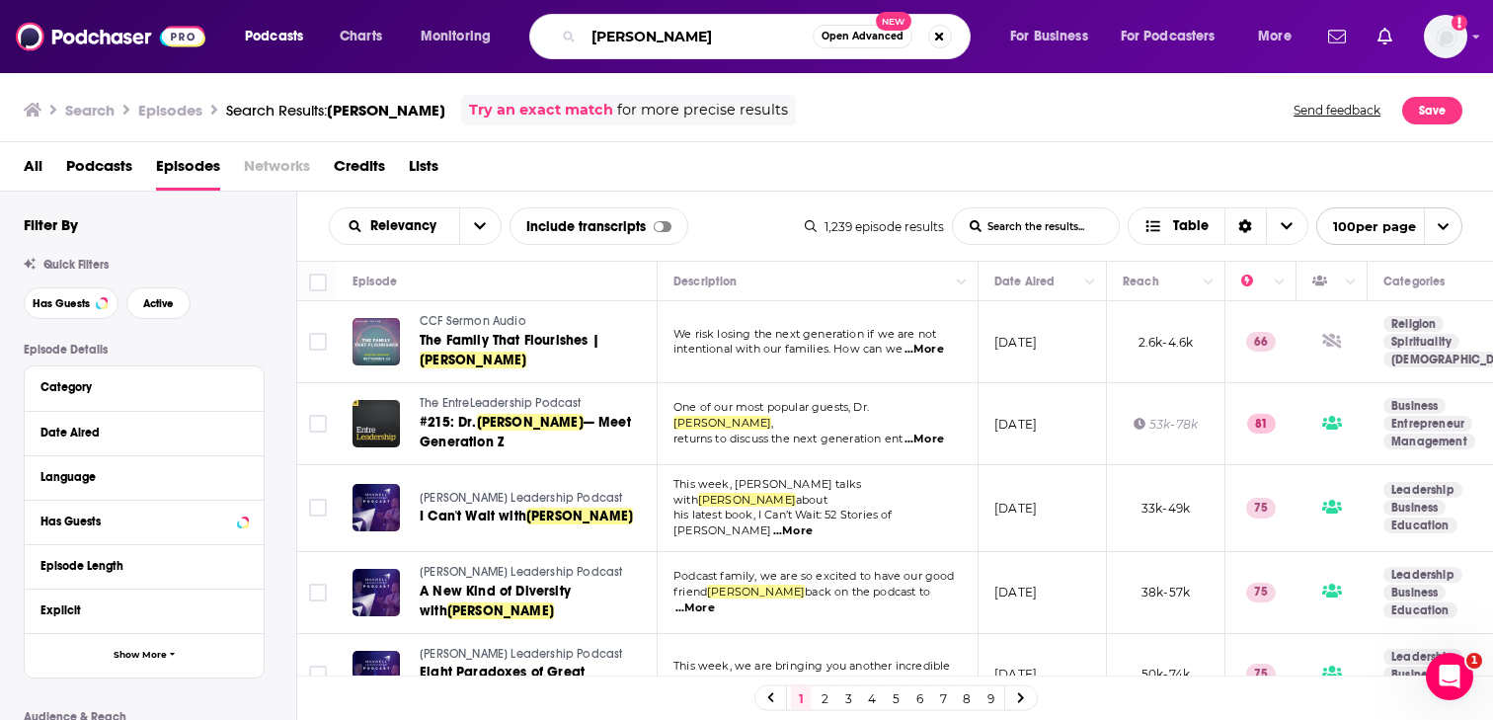
click at [710, 39] on input "tim elmore" at bounding box center [698, 37] width 229 height 32
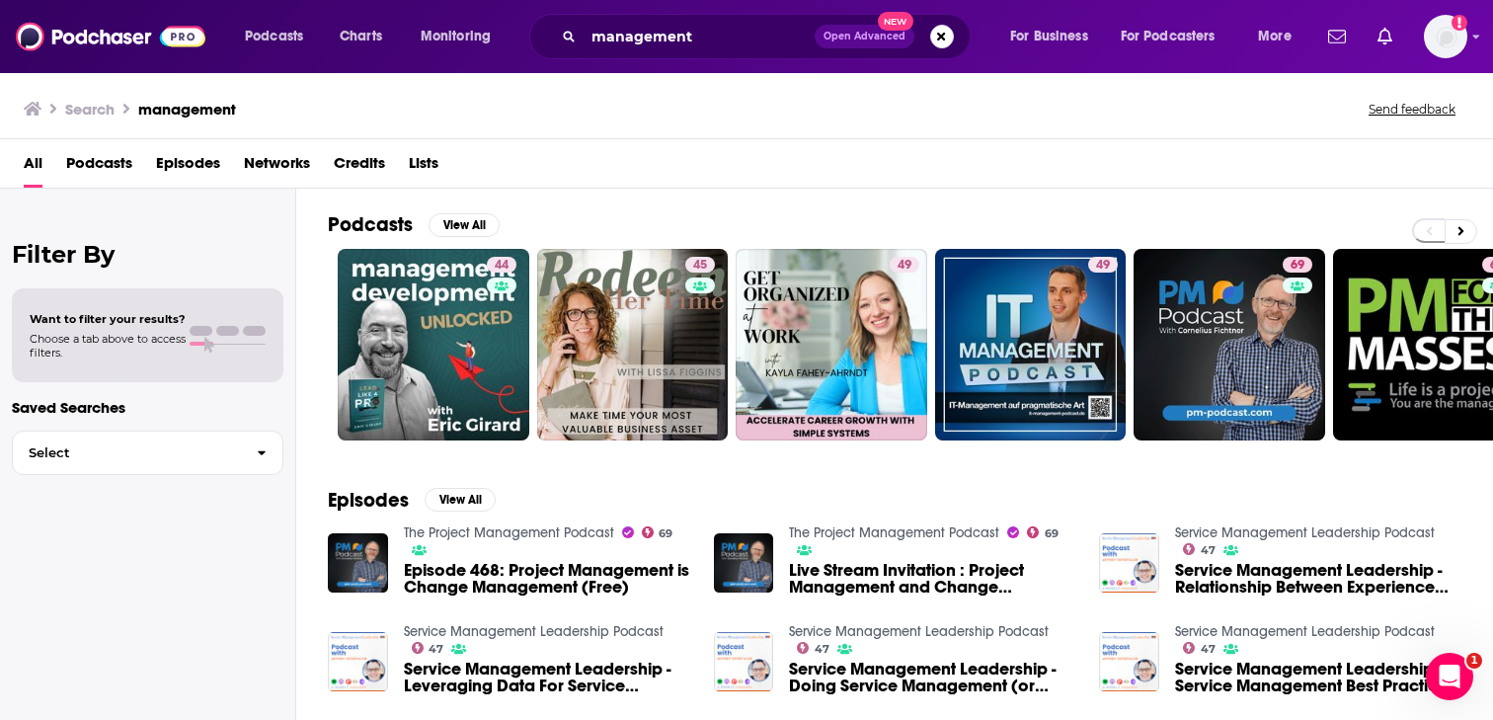
click at [114, 165] on span "Podcasts" at bounding box center [99, 167] width 66 height 40
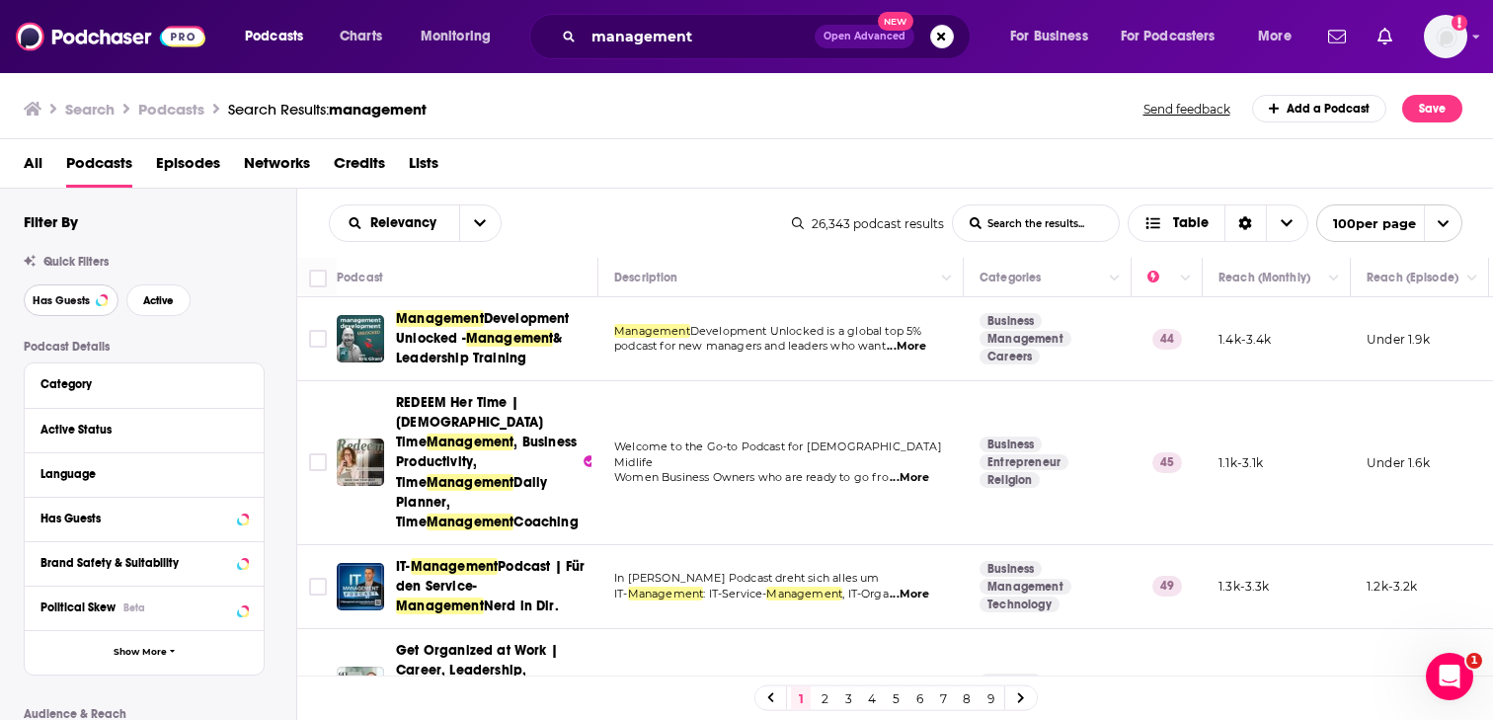
click at [80, 298] on span "Has Guests" at bounding box center [61, 300] width 57 height 11
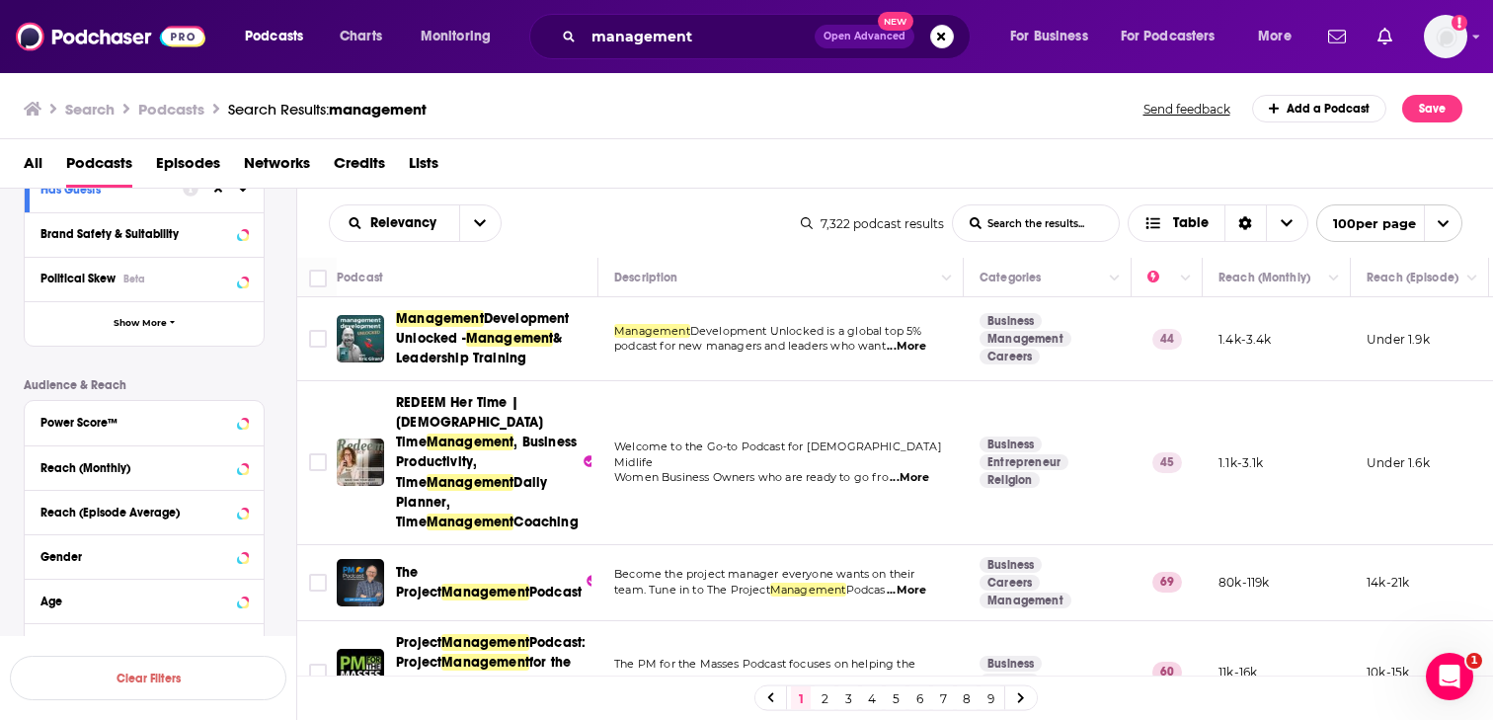
scroll to position [335, 0]
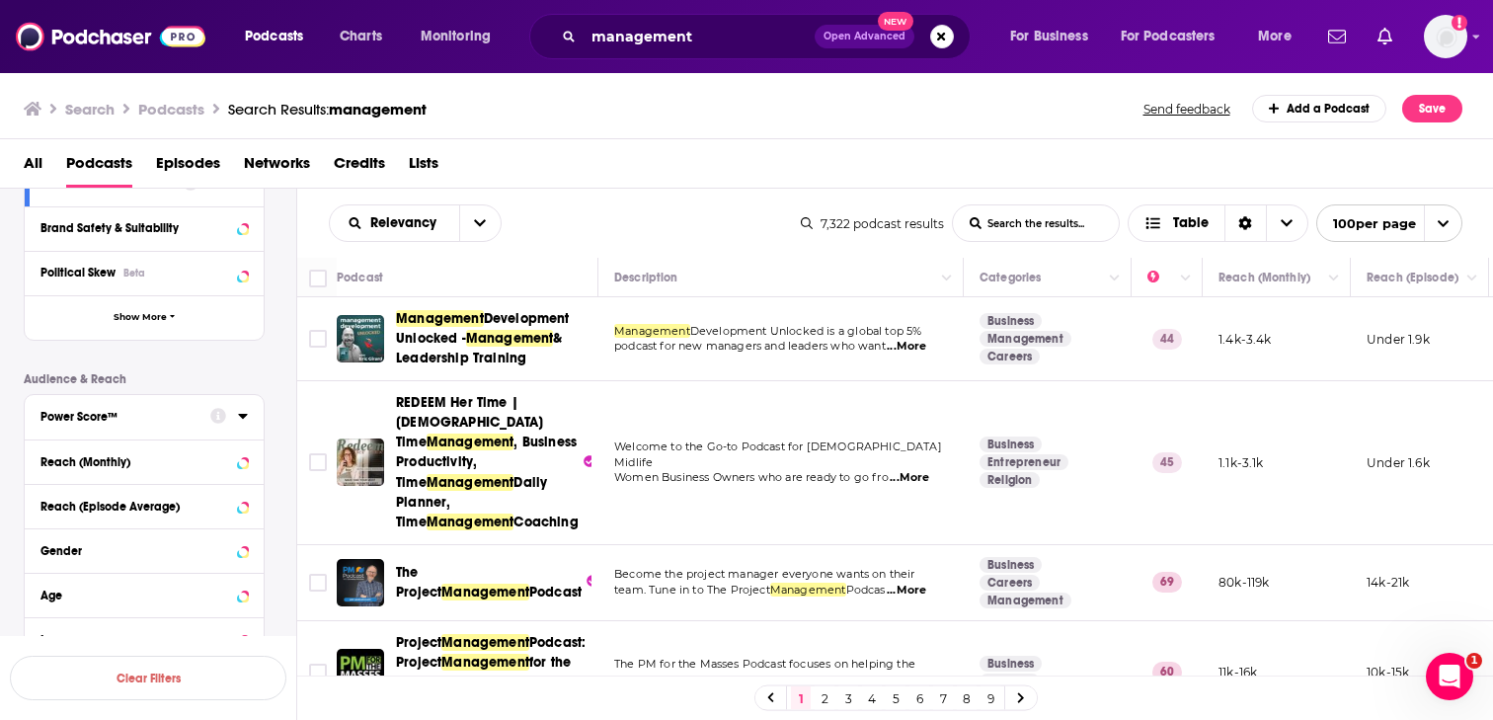
click at [161, 424] on div "Power Score™" at bounding box center [118, 417] width 157 height 14
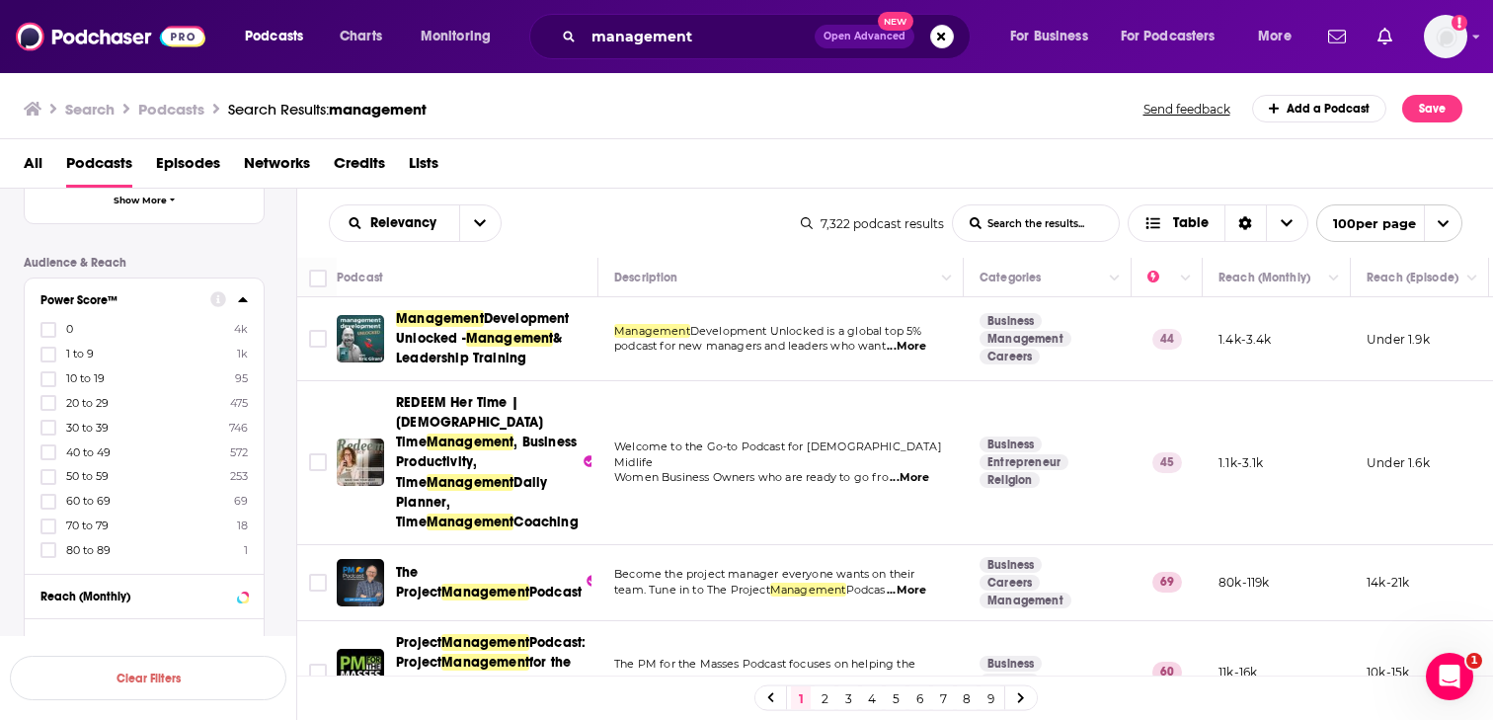
scroll to position [464, 0]
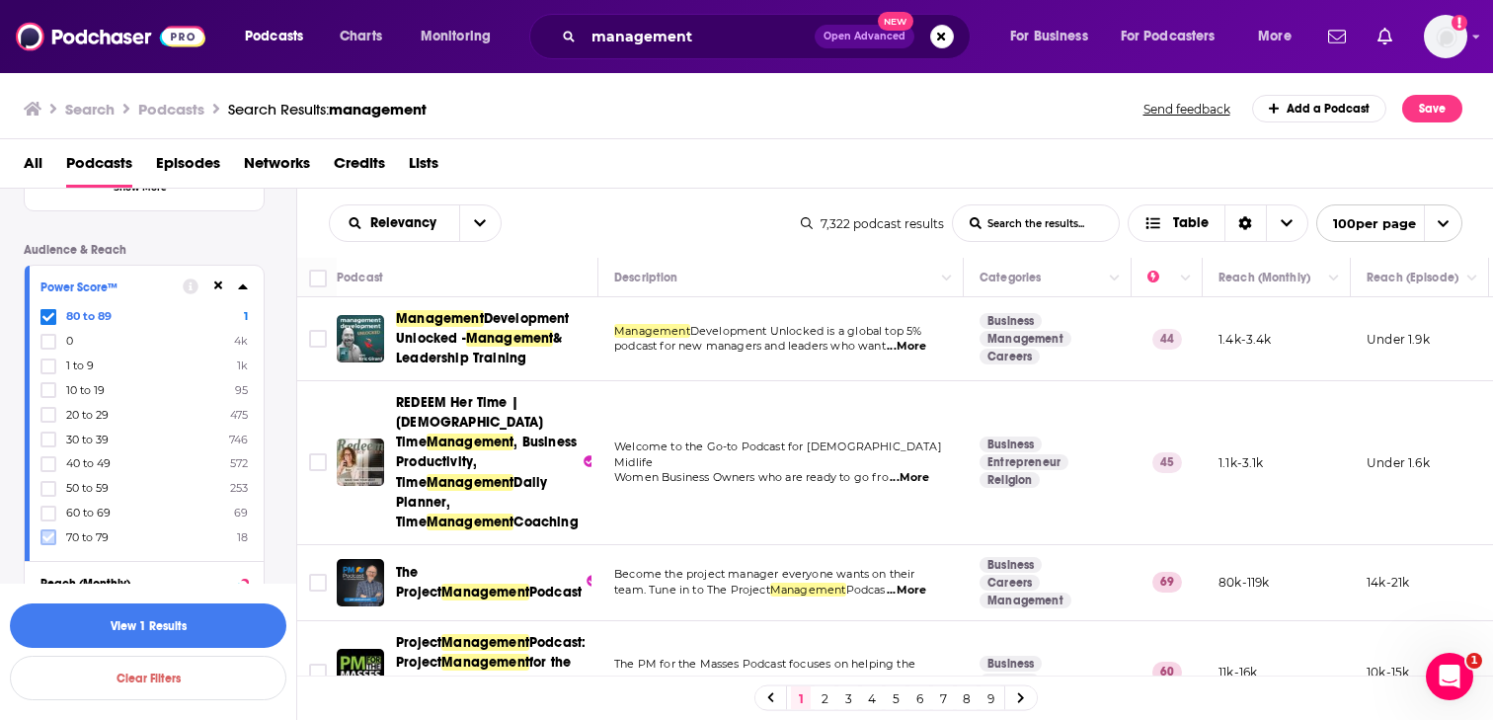
click at [49, 535] on icon at bounding box center [48, 537] width 12 height 9
click at [250, 625] on button "View 88 Results" at bounding box center [148, 625] width 276 height 44
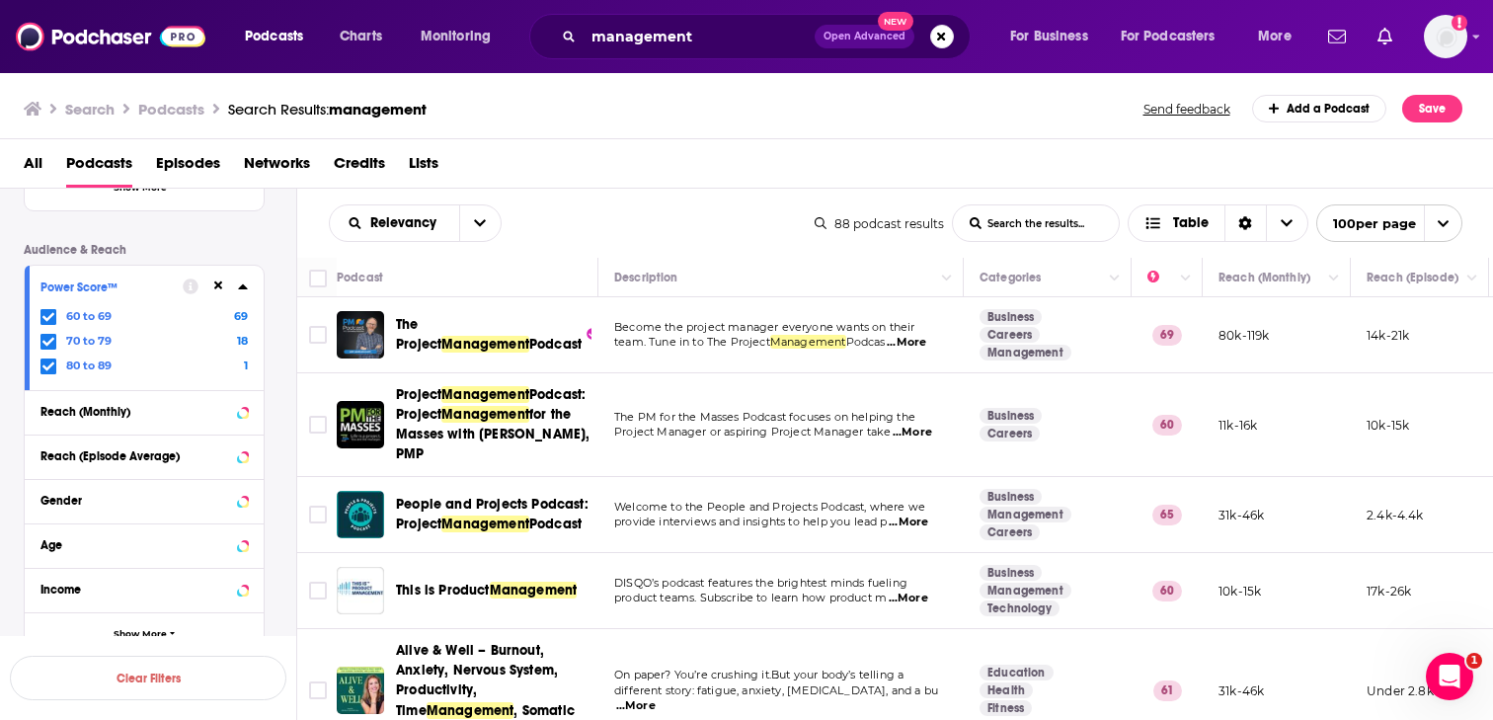
click at [482, 336] on span "Management" at bounding box center [485, 344] width 88 height 17
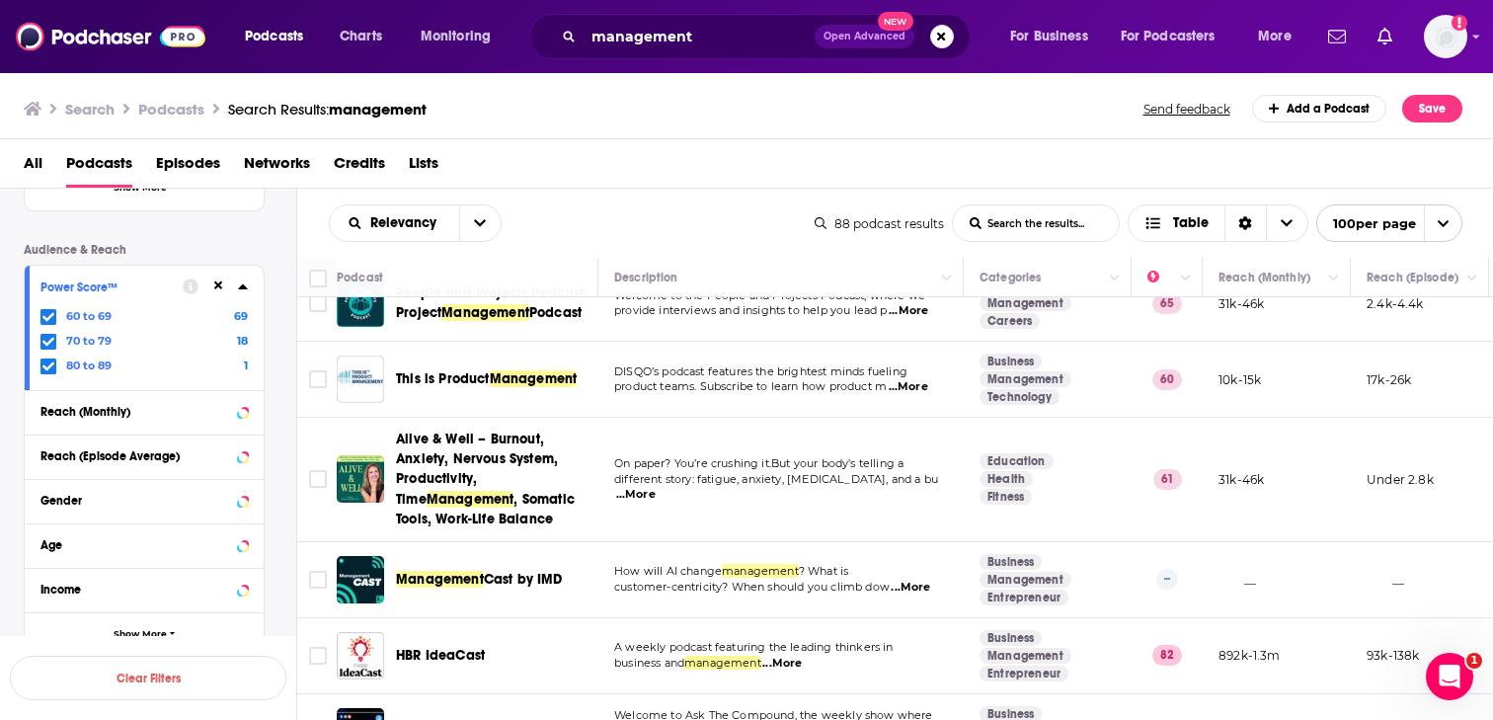
scroll to position [233, 0]
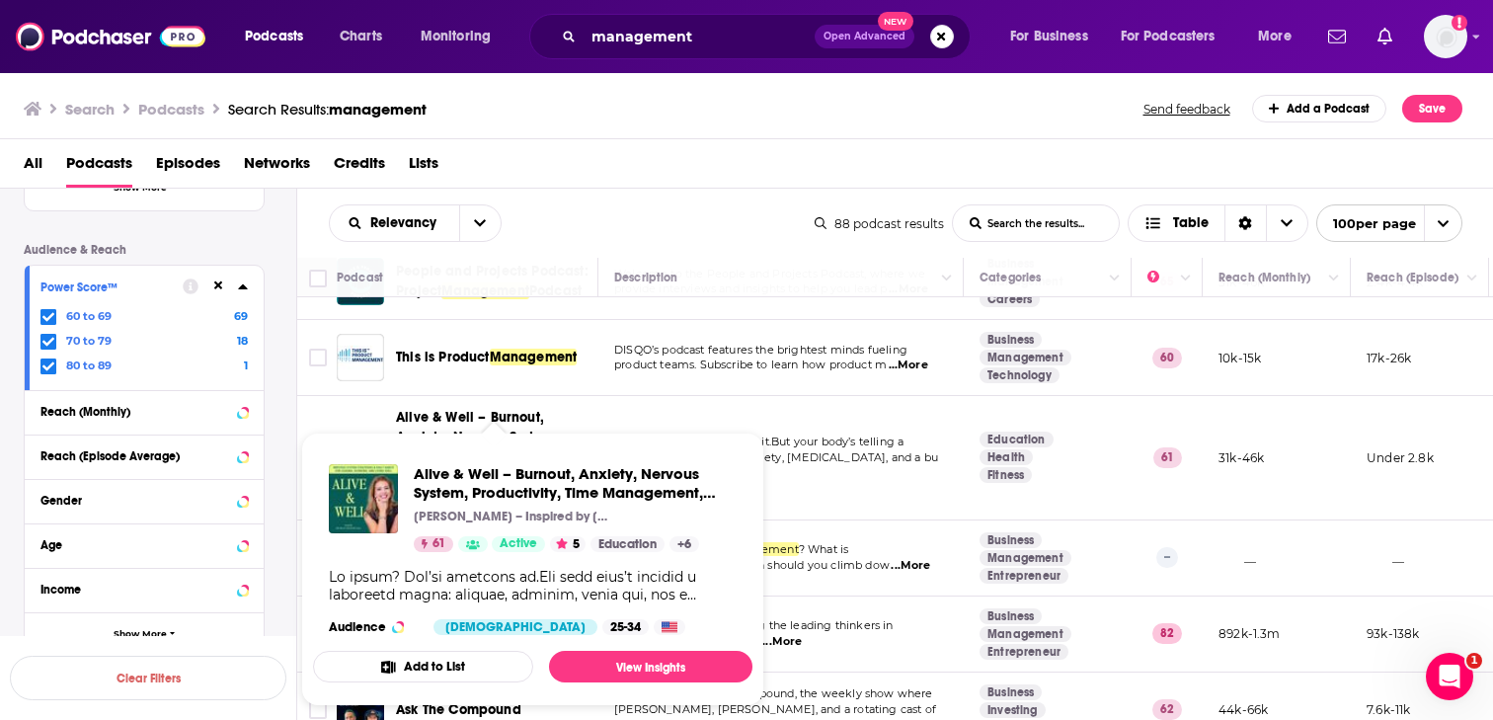
click at [479, 438] on span "Alive & Well – Burnout, Anxiety, Nervous System, Productivity, Time Management,…" at bounding box center [532, 570] width 439 height 274
click at [476, 475] on span "Alive & Well – Burnout, Anxiety, Nervous System, Productivity, Time Management,…" at bounding box center [575, 483] width 323 height 38
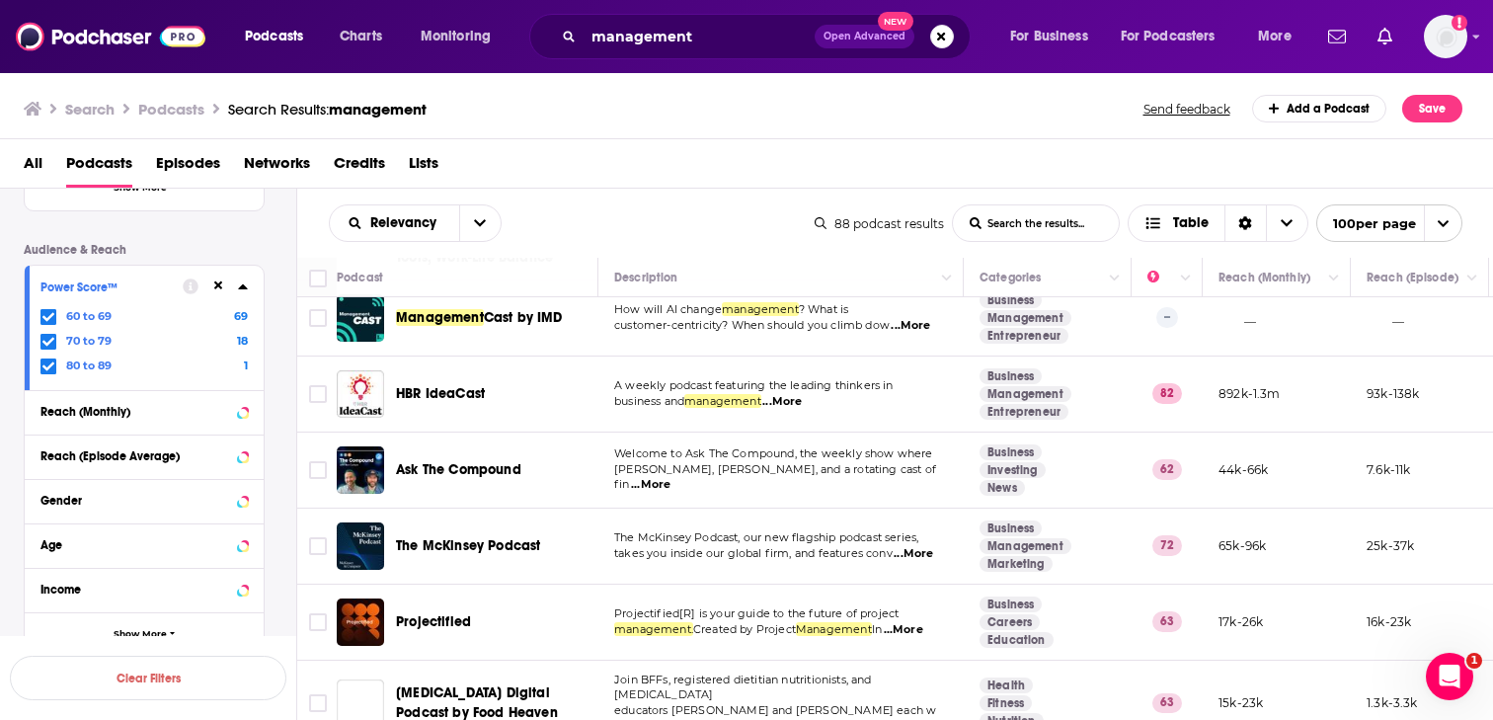
scroll to position [478, 0]
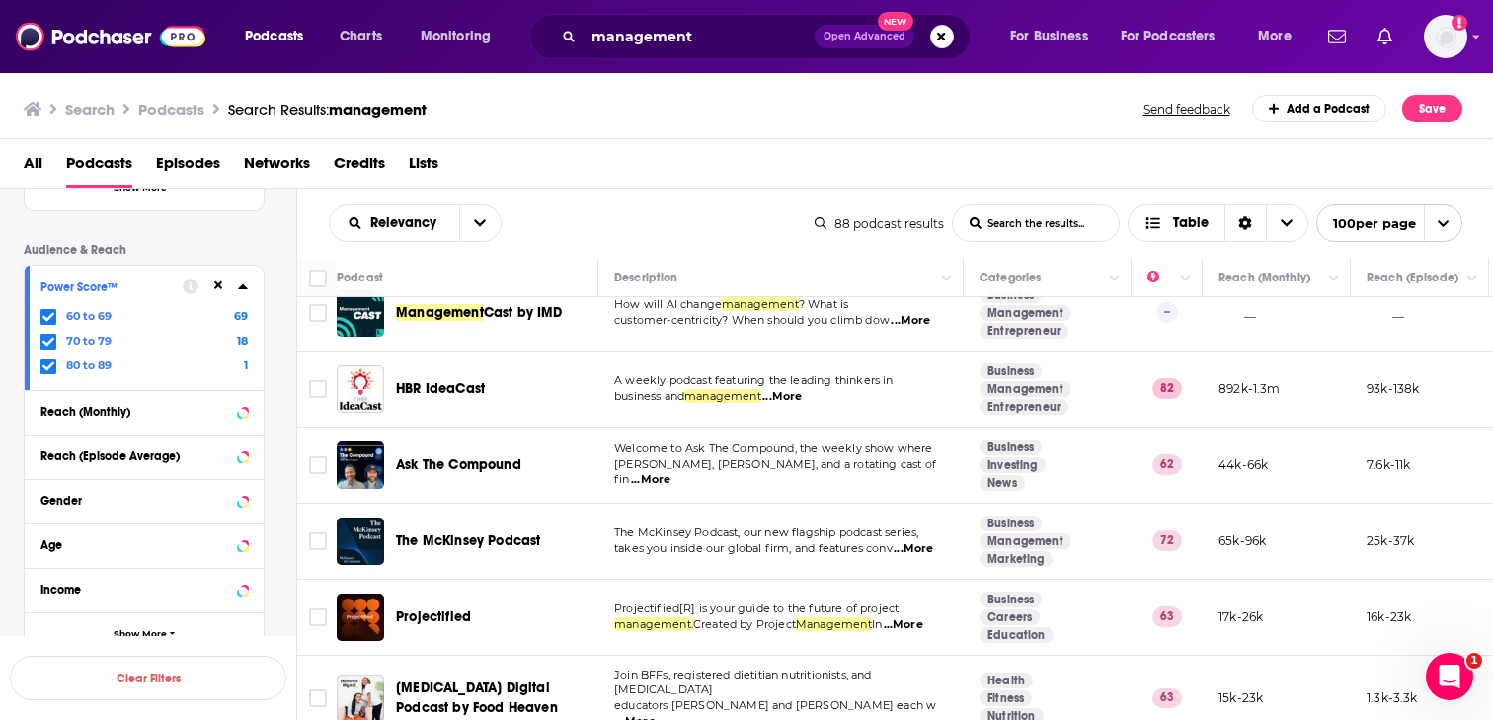
click at [490, 467] on span "Ask The Compound" at bounding box center [458, 464] width 125 height 17
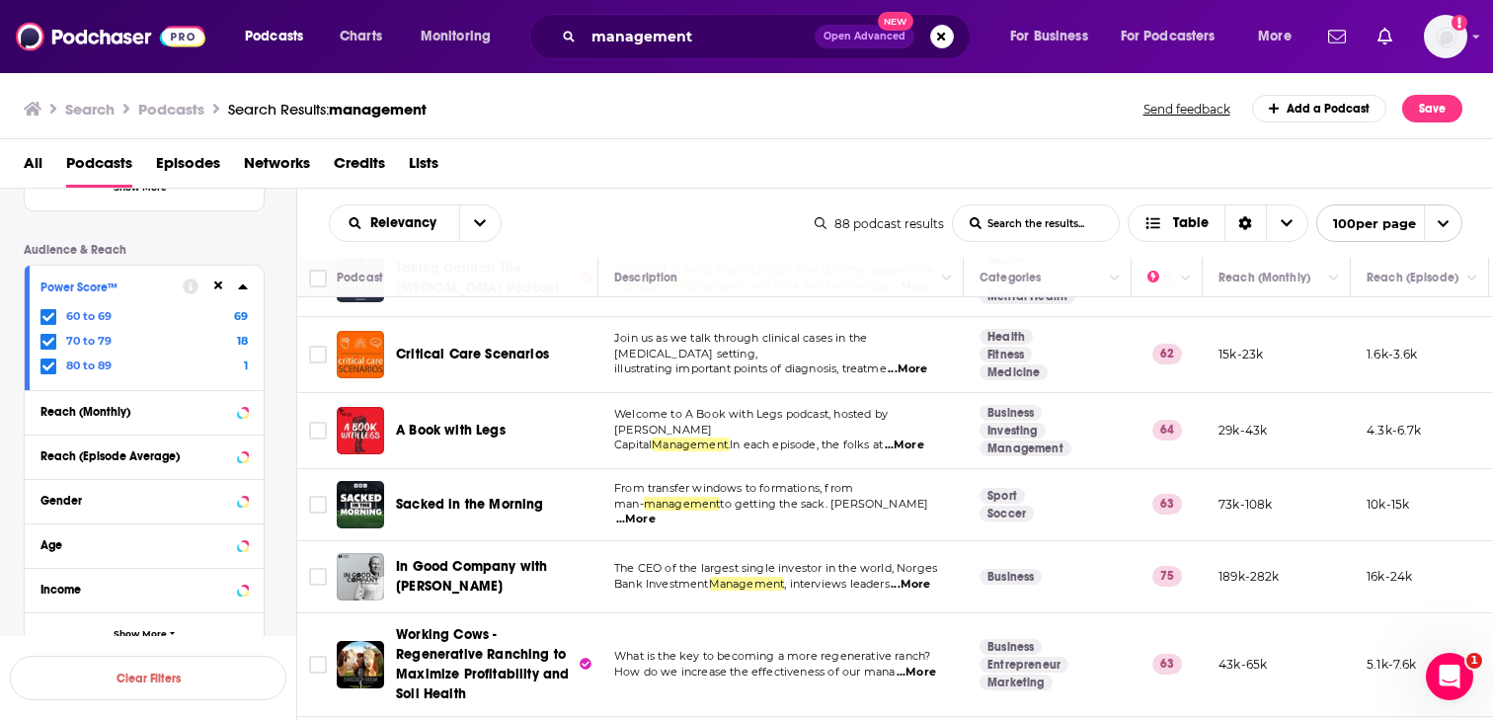
scroll to position [1394, 0]
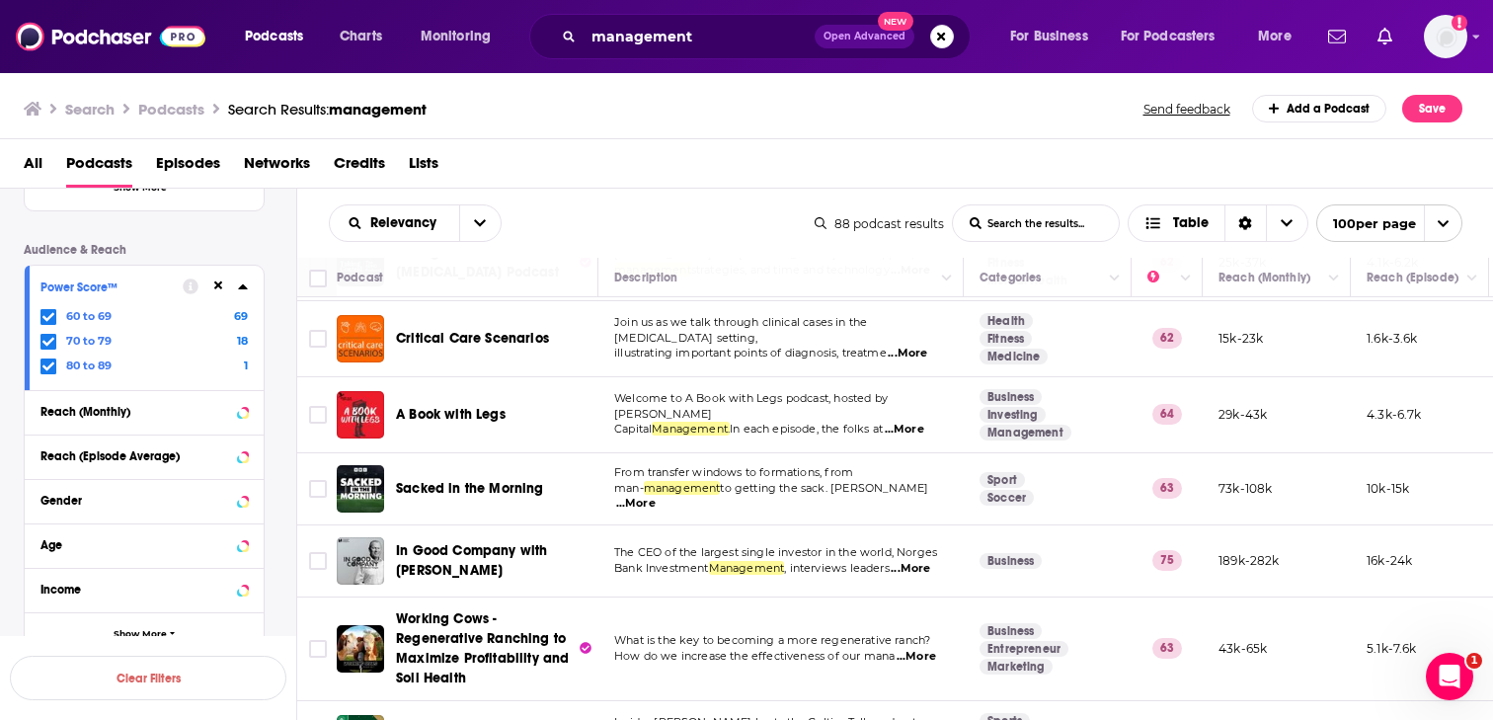
click at [481, 467] on div "Podcasts Charts Monitoring management Open Advanced New For Business For Podcas…" at bounding box center [746, 360] width 1493 height 720
click at [482, 460] on div "Podcasts Charts Monitoring management Open Advanced New For Business For Podcas…" at bounding box center [746, 360] width 1493 height 720
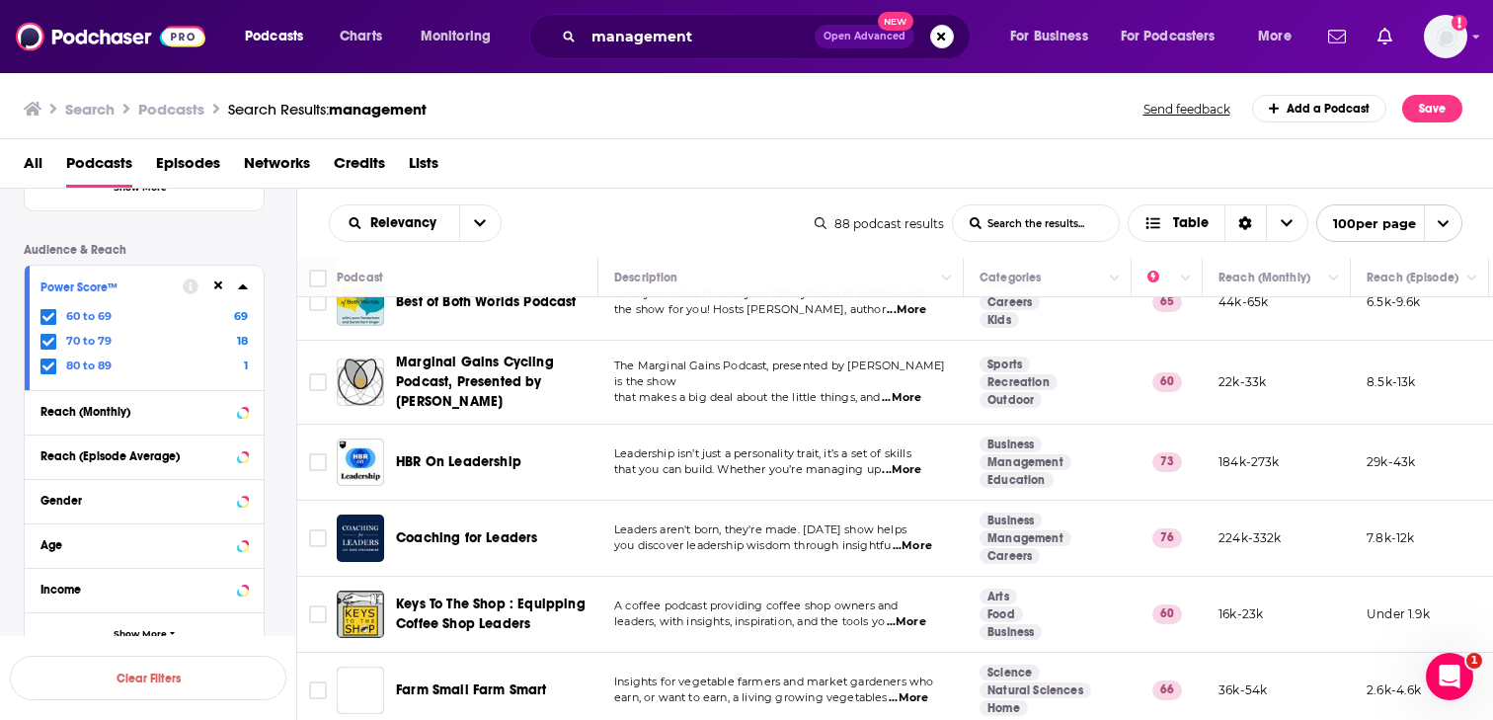
scroll to position [2879, 0]
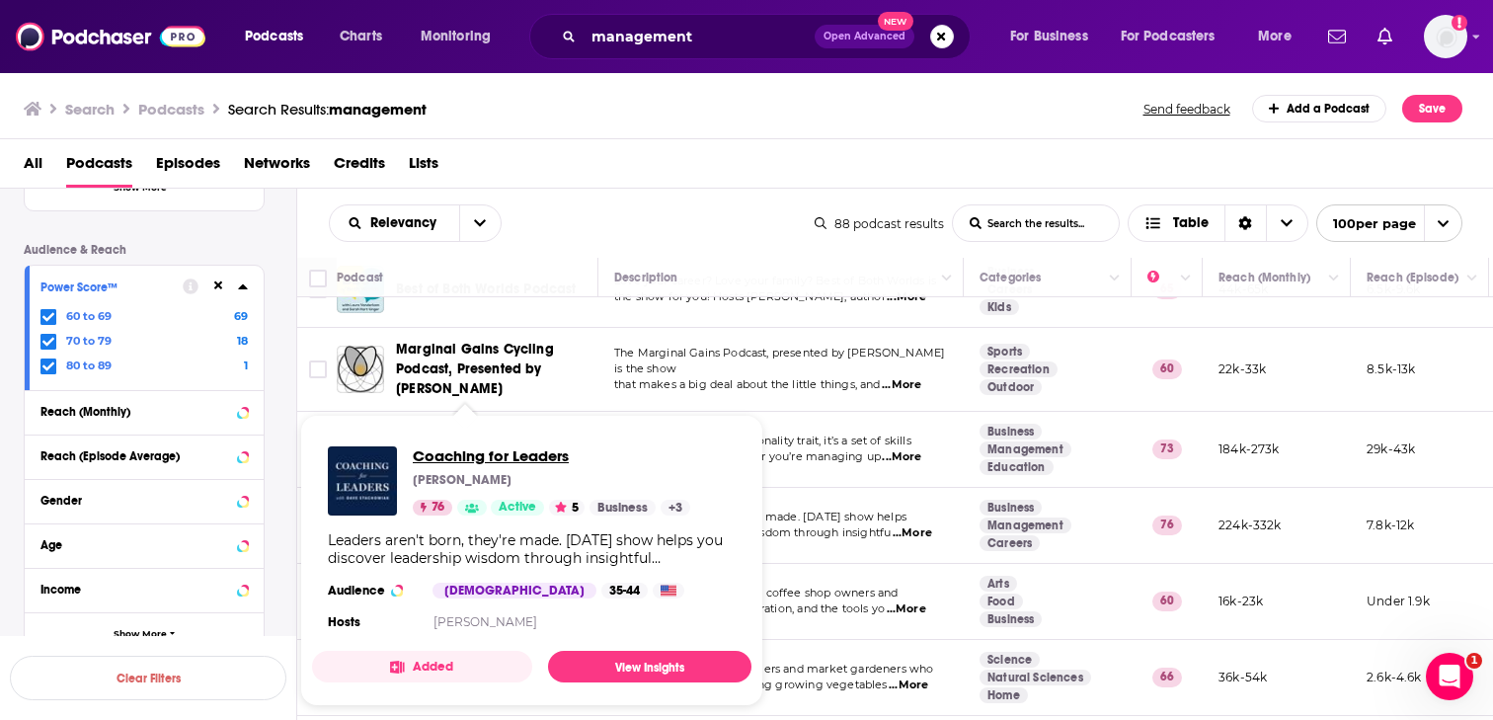
click at [497, 450] on span "Coaching for Leaders" at bounding box center [551, 455] width 277 height 19
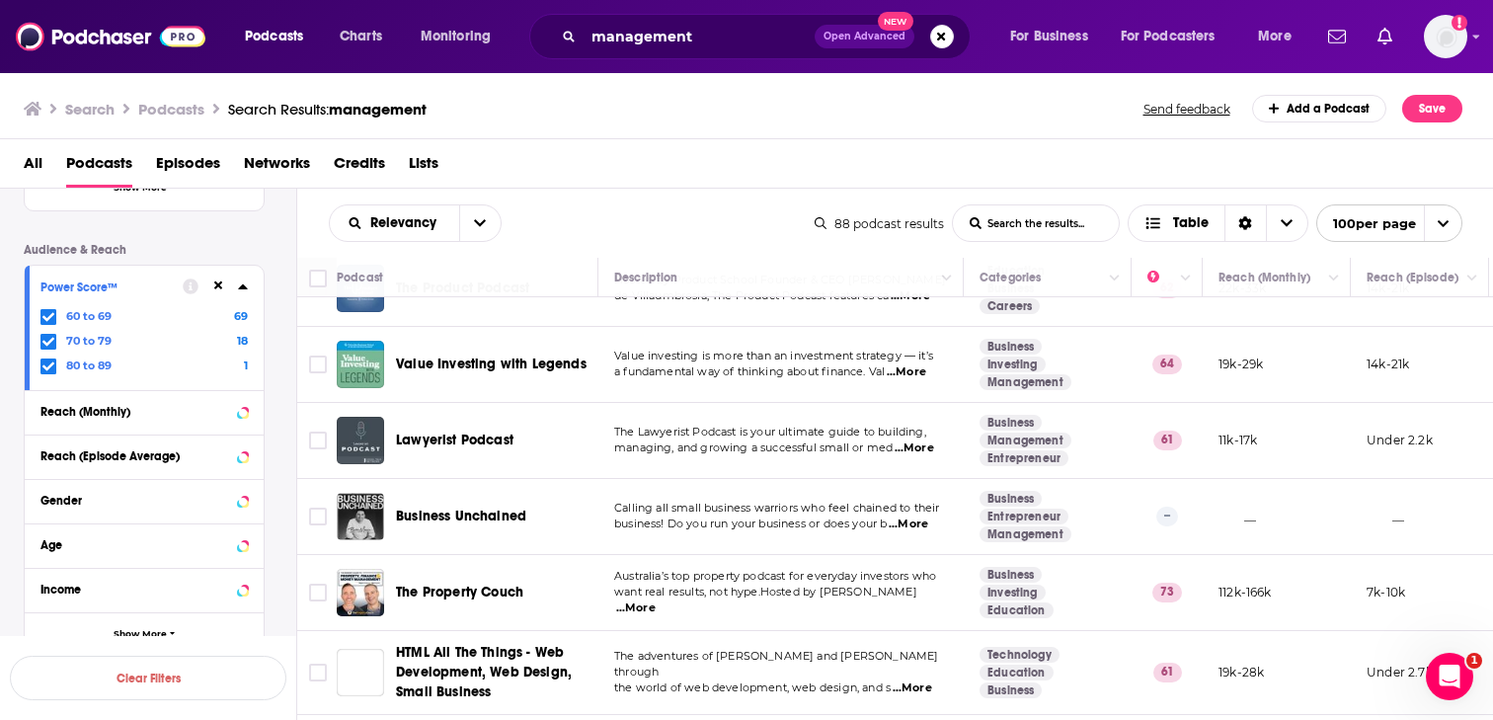
scroll to position [3357, 0]
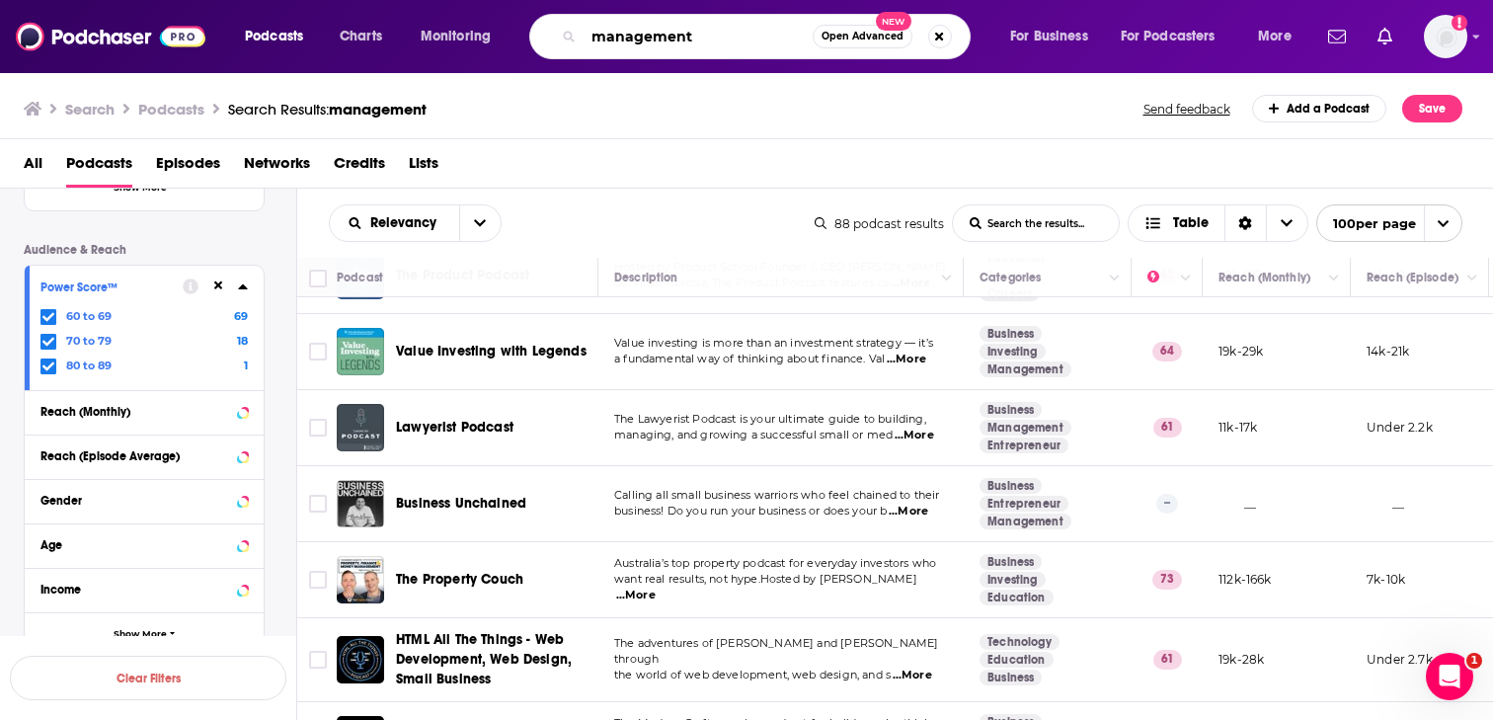
click at [704, 33] on input "management" at bounding box center [698, 37] width 229 height 32
type input "leadership"
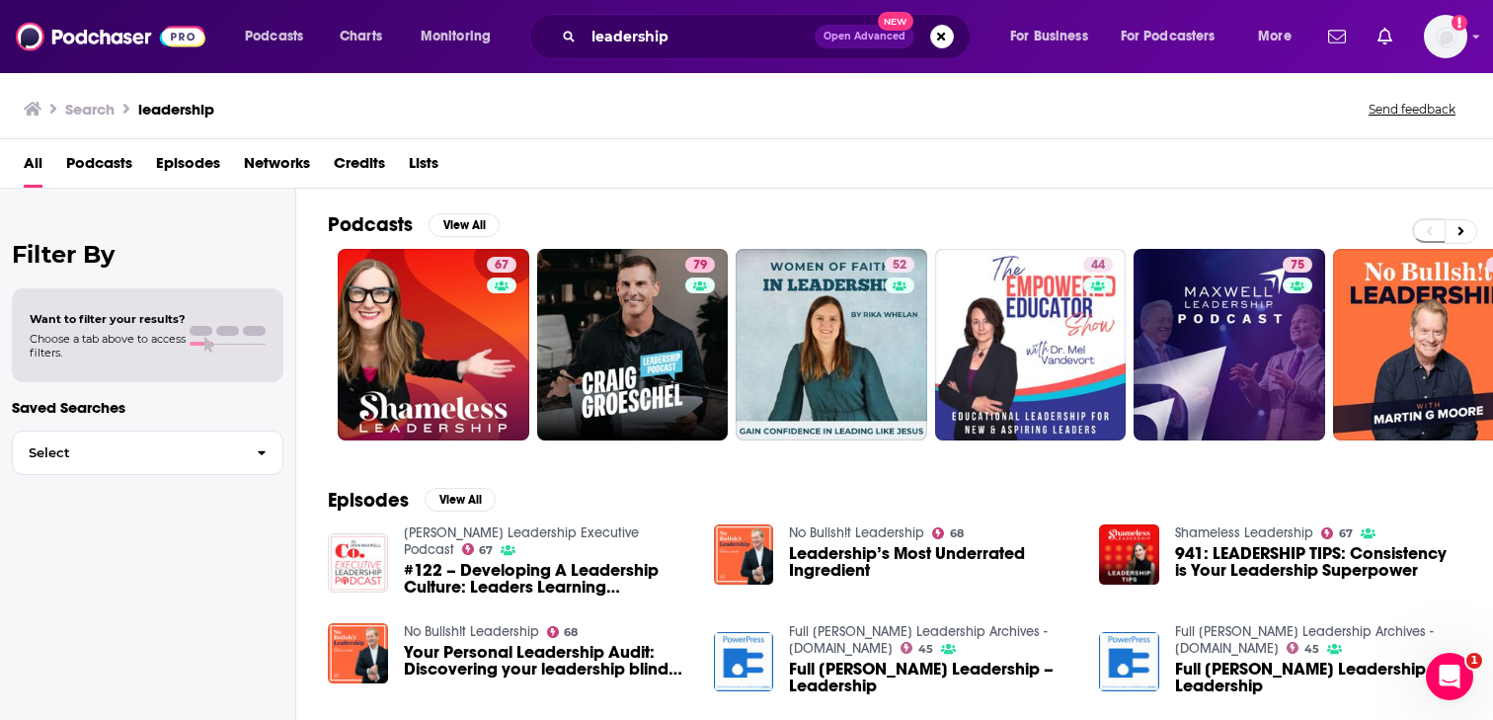
click at [384, 148] on span "Credits" at bounding box center [359, 167] width 51 height 40
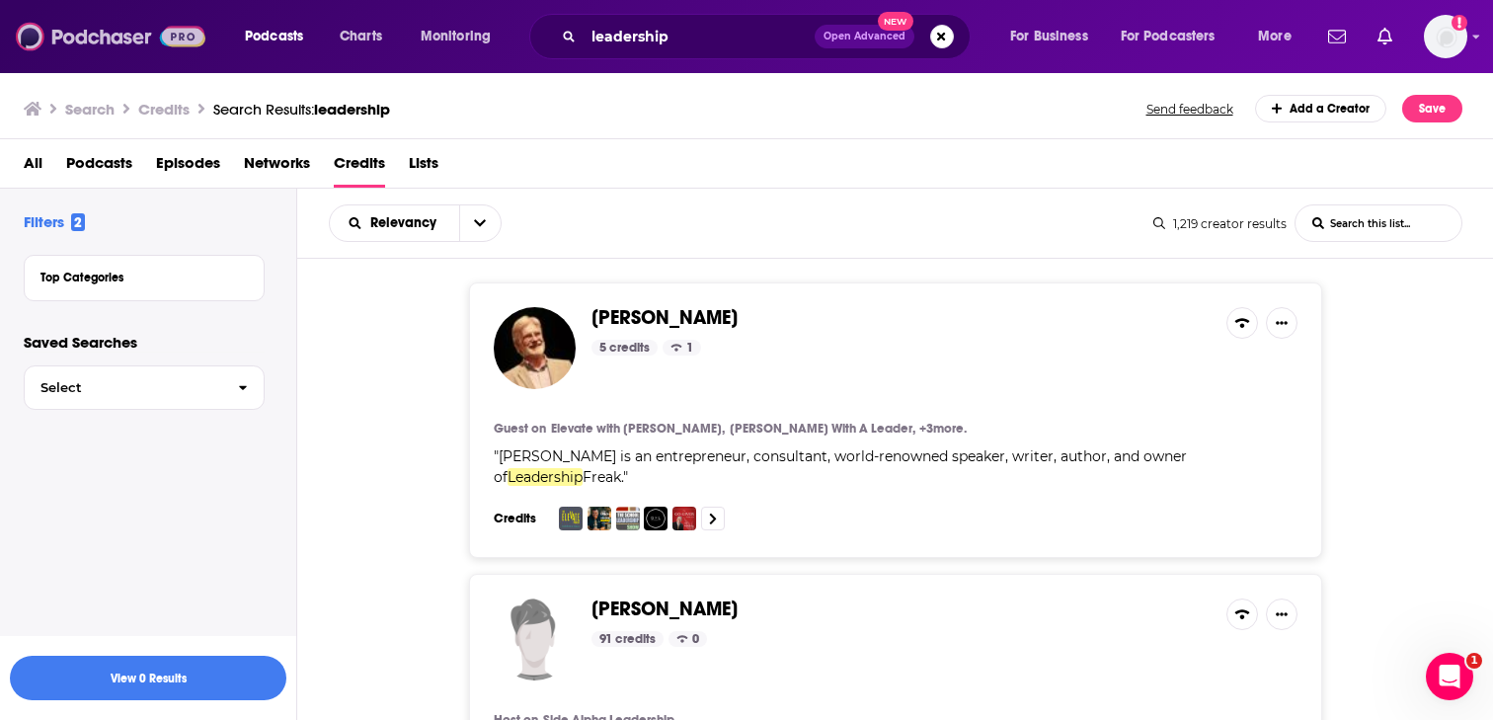
click at [150, 40] on img at bounding box center [111, 37] width 190 height 38
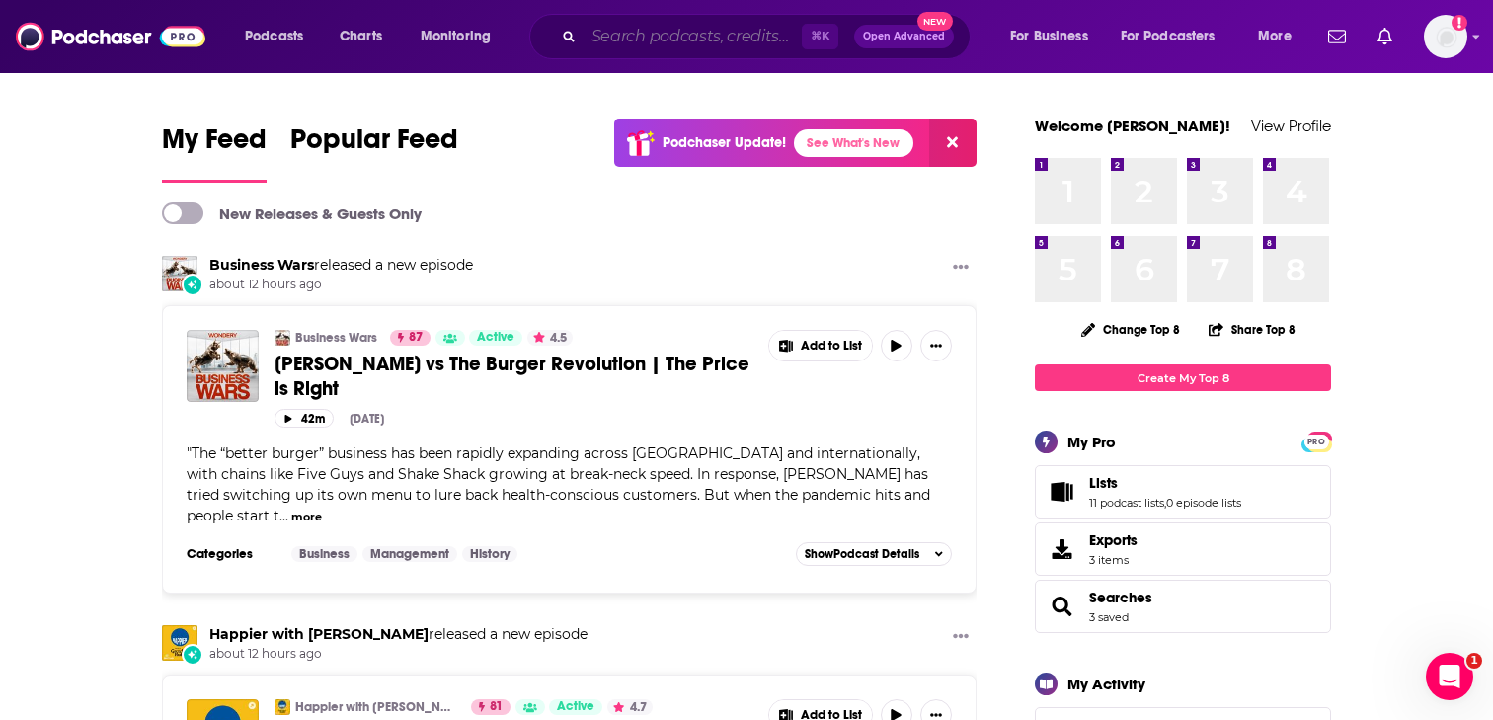
click at [615, 41] on input "Search podcasts, credits, & more..." at bounding box center [693, 37] width 218 height 32
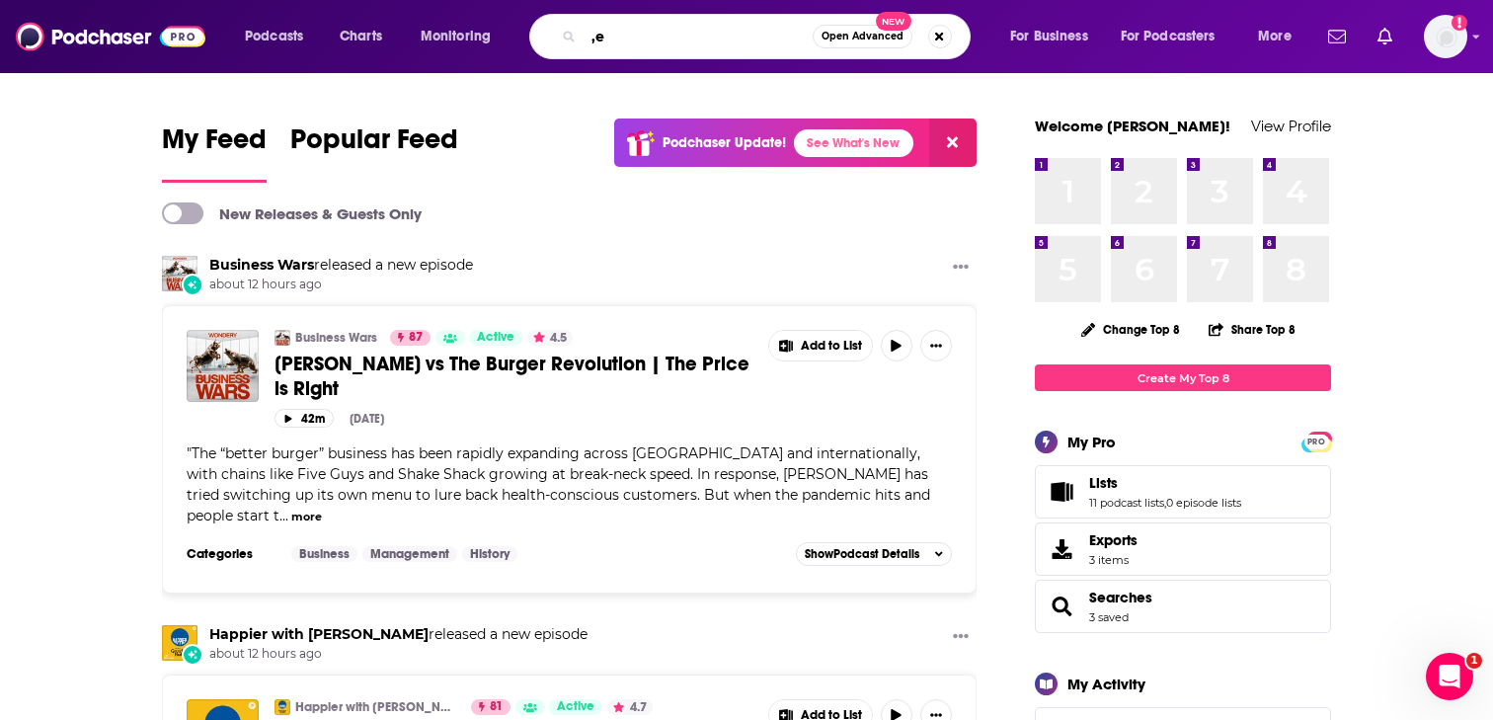
type input ","
type input "leadership"
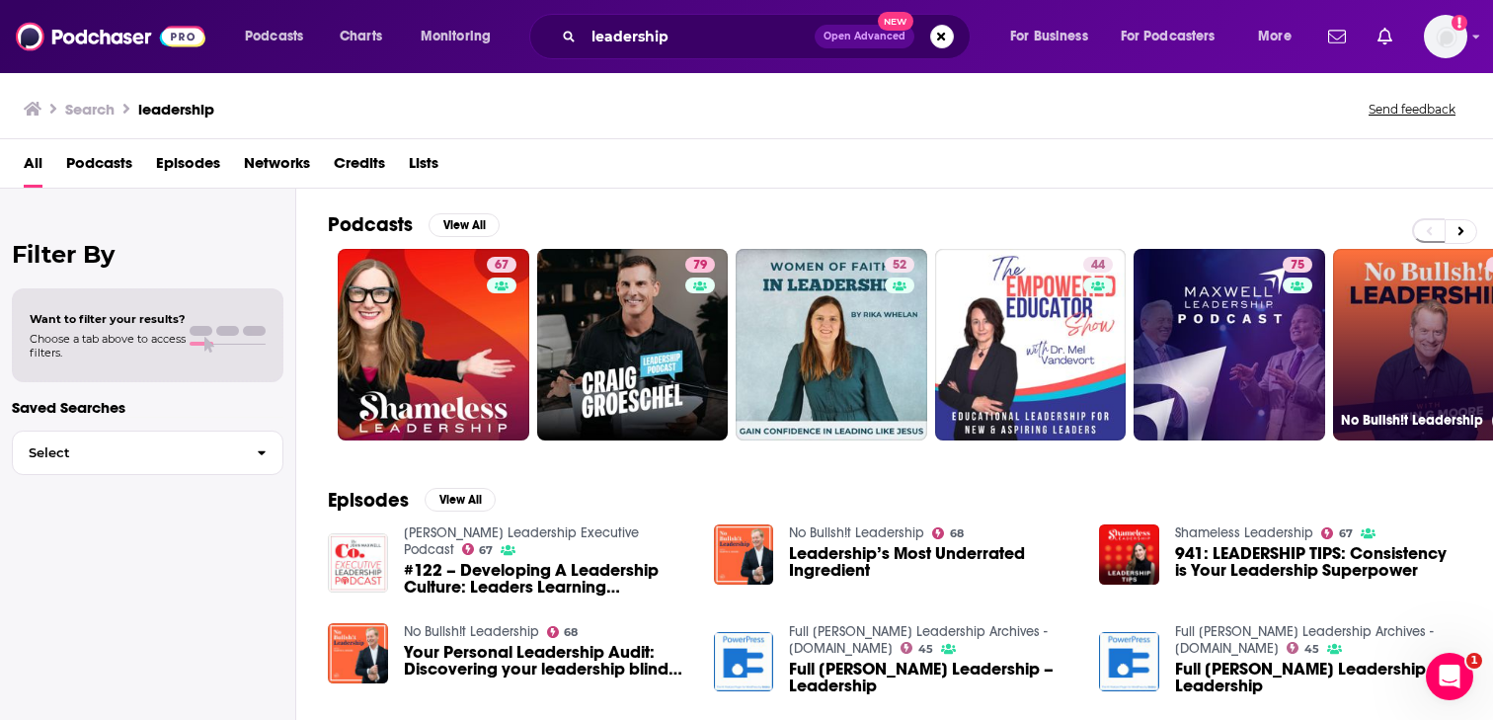
click at [1395, 293] on link "68 No Bullsh!t Leadership" at bounding box center [1429, 345] width 192 height 192
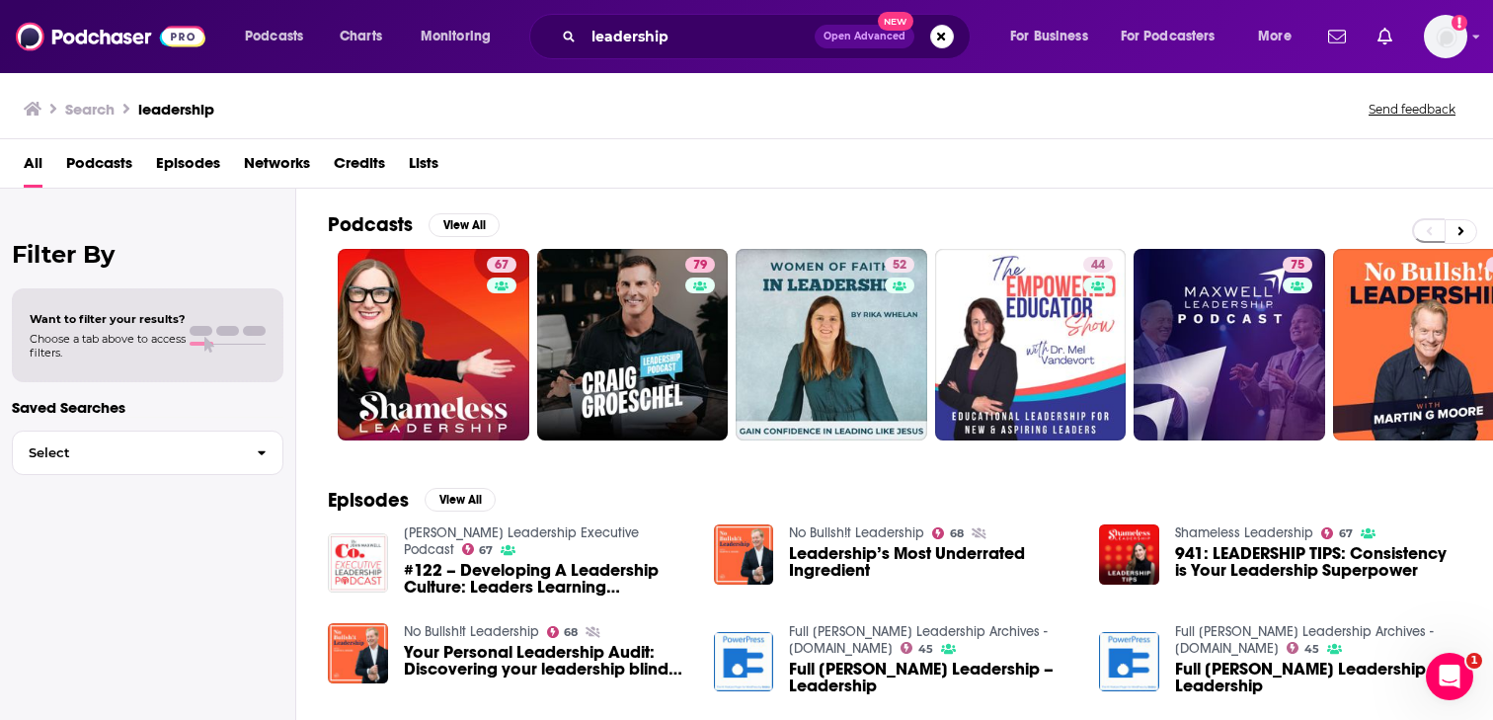
click at [113, 175] on span "Podcasts" at bounding box center [99, 167] width 66 height 40
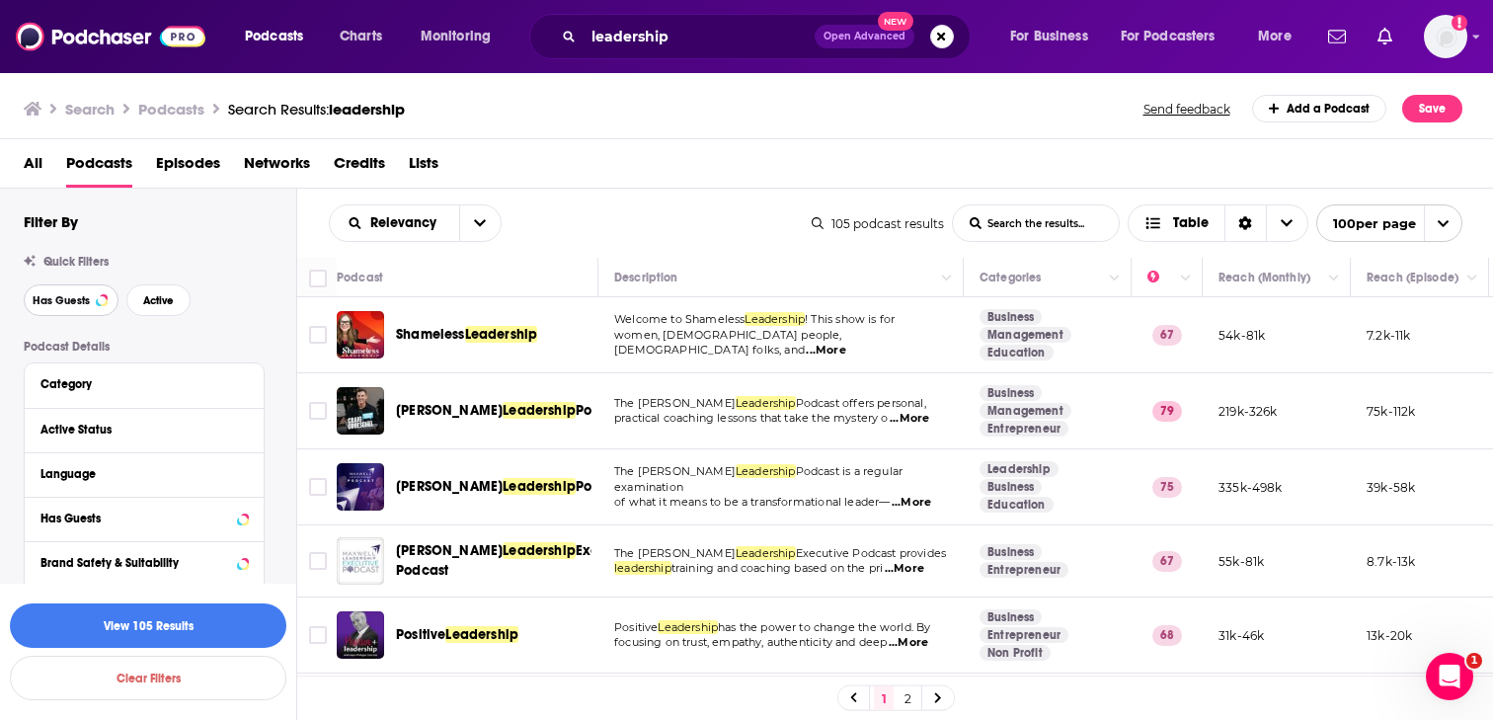
click at [66, 289] on button "Has Guests" at bounding box center [71, 300] width 95 height 32
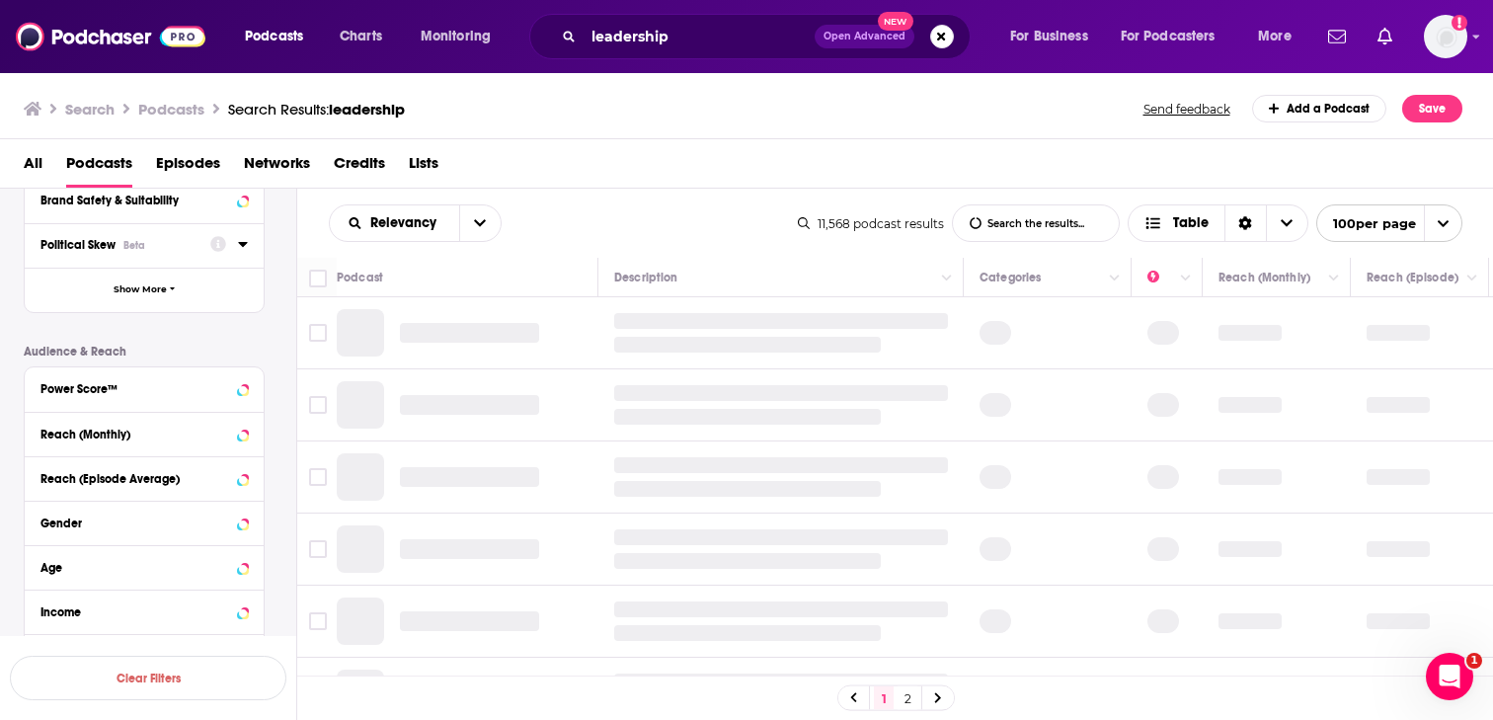
scroll to position [367, 0]
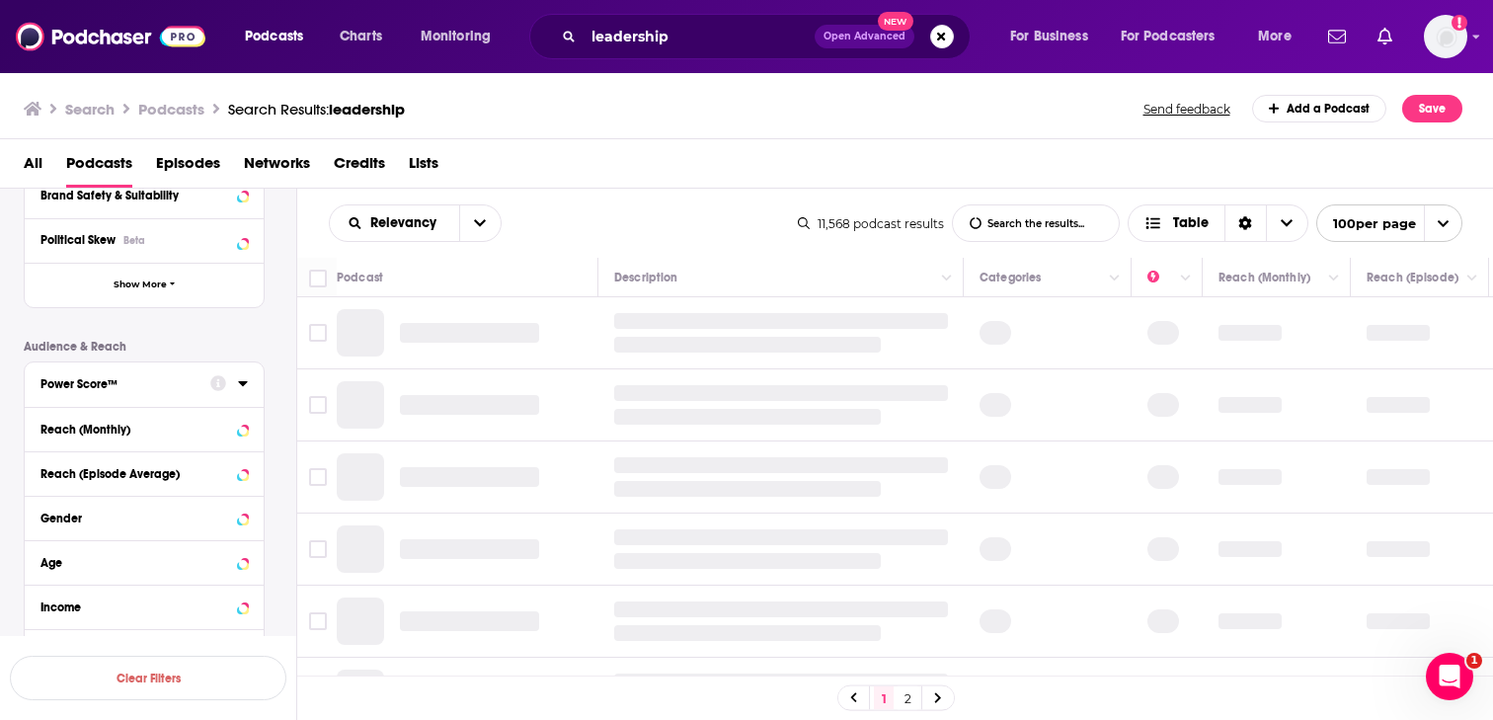
click at [160, 383] on div "Power Score™" at bounding box center [118, 384] width 157 height 14
click at [87, 460] on span "80 to 89" at bounding box center [88, 462] width 44 height 14
click at [48, 469] on input "multiSelectOption-80-2" at bounding box center [48, 469] width 0 height 0
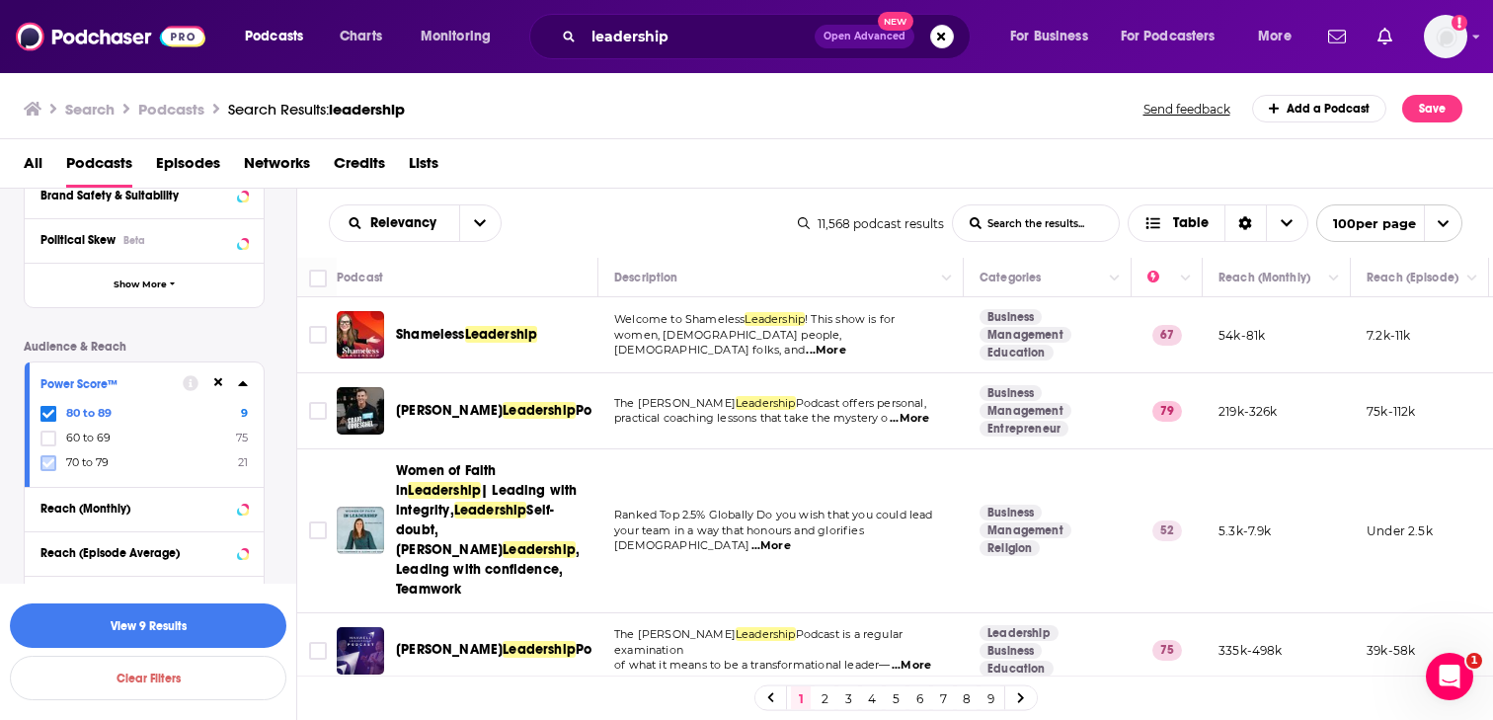
click at [52, 466] on icon at bounding box center [48, 463] width 12 height 12
click at [48, 466] on icon at bounding box center [48, 462] width 12 height 9
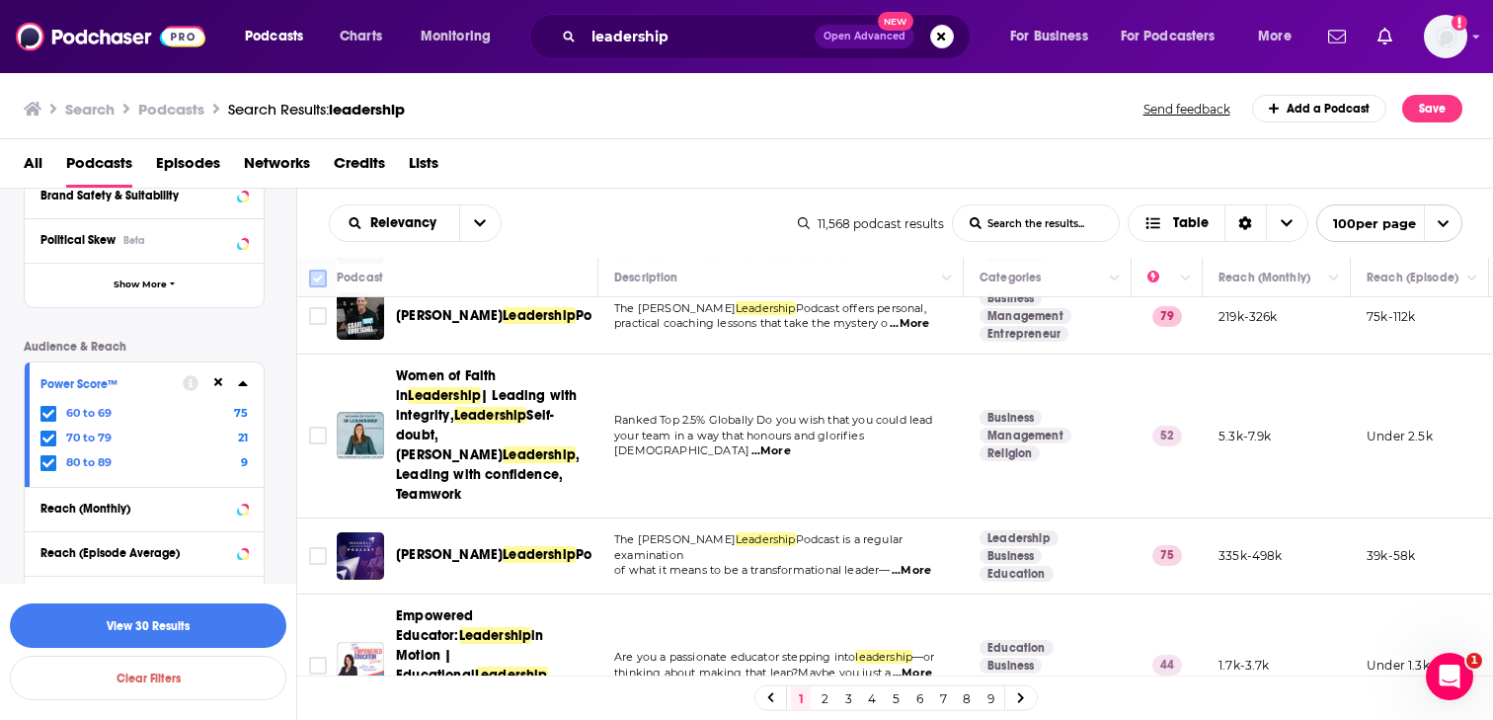
scroll to position [100, 0]
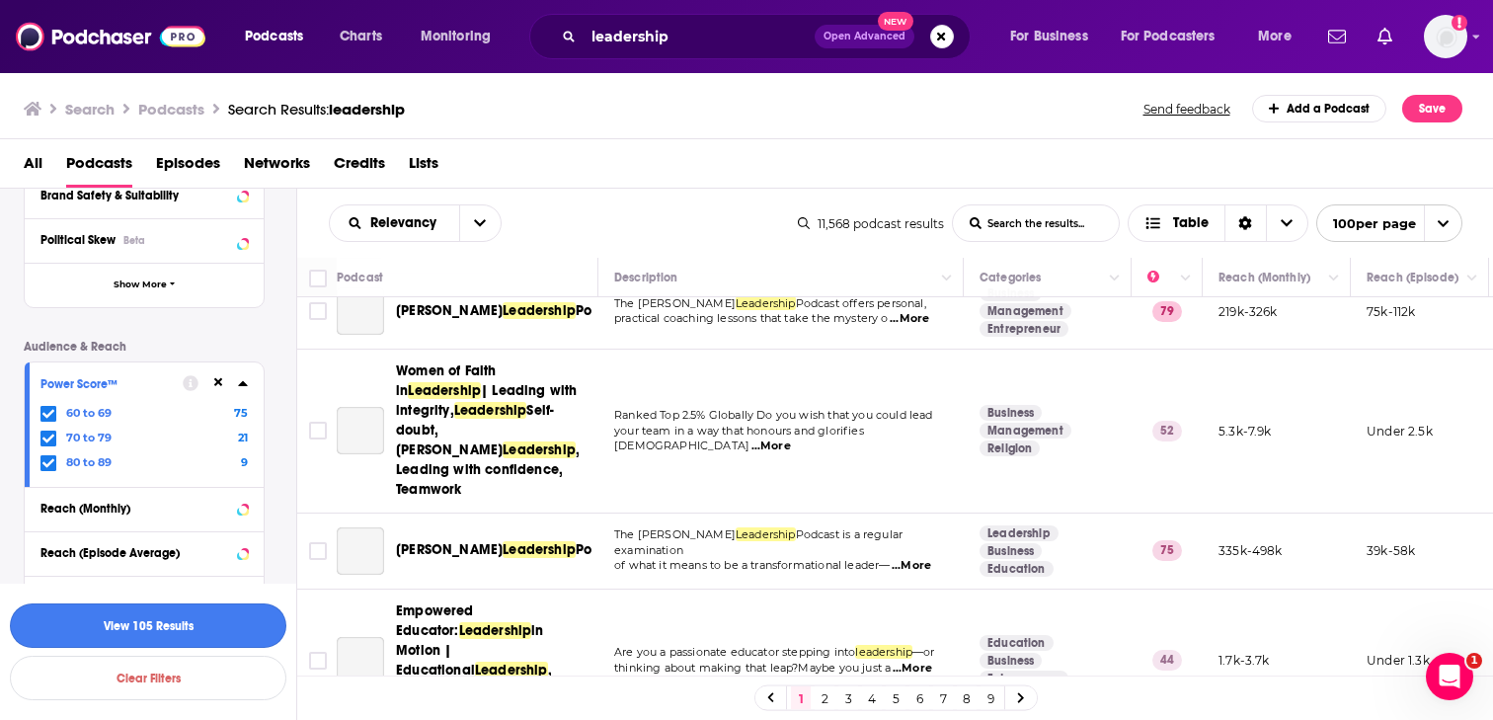
click at [221, 626] on button "View 105 Results" at bounding box center [148, 625] width 276 height 44
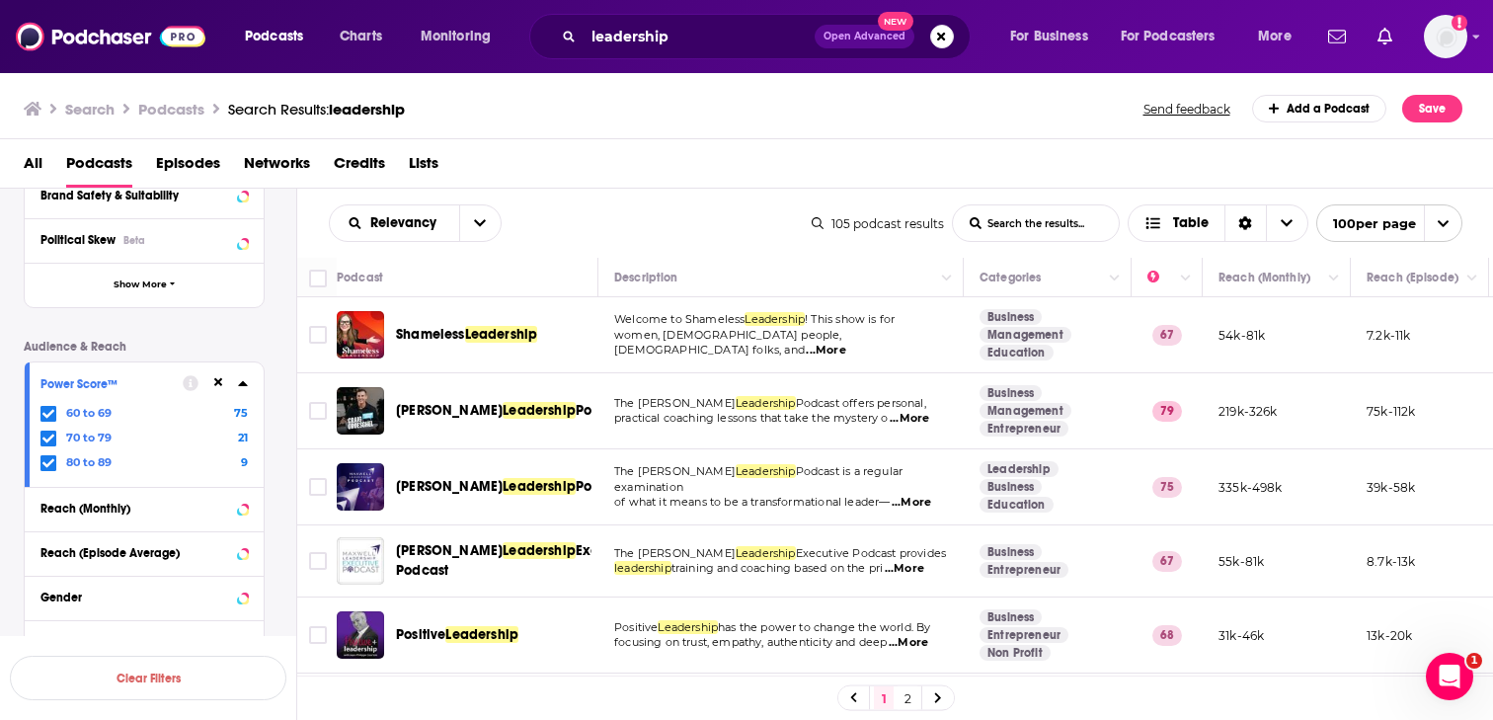
scroll to position [0, 2]
click at [479, 219] on icon "open menu" at bounding box center [480, 223] width 12 height 14
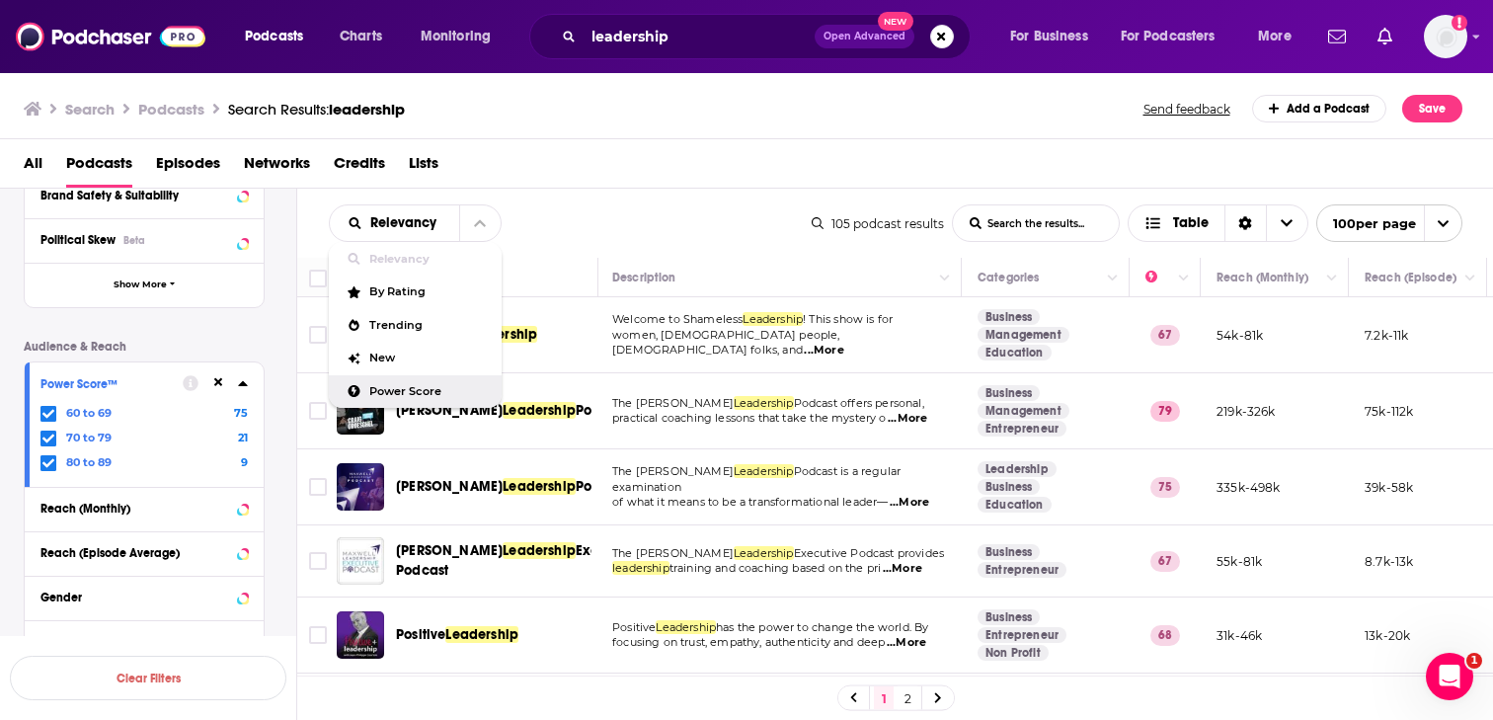
click at [440, 380] on div "Power Score" at bounding box center [415, 392] width 173 height 34
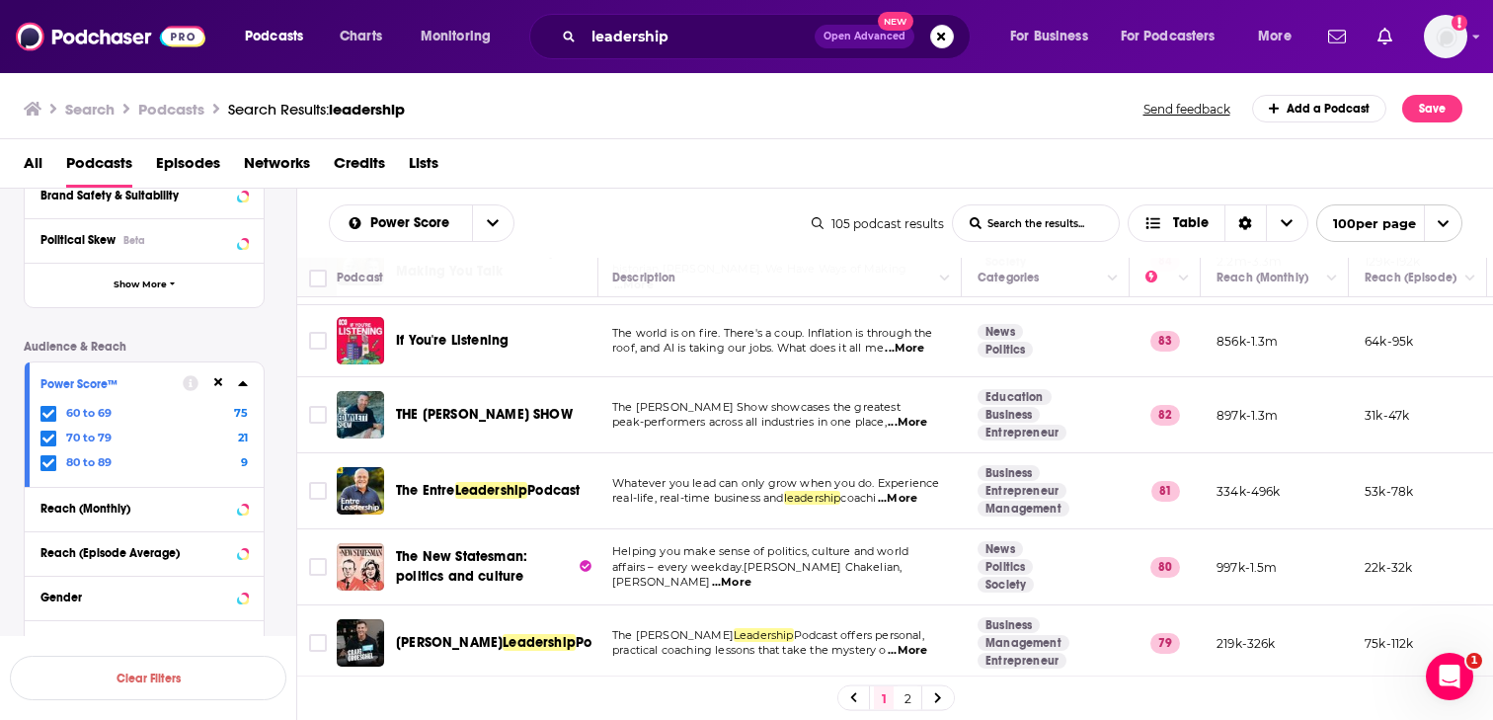
scroll to position [322, 2]
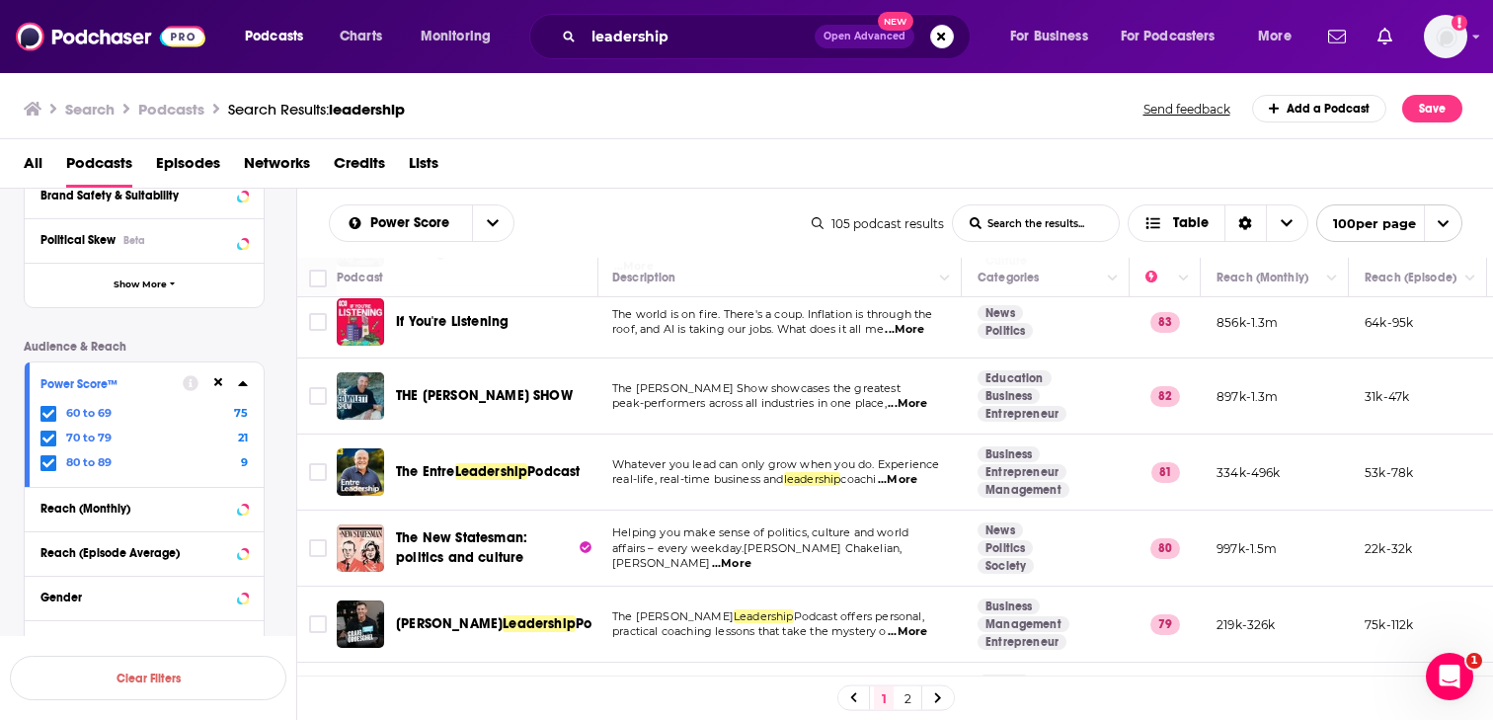
click at [490, 463] on span "Leadership" at bounding box center [491, 471] width 73 height 17
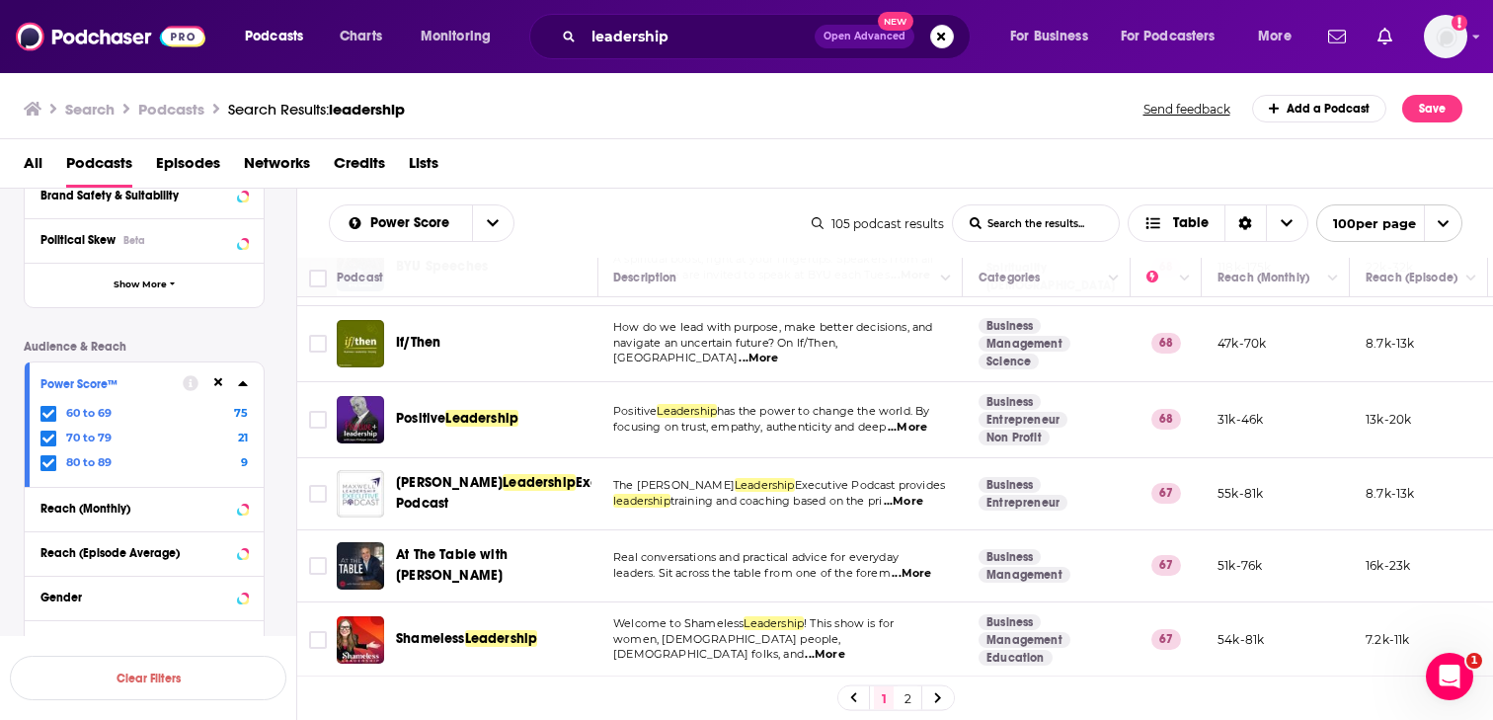
scroll to position [2238, 1]
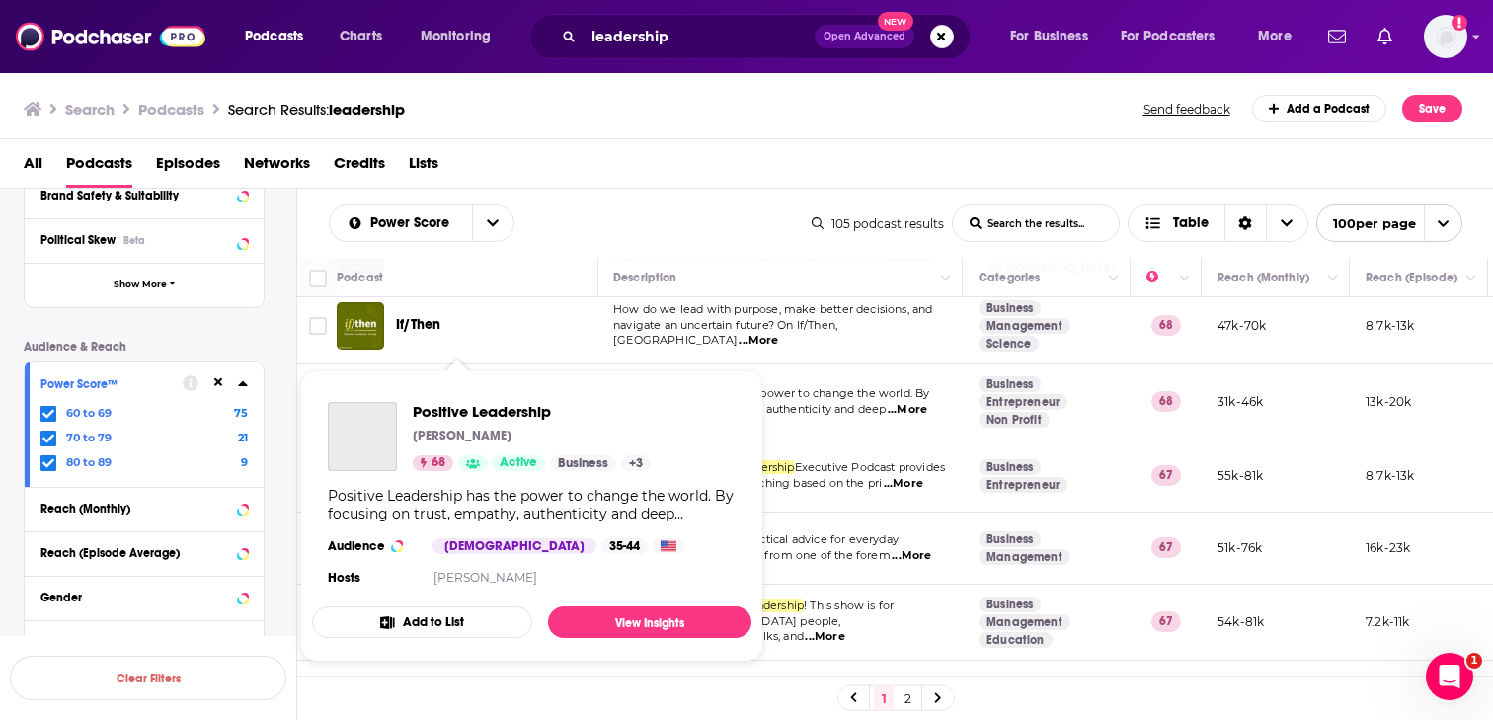
click at [501, 389] on div "Positive Leadership Jean-Philippe Courtois 68 Active Business + 3 Audience Male…" at bounding box center [531, 496] width 439 height 220
click at [519, 404] on span "Positive Leadership" at bounding box center [532, 411] width 238 height 19
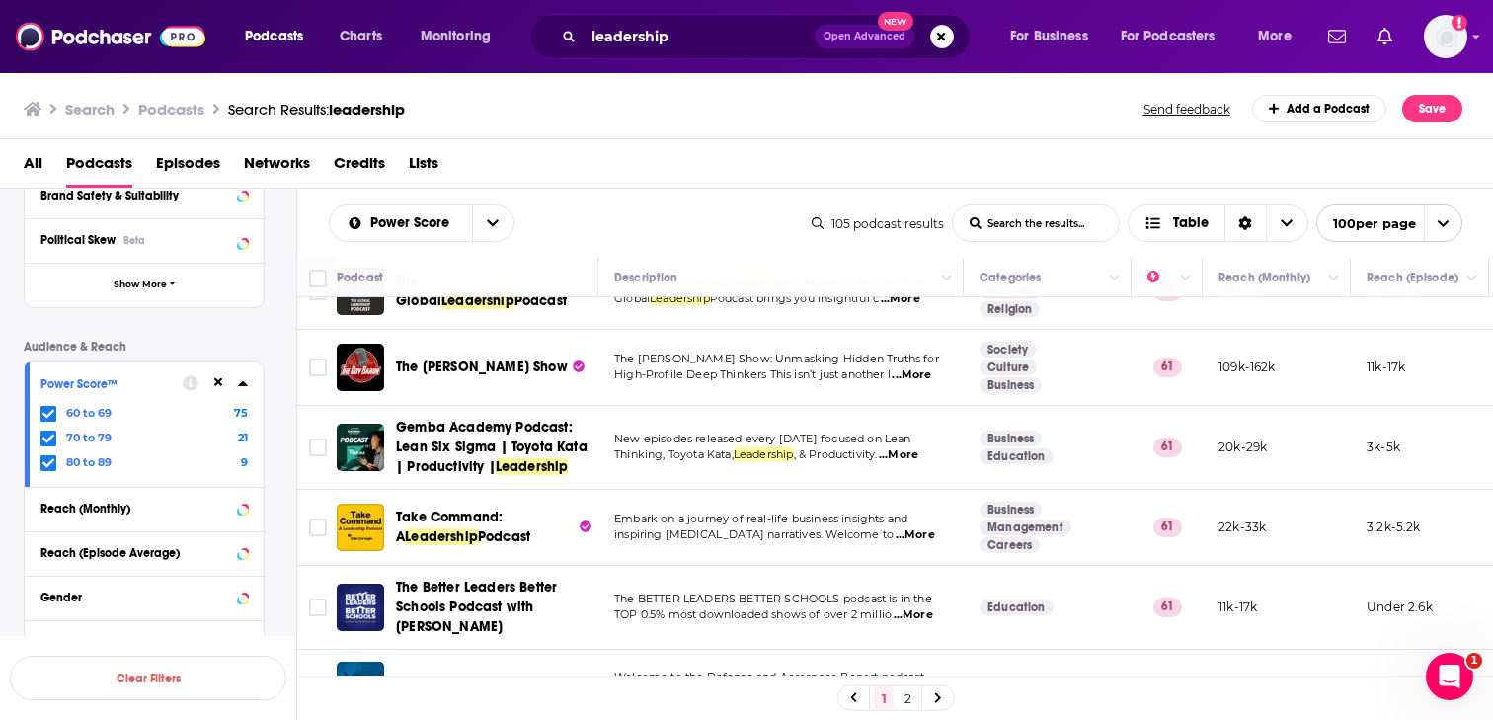
scroll to position [5802, 0]
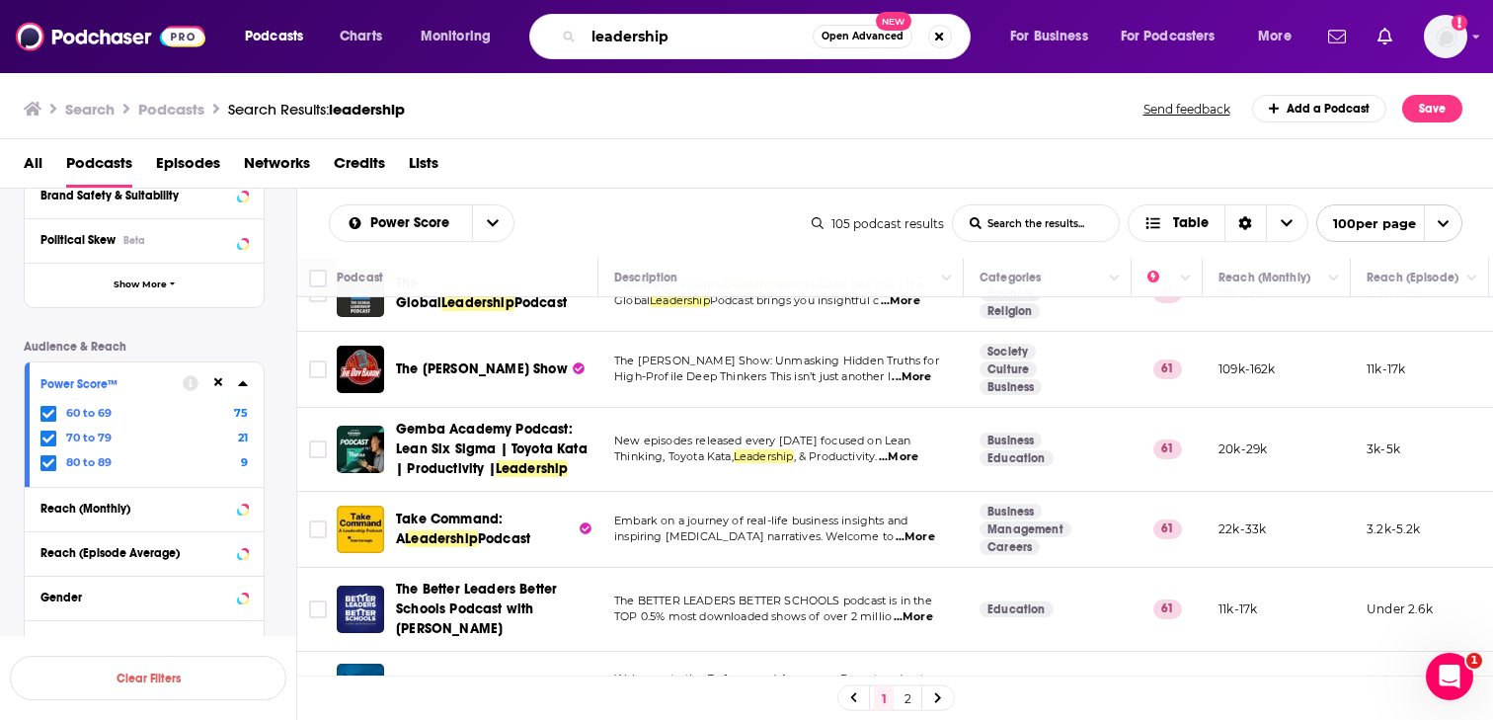
click at [696, 30] on input "leadership" at bounding box center [698, 37] width 229 height 32
type input "gen z"
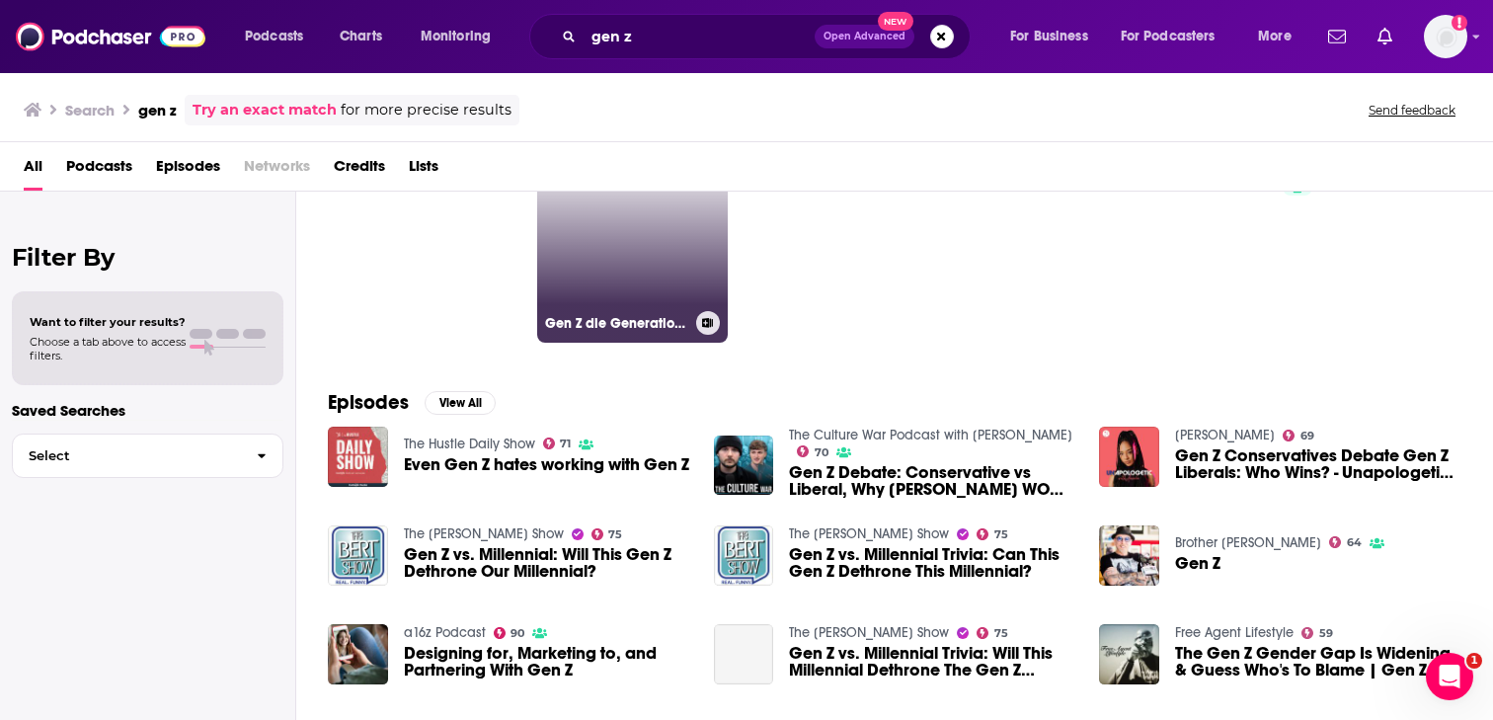
scroll to position [110, 0]
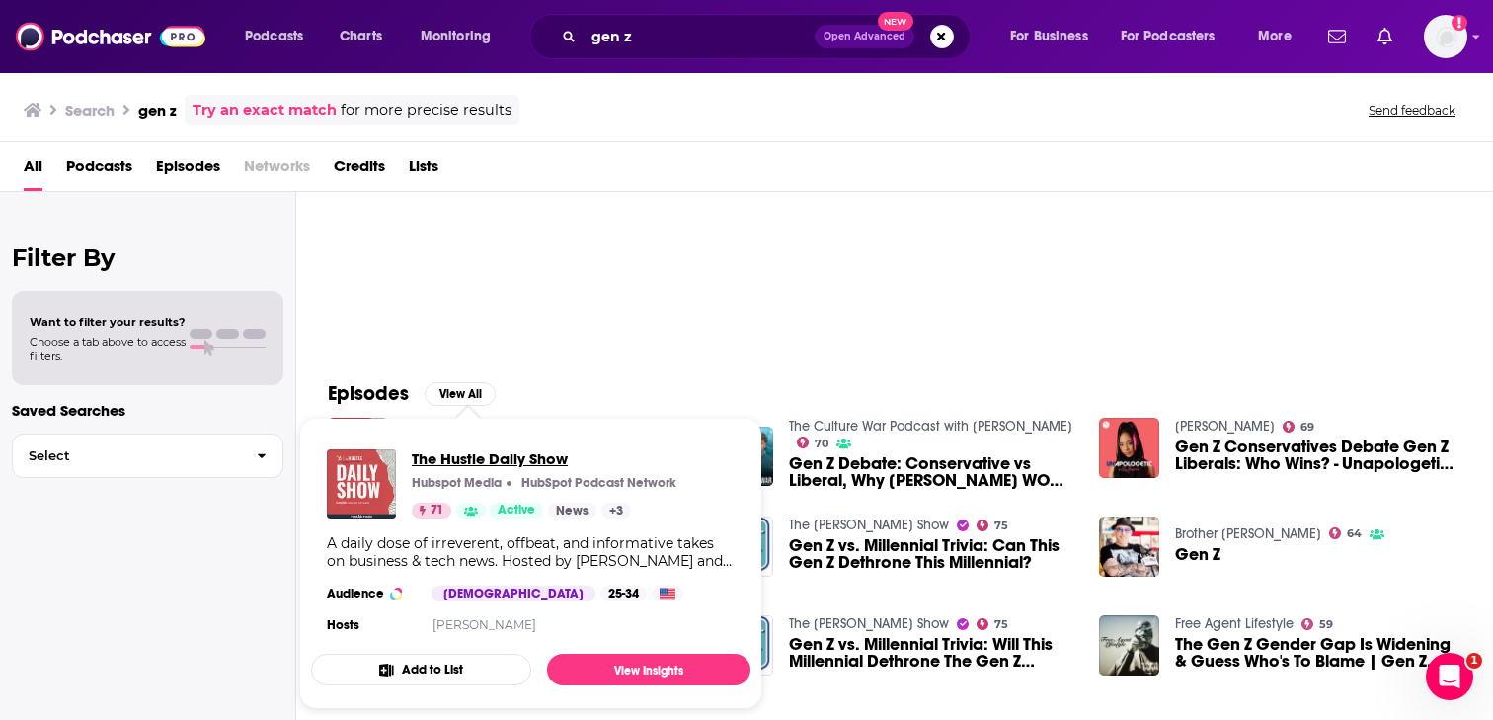
click at [475, 454] on span "The Hustle Daily Show" at bounding box center [544, 458] width 265 height 19
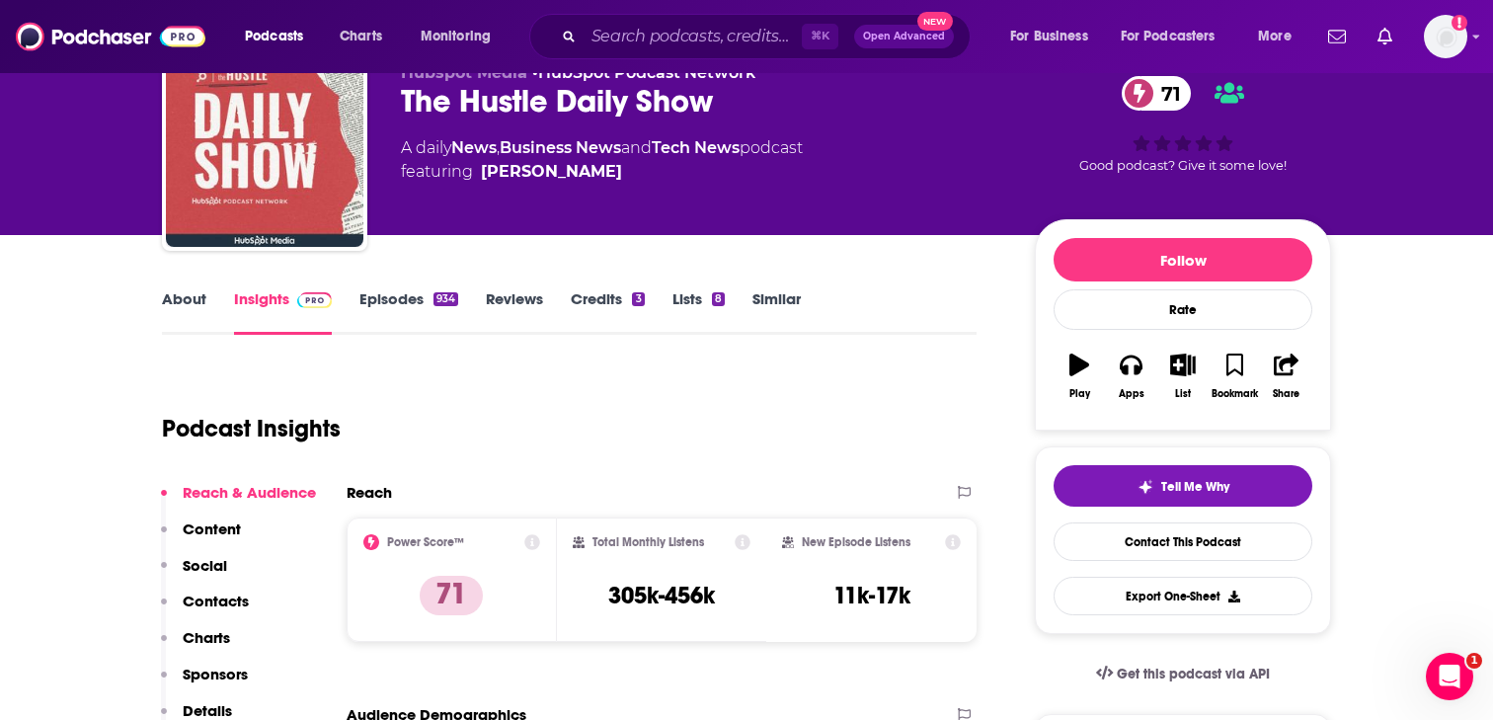
scroll to position [110, 0]
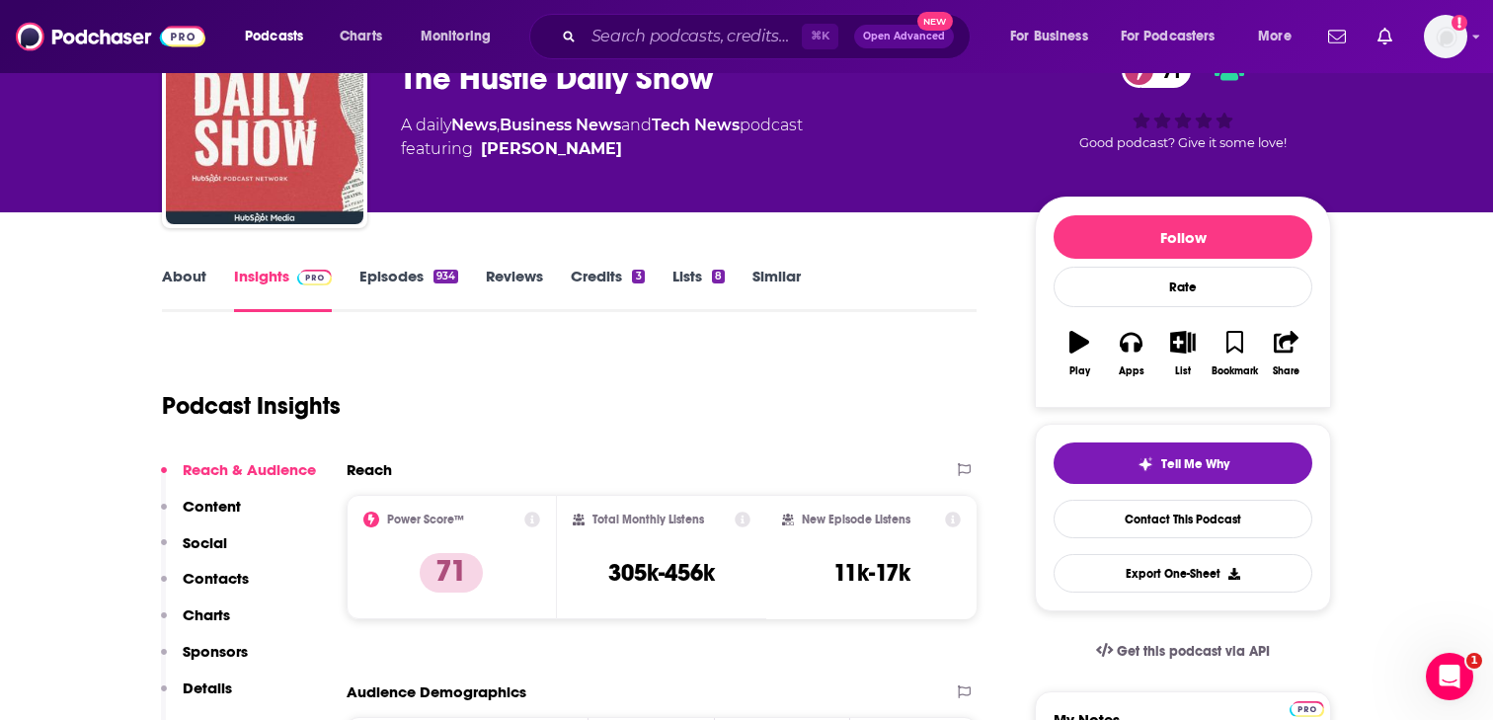
click at [207, 572] on p "Contacts" at bounding box center [216, 578] width 66 height 19
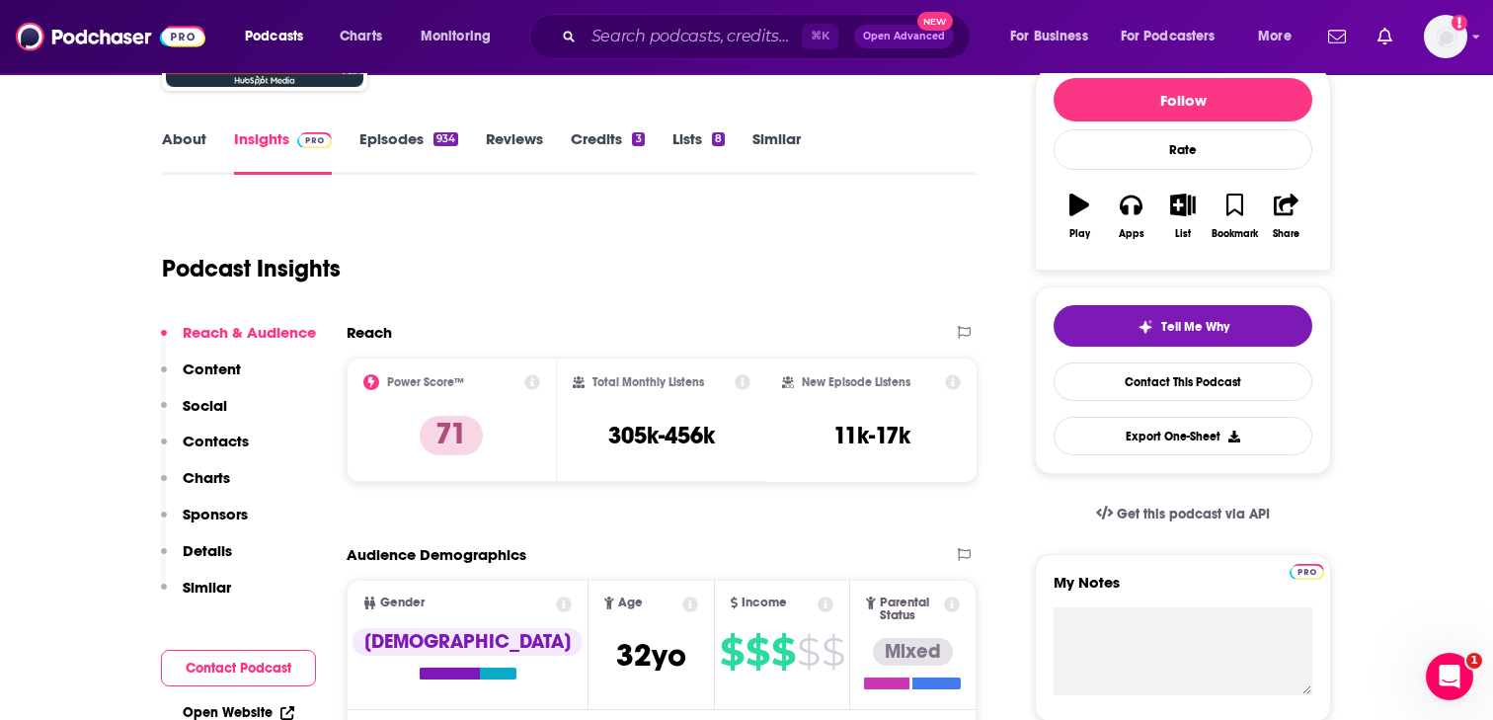
scroll to position [0, 0]
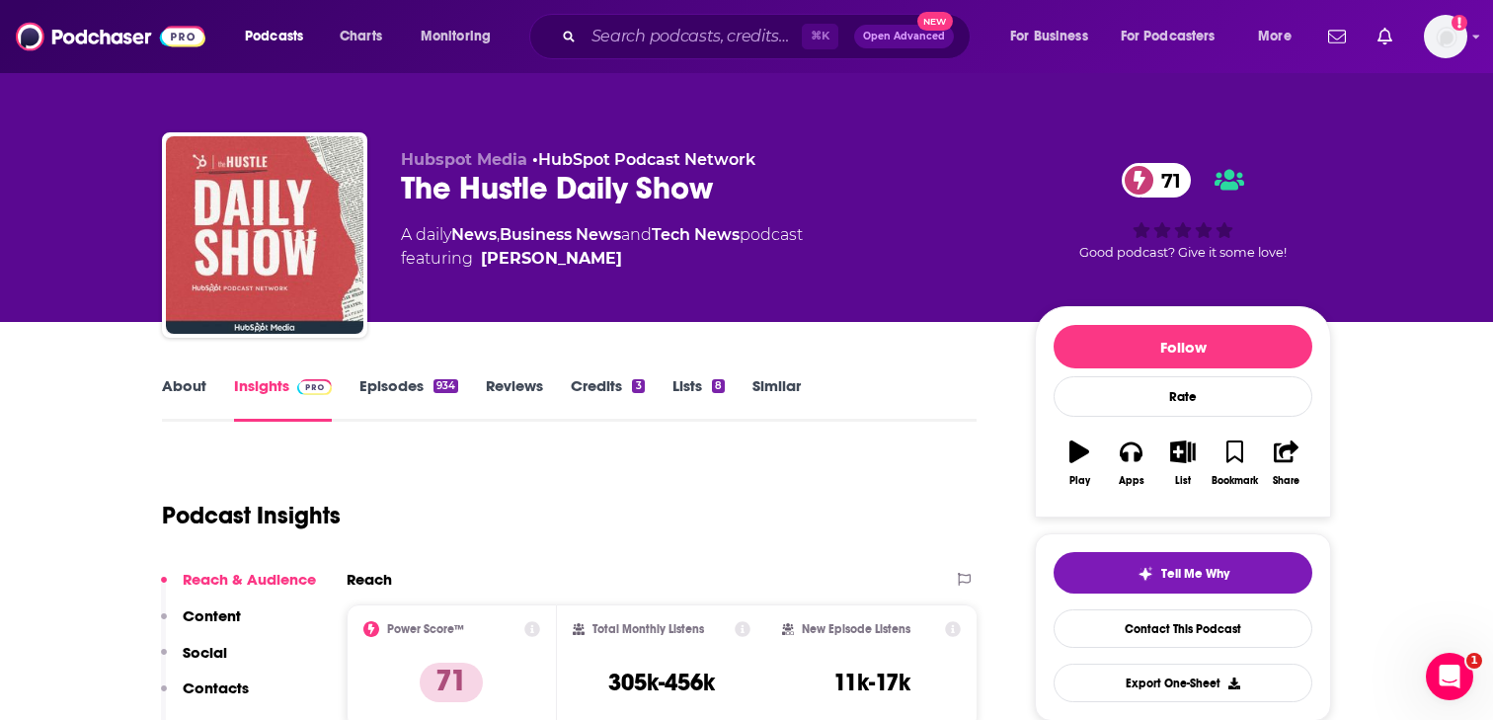
click at [184, 379] on link "About" at bounding box center [184, 398] width 44 height 45
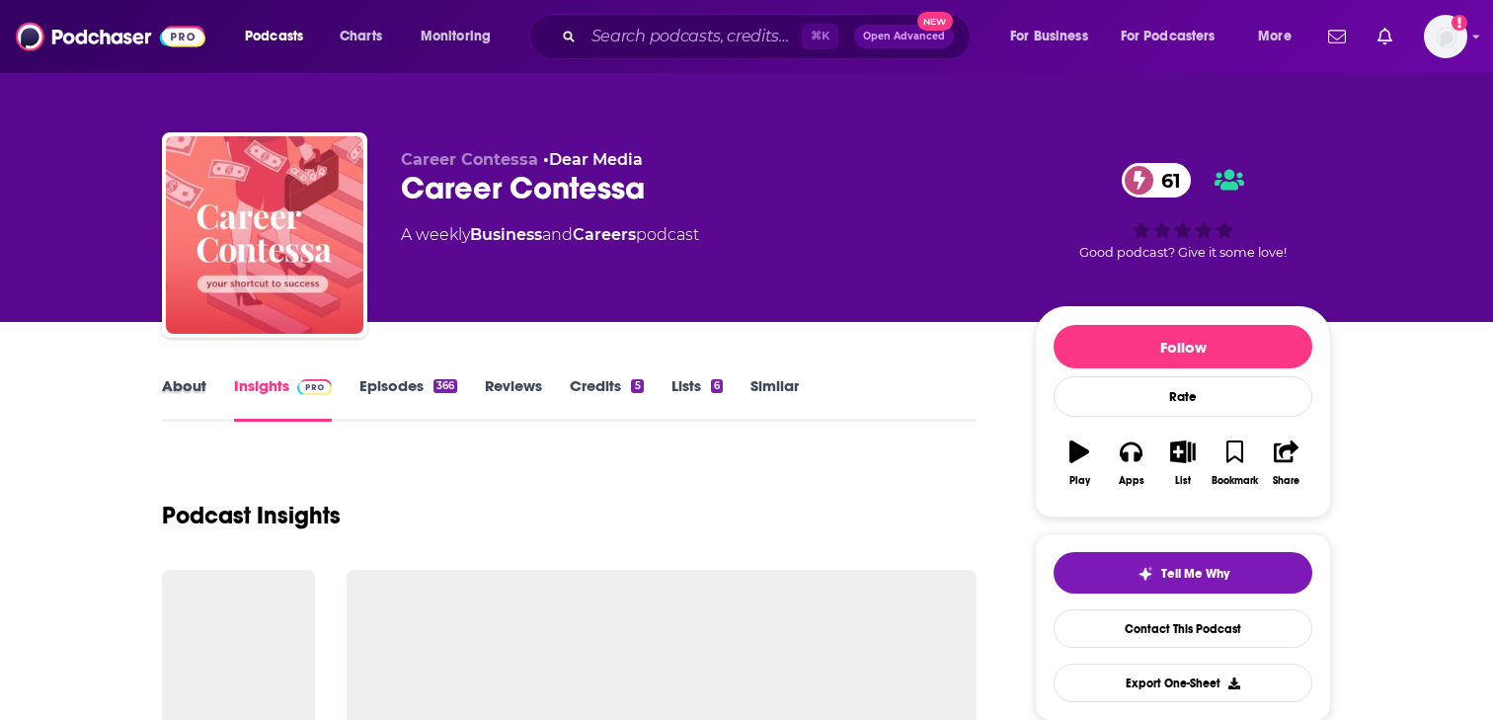
click at [208, 376] on div "About" at bounding box center [198, 398] width 72 height 45
click at [163, 393] on link "About" at bounding box center [184, 398] width 44 height 45
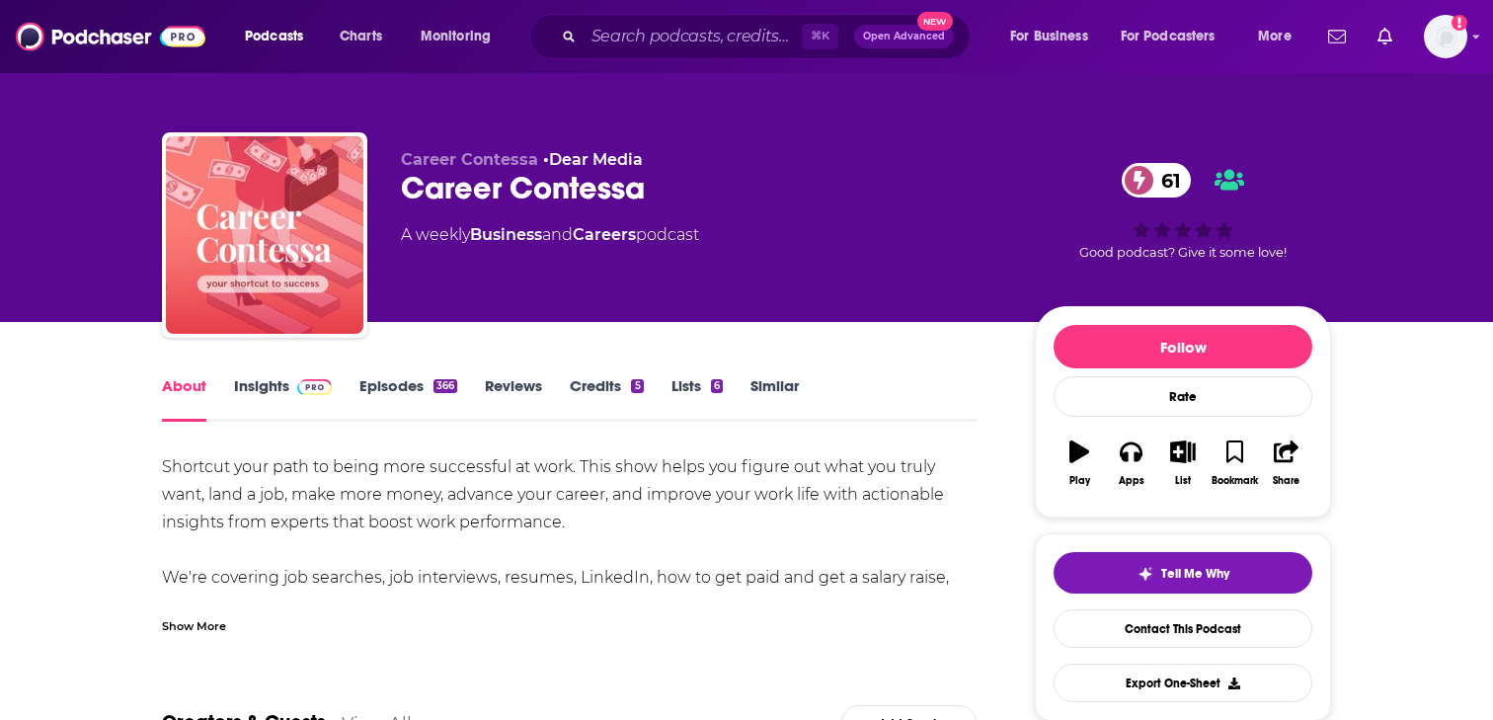
click at [253, 400] on link "Insights" at bounding box center [283, 398] width 98 height 45
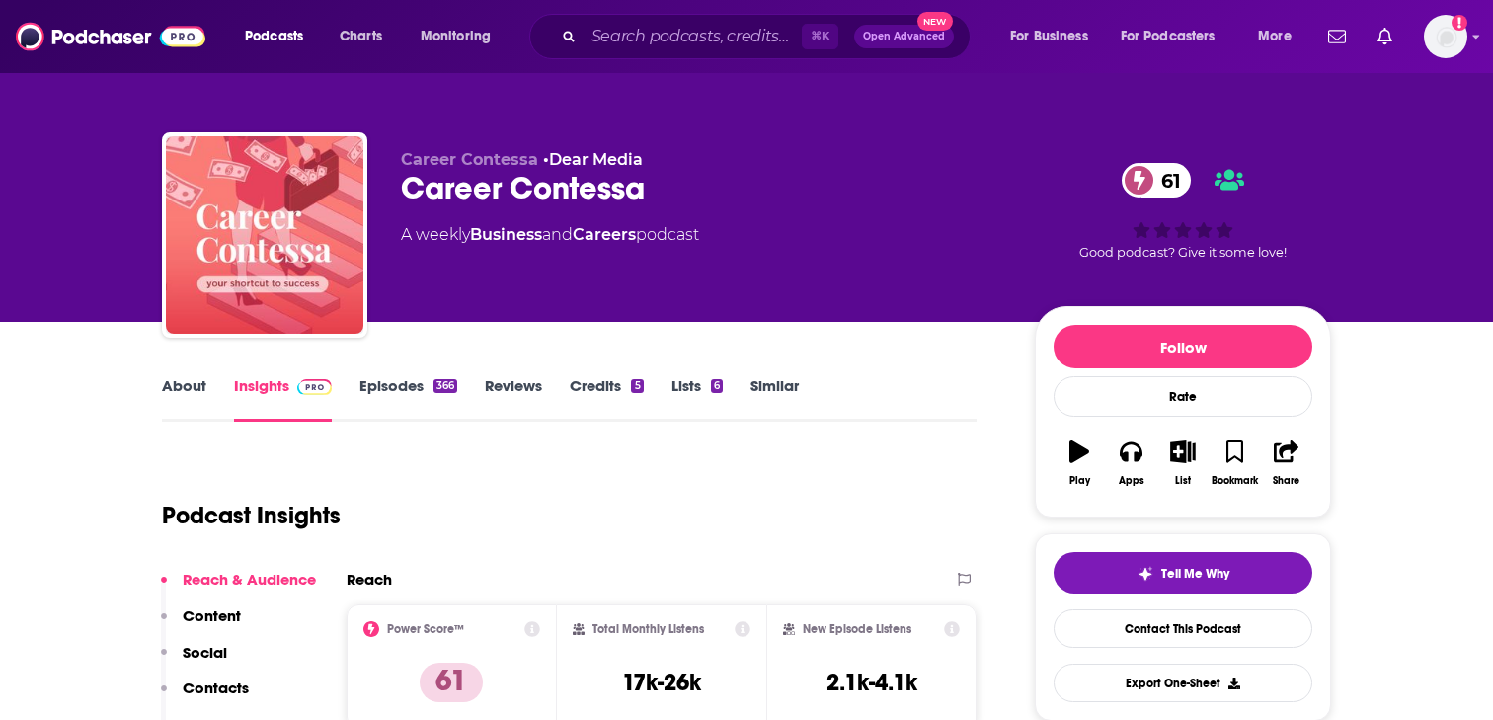
click at [210, 699] on button "Contacts" at bounding box center [205, 696] width 88 height 37
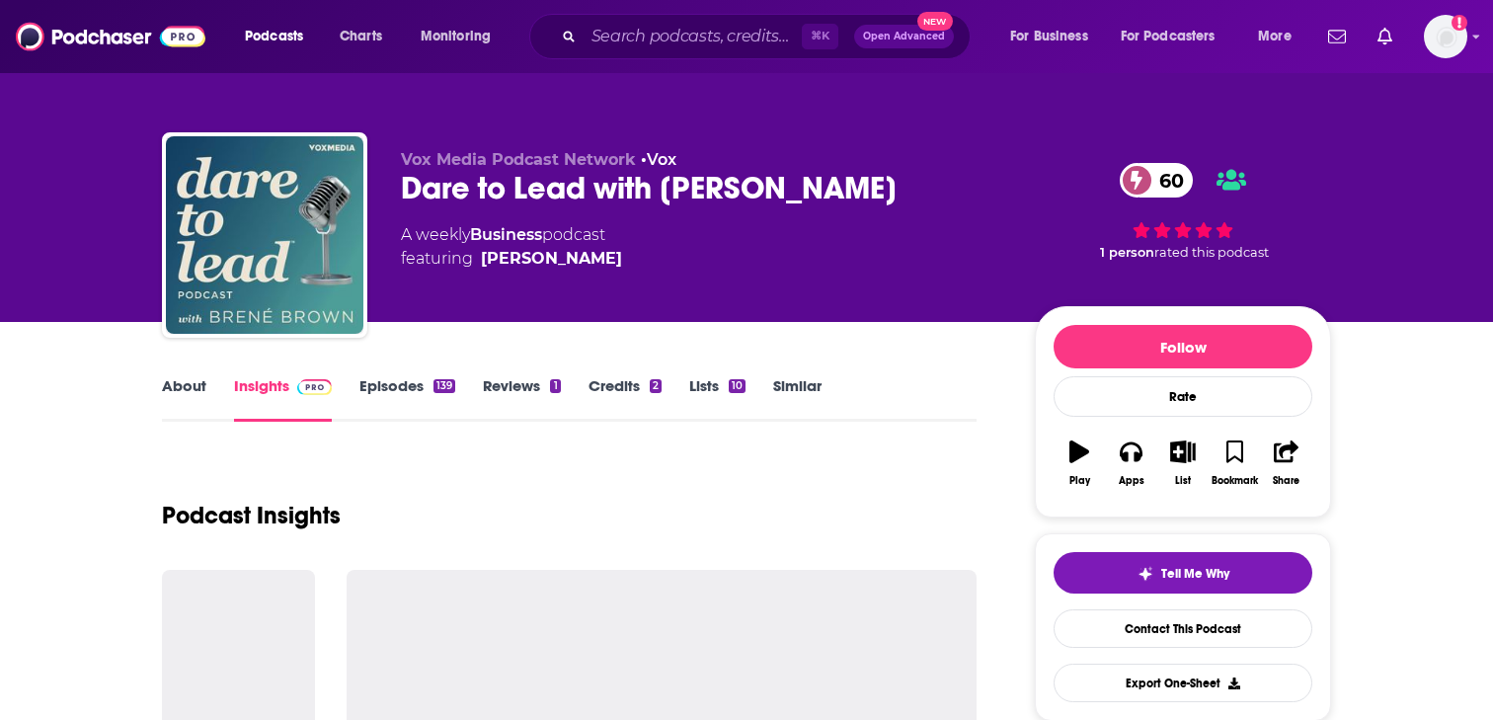
click at [179, 396] on link "About" at bounding box center [184, 398] width 44 height 45
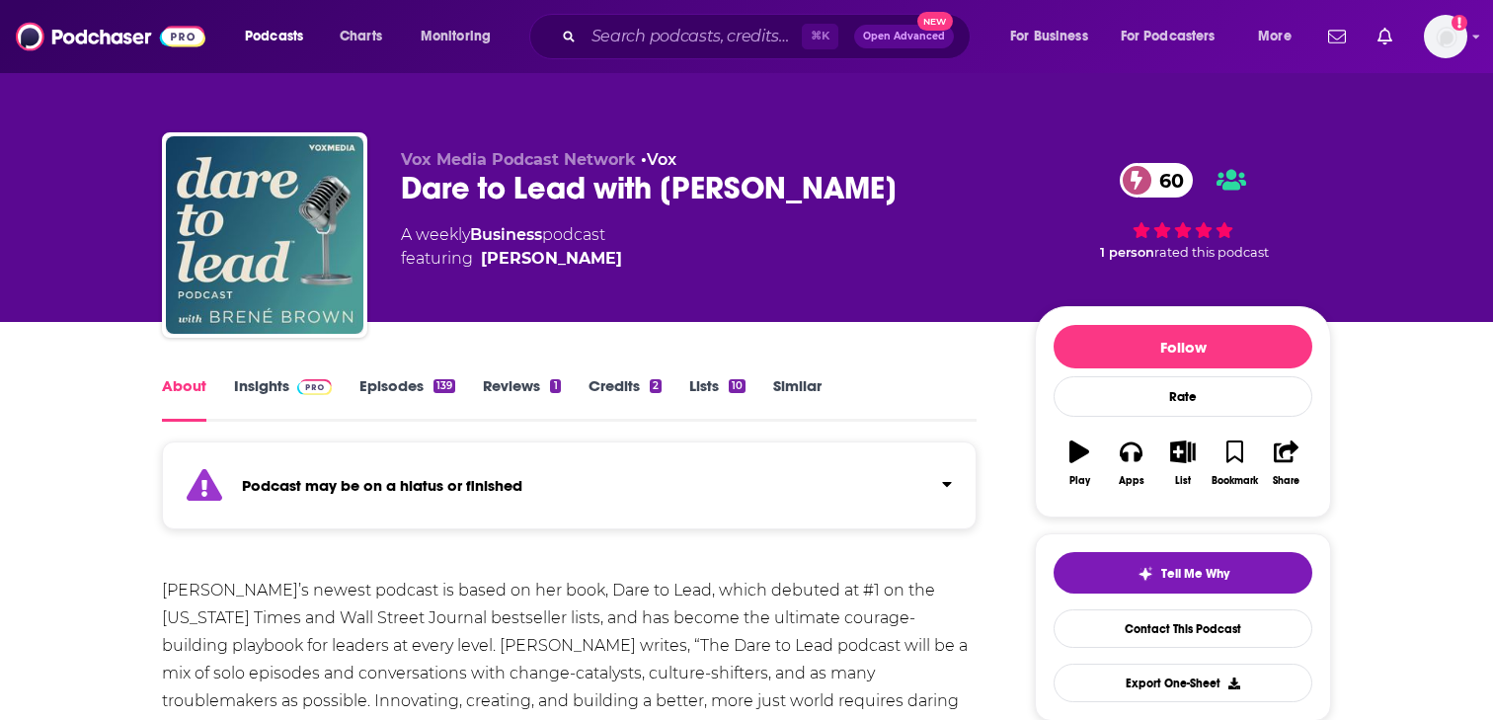
click at [251, 400] on link "Insights" at bounding box center [283, 398] width 98 height 45
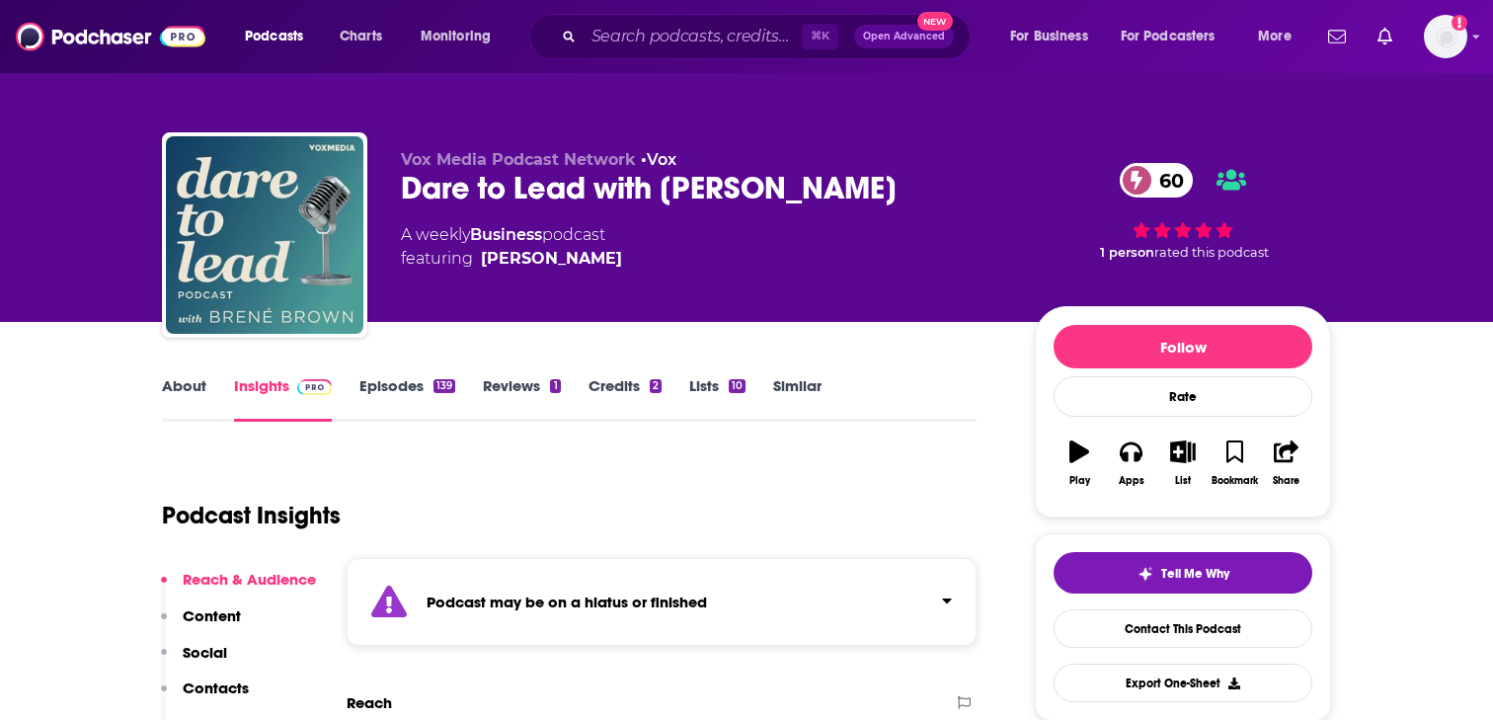
click at [214, 679] on p "Contacts" at bounding box center [216, 687] width 66 height 19
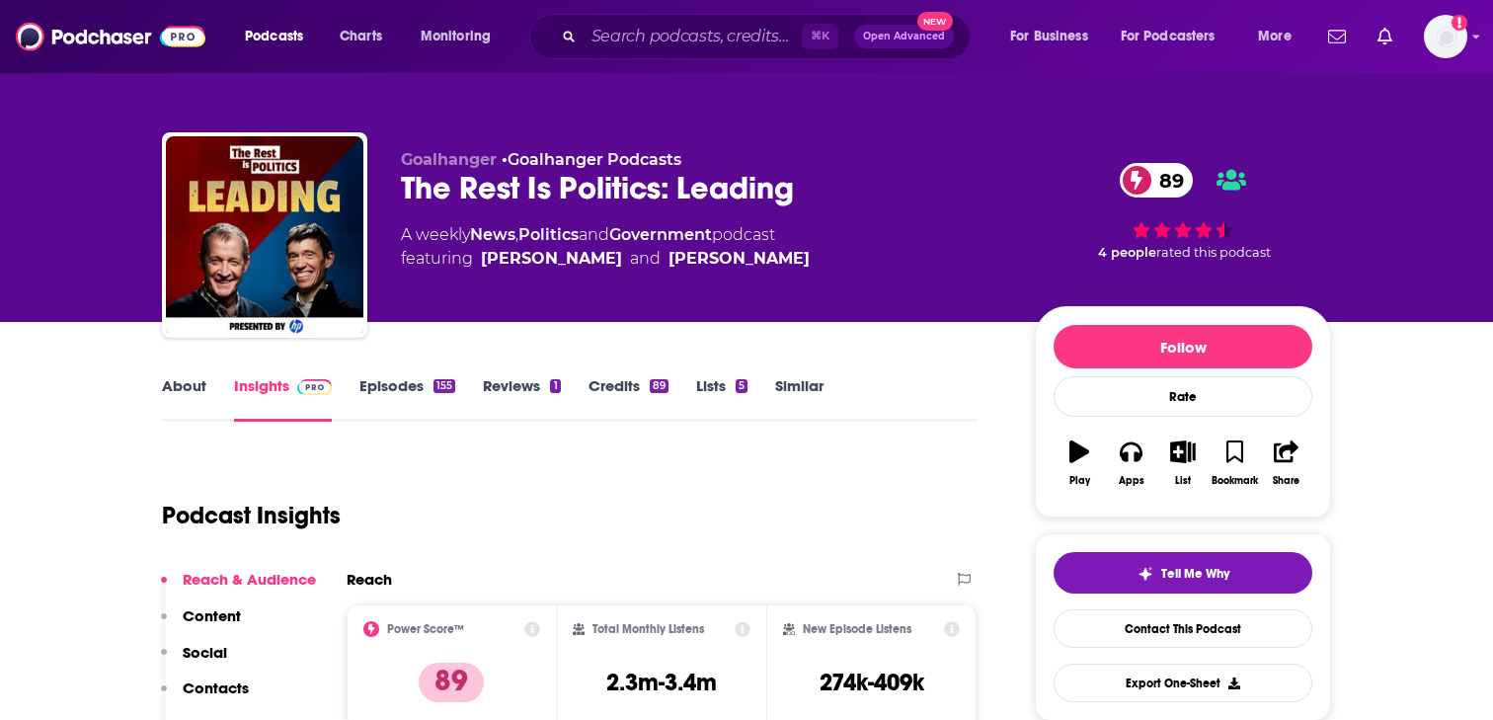
click at [198, 393] on link "About" at bounding box center [184, 398] width 44 height 45
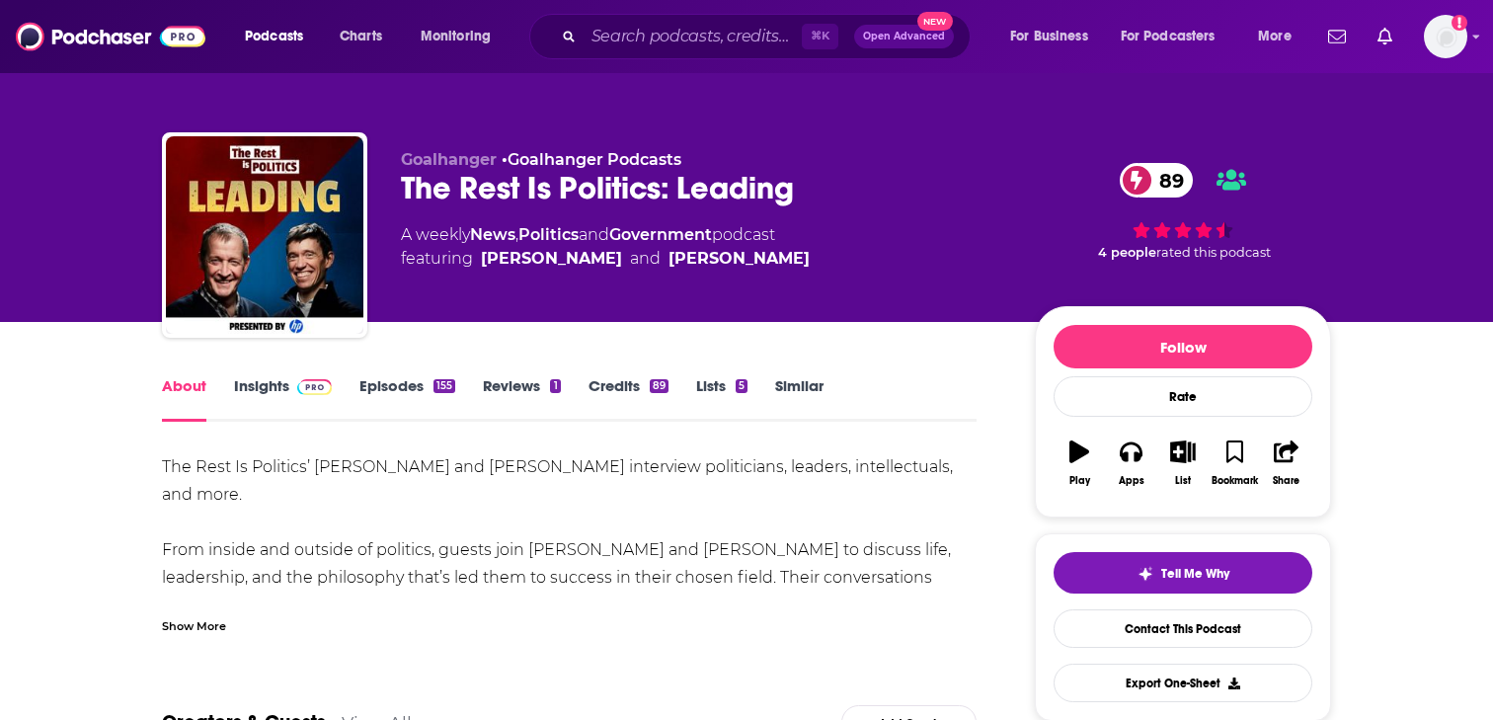
click at [210, 631] on div "Show More" at bounding box center [194, 624] width 64 height 19
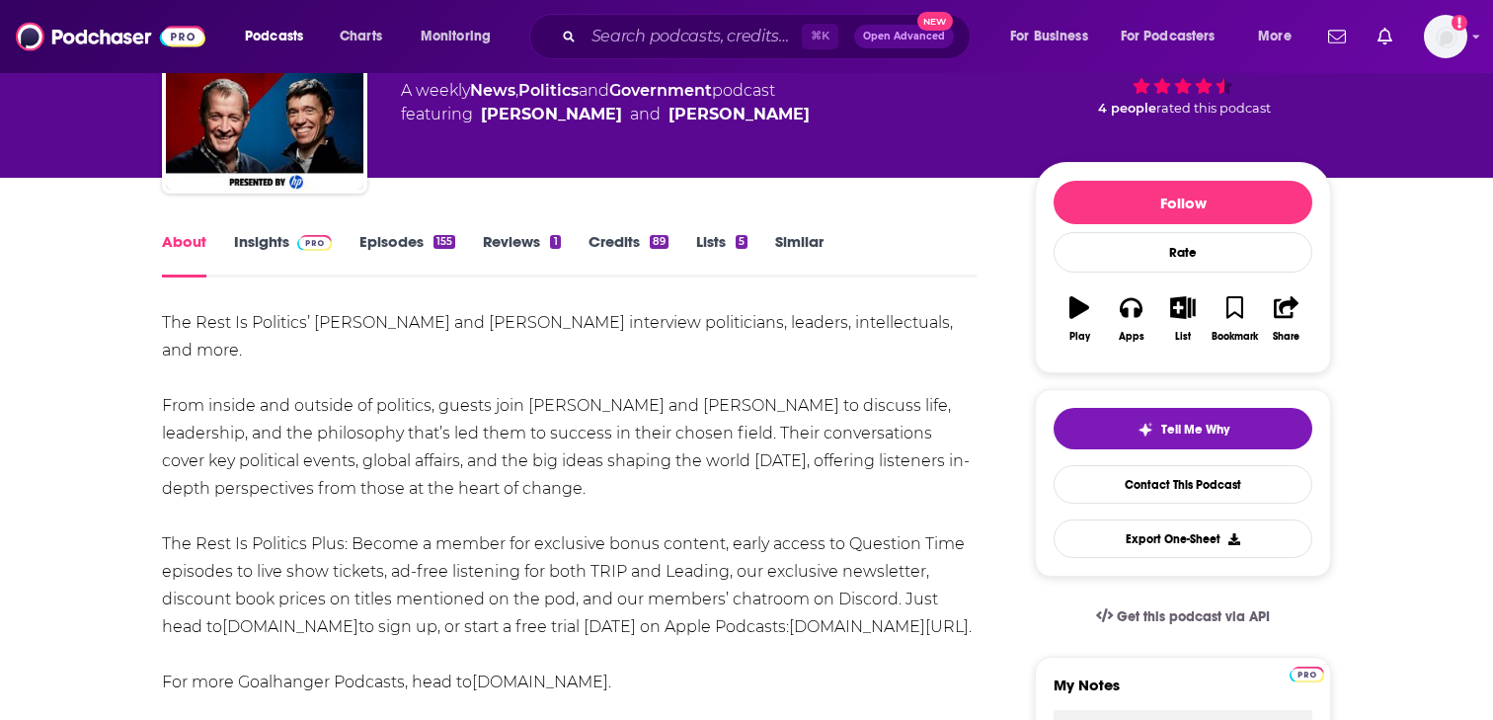
scroll to position [150, 0]
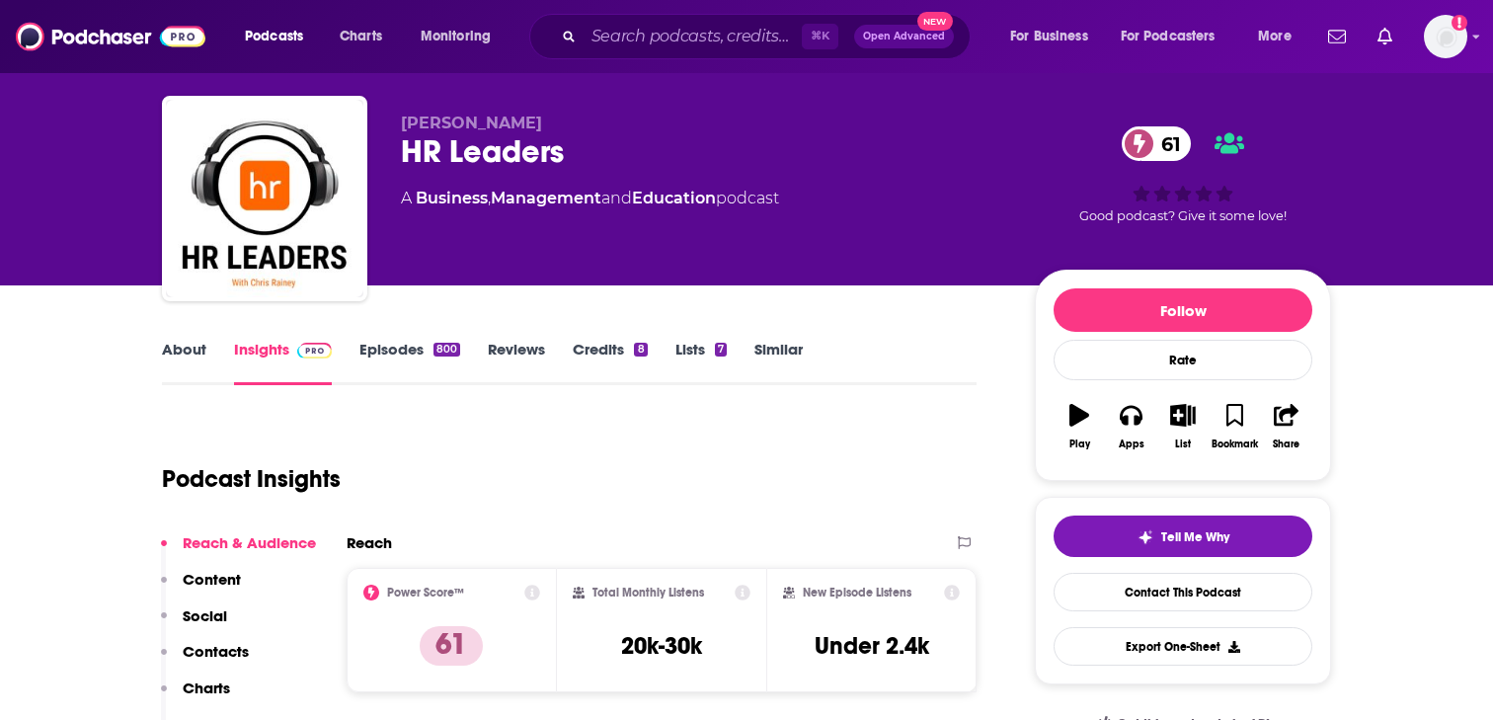
scroll to position [42, 0]
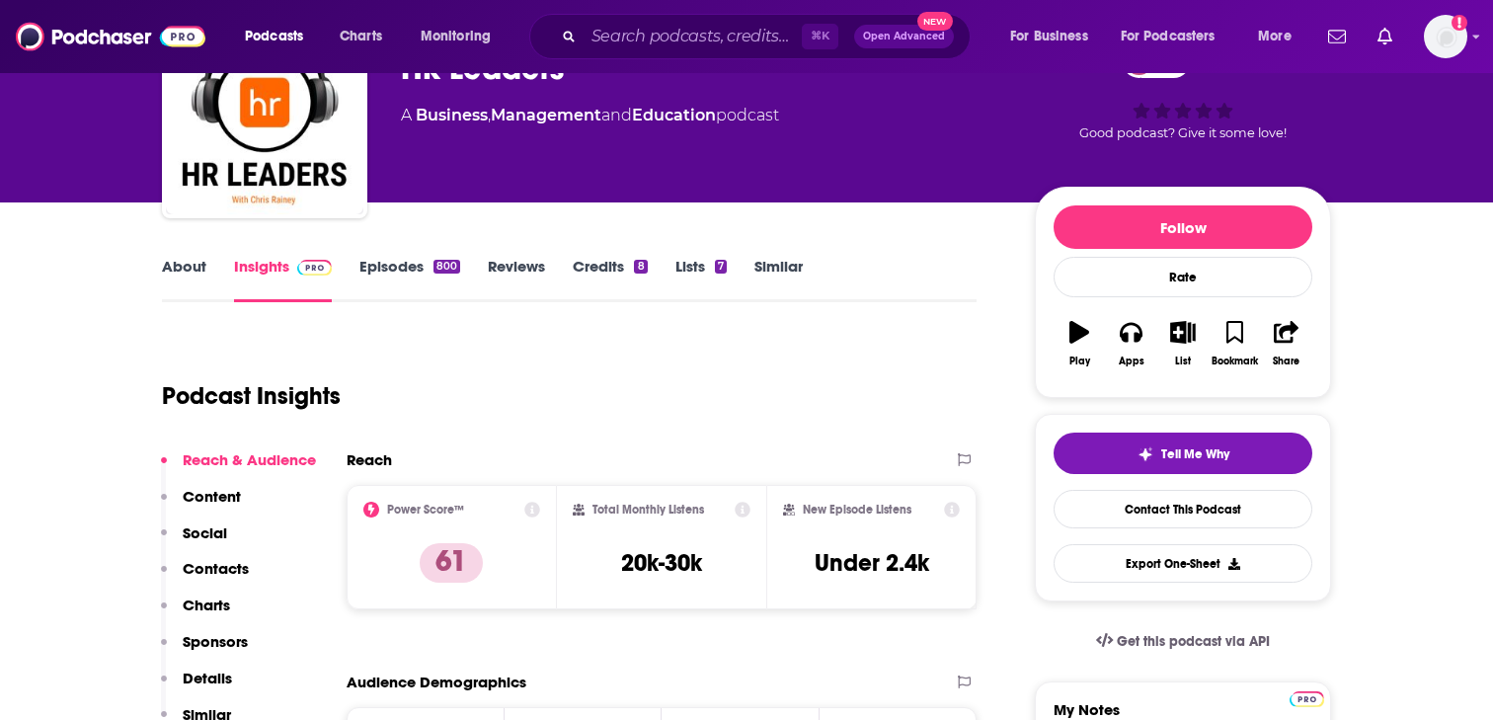
click at [209, 571] on p "Contacts" at bounding box center [216, 568] width 66 height 19
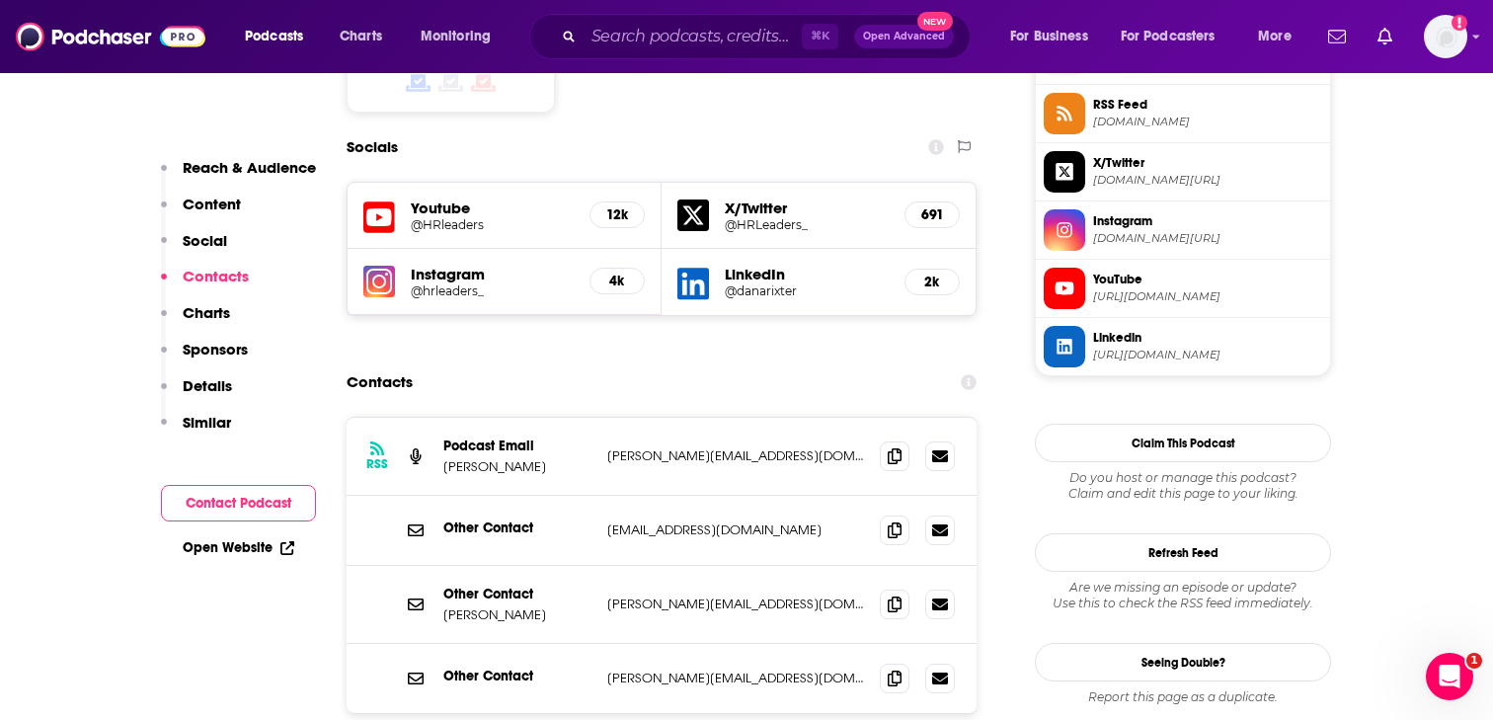
scroll to position [0, 0]
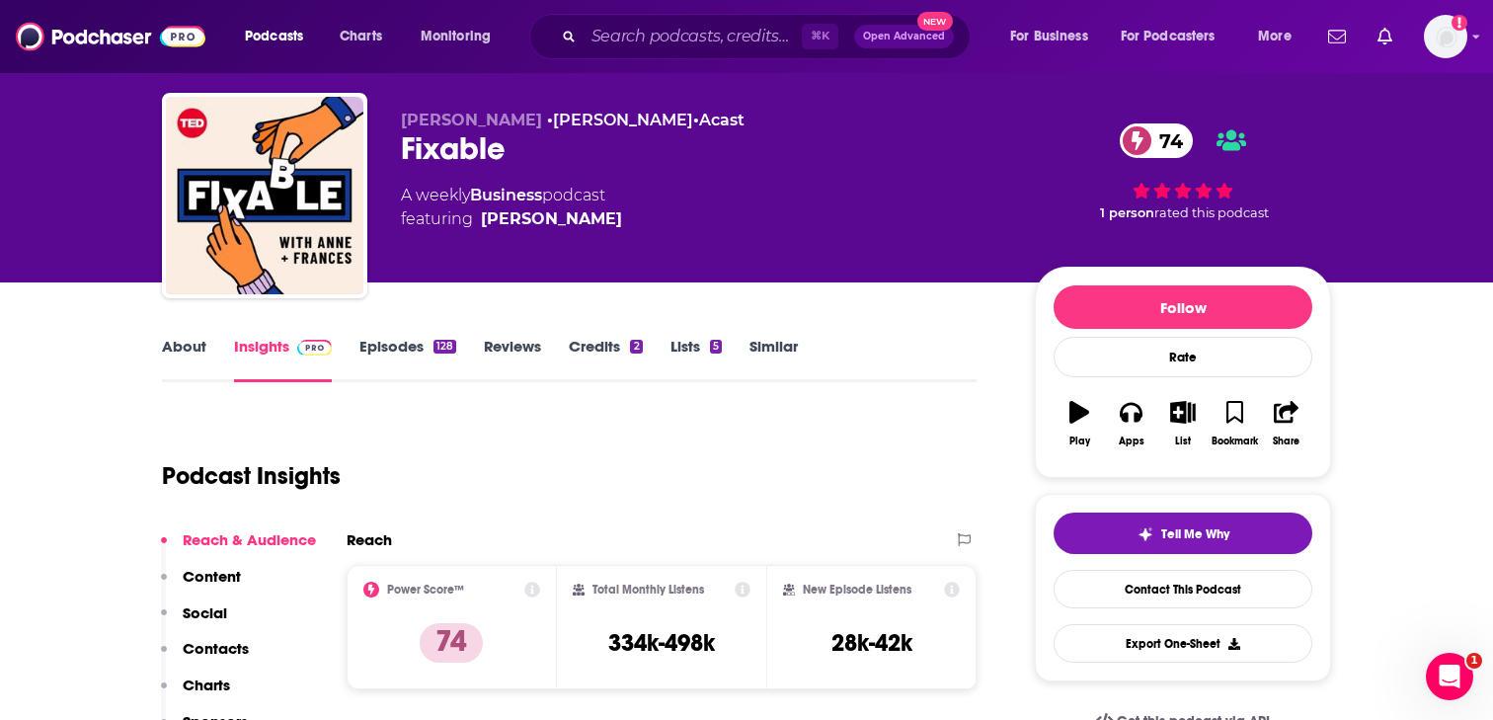
click at [176, 347] on link "About" at bounding box center [184, 359] width 44 height 45
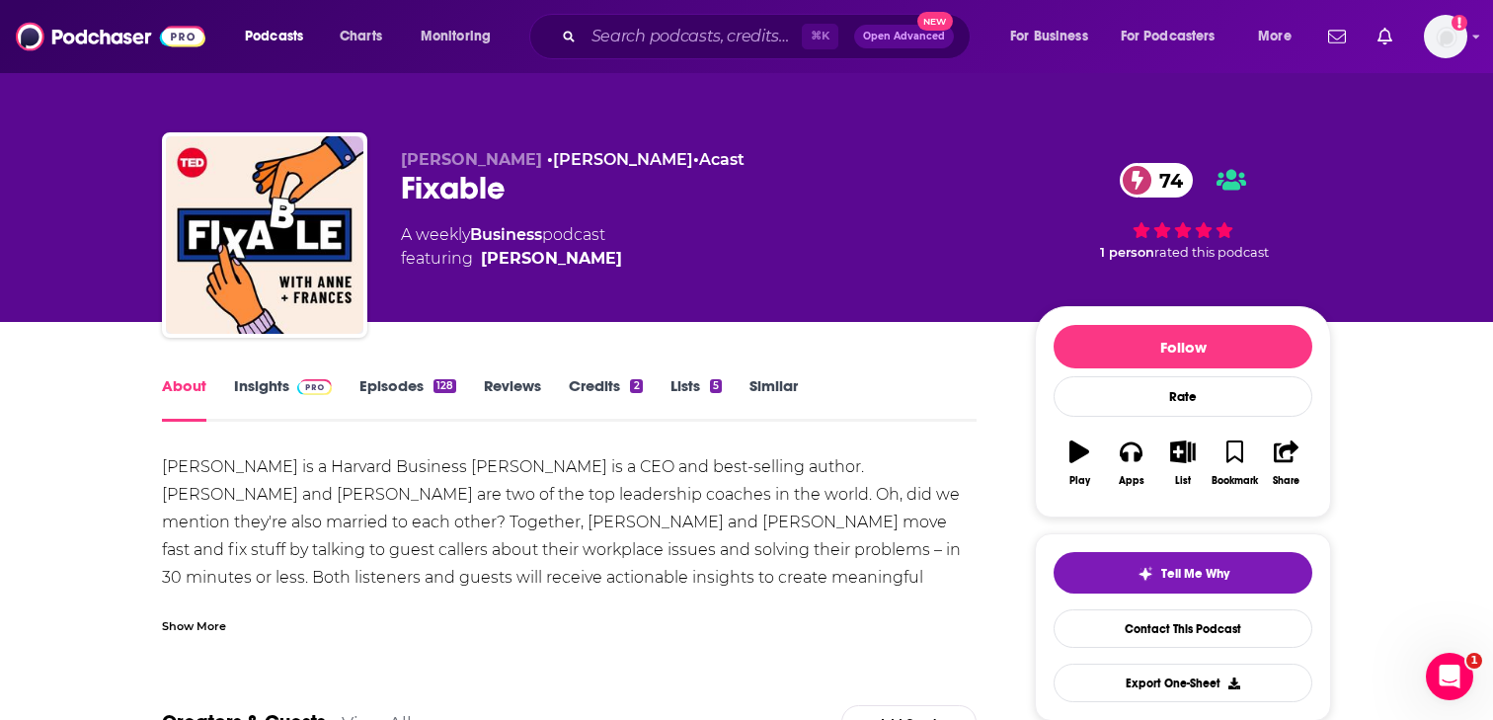
click at [250, 388] on link "Insights" at bounding box center [283, 398] width 98 height 45
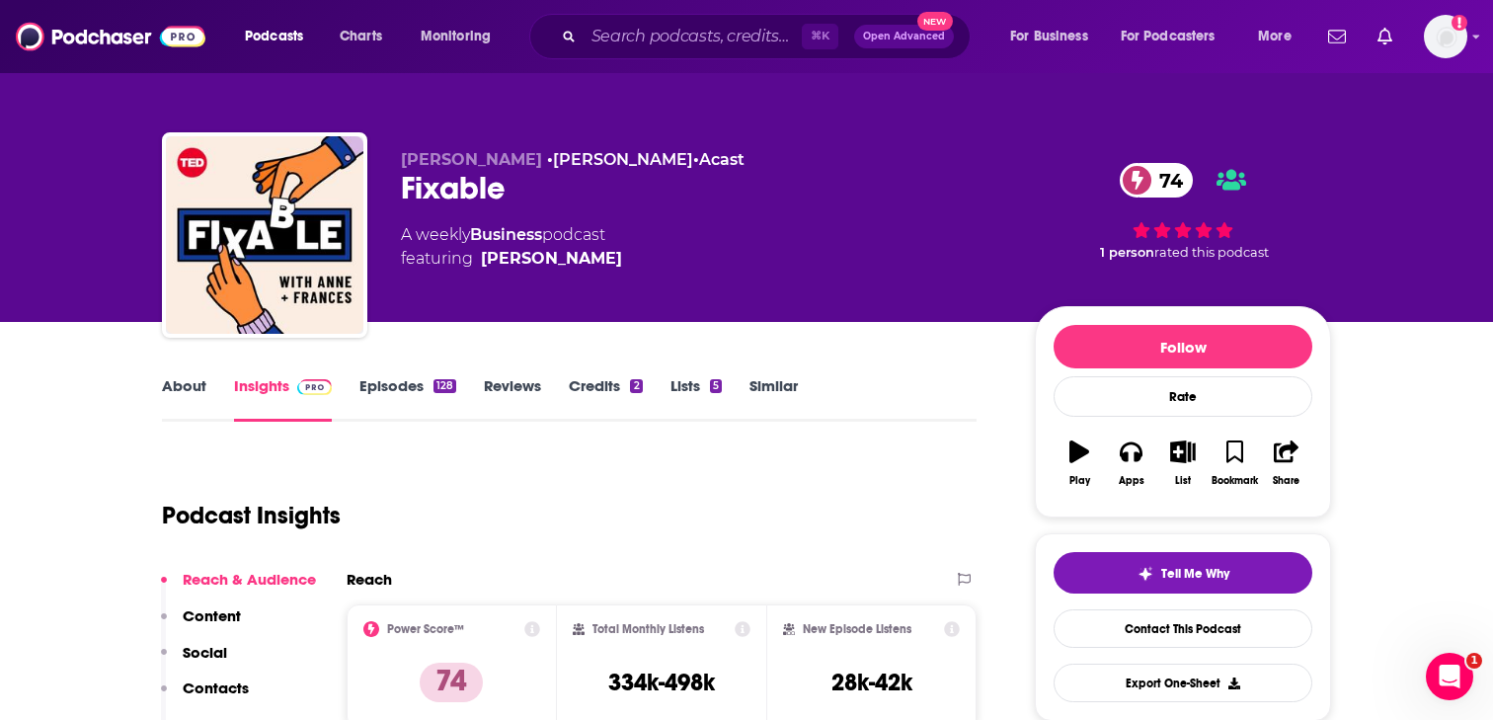
click at [210, 683] on p "Contacts" at bounding box center [216, 687] width 66 height 19
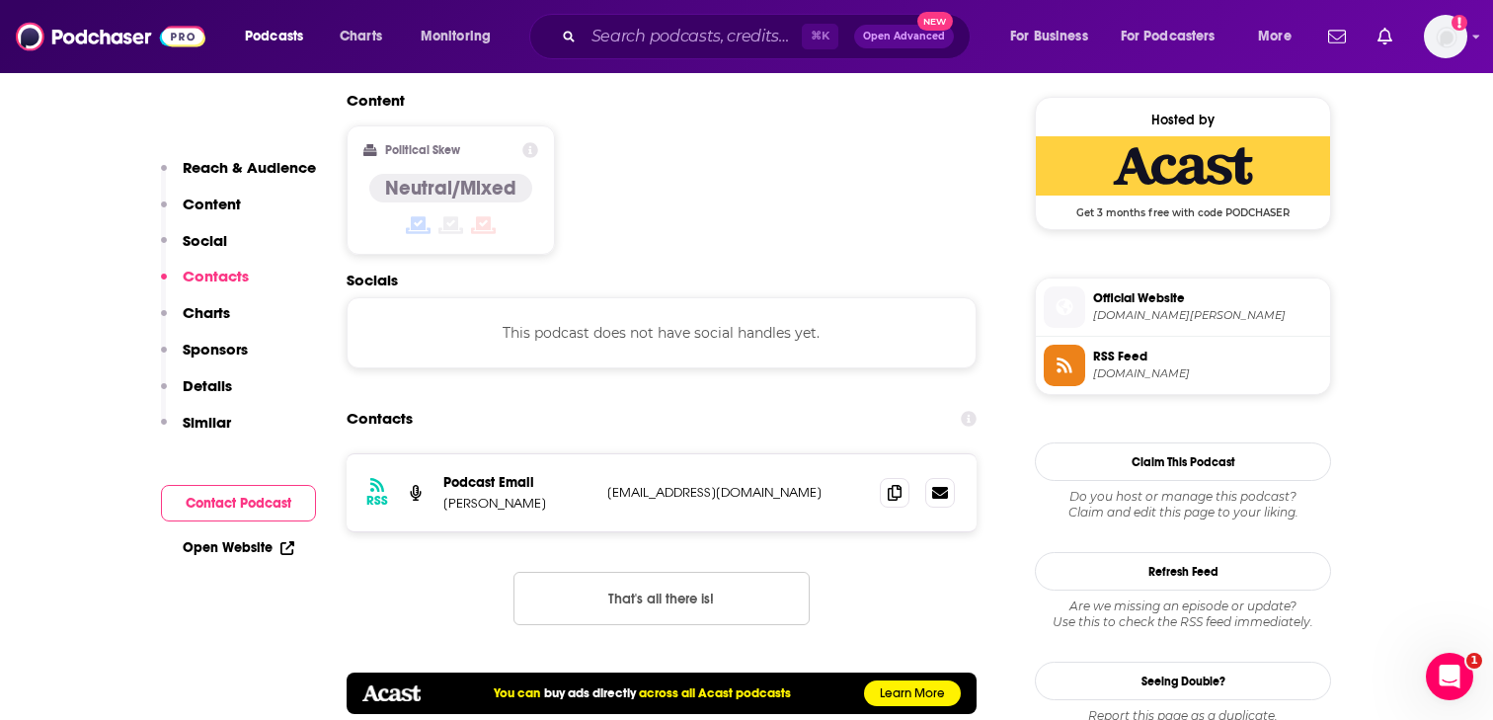
scroll to position [1590, 0]
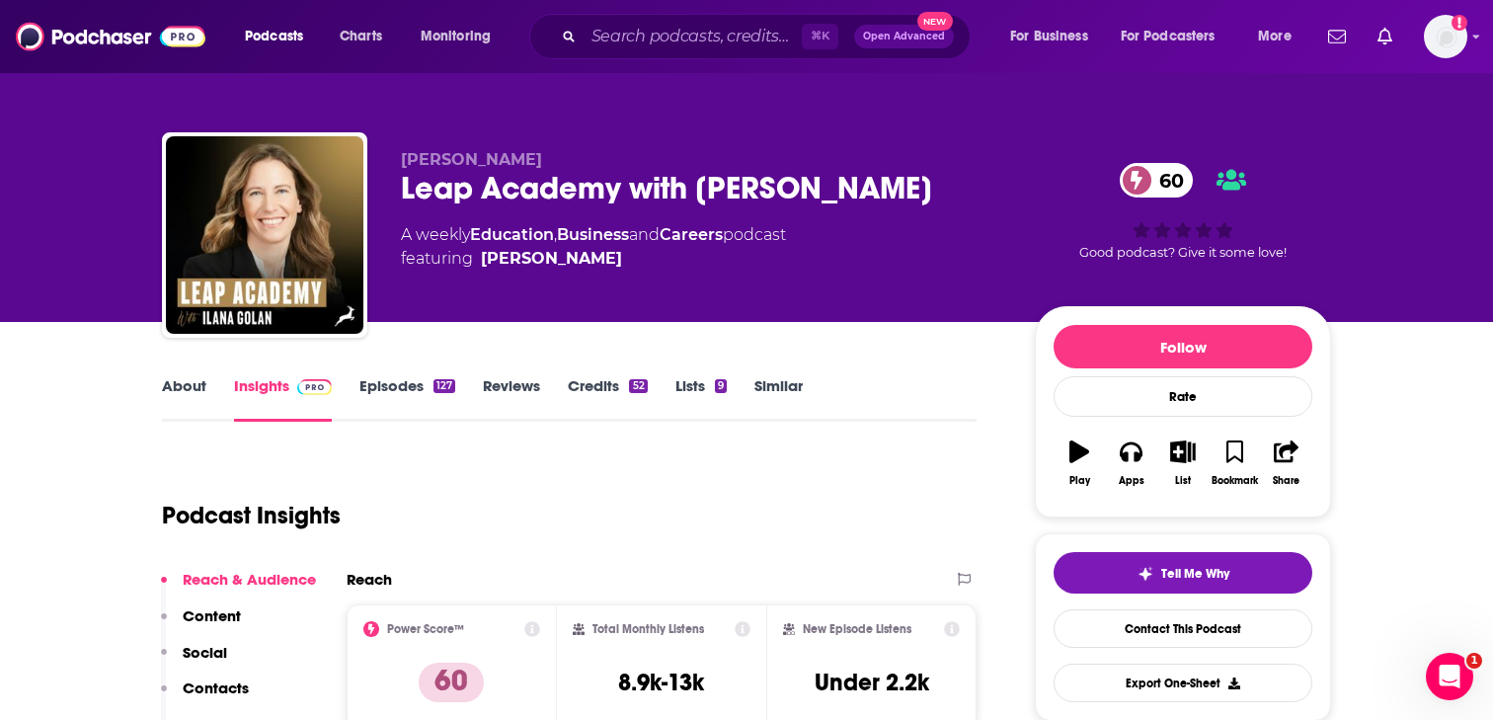
click at [177, 401] on link "About" at bounding box center [184, 398] width 44 height 45
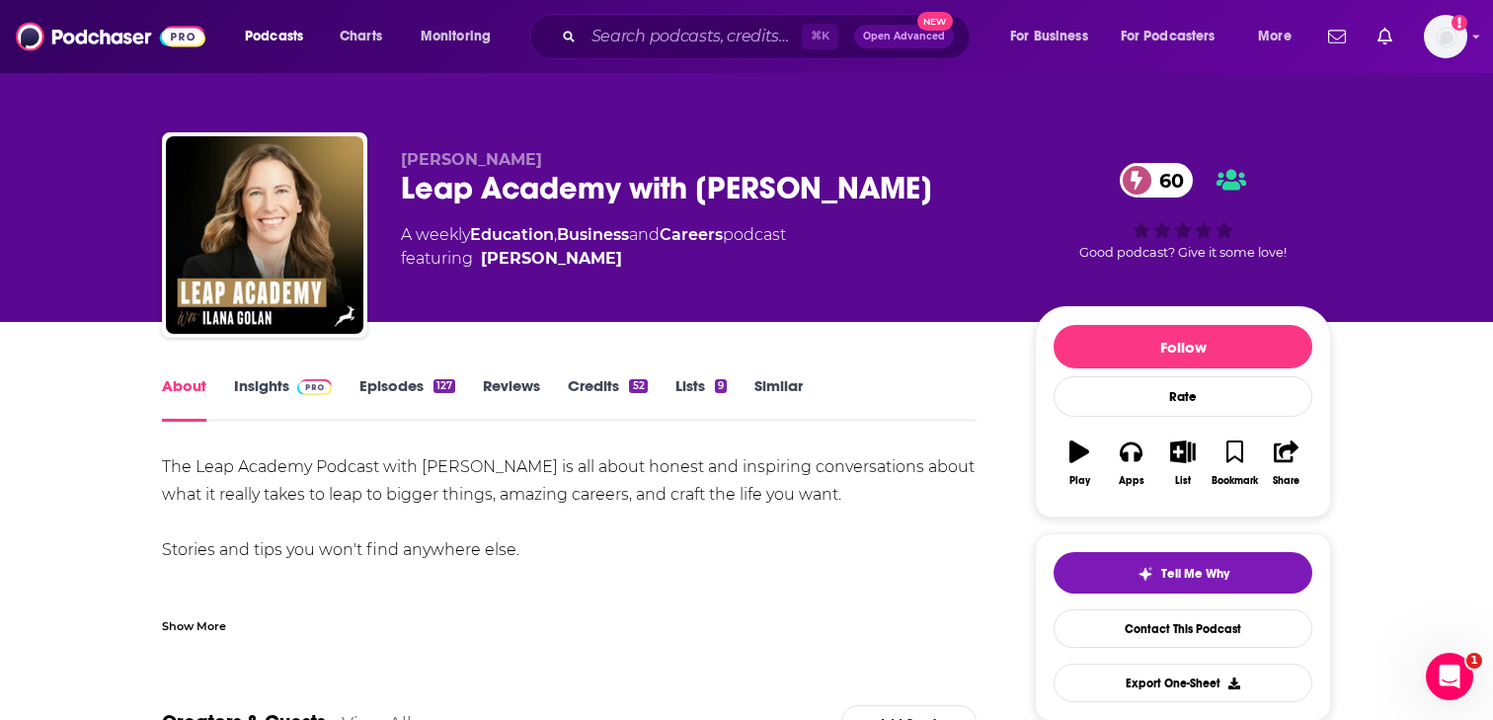
click at [268, 402] on link "Insights" at bounding box center [283, 398] width 98 height 45
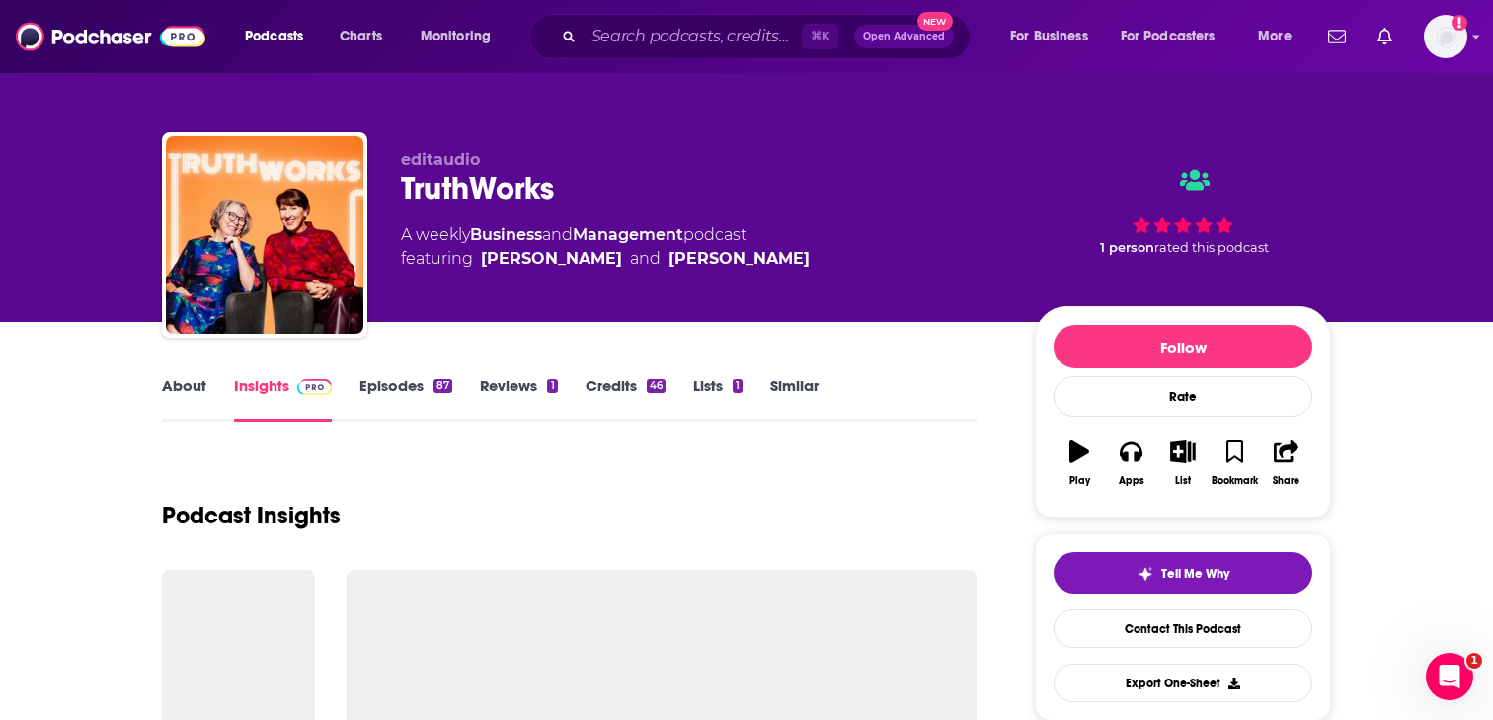
click at [204, 384] on link "About" at bounding box center [184, 398] width 44 height 45
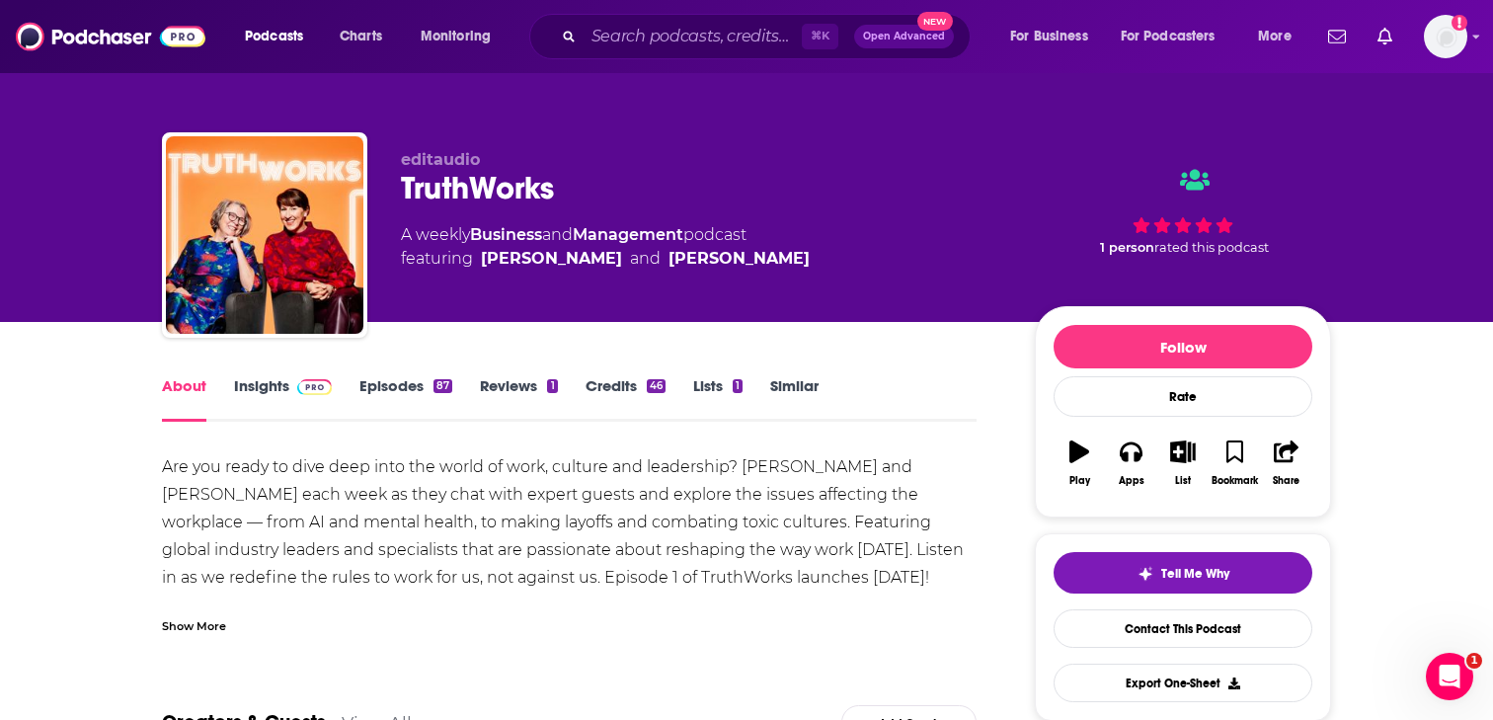
click at [276, 385] on link "Insights" at bounding box center [283, 398] width 98 height 45
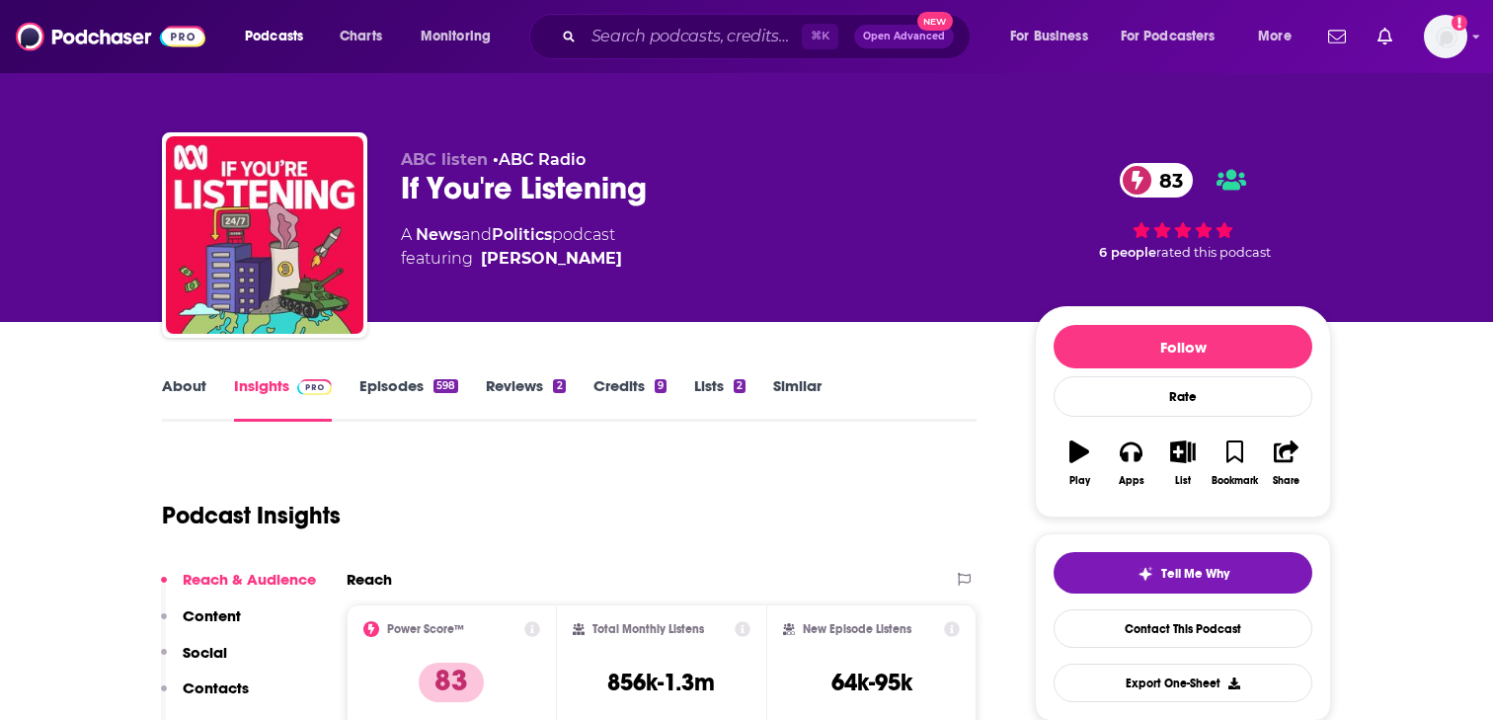
click at [177, 376] on link "About" at bounding box center [184, 398] width 44 height 45
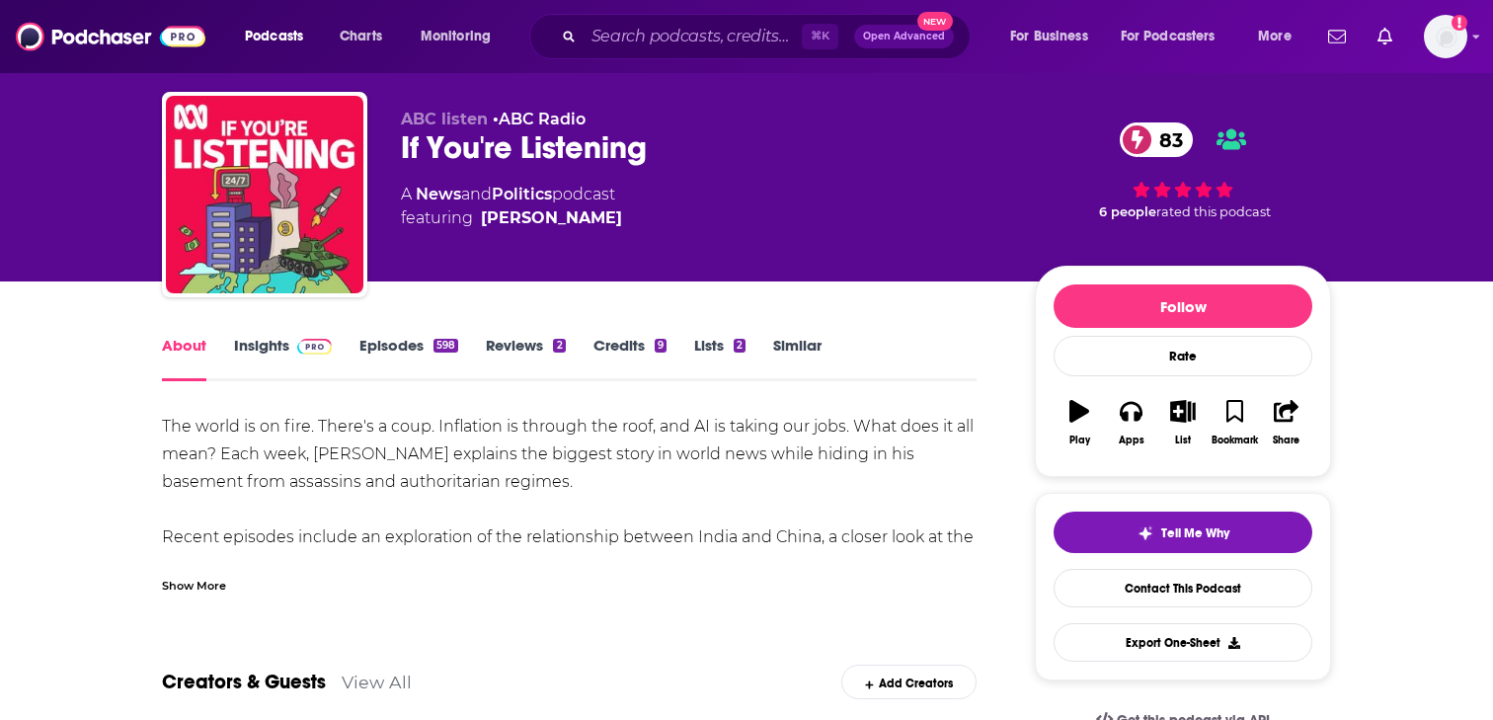
scroll to position [51, 0]
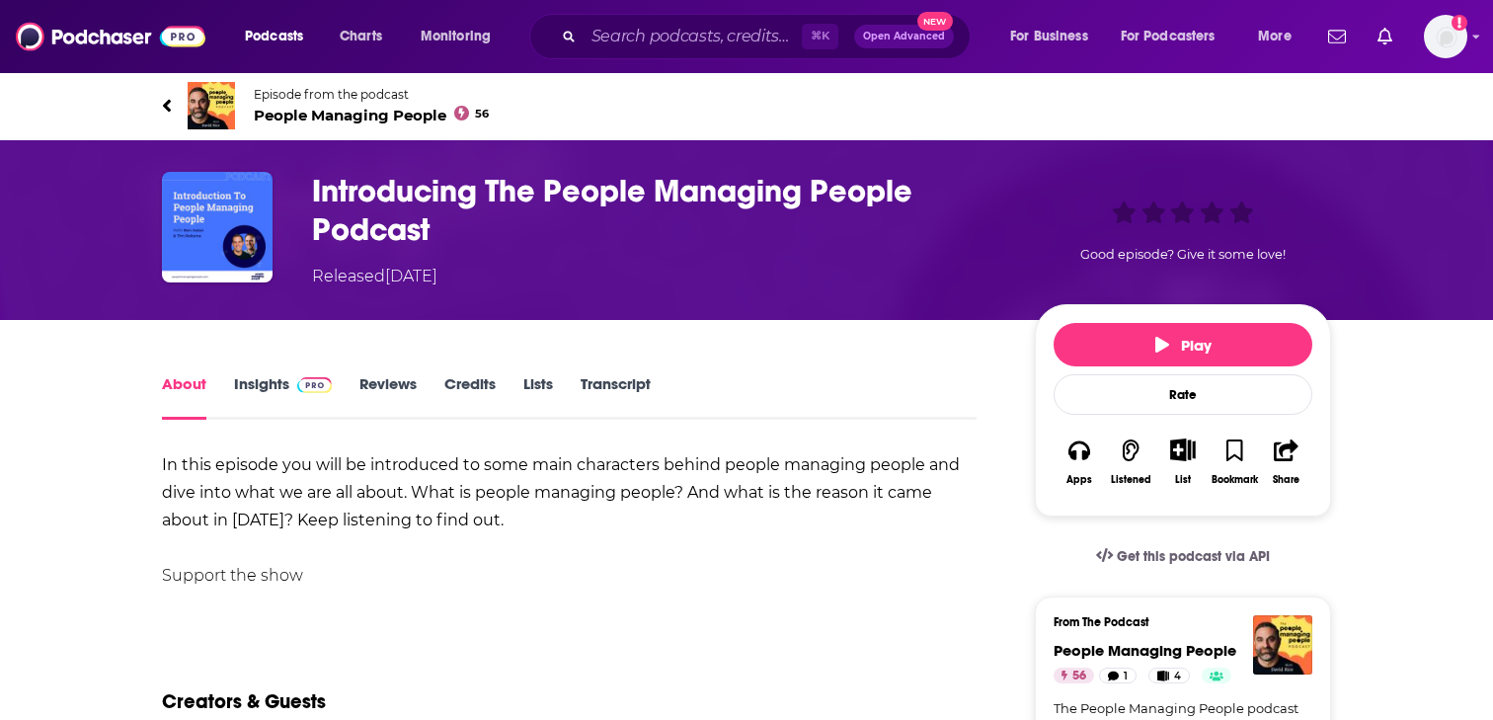
click at [395, 181] on h1 "Introducing The People Managing People Podcast" at bounding box center [657, 210] width 691 height 77
click at [421, 213] on h1 "Introducing The People Managing People Podcast" at bounding box center [657, 210] width 691 height 77
click at [395, 194] on h1 "Introducing The People Managing People Podcast" at bounding box center [657, 210] width 691 height 77
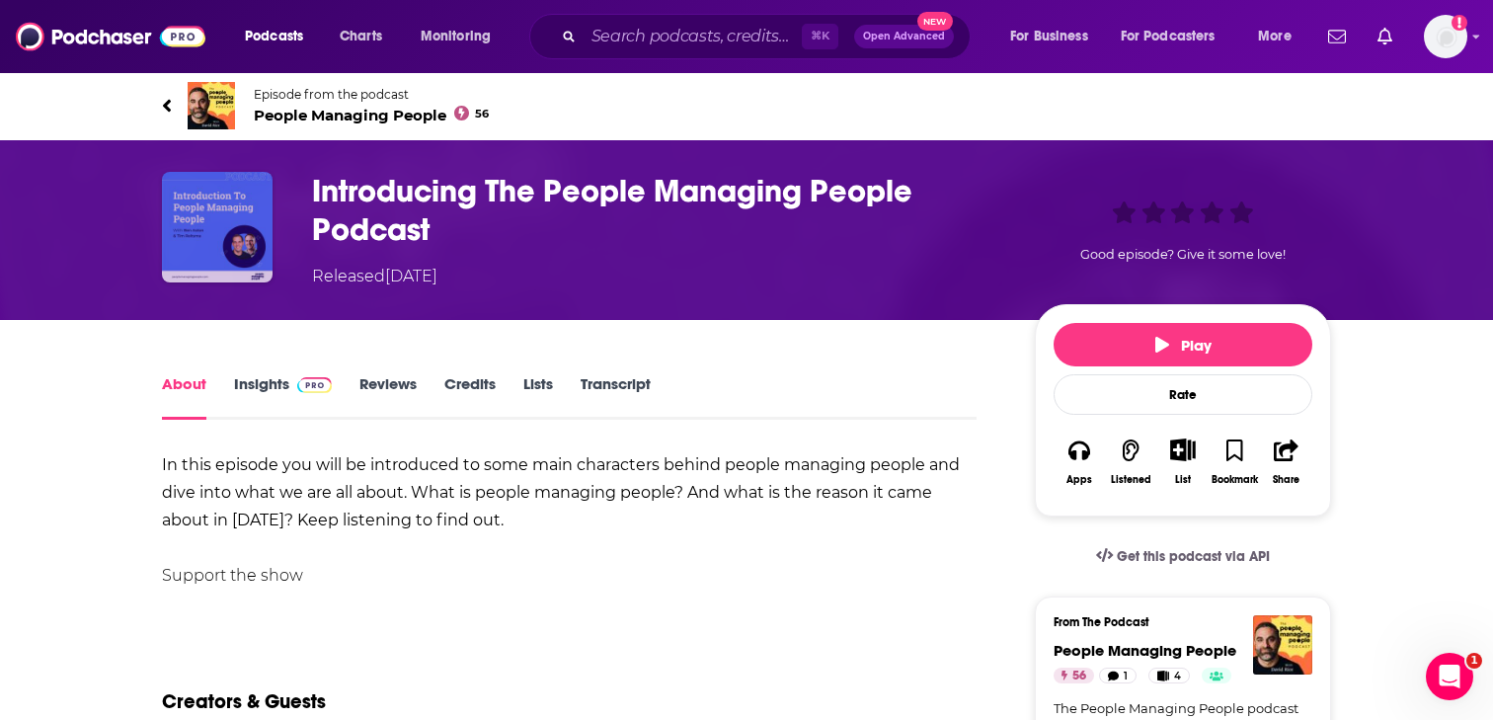
click at [247, 211] on img "Introducing The People Managing People Podcast" at bounding box center [217, 227] width 111 height 111
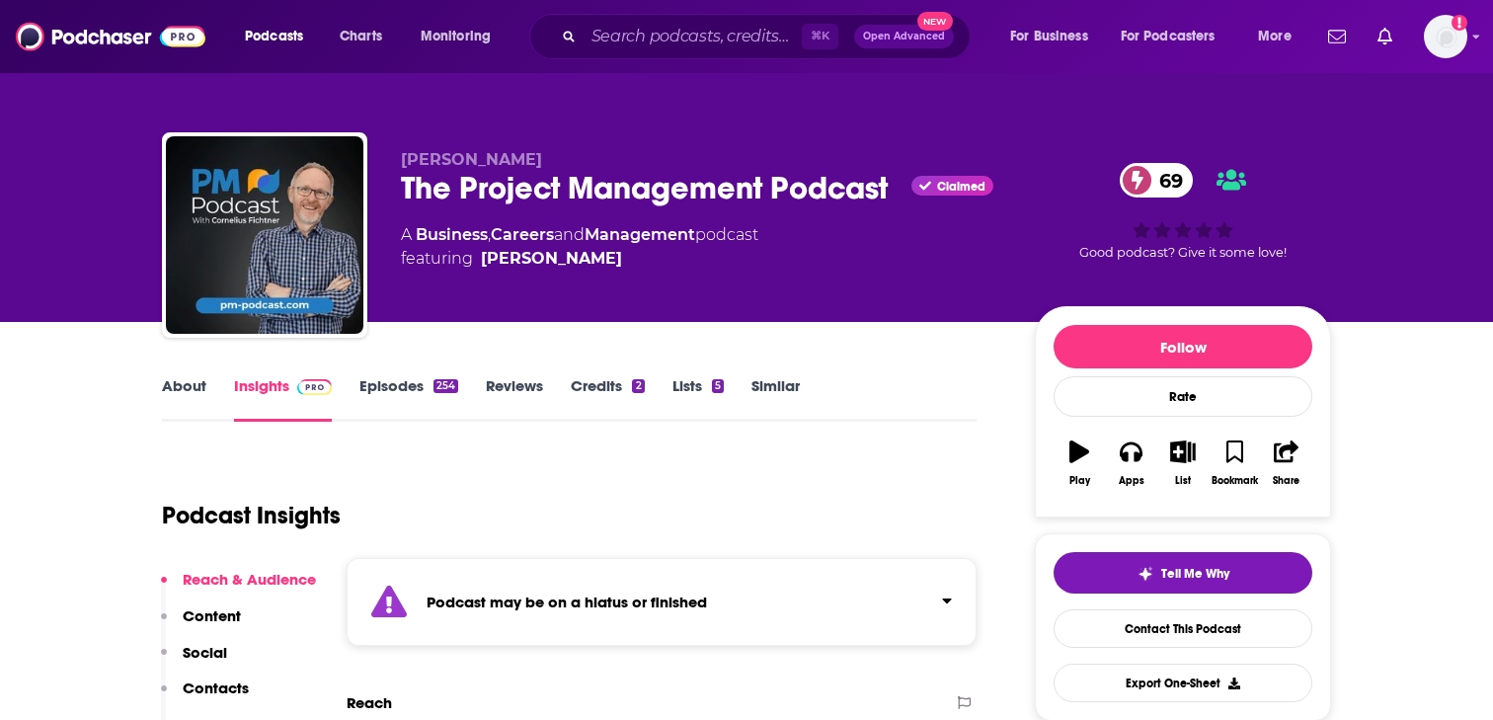
click at [392, 393] on link "Episodes 254" at bounding box center [408, 398] width 99 height 45
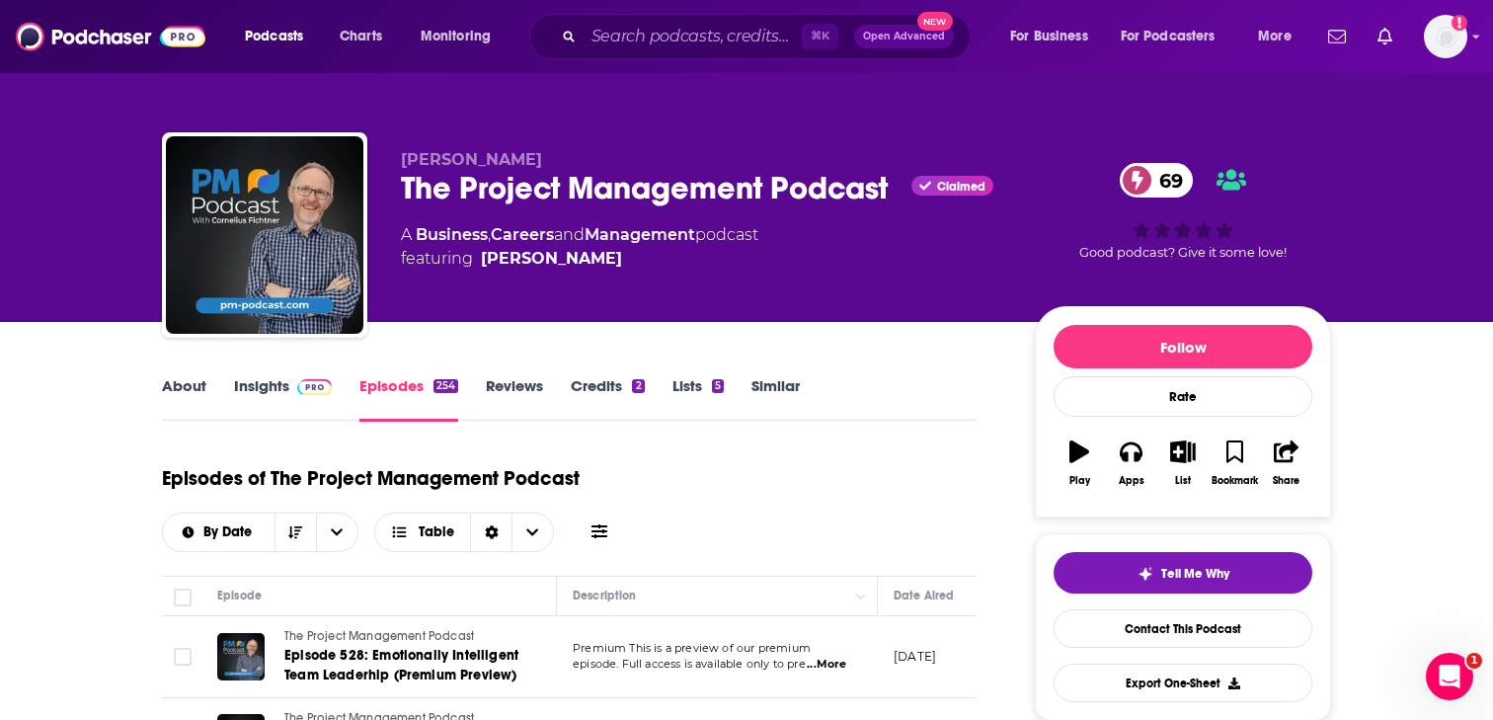
click at [192, 400] on link "About" at bounding box center [184, 398] width 44 height 45
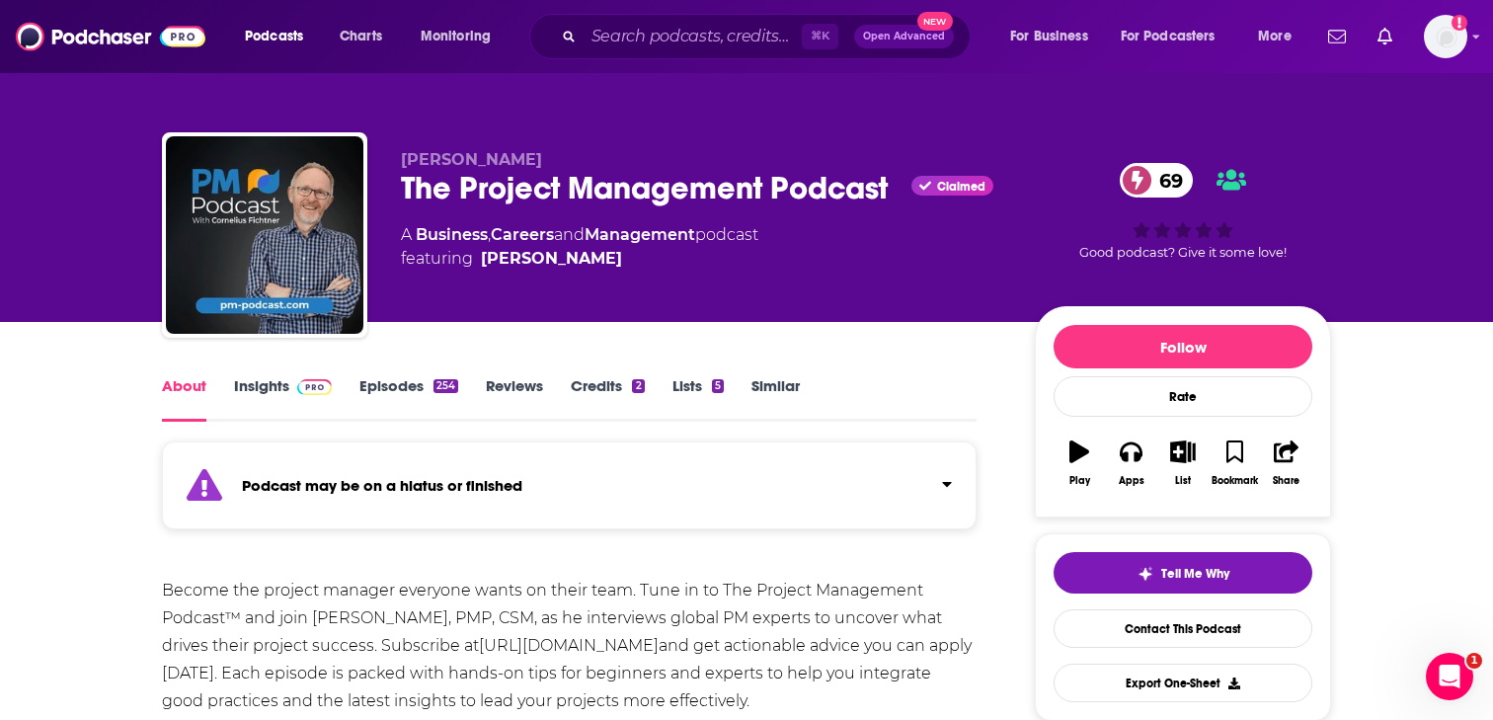
click at [272, 379] on link "Insights" at bounding box center [283, 398] width 98 height 45
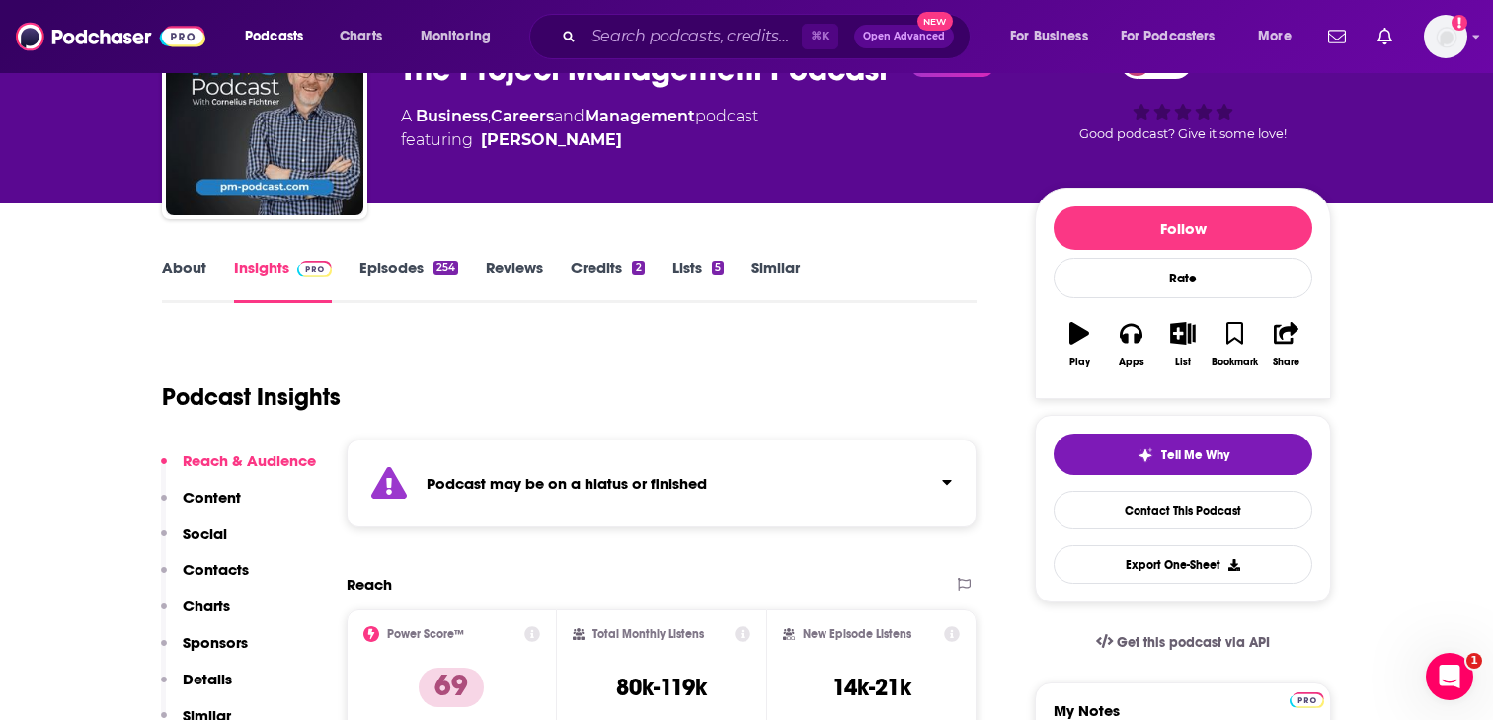
click at [217, 561] on p "Contacts" at bounding box center [216, 569] width 66 height 19
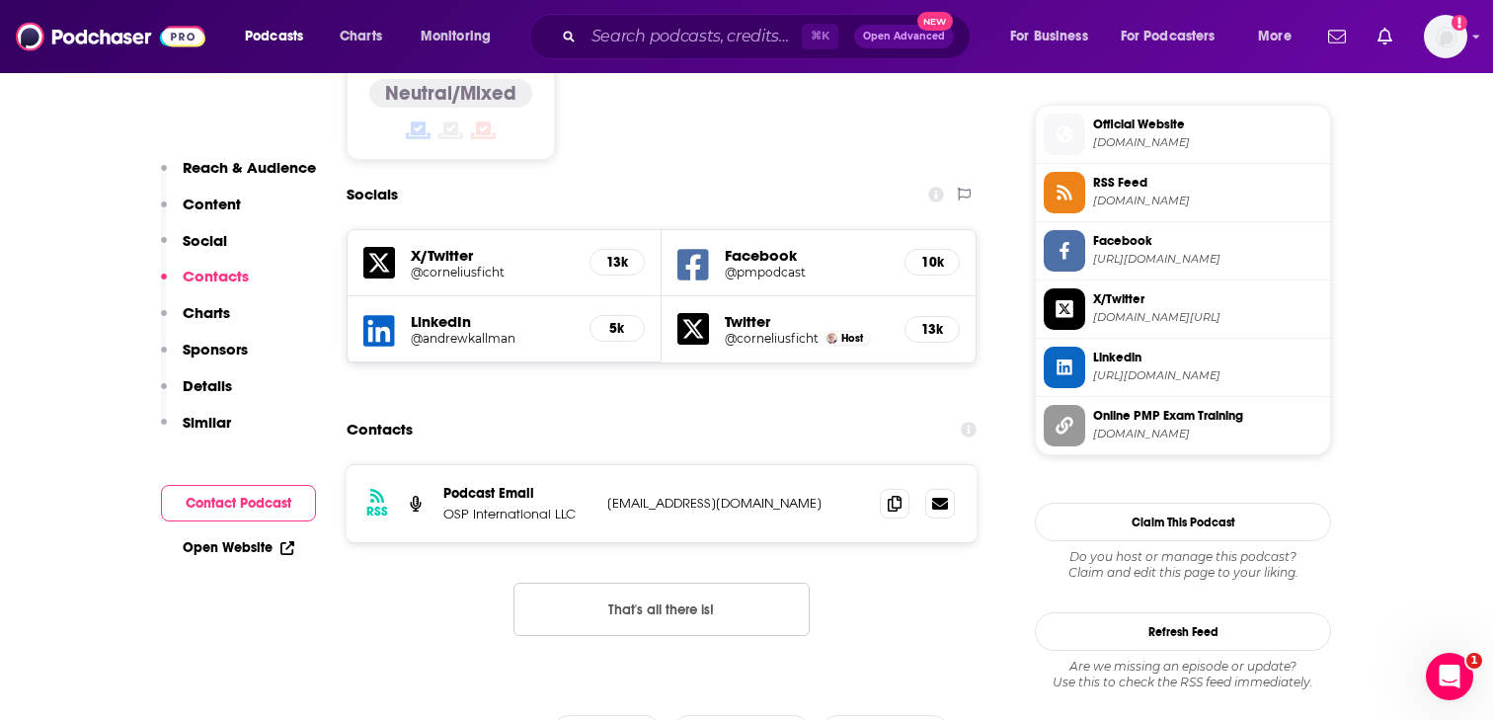
scroll to position [1775, 0]
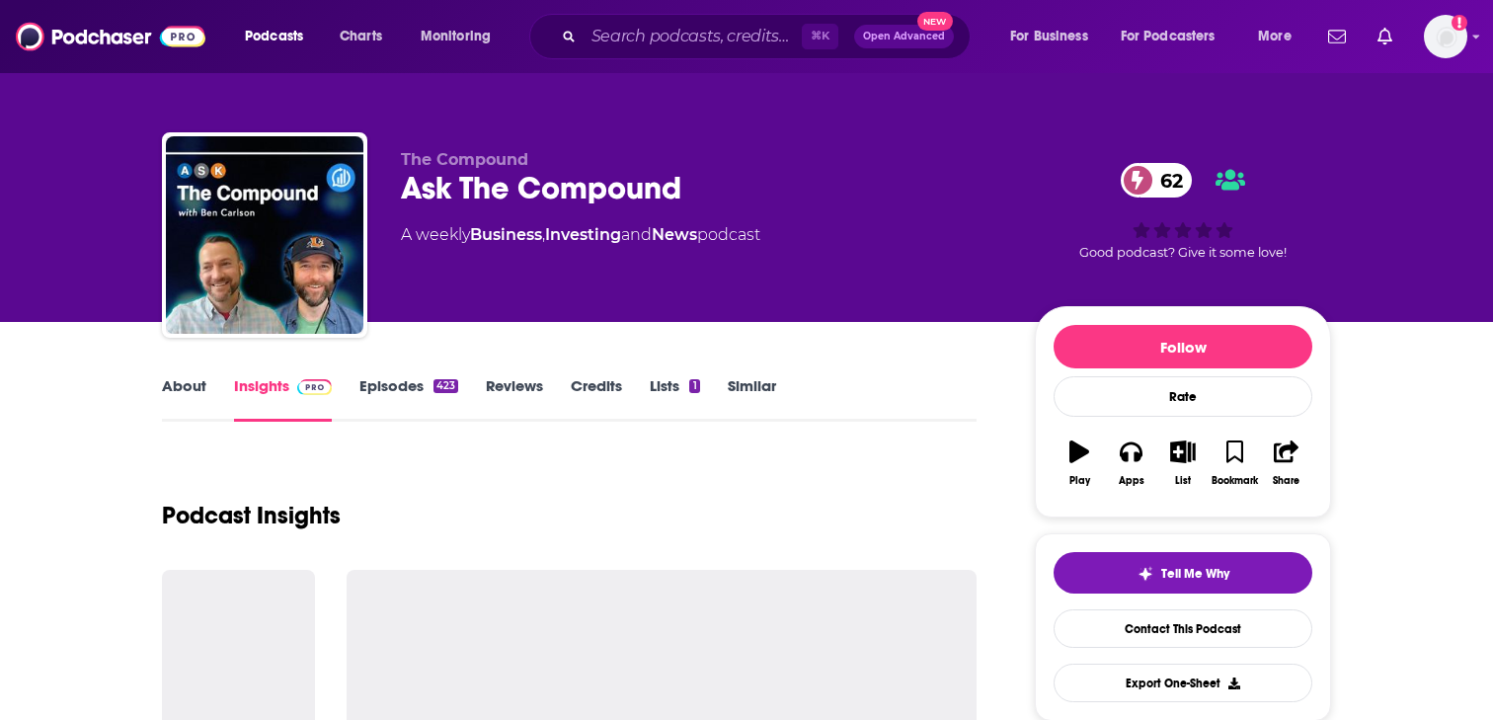
click at [176, 393] on link "About" at bounding box center [184, 398] width 44 height 45
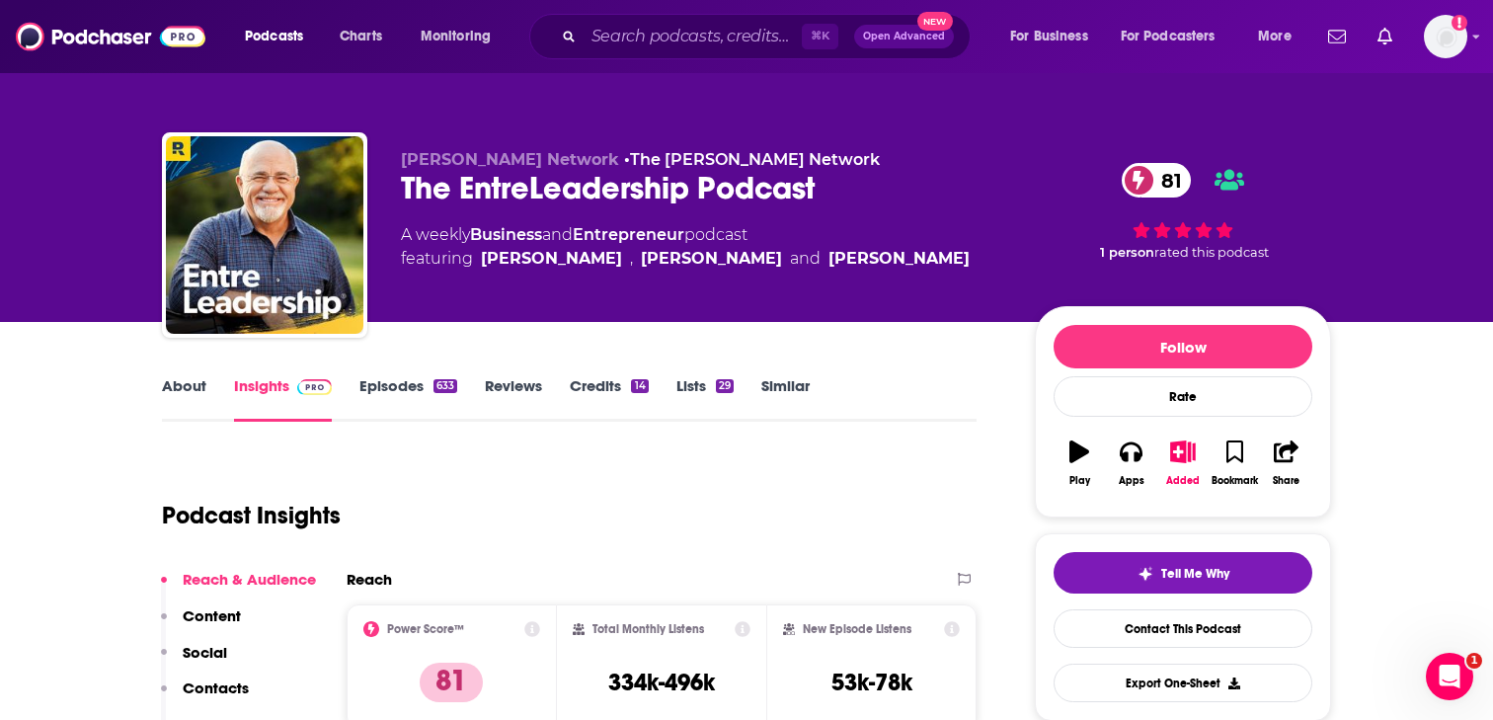
click at [192, 381] on link "About" at bounding box center [184, 398] width 44 height 45
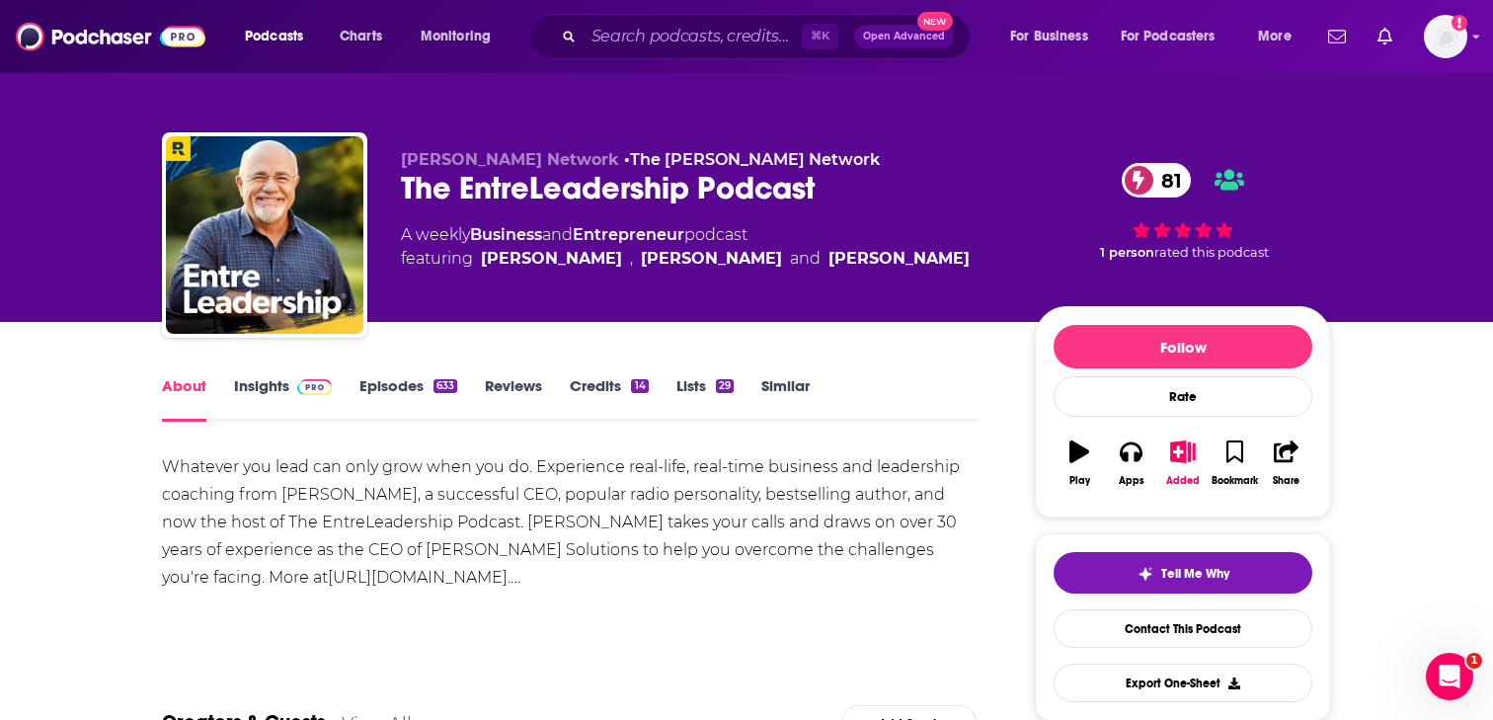
click at [262, 389] on link "Insights" at bounding box center [283, 398] width 98 height 45
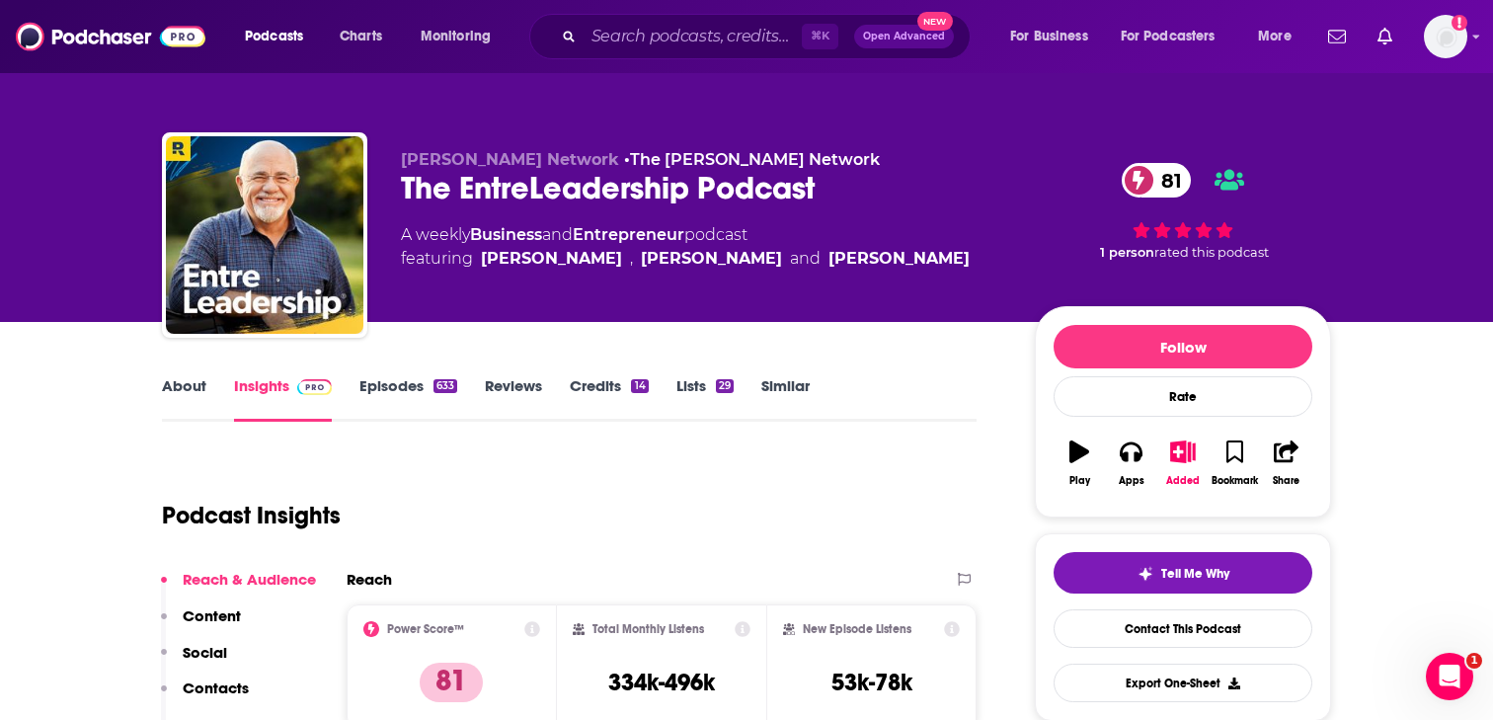
click at [210, 685] on p "Contacts" at bounding box center [216, 687] width 66 height 19
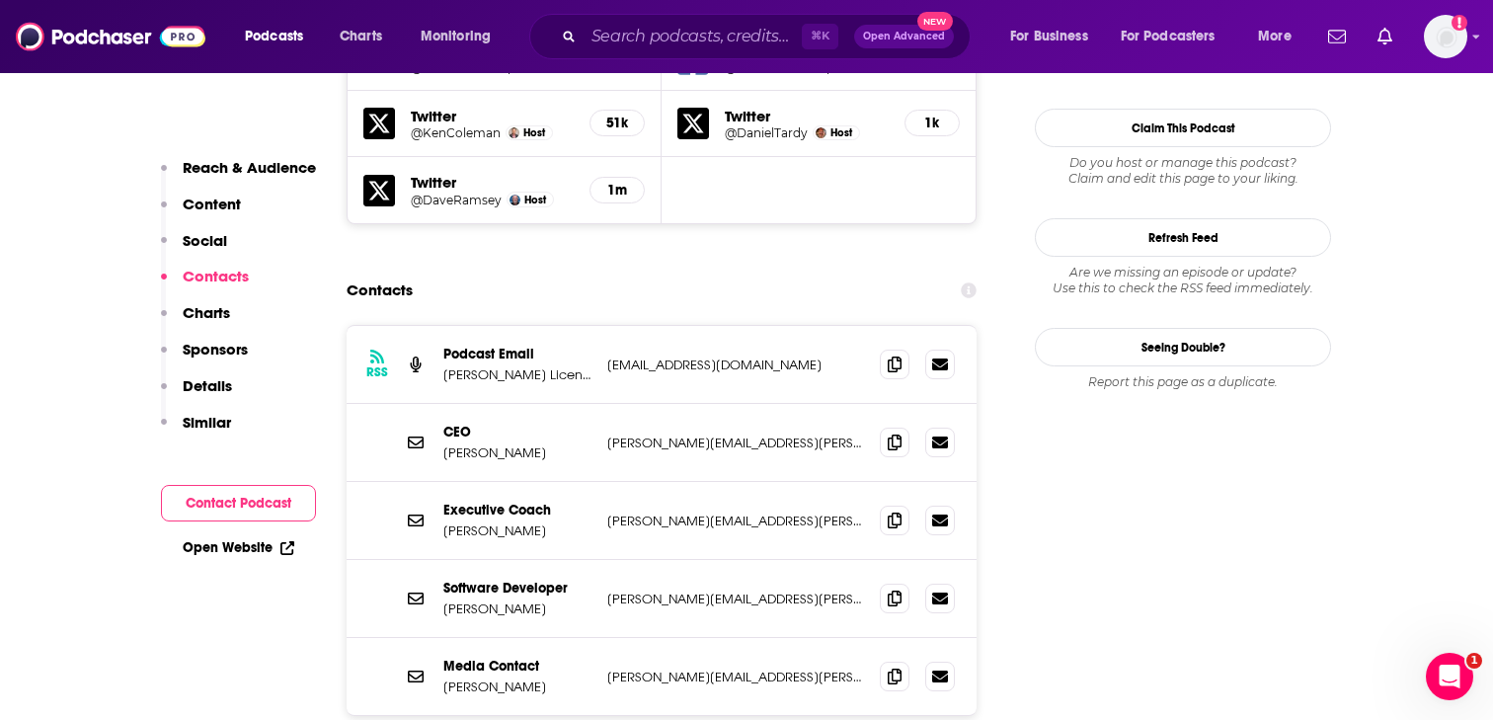
scroll to position [2000, 0]
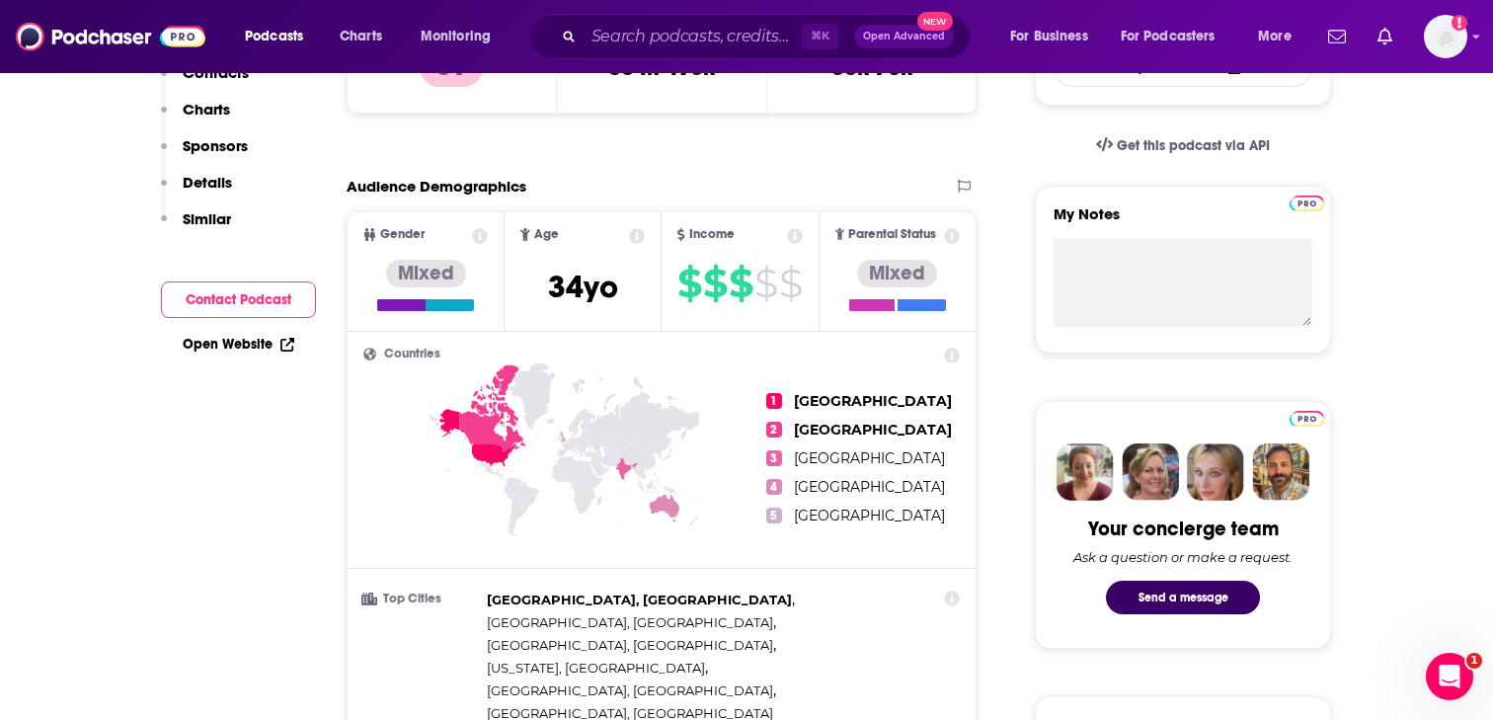
scroll to position [0, 0]
